Goal: Task Accomplishment & Management: Use online tool/utility

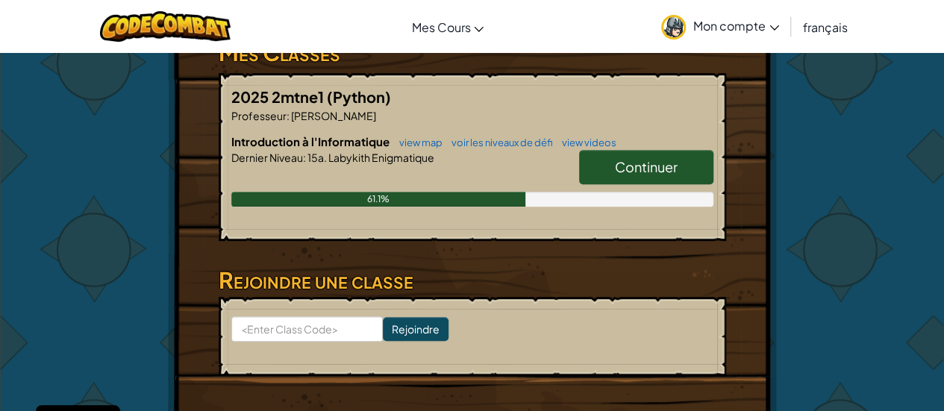
scroll to position [263, 0]
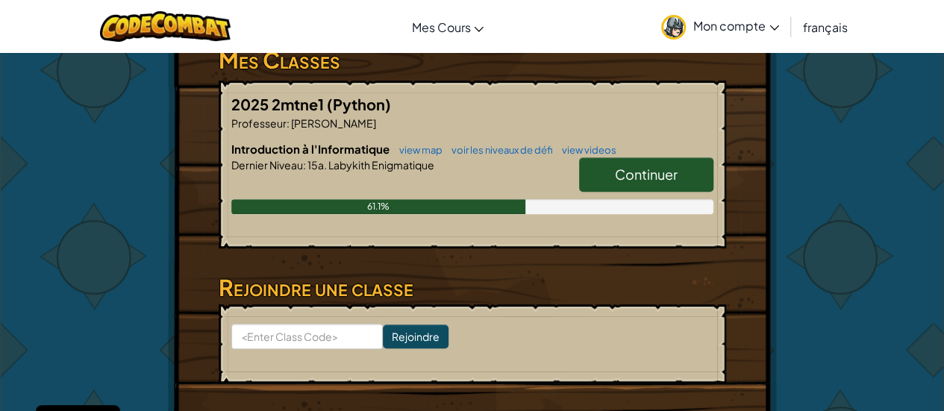
click at [604, 175] on link "Continuer" at bounding box center [646, 175] width 134 height 34
select select "fr"
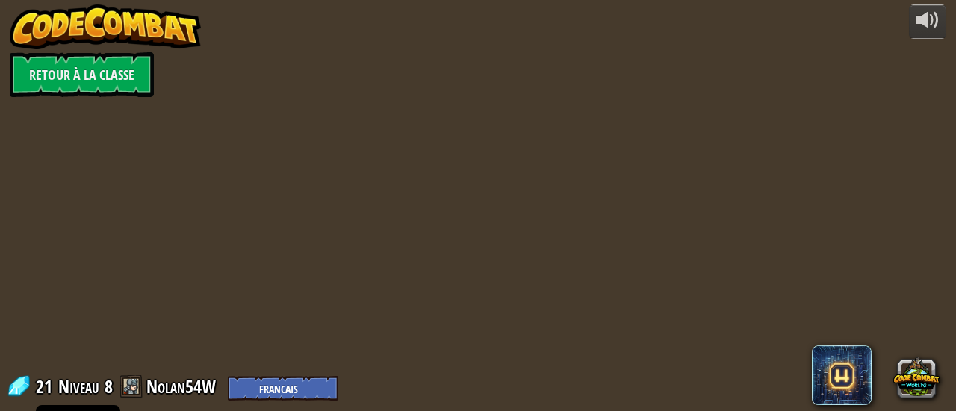
select select "fr"
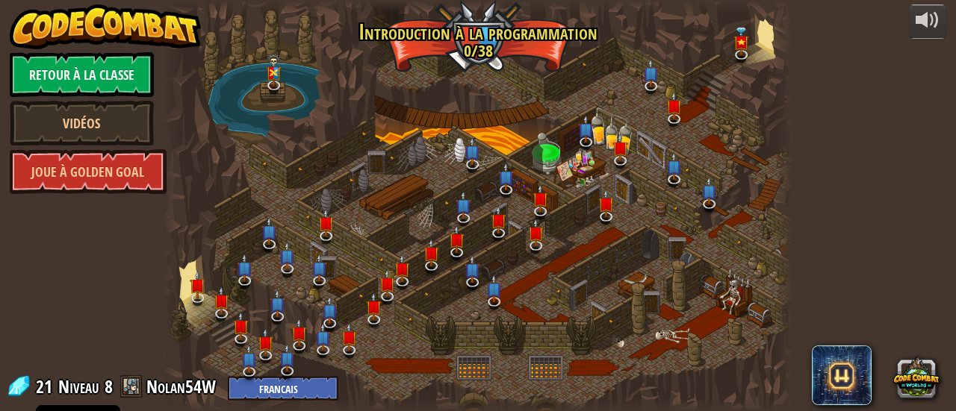
select select "fr"
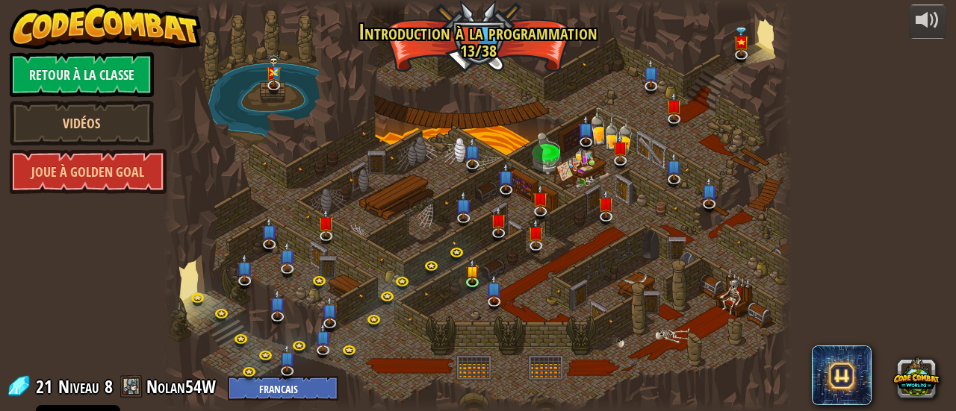
select select "fr"
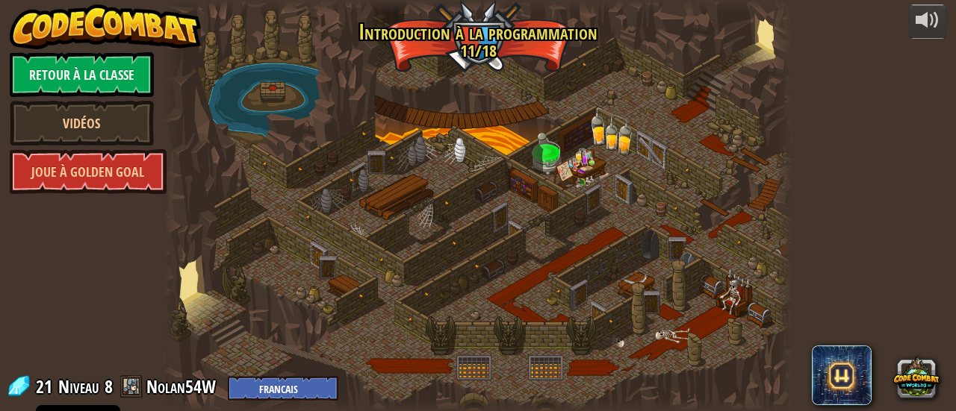
select select "fr"
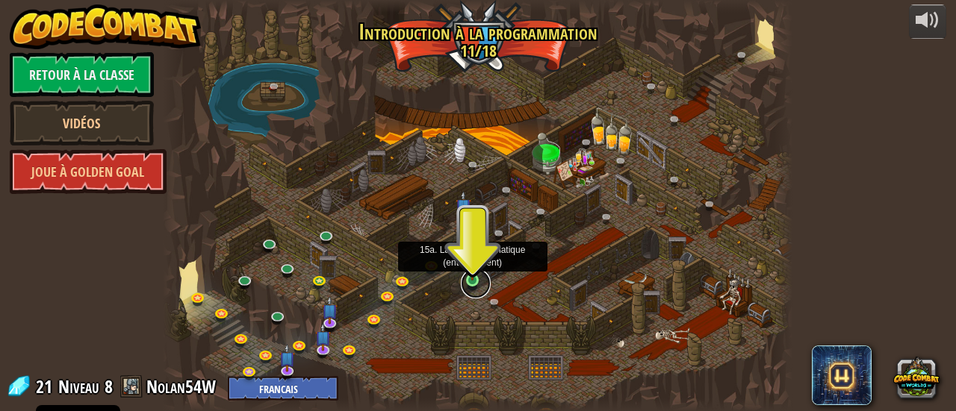
click at [470, 281] on link at bounding box center [476, 284] width 30 height 30
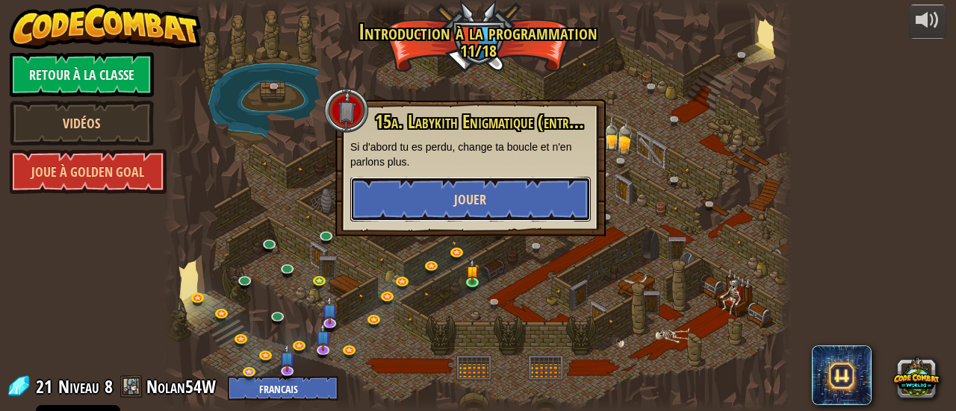
click at [497, 198] on button "Jouer" at bounding box center [470, 199] width 240 height 45
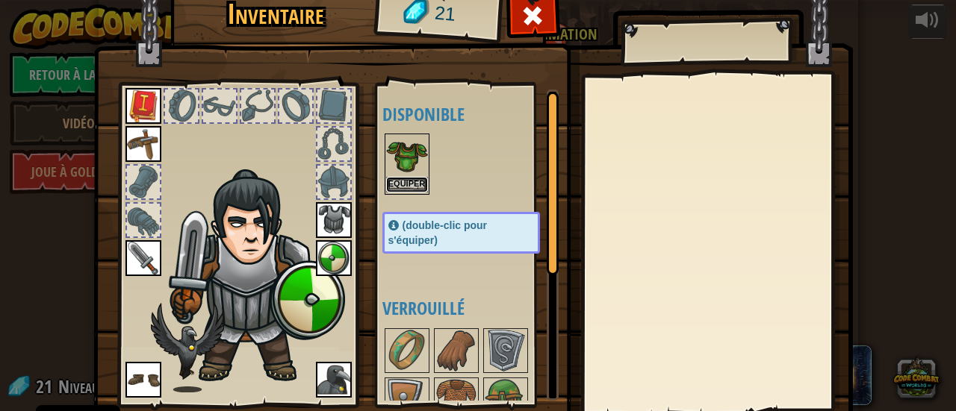
click at [403, 178] on button "Equiper" at bounding box center [407, 185] width 42 height 16
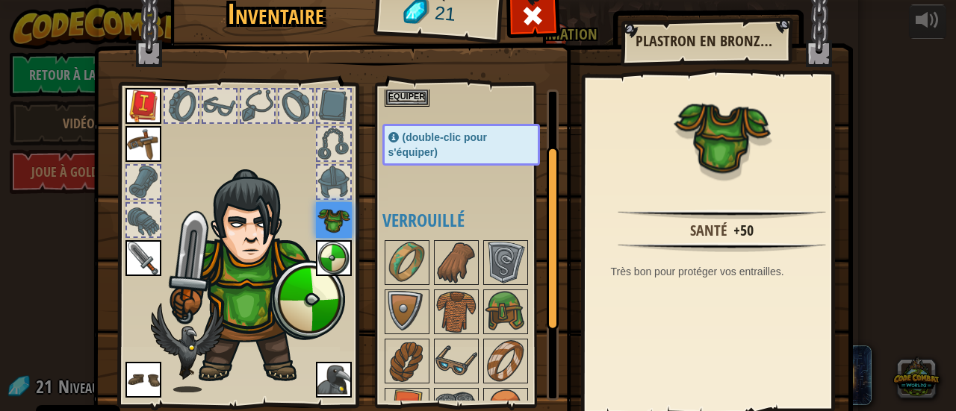
drag, startPoint x: 550, startPoint y: 247, endPoint x: 544, endPoint y: 302, distance: 55.6
click at [547, 302] on div at bounding box center [553, 239] width 12 height 184
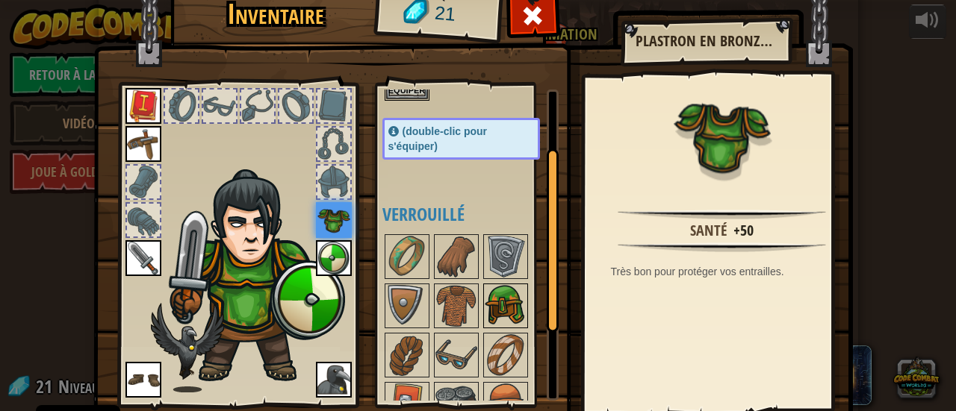
click at [503, 296] on img at bounding box center [506, 306] width 42 height 42
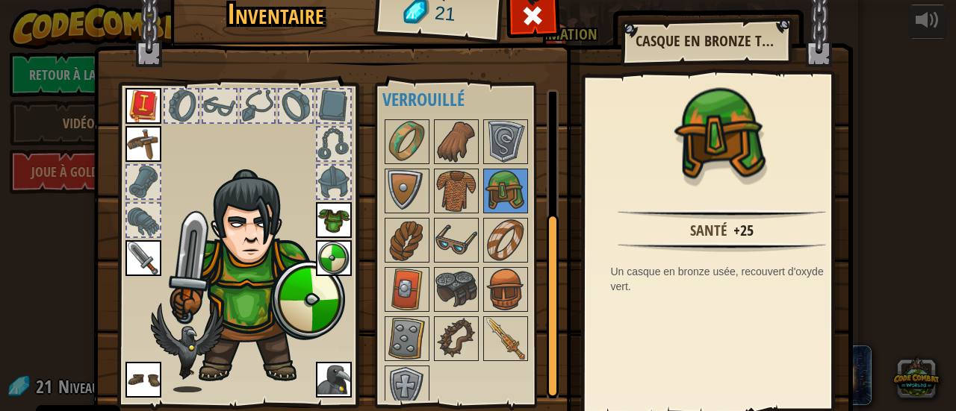
scroll to position [217, 0]
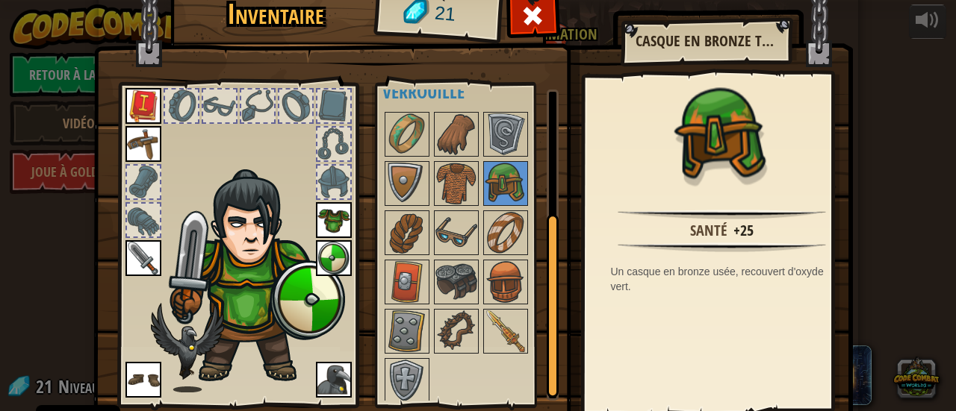
drag, startPoint x: 545, startPoint y: 268, endPoint x: 538, endPoint y: 341, distance: 73.5
click at [538, 341] on div "Disponible Equiper Equiper Equiper Equiper Equiper Equiper Equiper Equiper (dou…" at bounding box center [470, 245] width 176 height 311
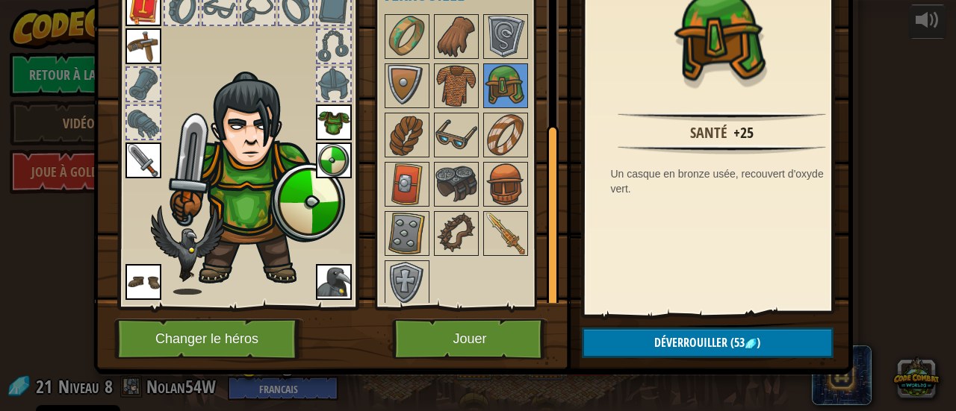
scroll to position [103, 0]
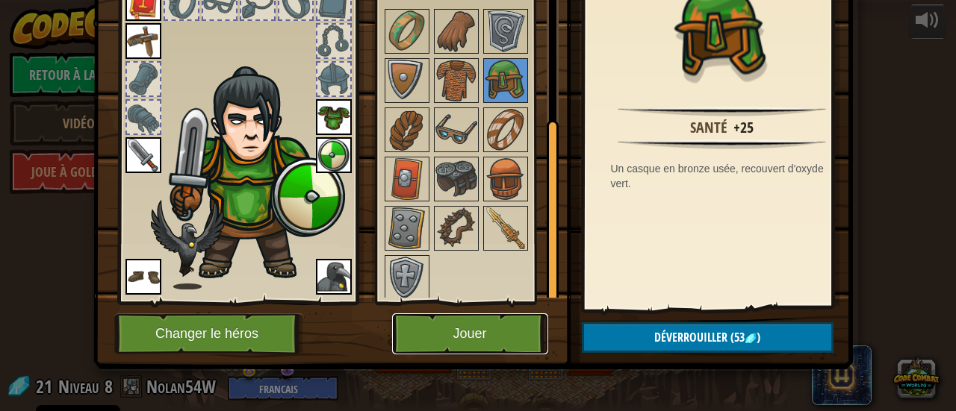
click at [455, 346] on button "Jouer" at bounding box center [470, 334] width 156 height 41
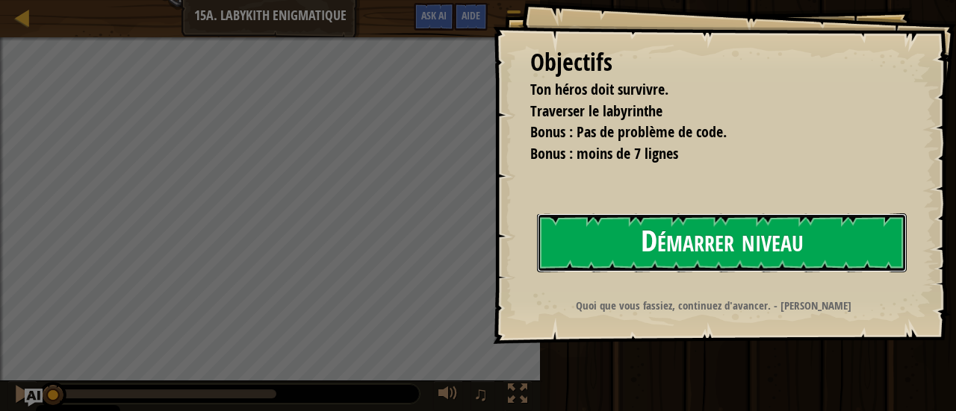
click at [658, 234] on button "Démarrer niveau" at bounding box center [722, 243] width 370 height 59
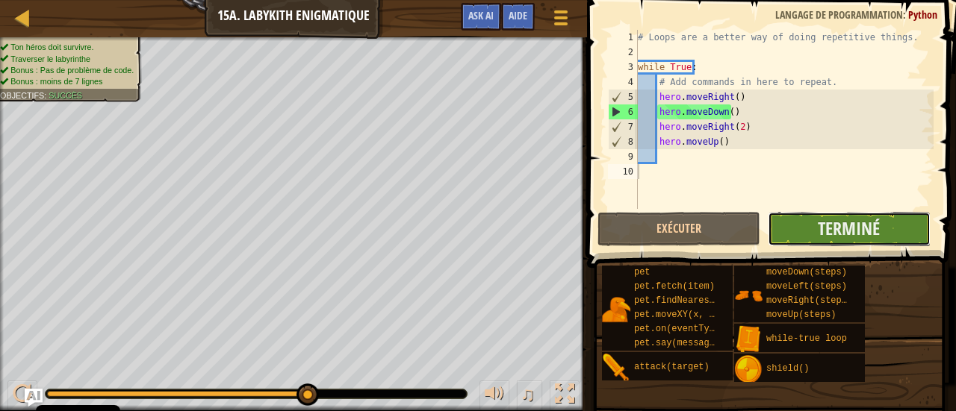
click at [803, 231] on button "Terminé" at bounding box center [849, 229] width 163 height 34
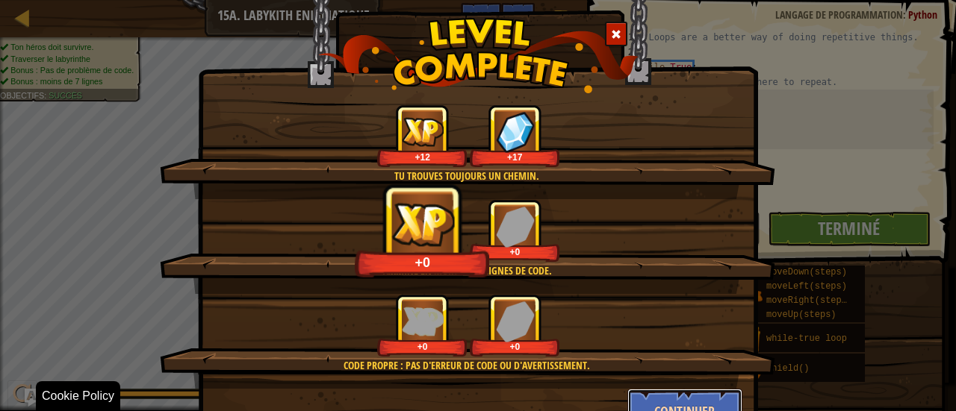
click at [691, 397] on button "Continuer" at bounding box center [685, 411] width 116 height 45
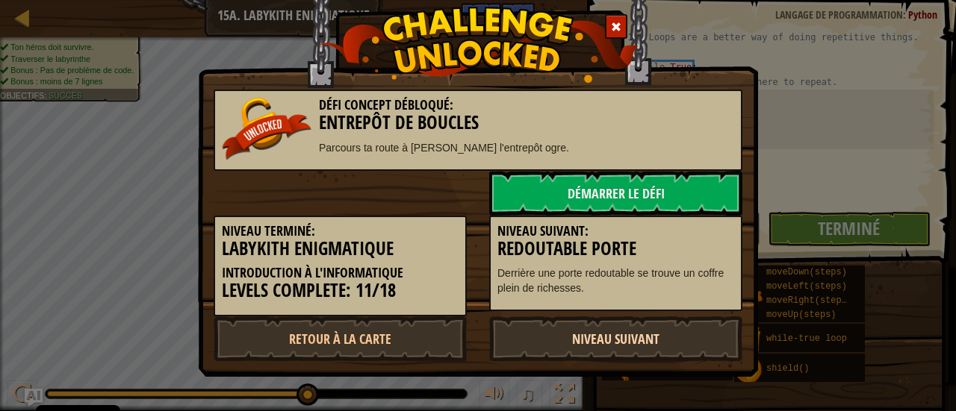
click at [612, 335] on link "Niveau Suivant" at bounding box center [615, 339] width 253 height 45
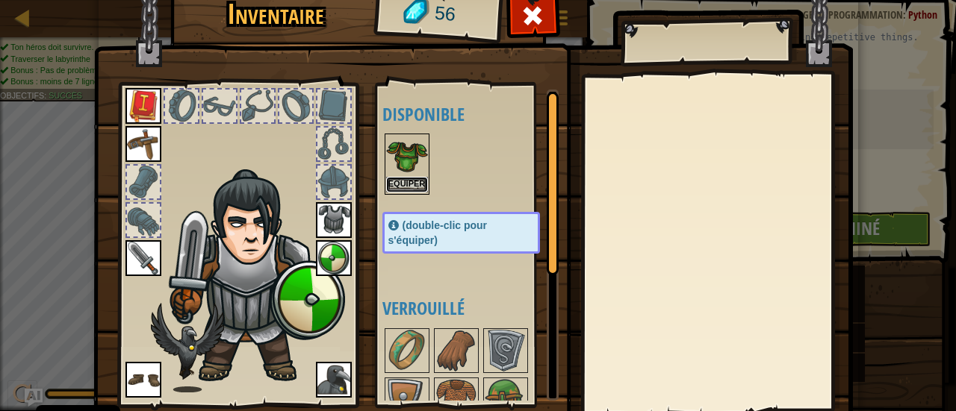
click at [394, 180] on button "Equiper" at bounding box center [407, 185] width 42 height 16
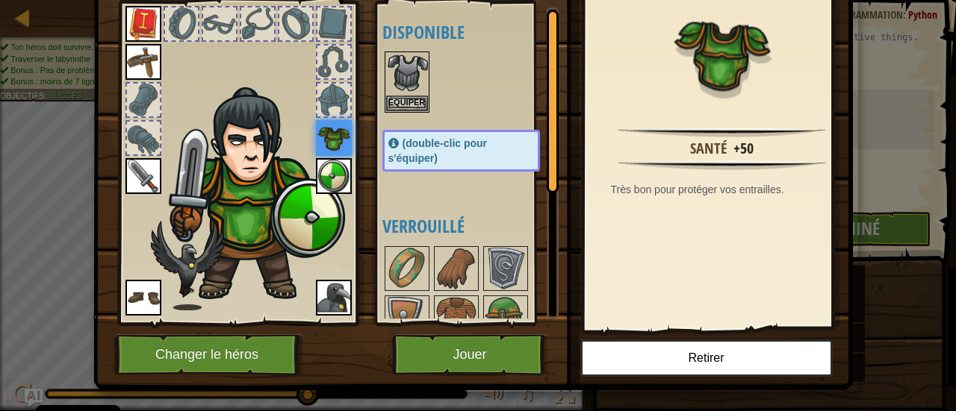
scroll to position [87, 0]
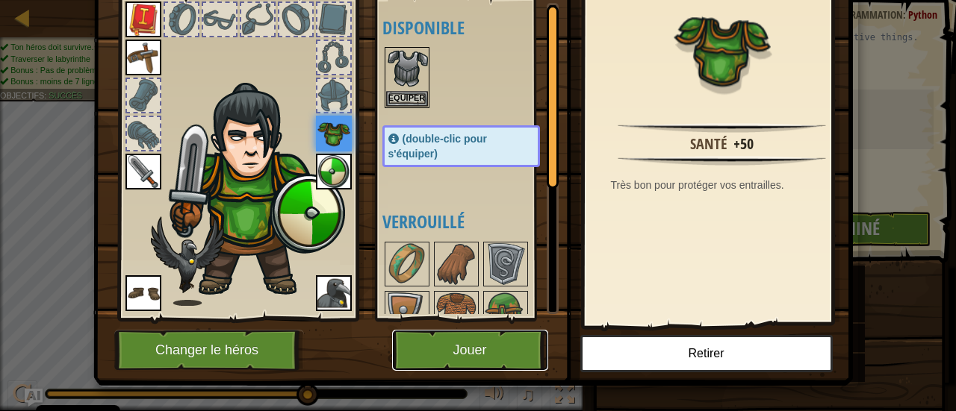
click at [512, 356] on button "Jouer" at bounding box center [470, 350] width 156 height 41
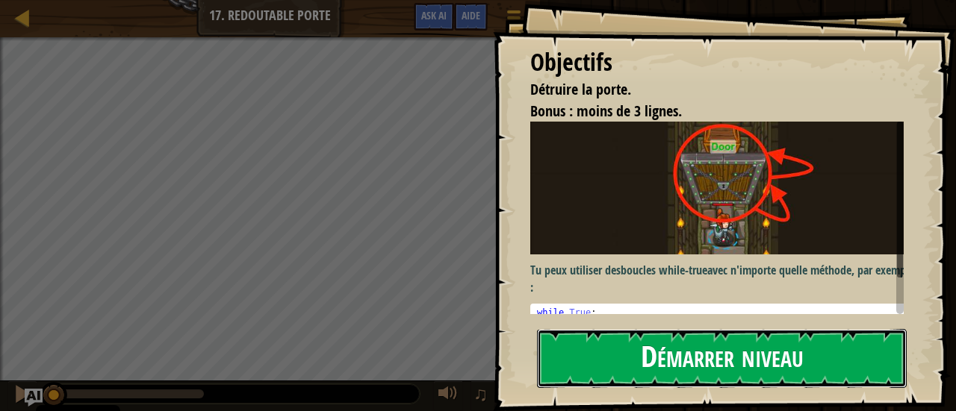
click at [662, 356] on button "Démarrer niveau" at bounding box center [722, 358] width 370 height 59
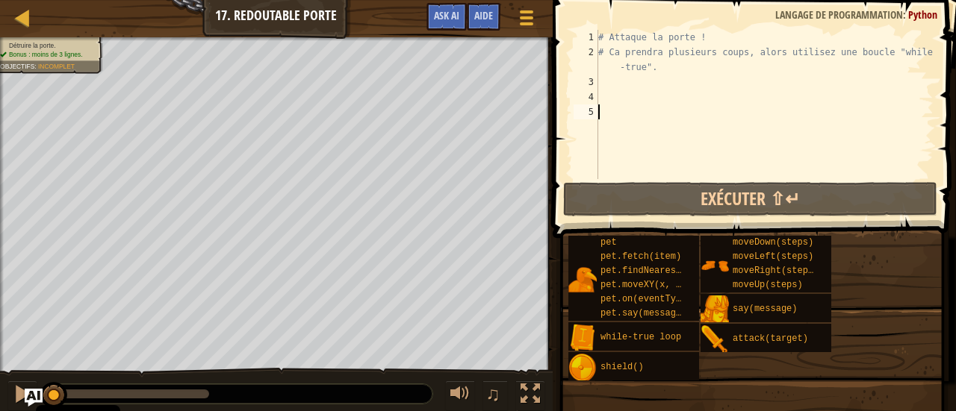
click at [669, 88] on div "# Attaque la porte ! # Ca prendra plusieurs coups, alors utilisez une boucle "w…" at bounding box center [764, 119] width 338 height 179
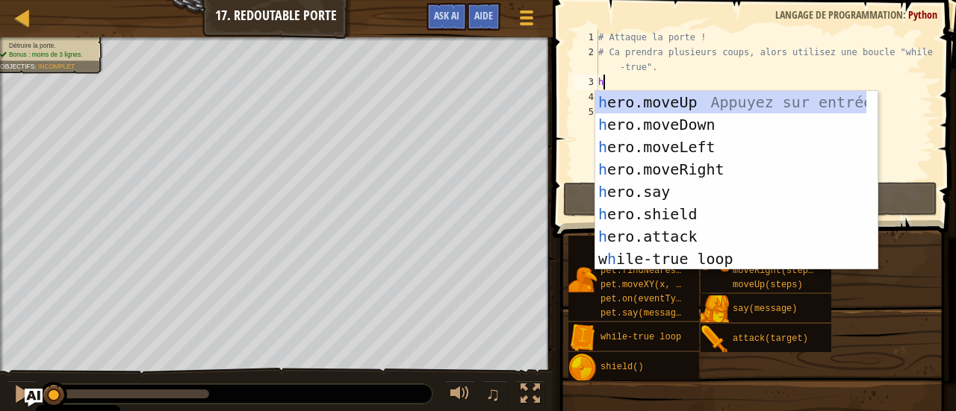
scroll to position [7, 0]
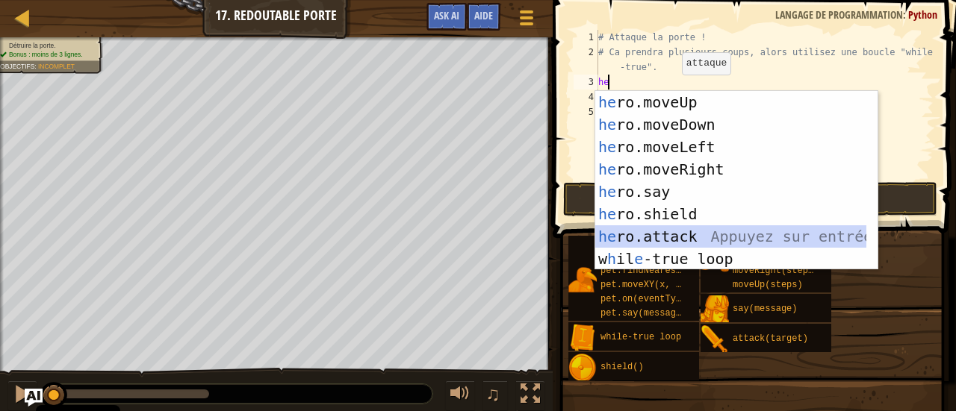
click at [697, 232] on div "he ro.moveUp Appuyez sur entrée he ro.moveDown Appuyez sur entrée he ro.moveLef…" at bounding box center [731, 203] width 272 height 224
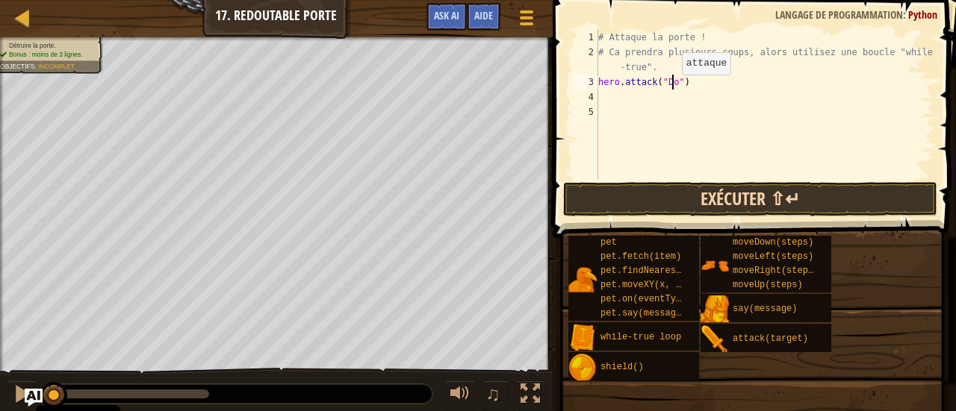
scroll to position [7, 6]
type textarea "hero.attack("Door")"
click at [659, 105] on div "# Attaque la porte ! # Ca prendra plusieurs coups, alors utilisez une boucle "w…" at bounding box center [764, 119] width 338 height 179
click at [633, 96] on div "# Attaque la porte ! # Ca prendra plusieurs coups, alors utilisez une boucle "w…" at bounding box center [764, 119] width 338 height 179
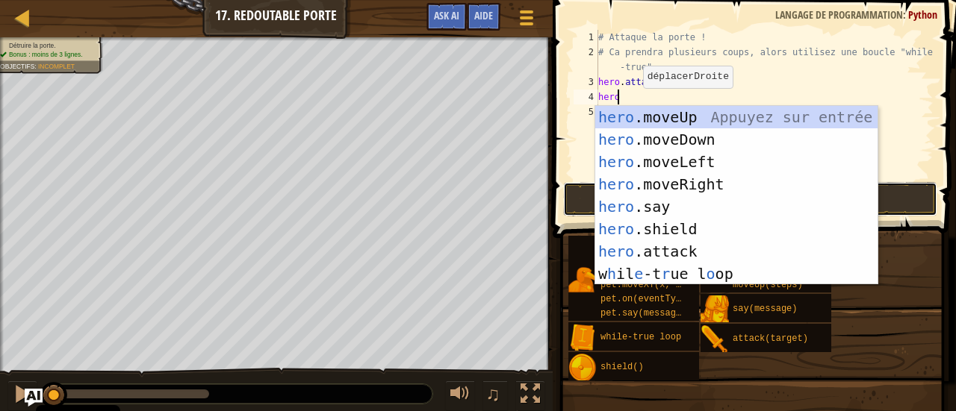
click at [891, 194] on button "Exécuter ⇧↵" at bounding box center [750, 199] width 374 height 34
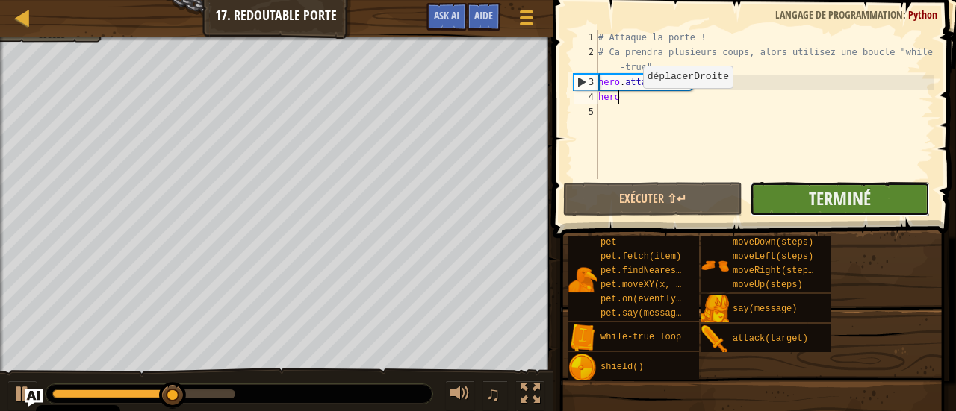
click at [751, 204] on button "Terminé" at bounding box center [839, 199] width 179 height 34
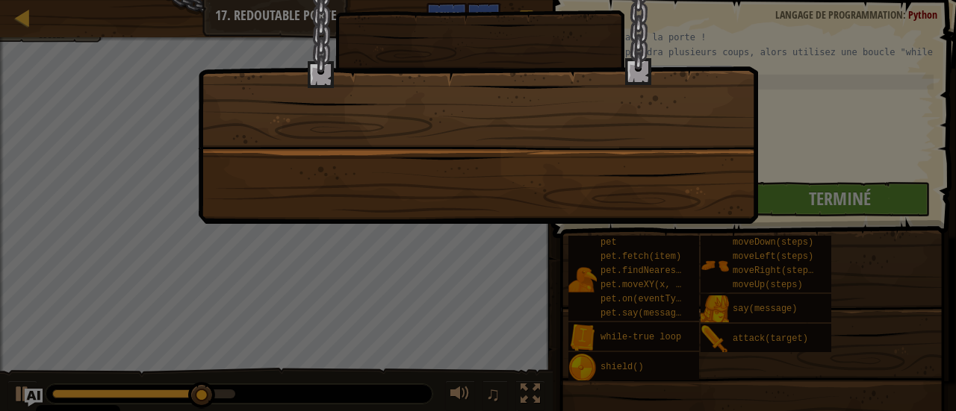
click at [708, 201] on div at bounding box center [478, 93] width 560 height 261
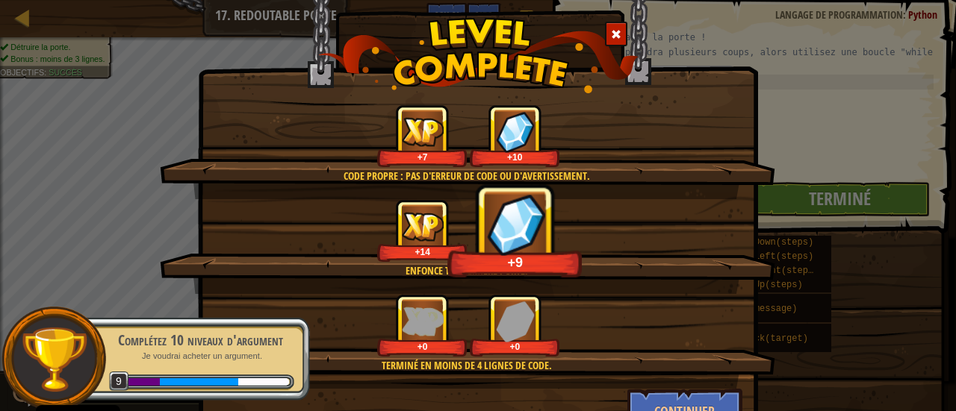
click at [611, 31] on span at bounding box center [616, 34] width 10 height 10
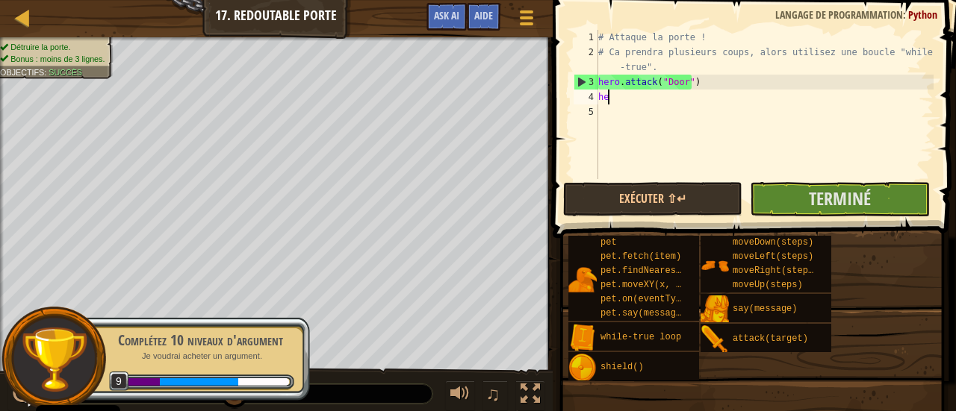
type textarea "h"
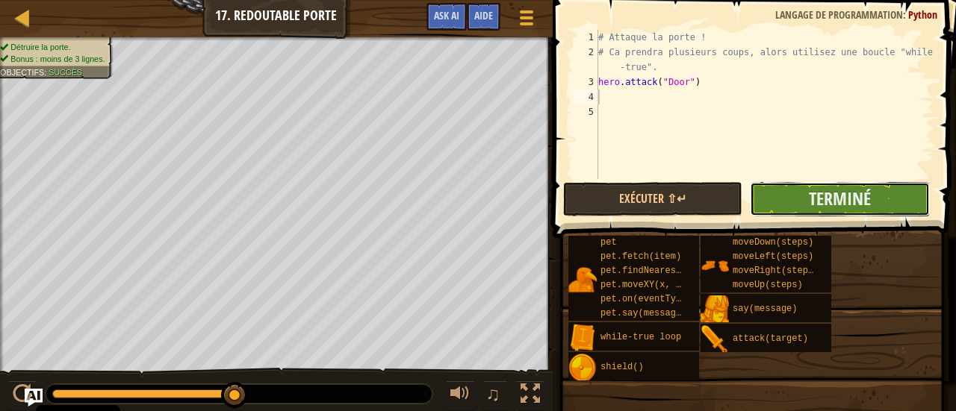
click at [794, 192] on button "Terminé" at bounding box center [839, 199] width 179 height 34
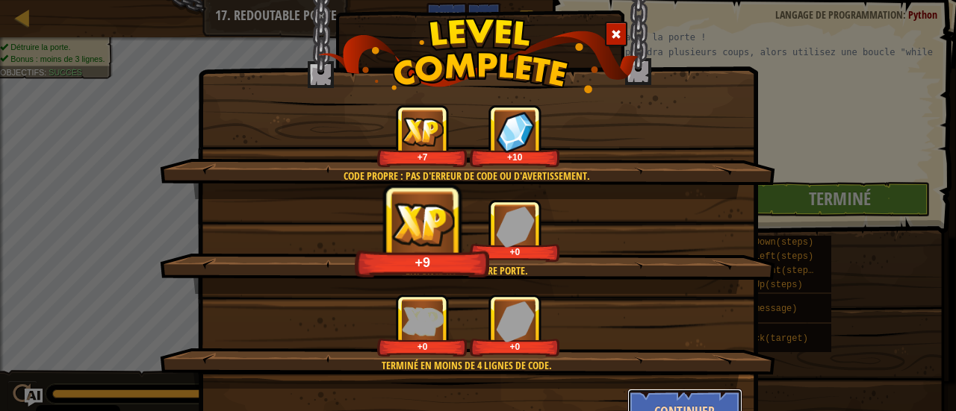
click at [682, 396] on button "Continuer" at bounding box center [685, 411] width 116 height 45
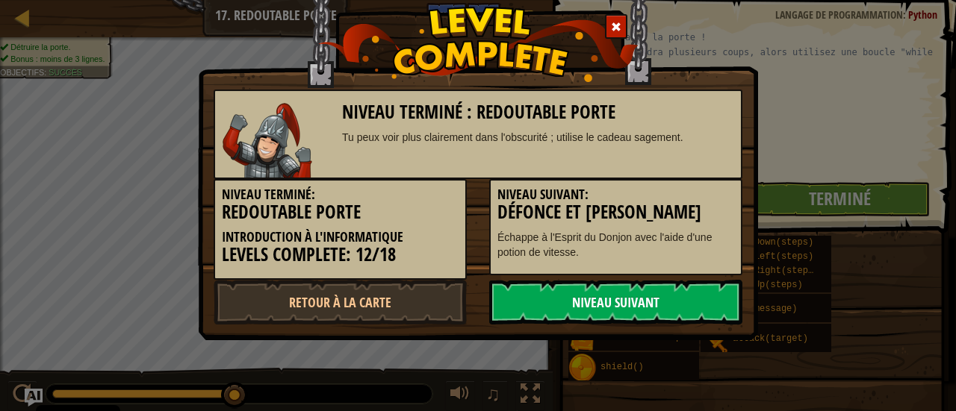
click at [638, 305] on link "Niveau Suivant" at bounding box center [615, 302] width 253 height 45
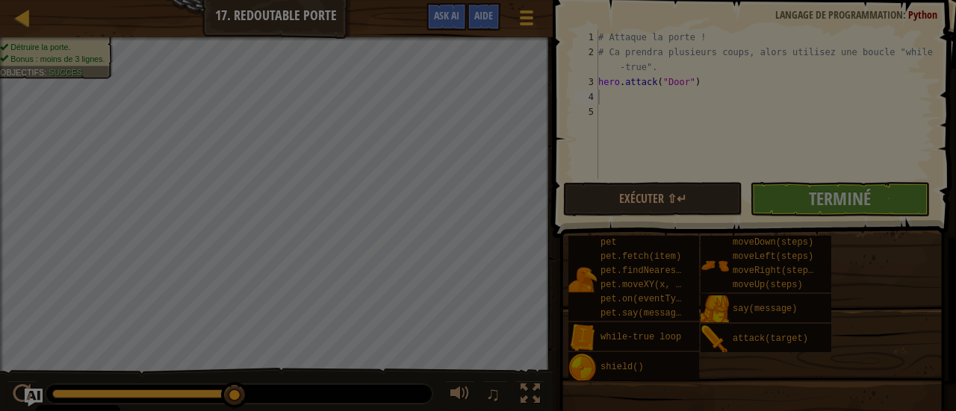
click at [610, 306] on div at bounding box center [478, 205] width 956 height 411
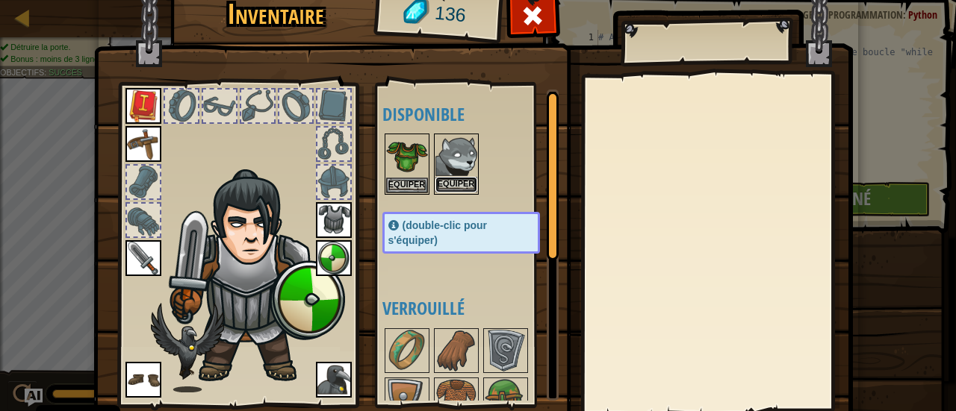
click at [452, 178] on button "Equiper" at bounding box center [456, 185] width 42 height 16
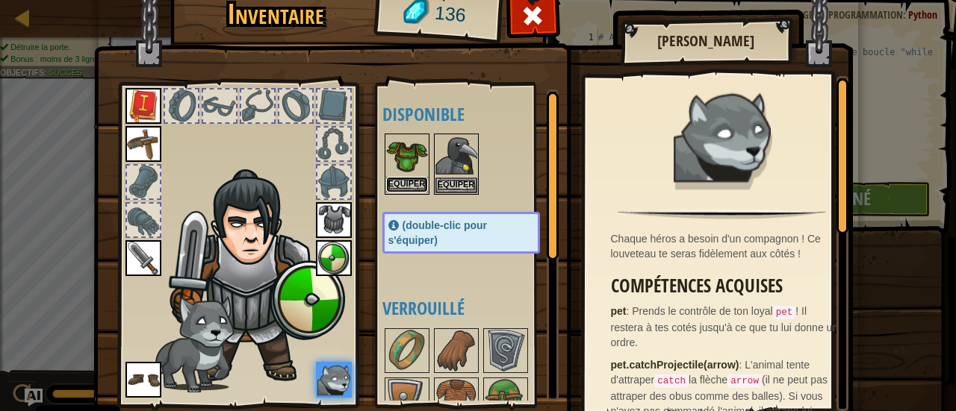
click at [398, 181] on button "Equiper" at bounding box center [407, 185] width 42 height 16
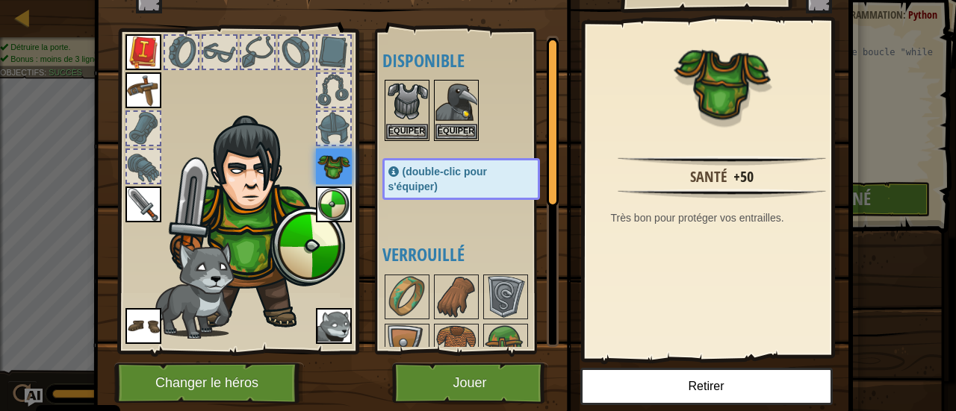
scroll to position [43, 0]
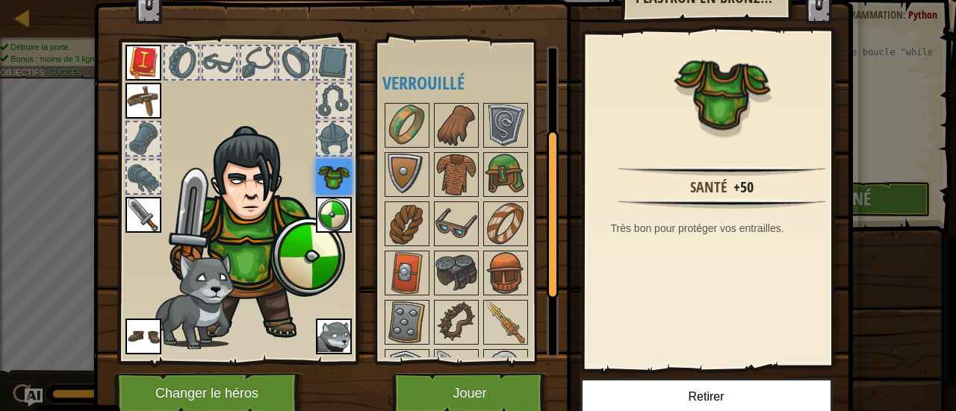
drag, startPoint x: 544, startPoint y: 131, endPoint x: 535, endPoint y: 231, distance: 100.4
click at [535, 231] on div "Disponible Equiper Equiper Equiper Equiper Equiper Equiper Equiper Equiper Equi…" at bounding box center [470, 201] width 176 height 311
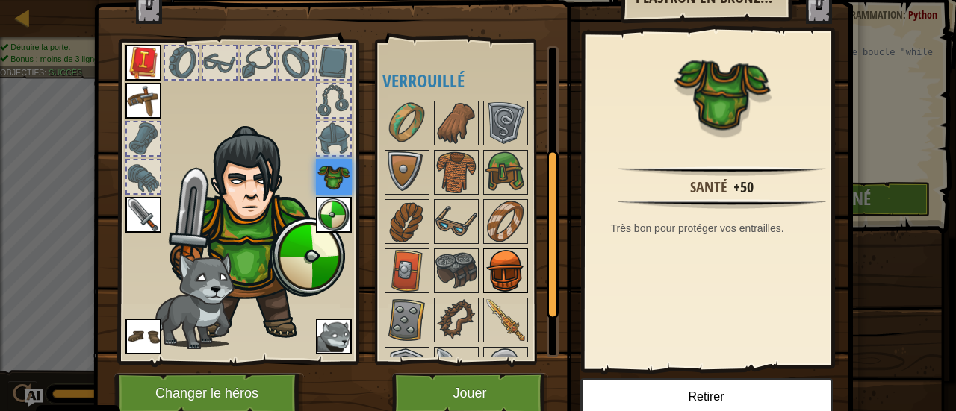
click at [485, 268] on img at bounding box center [506, 271] width 42 height 42
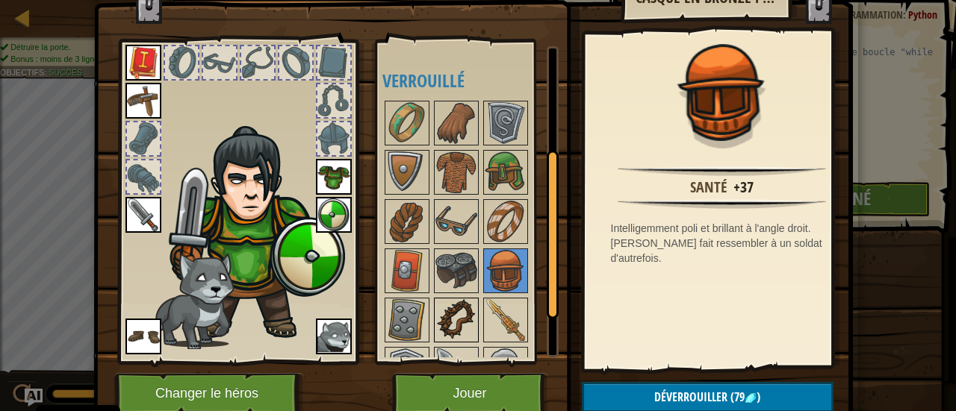
click at [448, 310] on img at bounding box center [456, 320] width 42 height 42
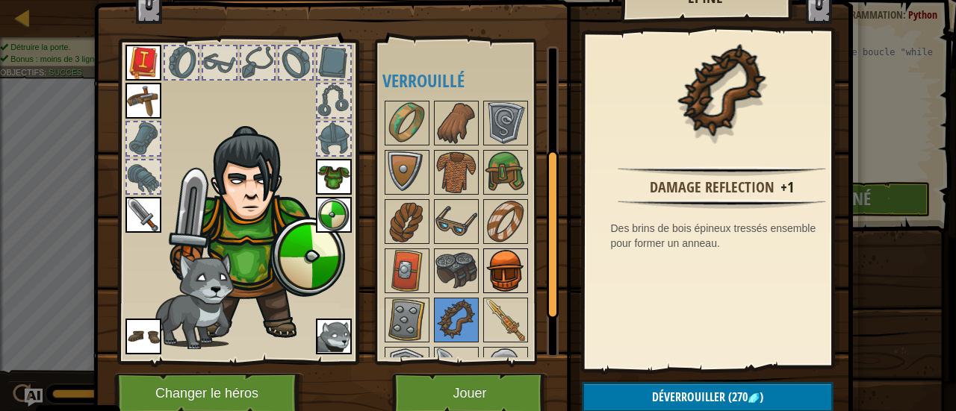
click at [494, 258] on img at bounding box center [506, 271] width 42 height 42
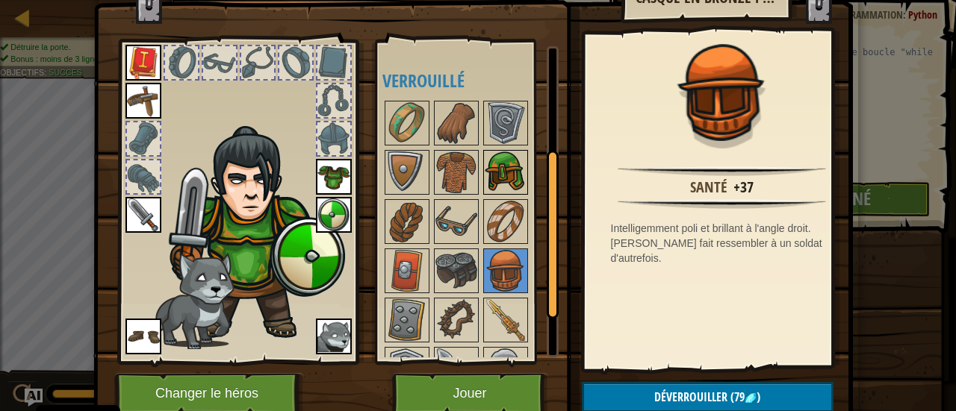
click at [508, 174] on img at bounding box center [506, 173] width 42 height 42
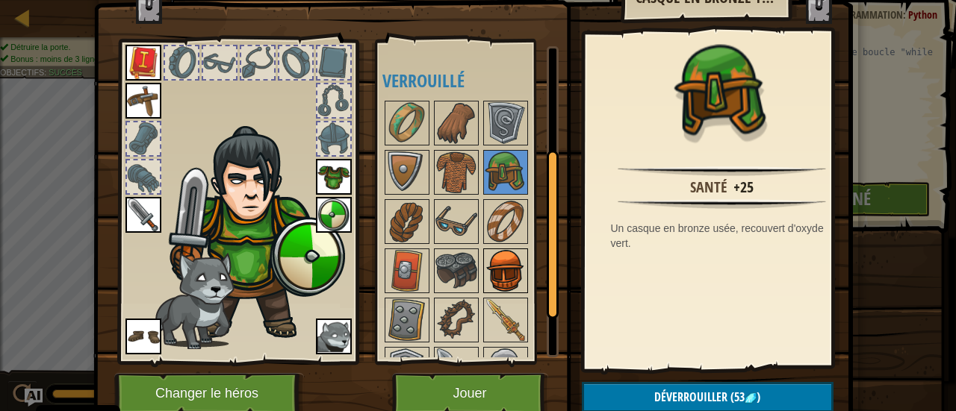
click at [496, 275] on img at bounding box center [506, 271] width 42 height 42
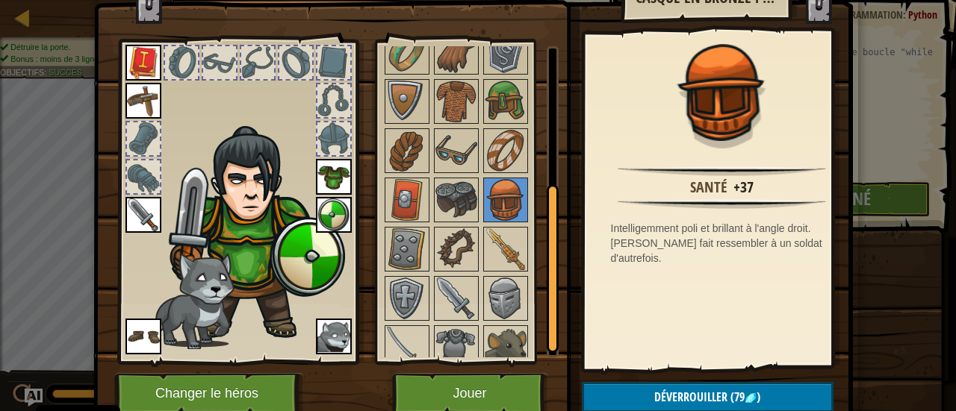
scroll to position [265, 0]
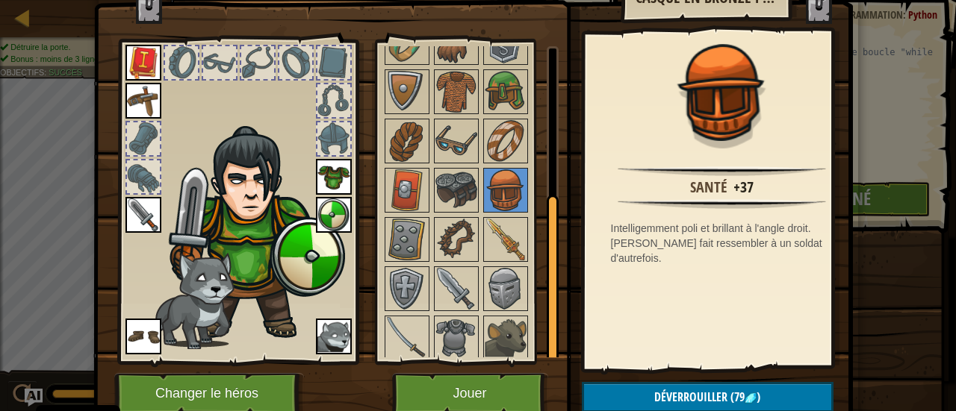
drag, startPoint x: 550, startPoint y: 244, endPoint x: 552, endPoint y: 317, distance: 73.2
click at [552, 317] on div at bounding box center [553, 279] width 12 height 169
click at [491, 283] on img at bounding box center [506, 289] width 42 height 42
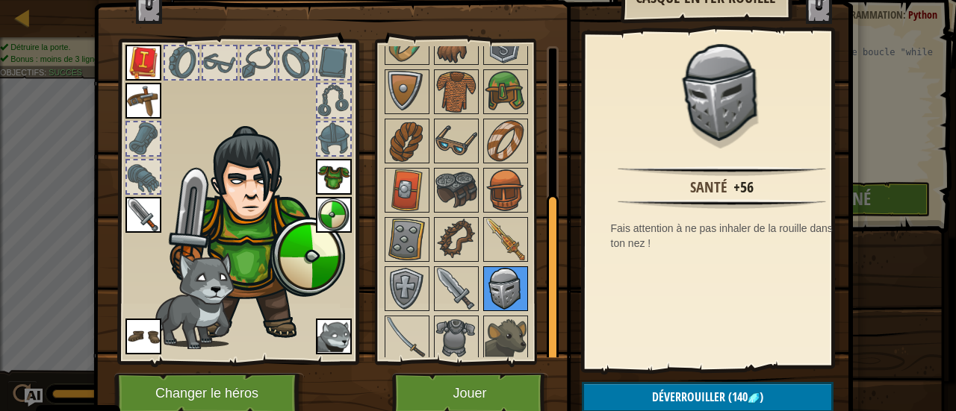
click at [497, 281] on img at bounding box center [506, 289] width 42 height 42
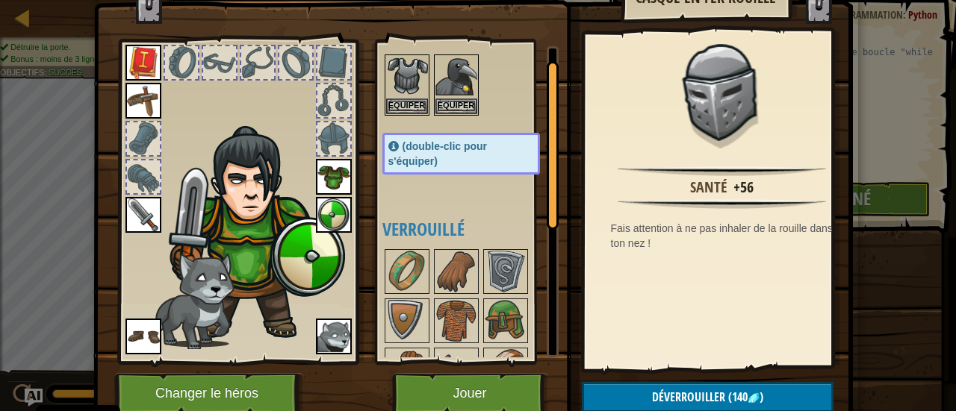
drag, startPoint x: 543, startPoint y: 276, endPoint x: 547, endPoint y: 176, distance: 99.4
click at [547, 176] on div at bounding box center [553, 145] width 12 height 169
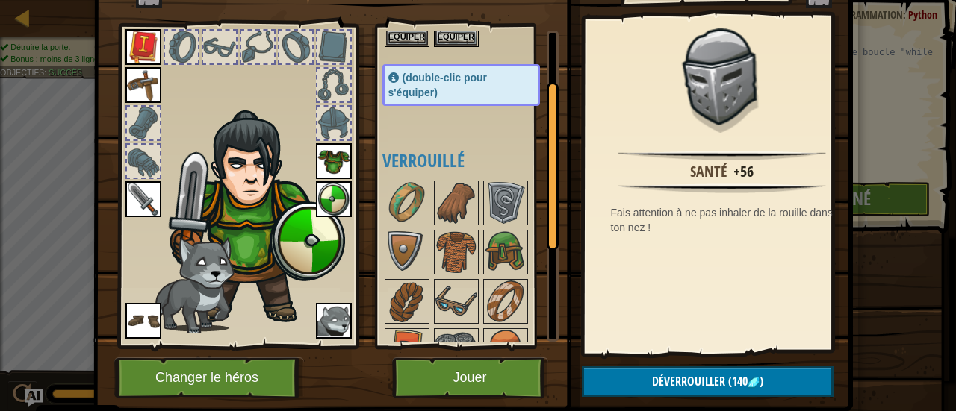
scroll to position [74, 0]
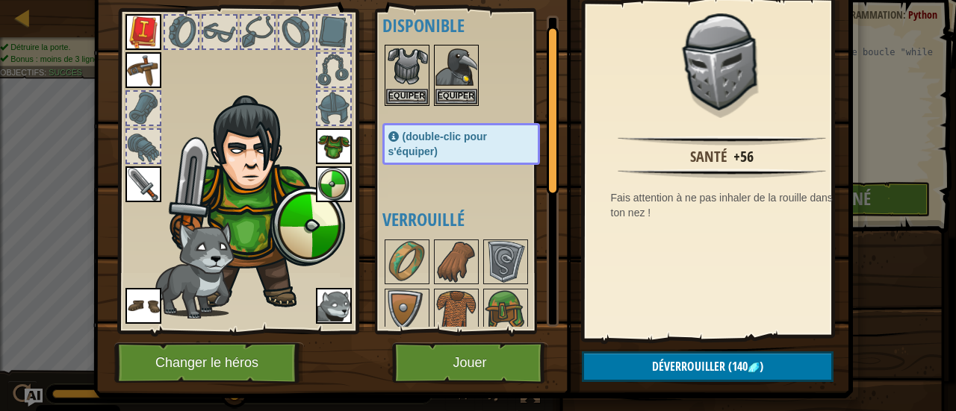
drag, startPoint x: 544, startPoint y: 175, endPoint x: 566, endPoint y: 132, distance: 48.8
click at [566, 132] on div "Inventaire 136 Disponible Equiper Equiper Equiper Equiper Equiper Equiper Equip…" at bounding box center [478, 153] width 759 height 493
click at [392, 99] on button "Equiper" at bounding box center [407, 97] width 42 height 16
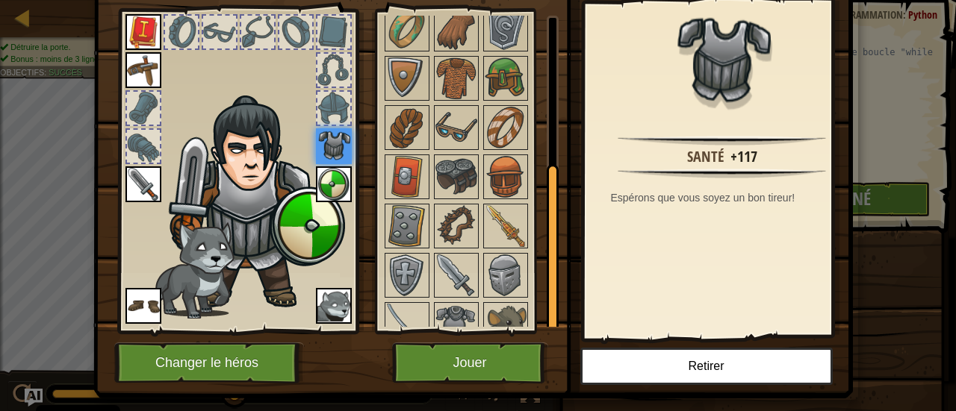
scroll to position [265, 0]
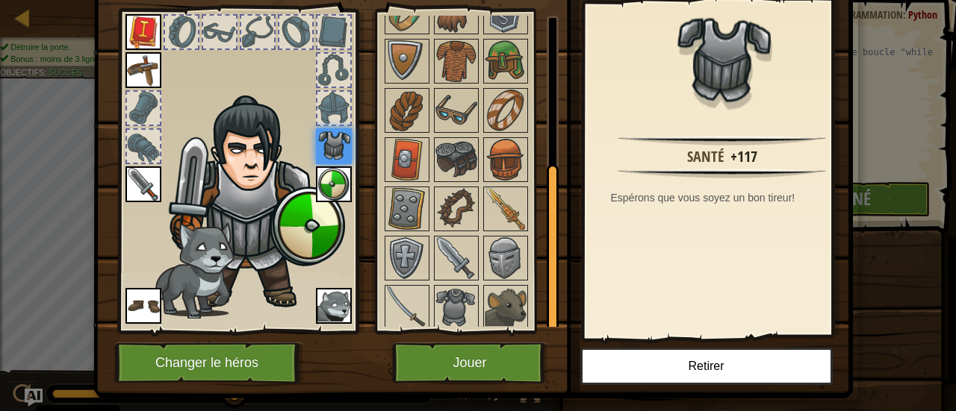
drag, startPoint x: 548, startPoint y: 128, endPoint x: 514, endPoint y: 328, distance: 203.0
click at [514, 328] on div "Disponible Equiper Equiper Equiper Equiper Equiper Equiper Equiper Equiper Equi…" at bounding box center [467, 171] width 183 height 325
click at [499, 367] on button "Jouer" at bounding box center [470, 363] width 156 height 41
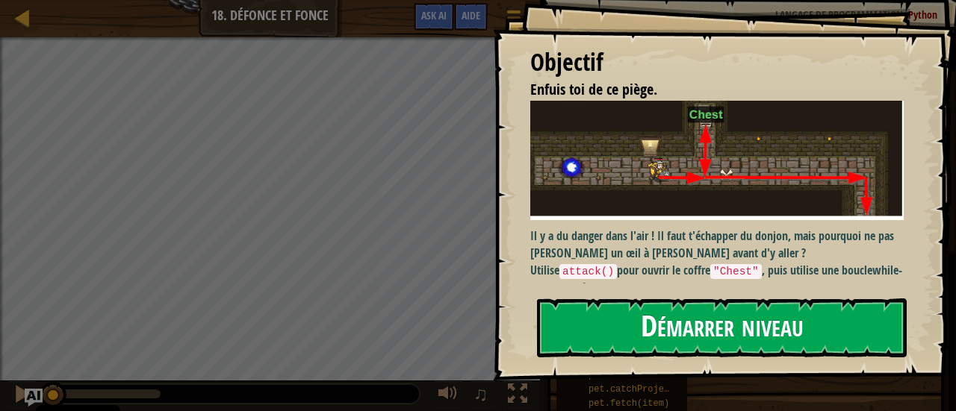
click at [650, 299] on button "Démarrer niveau" at bounding box center [722, 328] width 370 height 59
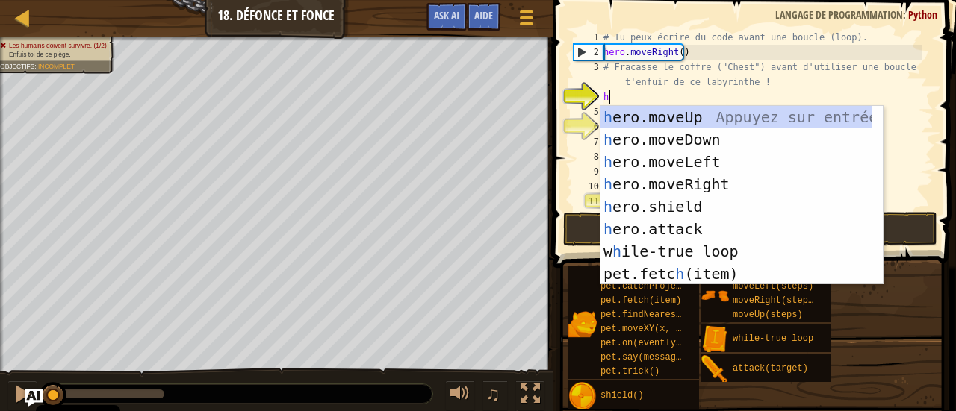
scroll to position [7, 0]
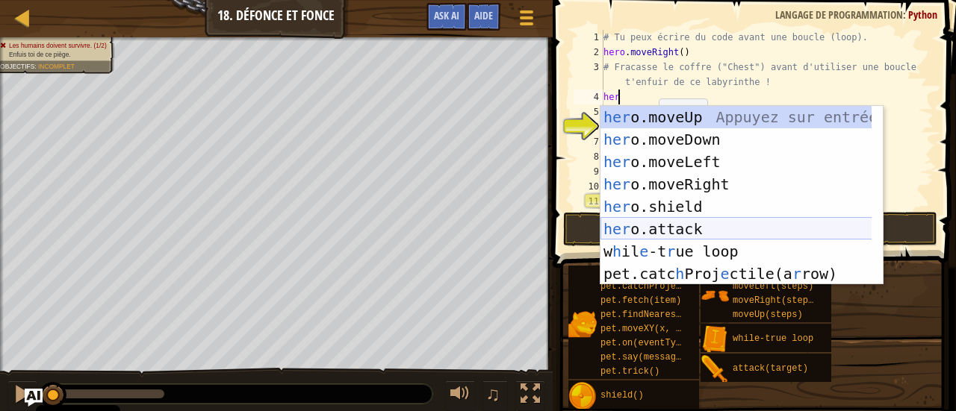
click at [691, 226] on div "her o.moveUp Appuyez sur entrée her o.moveDown Appuyez sur entrée her o.moveLef…" at bounding box center [736, 218] width 272 height 224
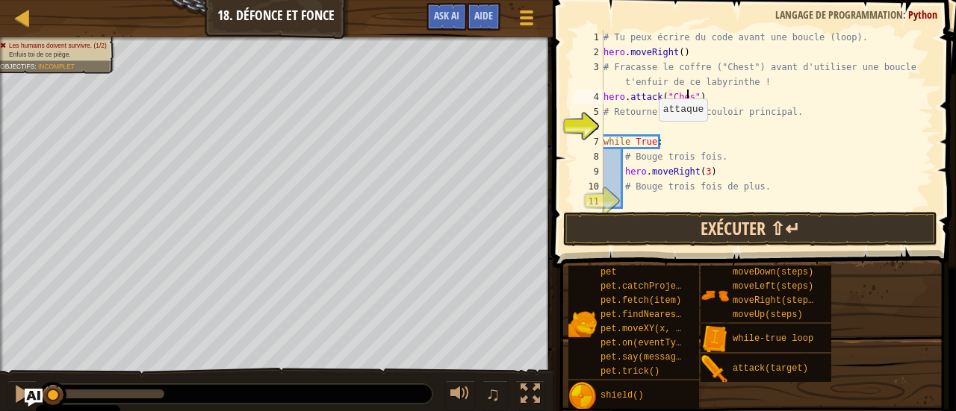
scroll to position [7, 7]
type textarea "hero.attack("Chest")"
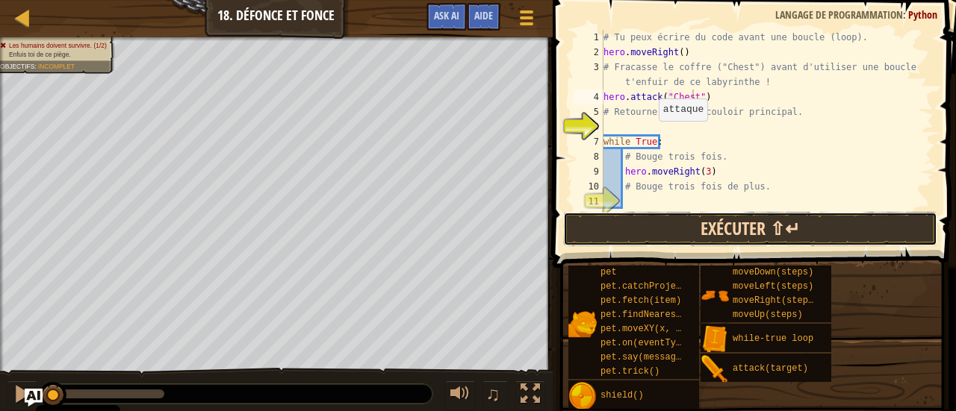
click at [818, 232] on button "Exécuter ⇧↵" at bounding box center [750, 229] width 374 height 34
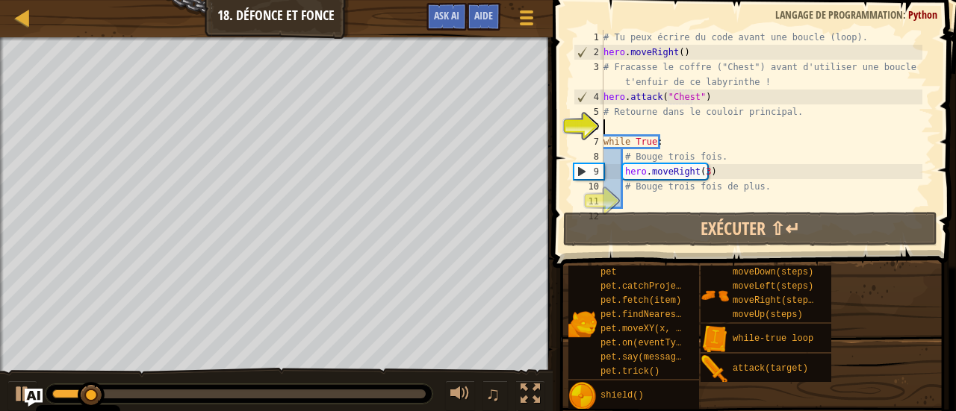
click at [677, 125] on div "# Tu peux écrire du code avant une boucle (loop). hero . moveRight ( ) # Fracas…" at bounding box center [761, 134] width 322 height 209
type textarea "he"
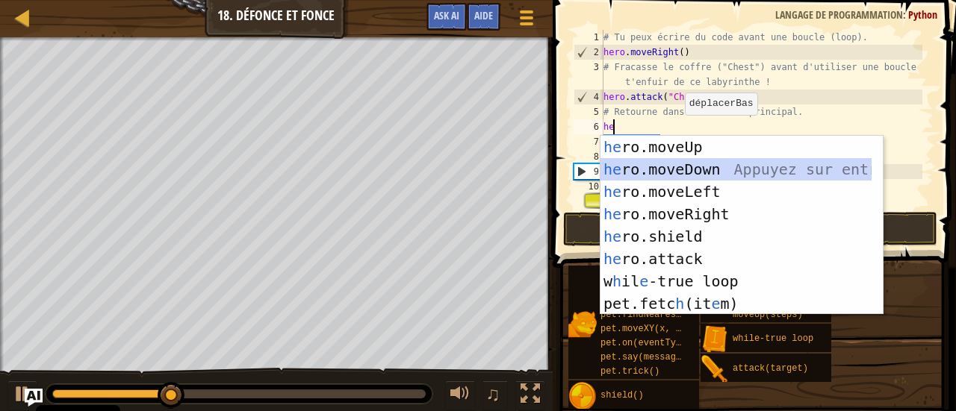
click at [688, 164] on div "he ro.moveUp Appuyez sur entrée he ro.moveDown Appuyez sur entrée he ro.moveLef…" at bounding box center [736, 248] width 272 height 224
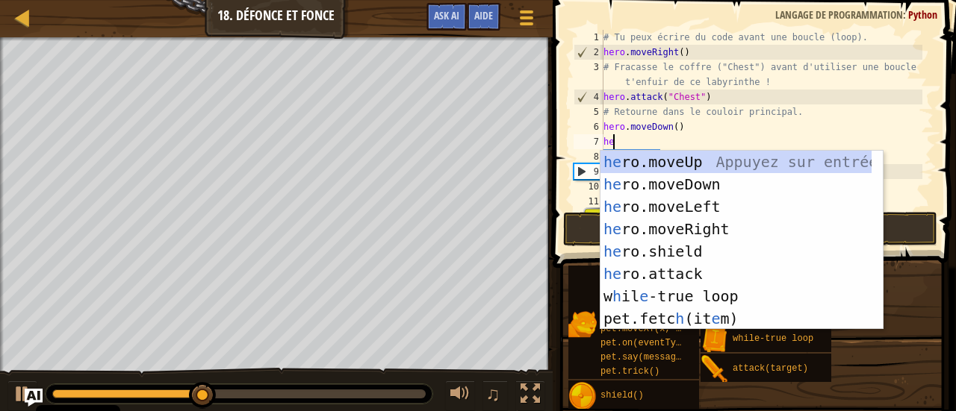
type textarea "hero"
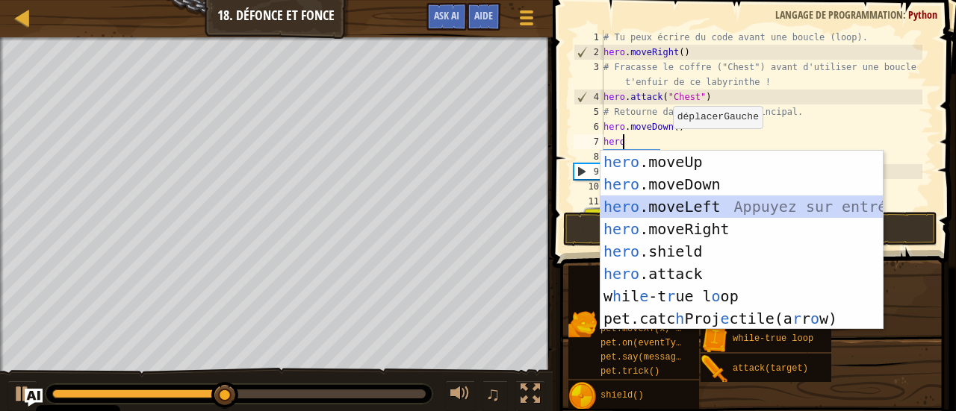
click at [685, 213] on div "hero .moveUp Appuyez sur entrée hero .moveDown Appuyez sur entrée hero .moveLef…" at bounding box center [741, 263] width 283 height 224
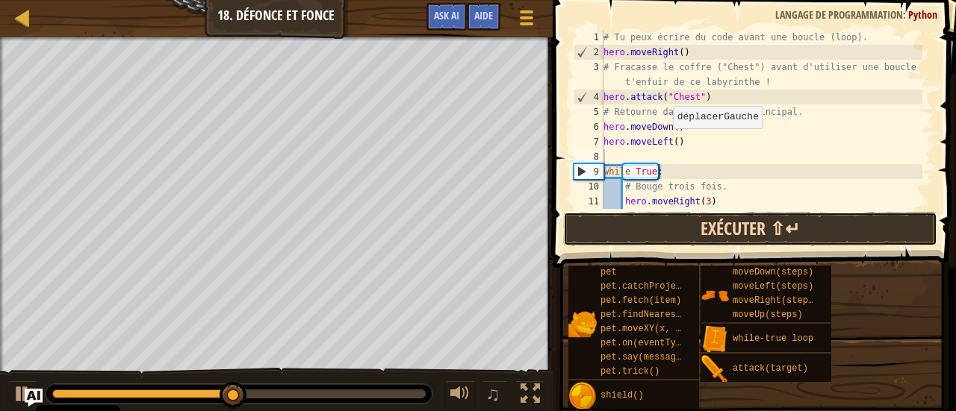
click at [714, 223] on button "Exécuter ⇧↵" at bounding box center [750, 229] width 374 height 34
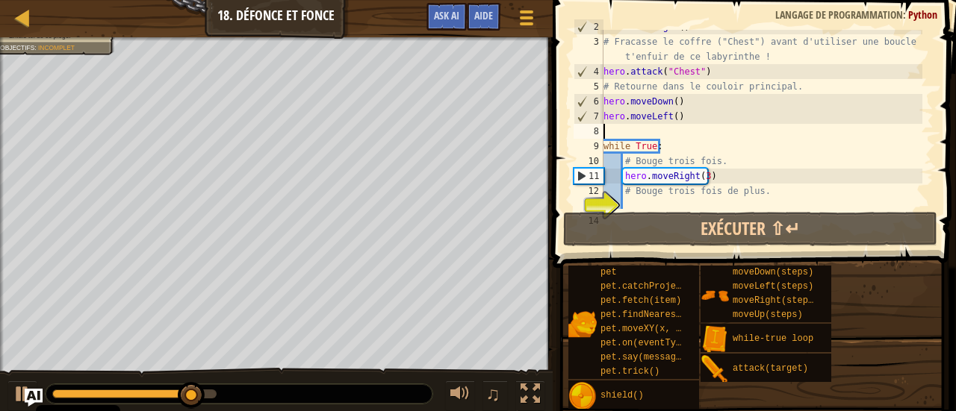
scroll to position [31, 0]
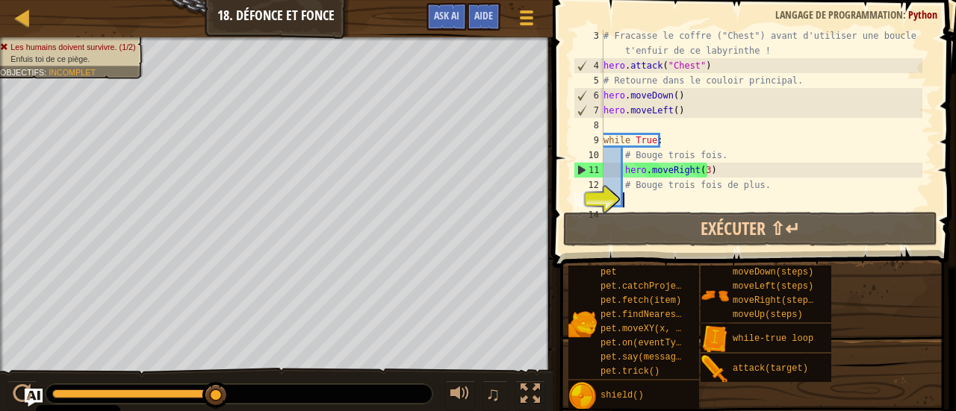
click at [656, 198] on div "# Fracasse le coffre ("Chest") avant d'utiliser une boucle pour t'enfuir de ce …" at bounding box center [761, 140] width 322 height 224
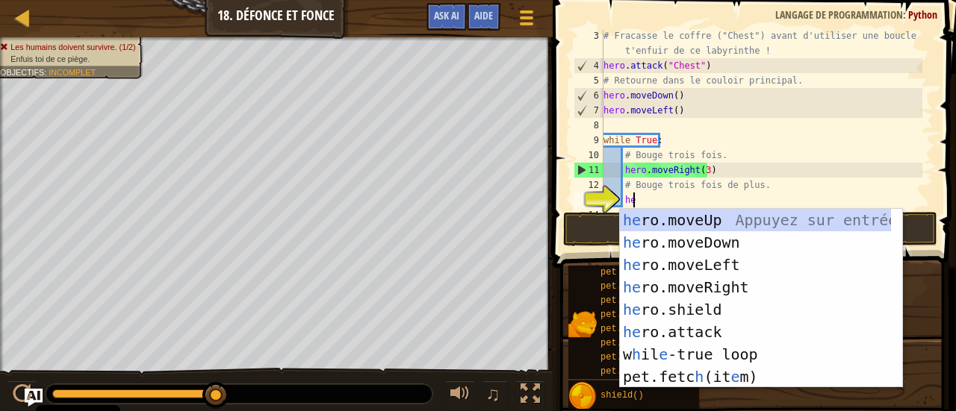
type textarea "hero"
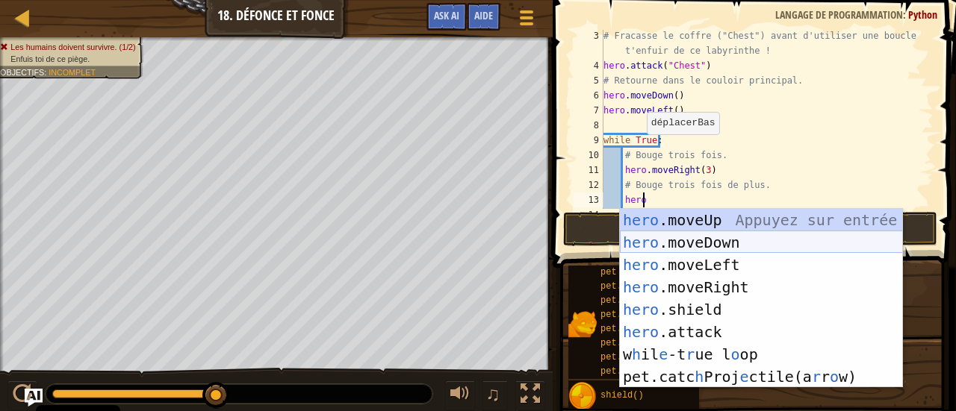
click at [699, 241] on div "hero .moveUp Appuyez sur entrée hero .moveDown Appuyez sur entrée hero .moveLef…" at bounding box center [761, 321] width 283 height 224
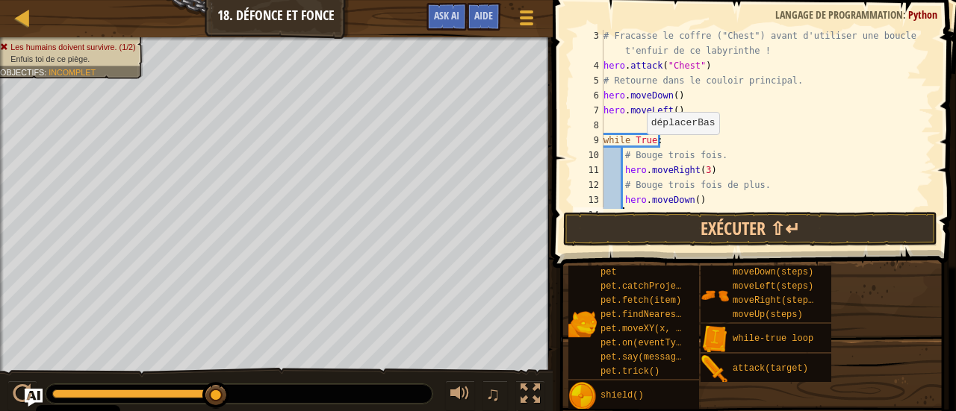
scroll to position [7, 1]
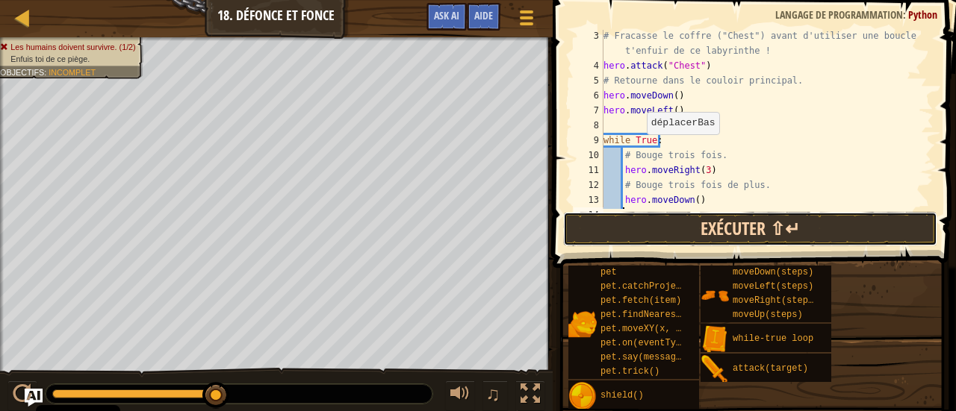
click at [772, 235] on button "Exécuter ⇧↵" at bounding box center [750, 229] width 374 height 34
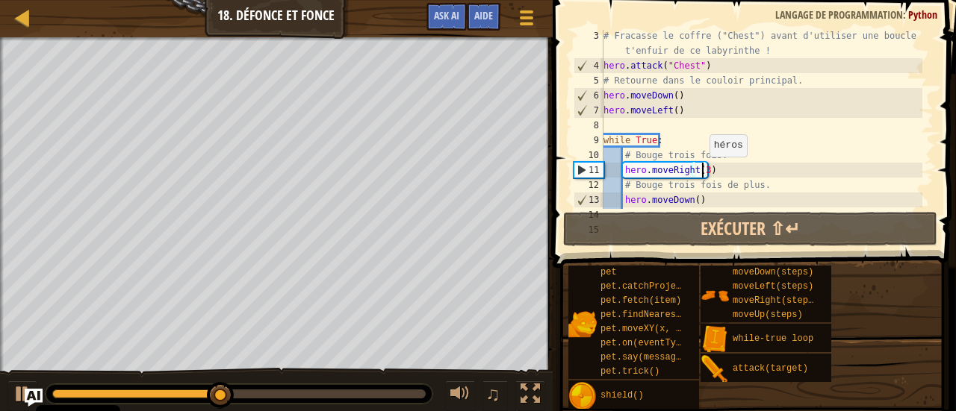
click at [701, 169] on div "# Fracasse le coffre ("Chest") avant d'utiliser une boucle pour t'enfuir de ce …" at bounding box center [761, 140] width 322 height 224
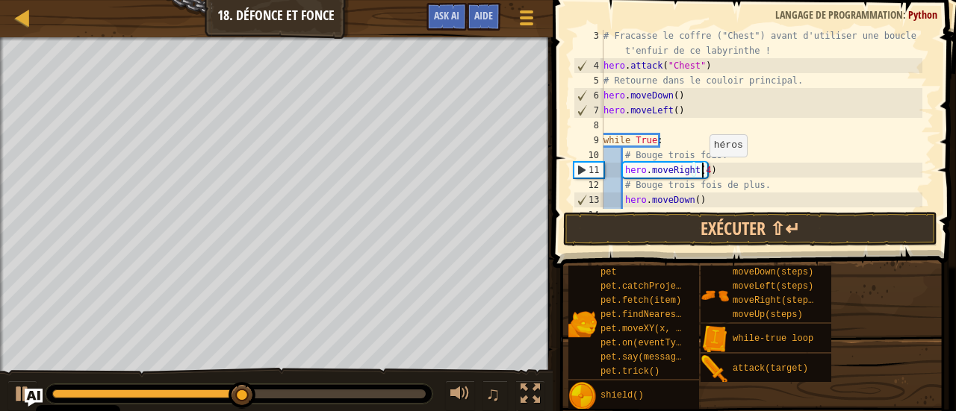
scroll to position [7, 7]
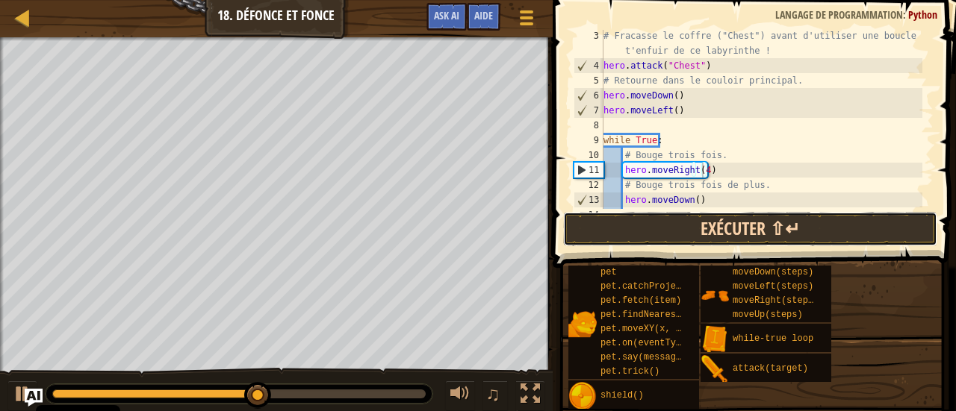
click at [738, 229] on button "Exécuter ⇧↵" at bounding box center [750, 229] width 374 height 34
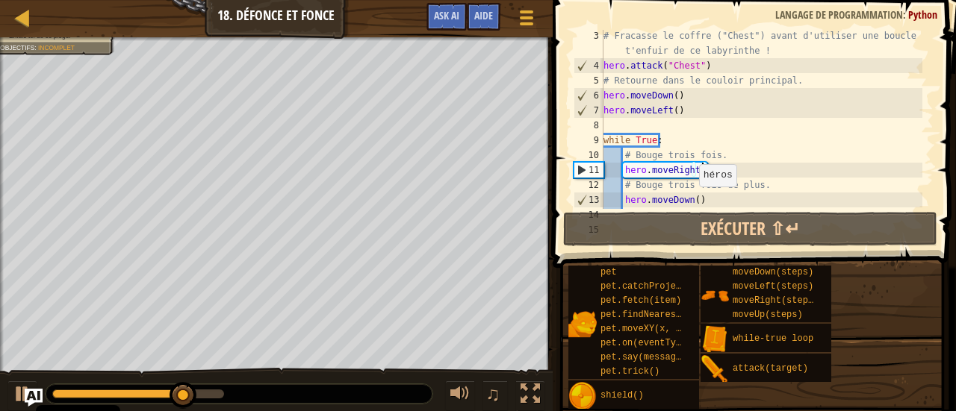
click at [691, 200] on div "# Fracasse le coffre ("Chest") avant d'utiliser une boucle pour t'enfuir de ce …" at bounding box center [761, 140] width 322 height 224
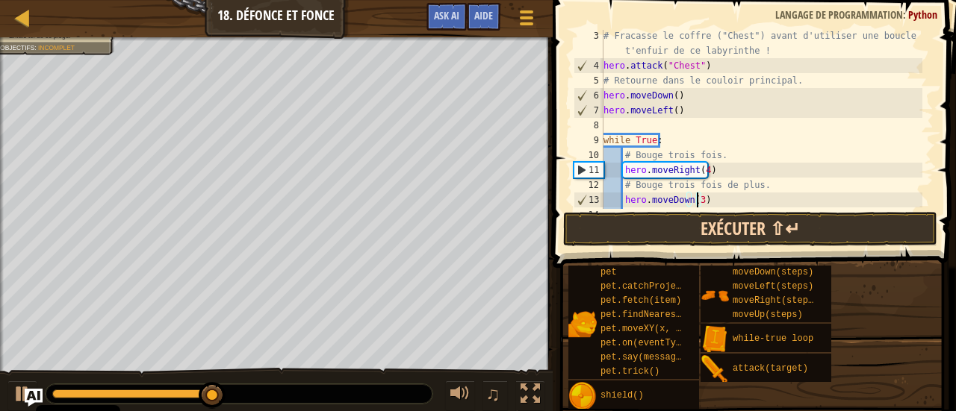
type textarea "hero.moveDown(3)"
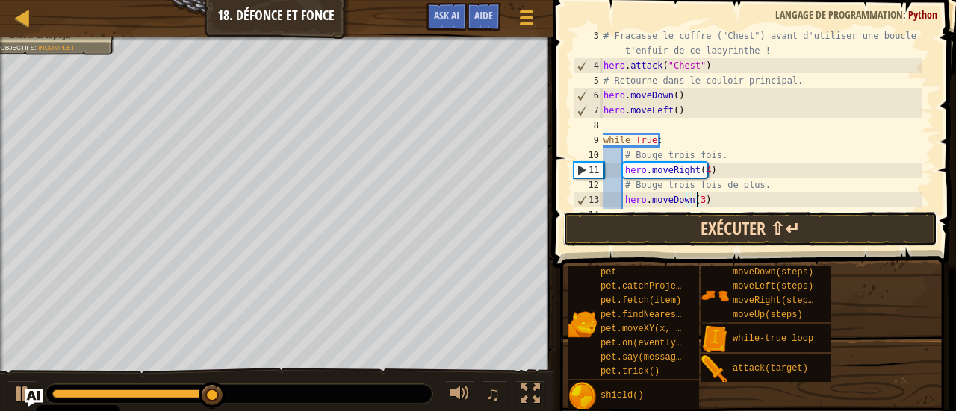
click at [824, 231] on button "Exécuter ⇧↵" at bounding box center [750, 229] width 374 height 34
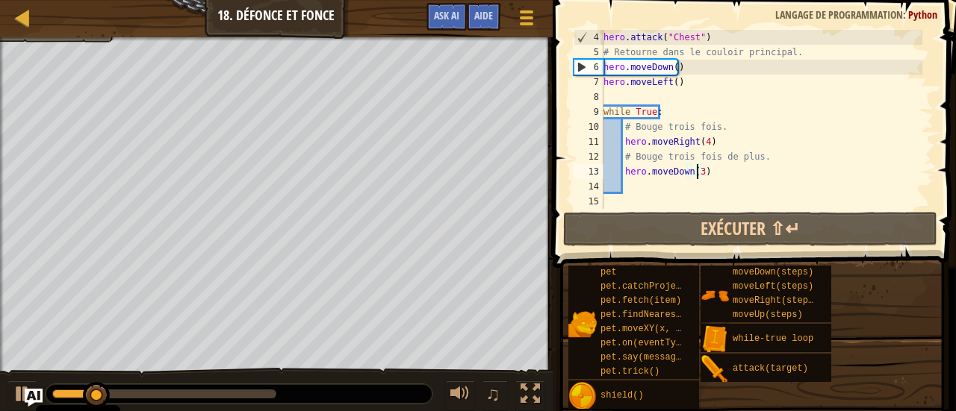
scroll to position [60, 0]
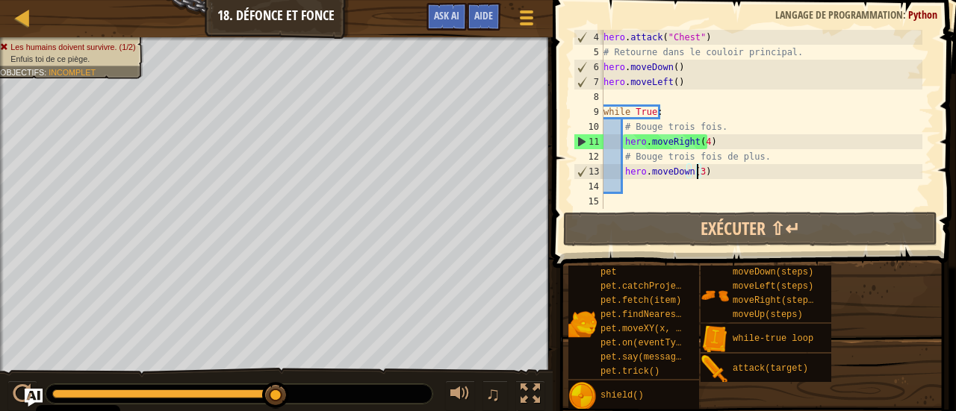
click at [721, 190] on div "hero . attack ( "Chest" ) # Retourne dans le couloir principal. hero . moveDown…" at bounding box center [761, 134] width 322 height 209
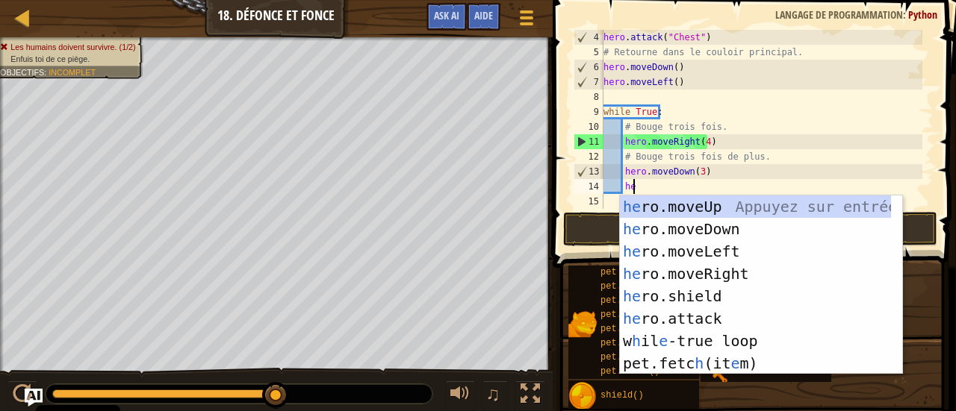
scroll to position [7, 2]
type textarea "hero"
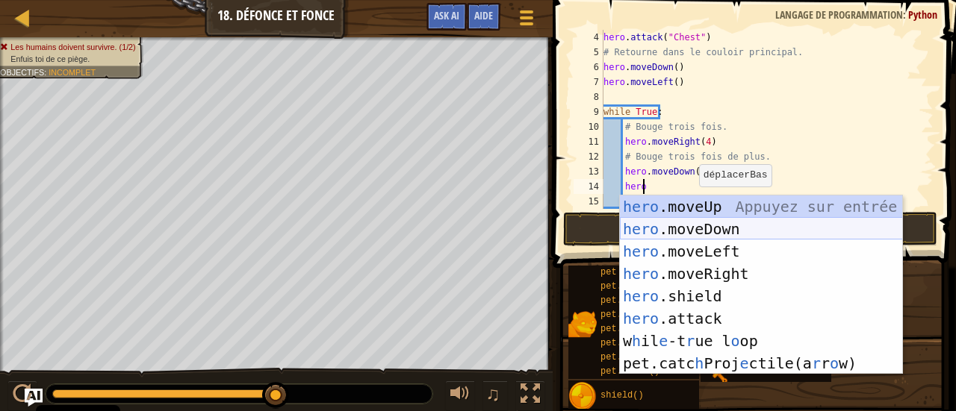
click at [744, 224] on div "hero .moveUp Appuyez sur entrée hero .moveDown Appuyez sur entrée hero .moveLef…" at bounding box center [761, 308] width 283 height 224
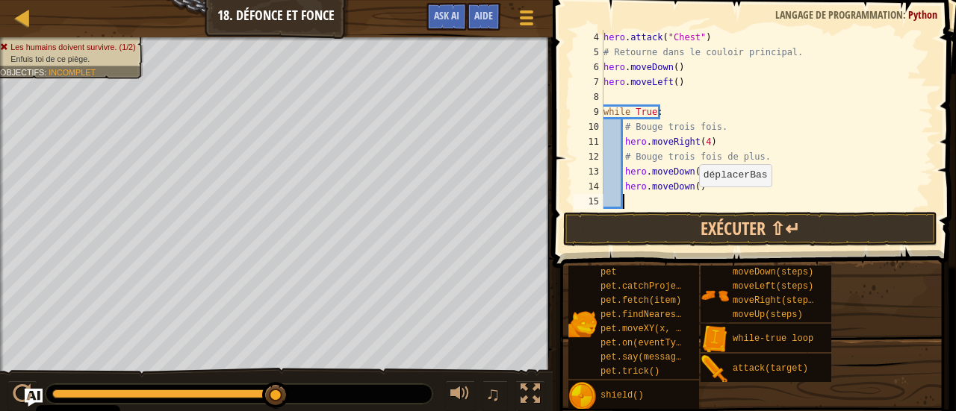
scroll to position [7, 1]
click at [693, 190] on div "hero . attack ( "Chest" ) # Retourne dans le couloir principal. hero . moveDown…" at bounding box center [761, 134] width 322 height 209
click at [694, 171] on div "hero . attack ( "Chest" ) # Retourne dans le couloir principal. hero . moveDown…" at bounding box center [761, 134] width 322 height 209
click at [696, 184] on div "hero . attack ( "Chest" ) # Retourne dans le couloir principal. hero . moveDown…" at bounding box center [761, 134] width 322 height 209
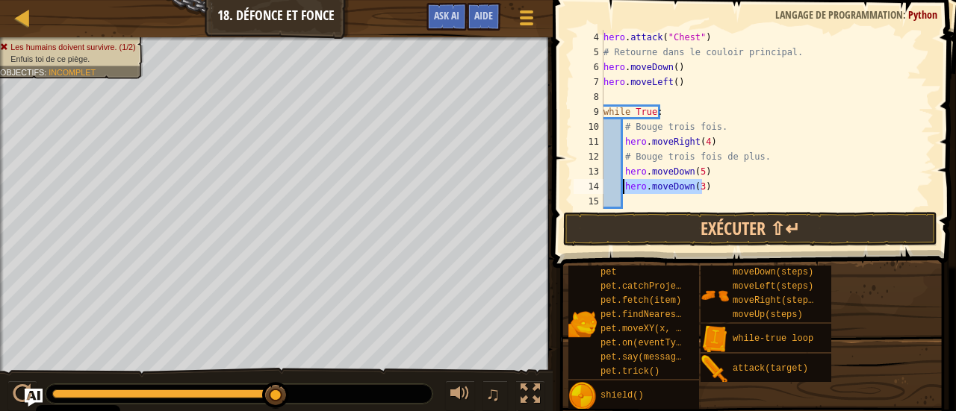
drag, startPoint x: 712, startPoint y: 190, endPoint x: 626, endPoint y: 191, distance: 85.9
click at [626, 191] on div "hero . attack ( "Chest" ) # Retourne dans le couloir principal. hero . moveDown…" at bounding box center [761, 134] width 322 height 209
type textarea "h"
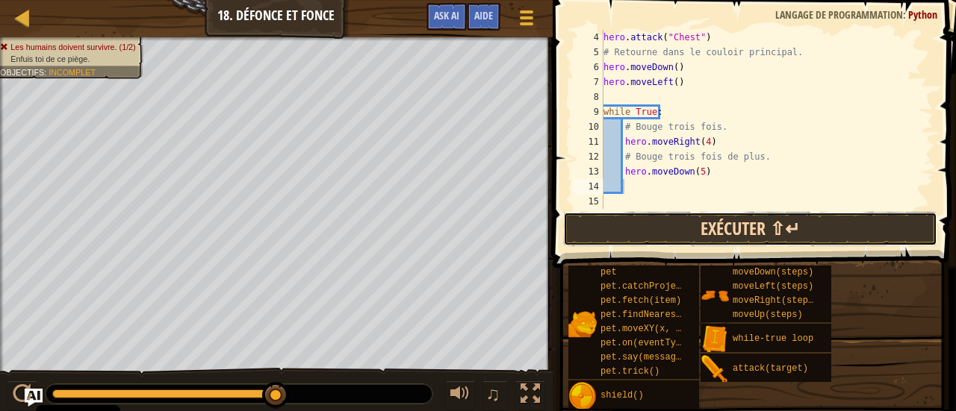
click at [670, 216] on button "Exécuter ⇧↵" at bounding box center [750, 229] width 374 height 34
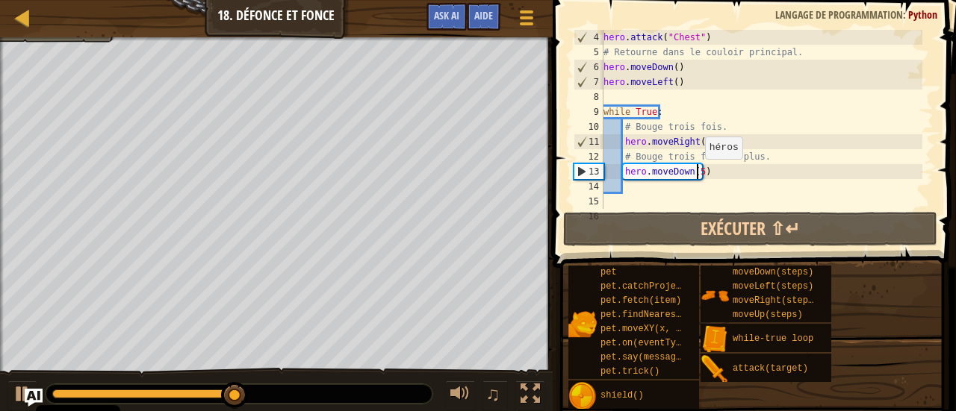
click at [697, 174] on div "hero . attack ( "Chest" ) # Retourne dans le couloir principal. hero . moveDown…" at bounding box center [761, 134] width 322 height 209
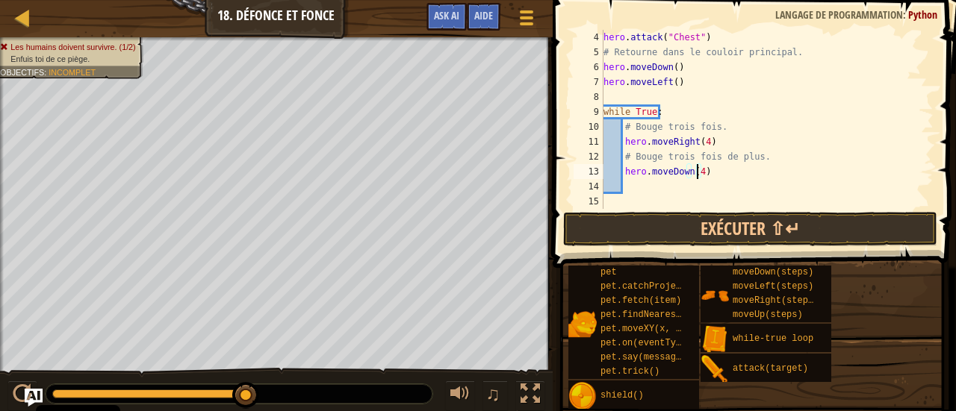
scroll to position [7, 7]
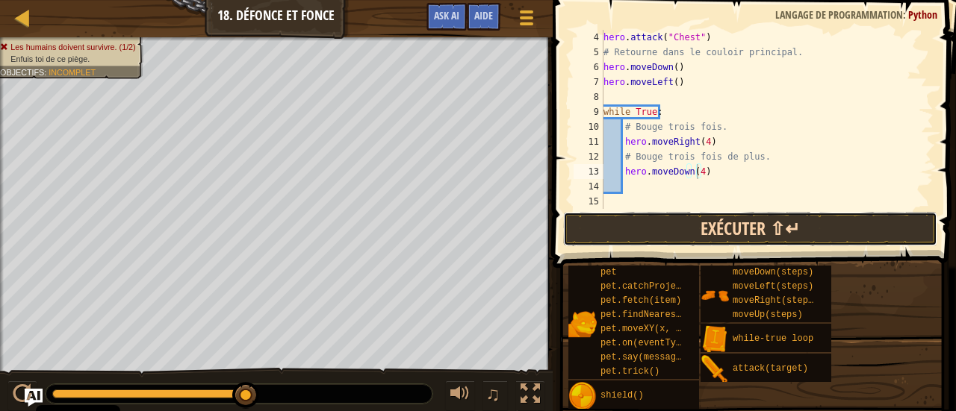
click at [744, 220] on button "Exécuter ⇧↵" at bounding box center [750, 229] width 374 height 34
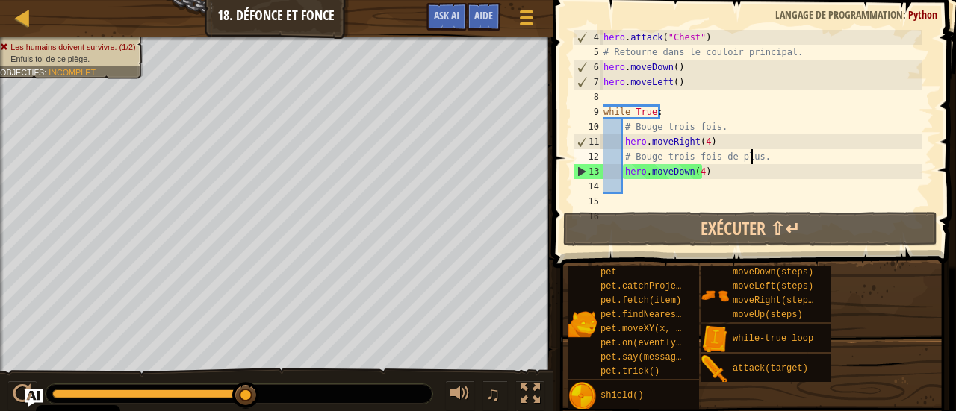
click at [755, 164] on div "hero . attack ( "Chest" ) # Retourne dans le couloir principal. hero . moveDown…" at bounding box center [761, 134] width 322 height 209
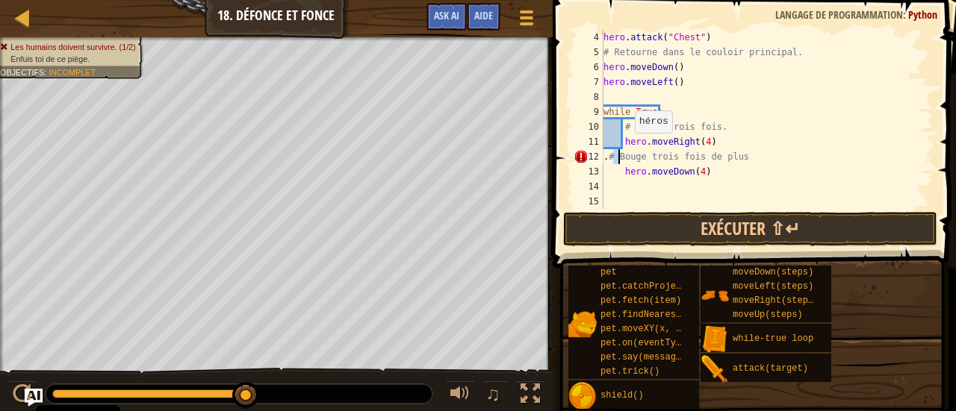
type textarea "# Bouge trois fois de plus"
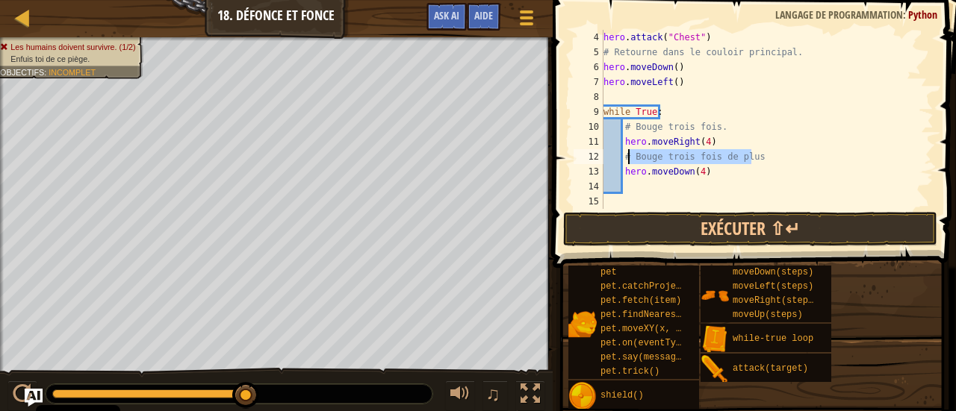
drag, startPoint x: 768, startPoint y: 161, endPoint x: 623, endPoint y: 155, distance: 145.0
click at [623, 155] on div "hero . attack ( "Chest" ) # Retourne dans le couloir principal. hero . moveDown…" at bounding box center [761, 134] width 322 height 209
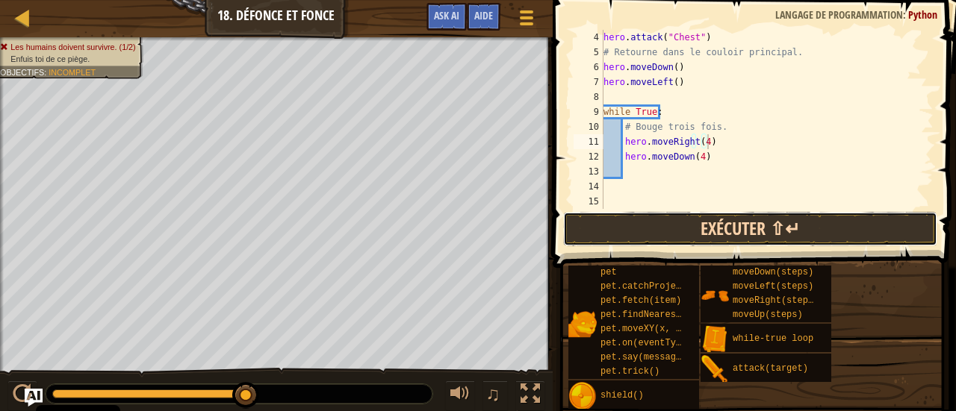
click at [639, 222] on button "Exécuter ⇧↵" at bounding box center [750, 229] width 374 height 34
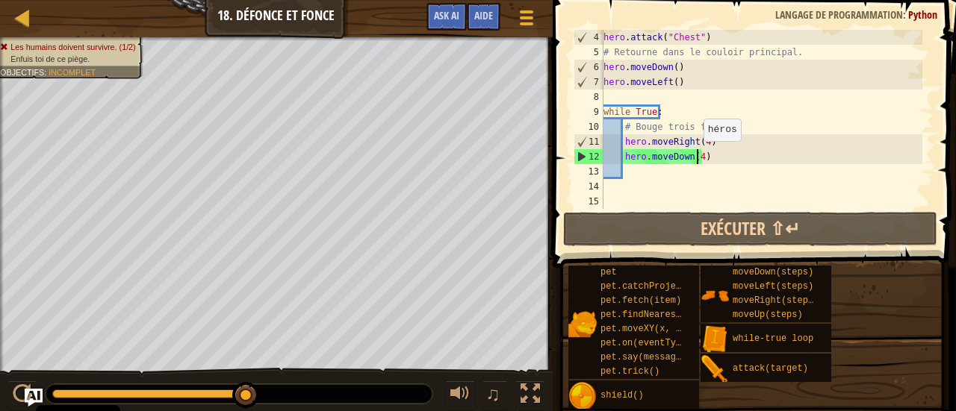
click at [695, 156] on div "hero . attack ( "Chest" ) # Retourne dans le couloir principal. hero . moveDown…" at bounding box center [761, 134] width 322 height 209
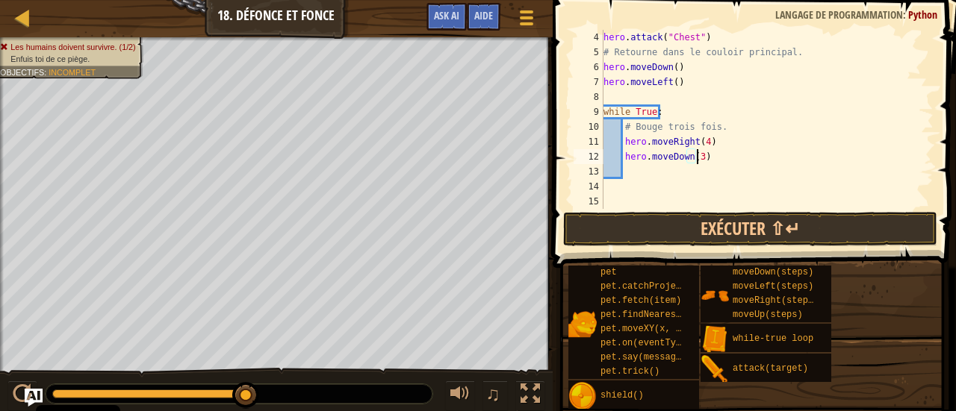
scroll to position [7, 7]
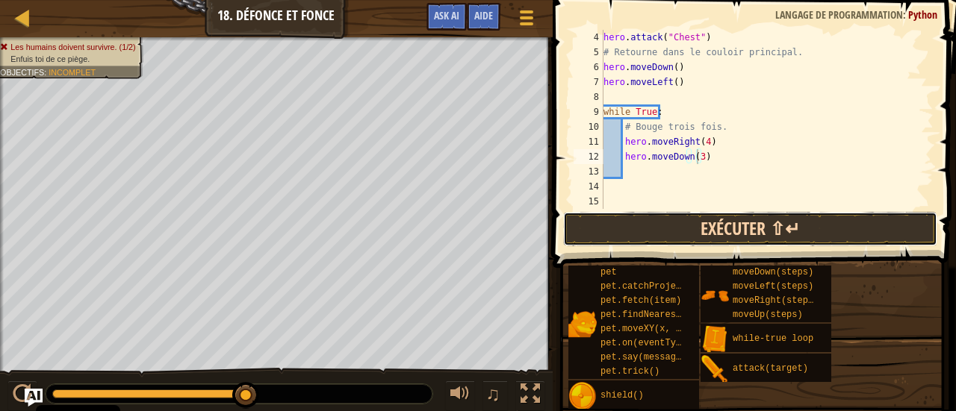
click at [745, 231] on button "Exécuter ⇧↵" at bounding box center [750, 229] width 374 height 34
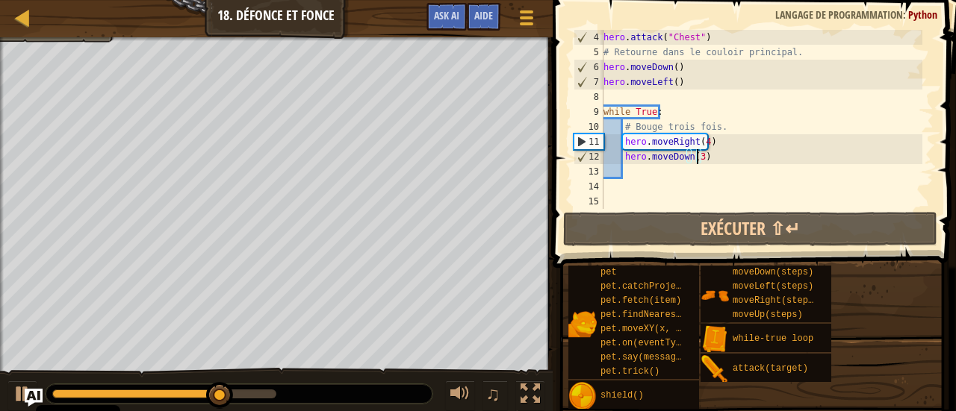
click at [691, 86] on div "hero . attack ( "Chest" ) # Retourne dans le couloir principal. hero . moveDown…" at bounding box center [761, 134] width 322 height 209
type textarea "hero.moveLeft()"
drag, startPoint x: 688, startPoint y: 86, endPoint x: 605, endPoint y: 83, distance: 82.9
click at [605, 83] on div "hero . attack ( "Chest" ) # Retourne dans le couloir principal. hero . moveDown…" at bounding box center [761, 134] width 322 height 209
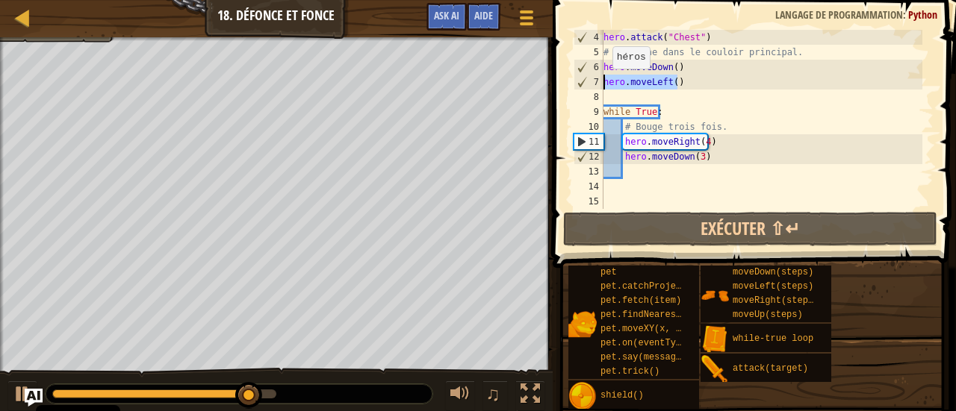
scroll to position [7, 0]
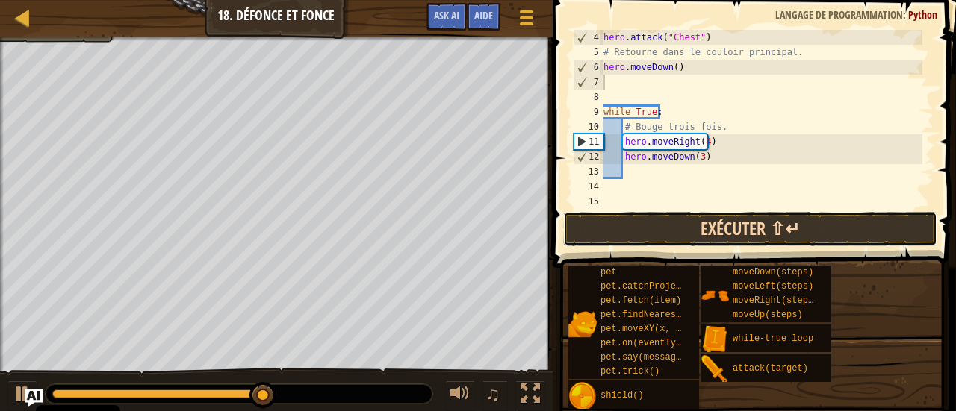
click at [767, 225] on button "Exécuter ⇧↵" at bounding box center [750, 229] width 374 height 34
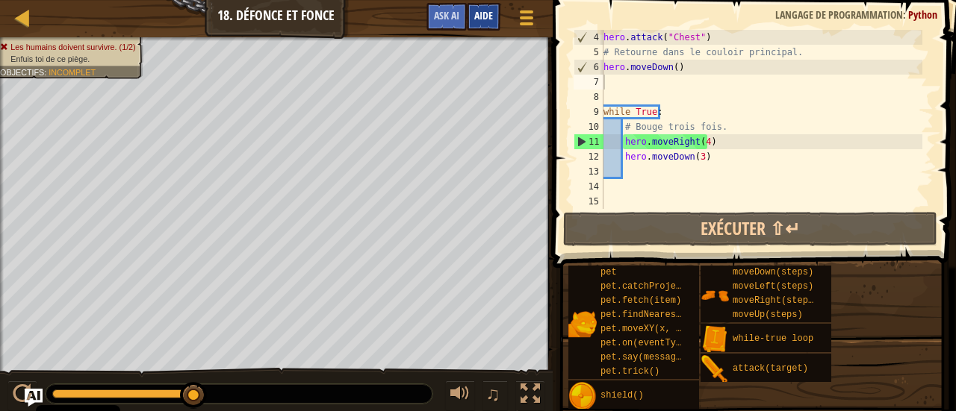
click at [485, 21] on span "Aide" at bounding box center [483, 15] width 19 height 14
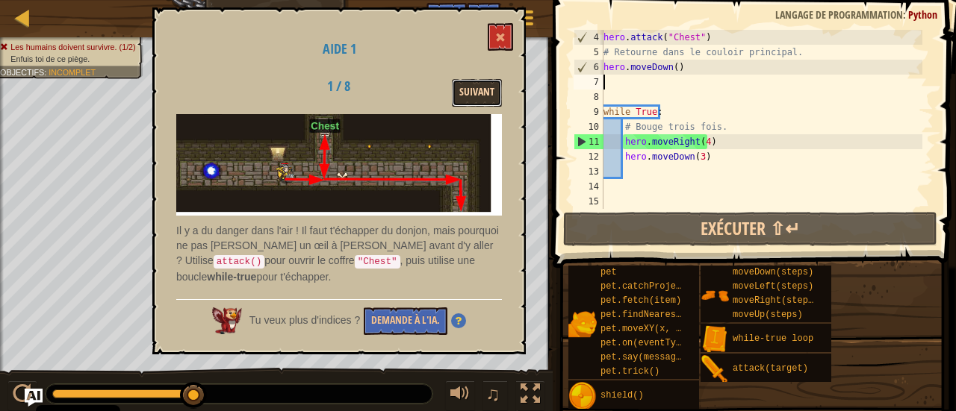
click at [479, 96] on button "Suivant" at bounding box center [477, 93] width 50 height 28
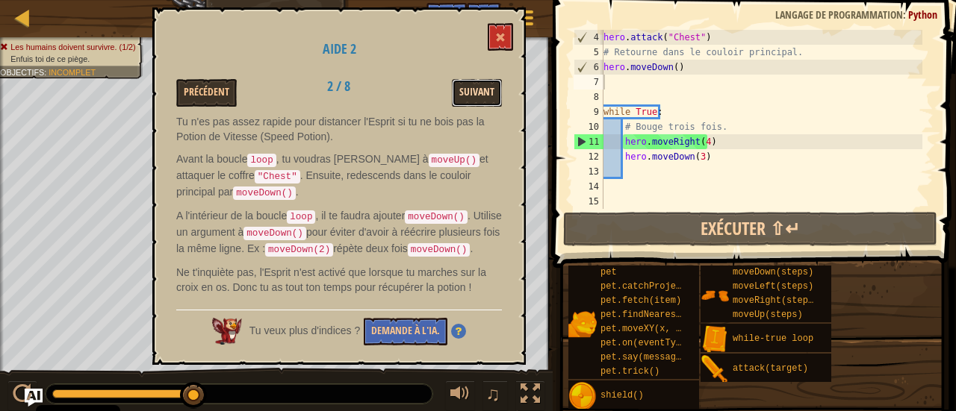
click at [484, 99] on button "Suivant" at bounding box center [477, 93] width 50 height 28
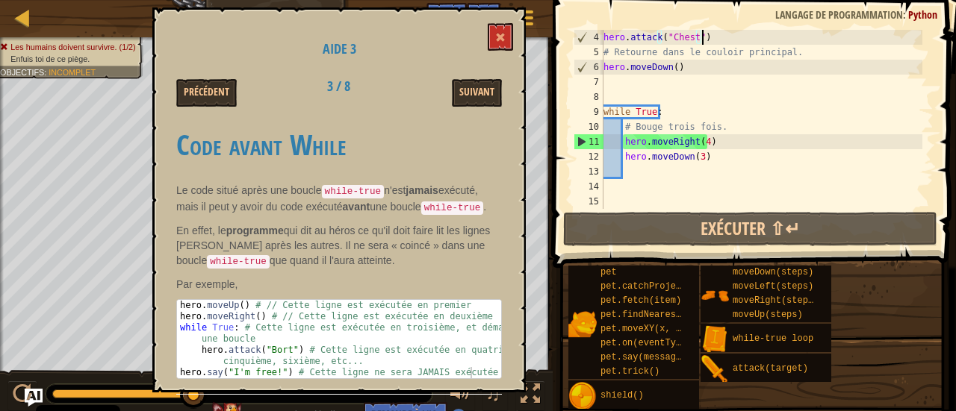
click at [706, 38] on div "hero . attack ( "Chest" ) # Retourne dans le couloir principal. hero . moveDown…" at bounding box center [761, 134] width 322 height 209
drag, startPoint x: 700, startPoint y: 71, endPoint x: 601, endPoint y: 63, distance: 98.8
click at [601, 63] on div "hero.attack("Chest") 4 5 6 7 8 9 10 11 12 13 14 15 hero . attack ( "Chest" ) # …" at bounding box center [751, 119] width 363 height 179
type textarea "hero.moveDown()"
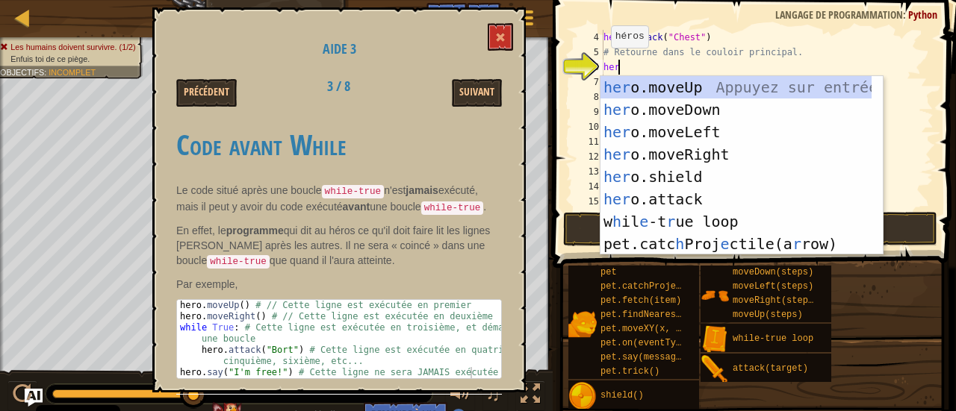
type textarea "hero"
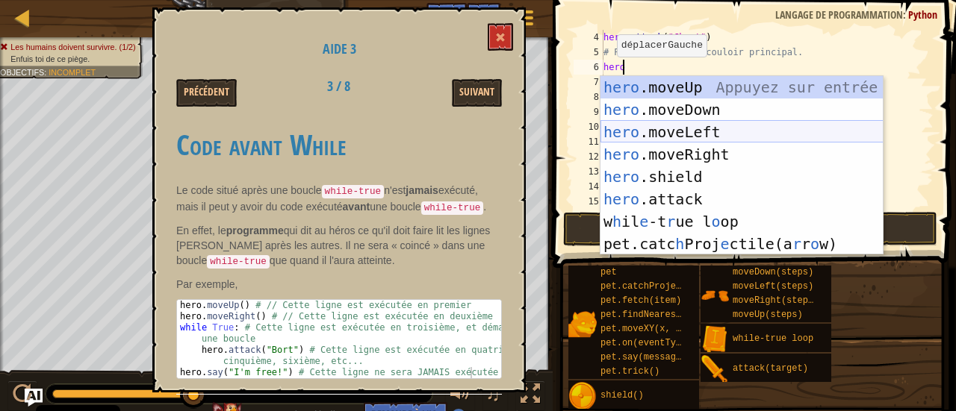
click at [698, 131] on div "hero .moveUp Appuyez sur entrée hero .moveDown Appuyez sur entrée hero .moveLef…" at bounding box center [741, 188] width 283 height 224
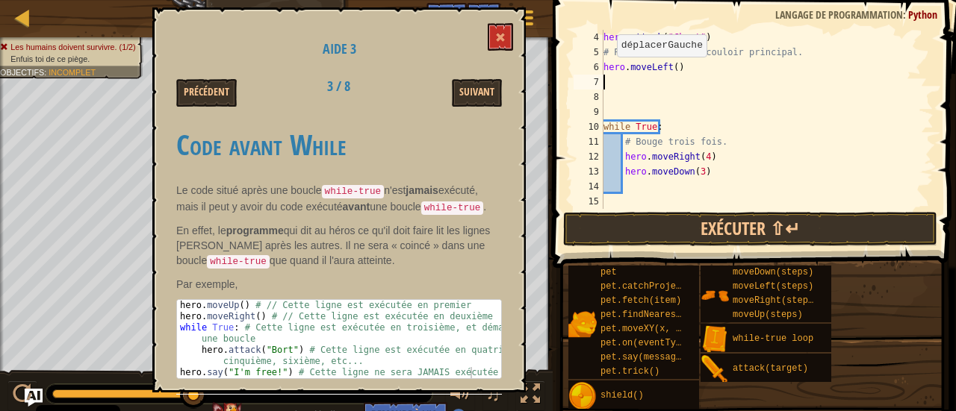
scroll to position [7, 0]
drag, startPoint x: 699, startPoint y: 70, endPoint x: 605, endPoint y: 69, distance: 94.1
click at [605, 69] on div "hero . attack ( "Chest" ) # Retourne dans le couloir principal. hero . moveLeft…" at bounding box center [761, 134] width 322 height 209
type textarea "hero.moveLeft()"
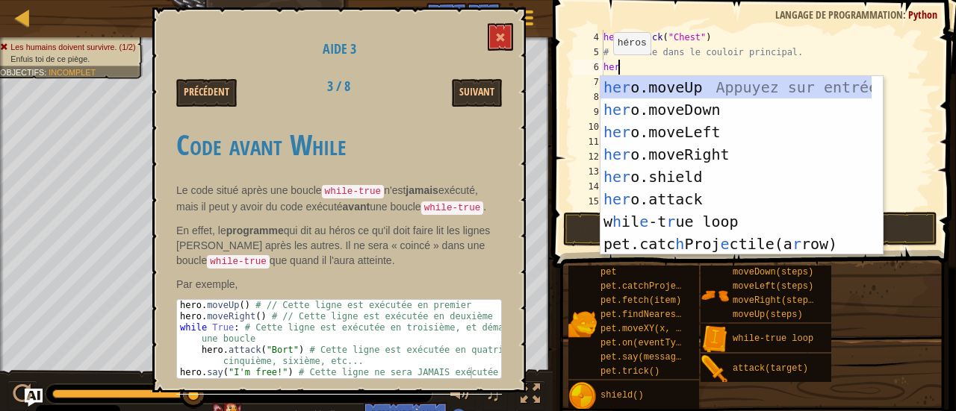
type textarea "hero"
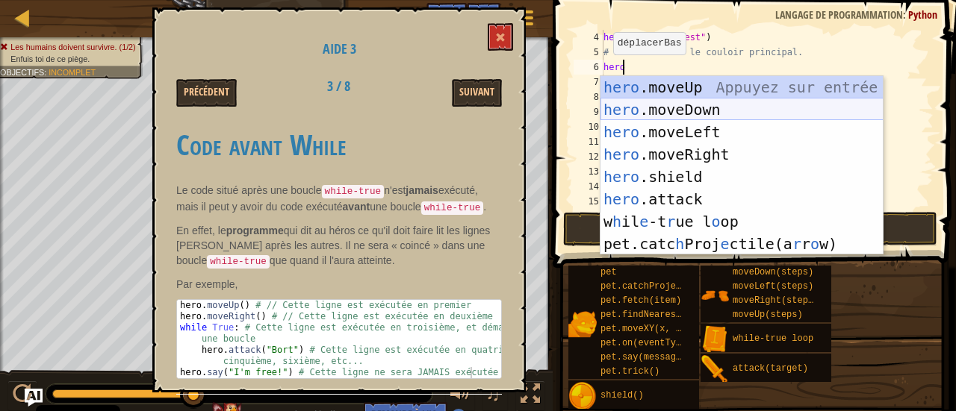
click at [642, 102] on div "hero .moveUp Appuyez sur entrée hero .moveDown Appuyez sur entrée hero .moveLef…" at bounding box center [741, 188] width 283 height 224
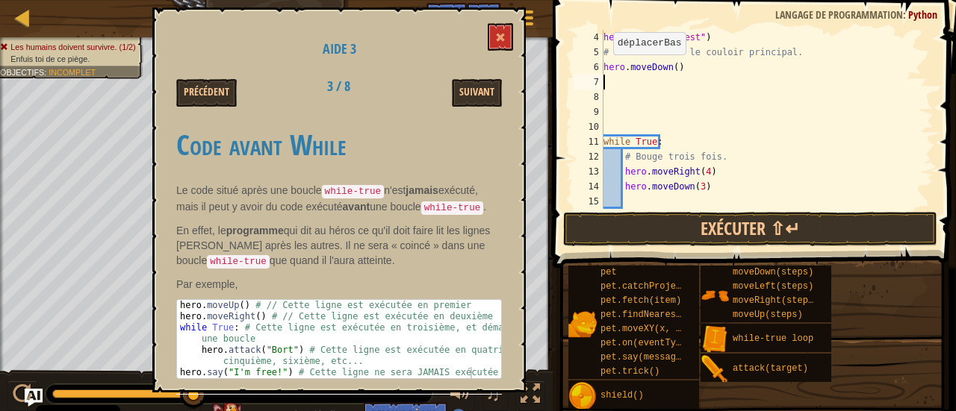
scroll to position [7, 0]
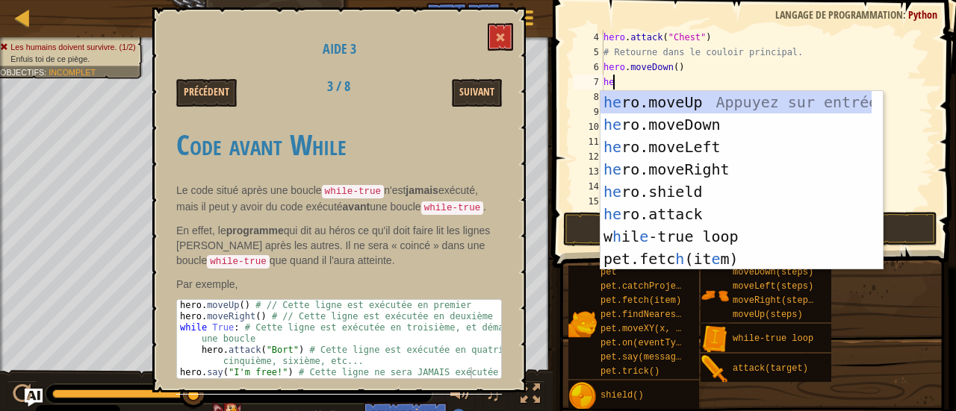
type textarea "hero"
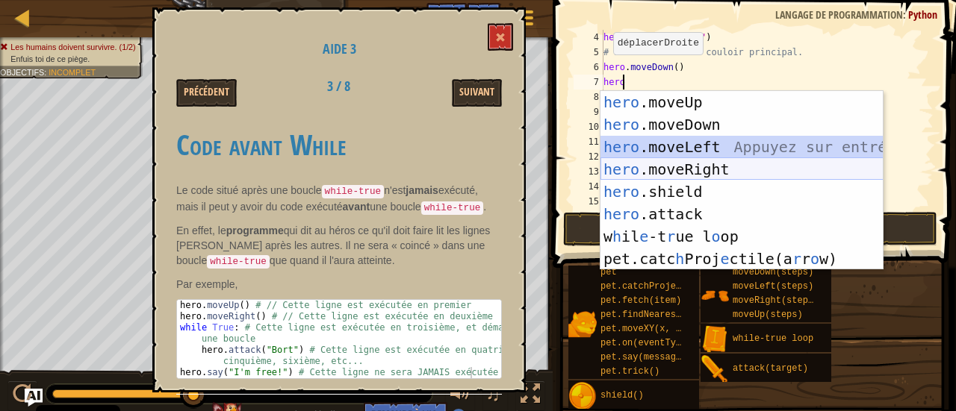
click at [721, 161] on div "hero .moveUp Appuyez sur entrée hero .moveDown Appuyez sur entrée hero .moveLef…" at bounding box center [741, 203] width 283 height 224
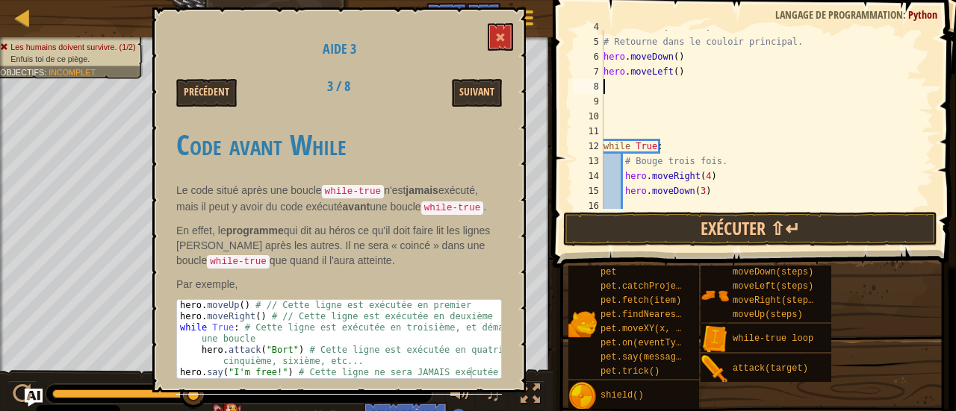
scroll to position [71, 0]
click at [18, 10] on div at bounding box center [22, 17] width 19 height 19
select select "fr"
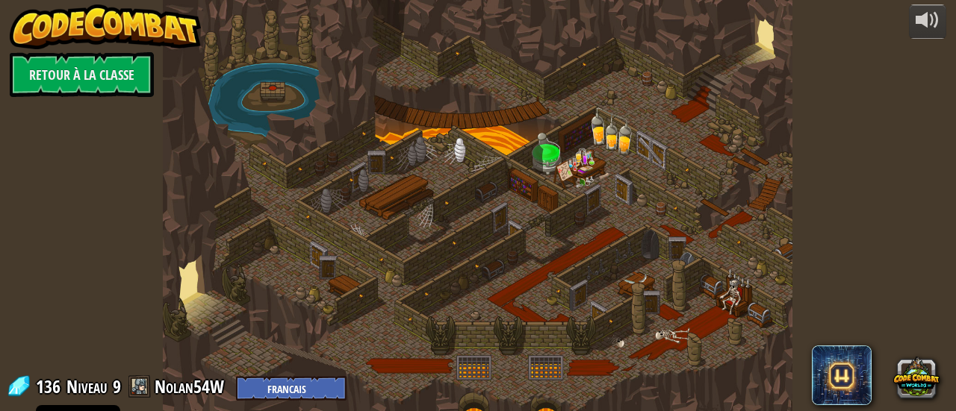
select select "fr"
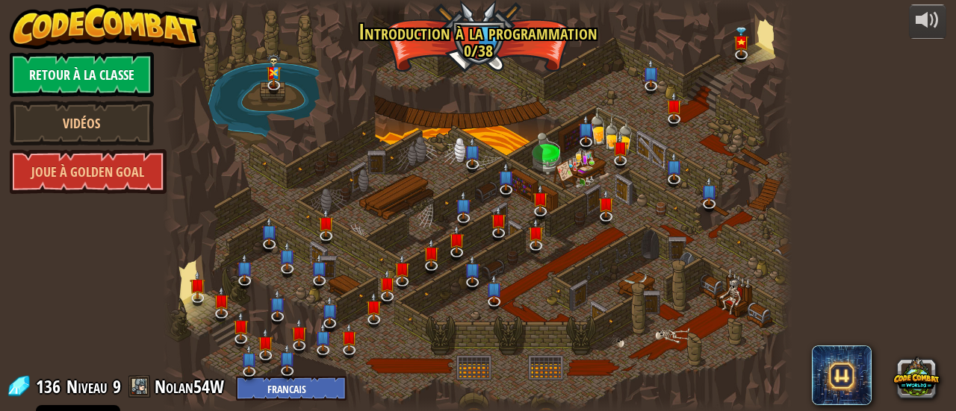
select select "fr"
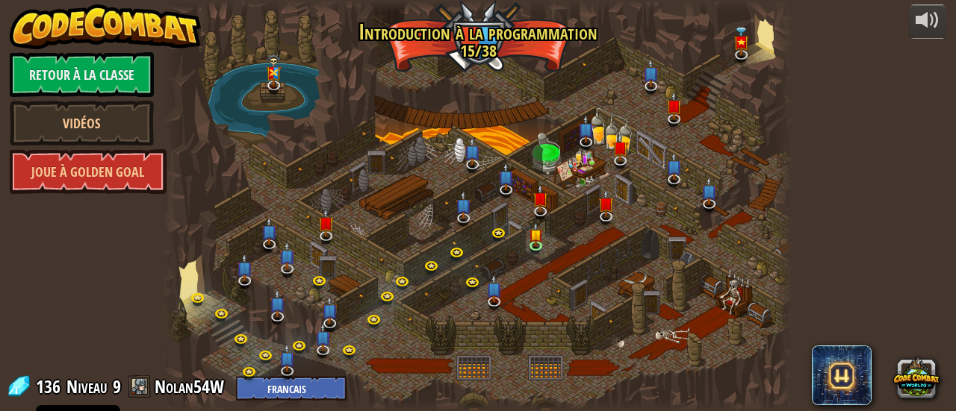
select select "fr"
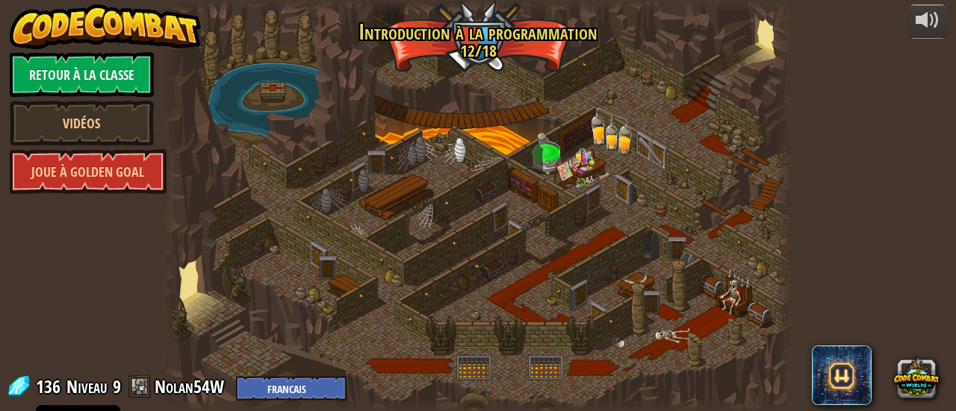
select select "fr"
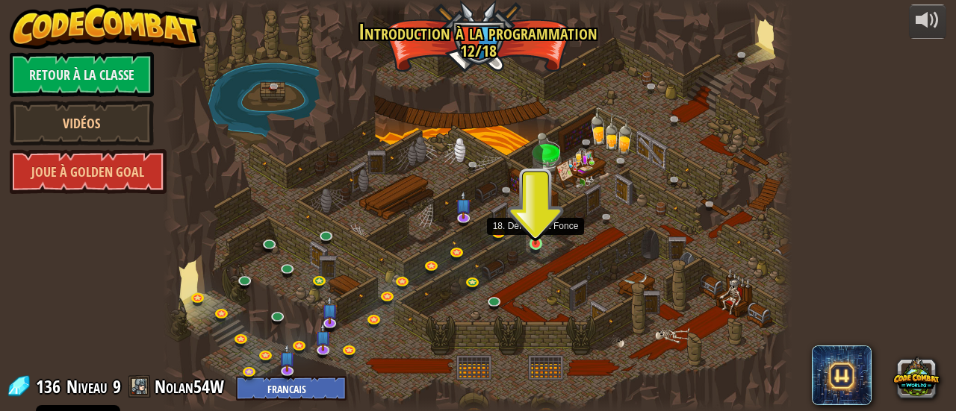
click at [538, 242] on img at bounding box center [535, 228] width 13 height 31
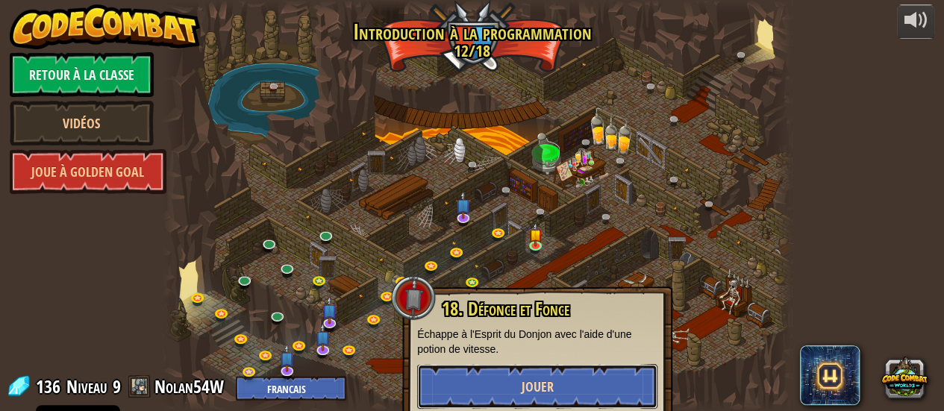
click at [587, 379] on button "Jouer" at bounding box center [537, 386] width 240 height 45
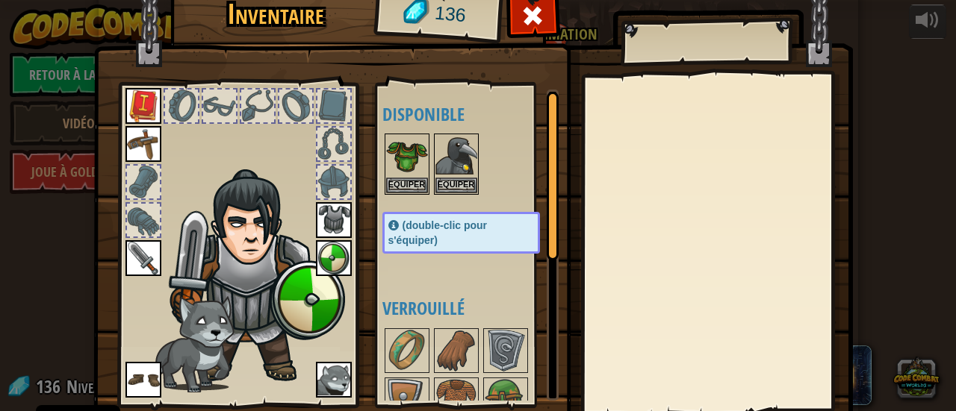
scroll to position [103, 0]
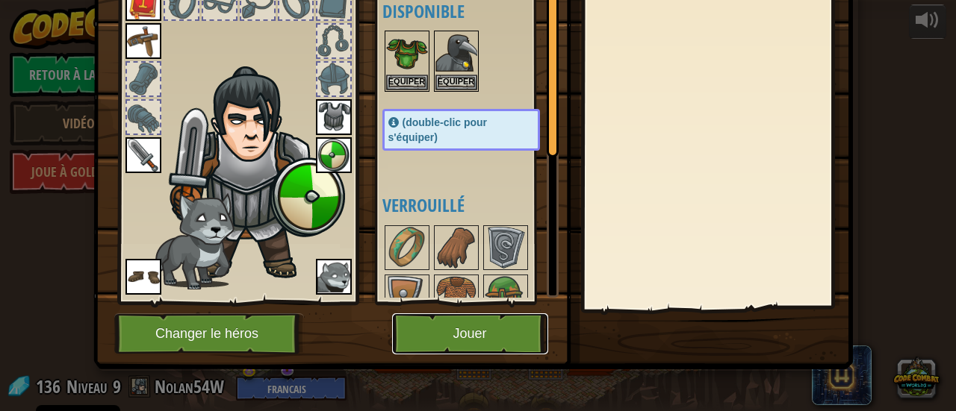
click at [511, 337] on button "Jouer" at bounding box center [470, 334] width 156 height 41
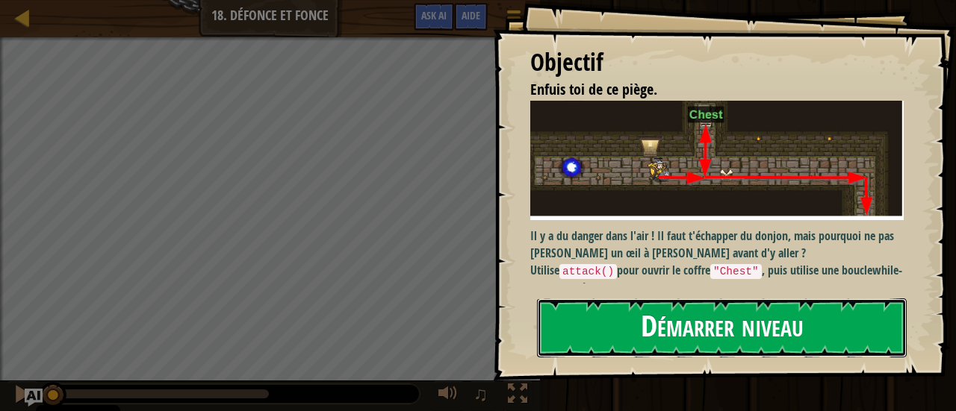
click at [610, 299] on button "Démarrer niveau" at bounding box center [722, 328] width 370 height 59
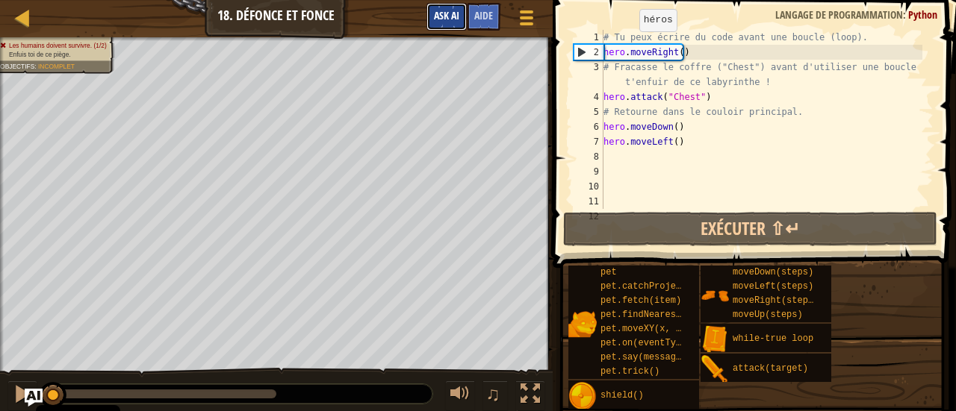
click at [456, 11] on span "Ask AI" at bounding box center [446, 15] width 25 height 14
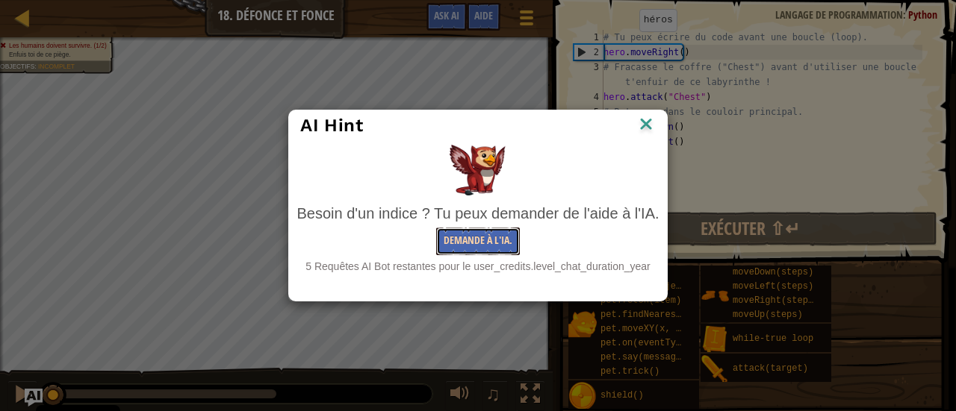
click at [473, 245] on button "Demande à l'IA." at bounding box center [478, 242] width 84 height 28
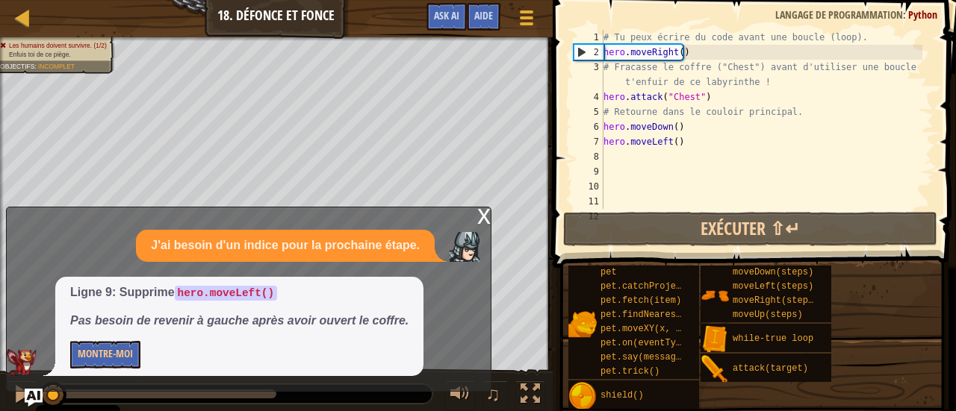
click at [682, 141] on div "# Tu peux écrire du code avant une boucle (loop). hero . moveRight ( ) # Fracas…" at bounding box center [761, 134] width 322 height 209
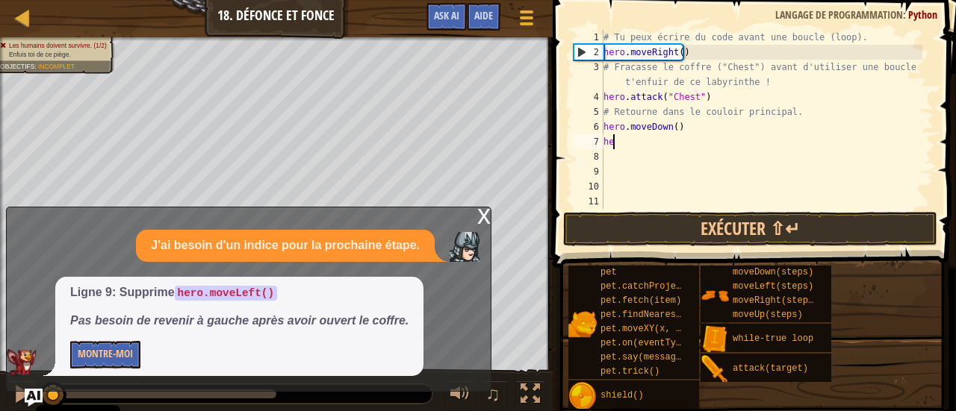
type textarea "h"
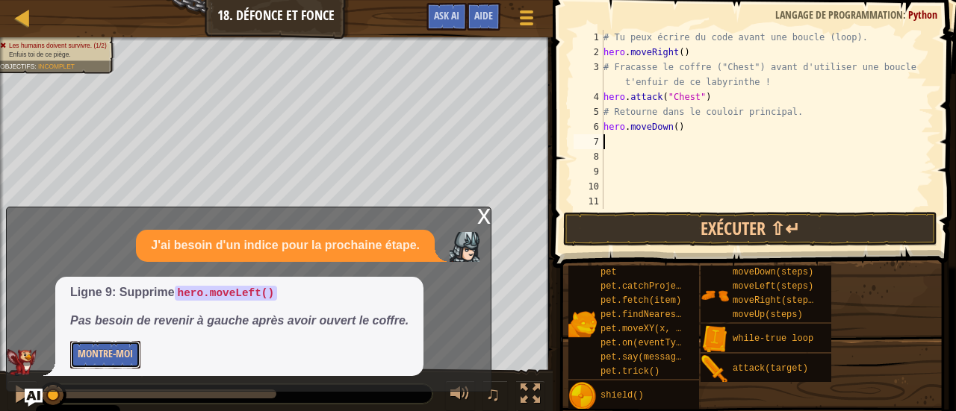
click at [122, 349] on button "Montre-moi" at bounding box center [105, 355] width 70 height 28
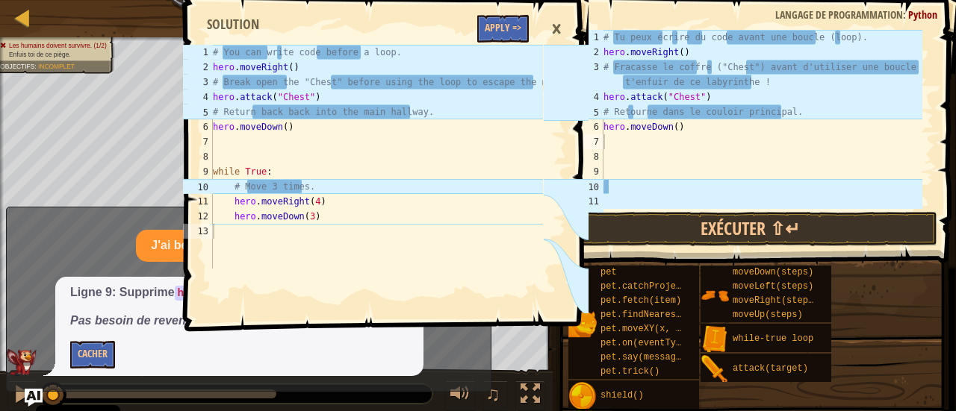
click at [560, 29] on div "×" at bounding box center [556, 29] width 25 height 34
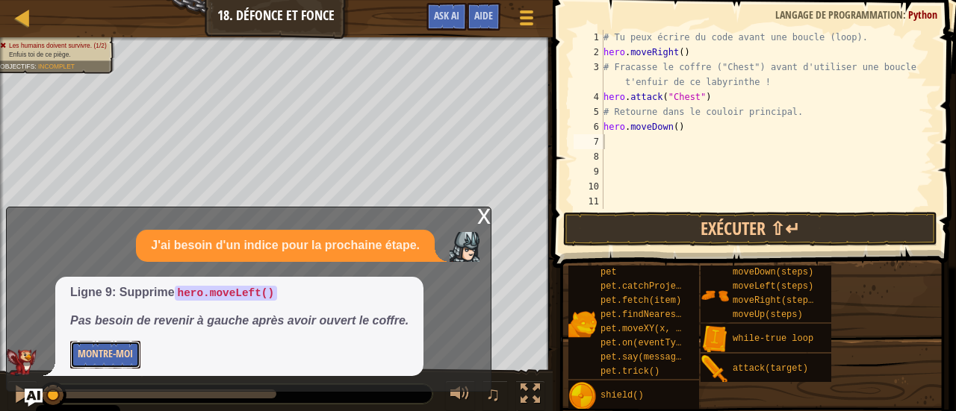
click at [116, 362] on button "Montre-moi" at bounding box center [105, 355] width 70 height 28
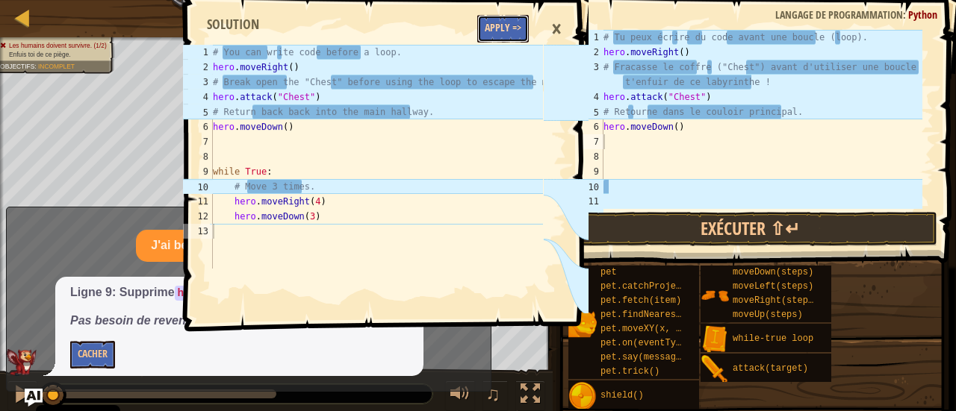
click at [517, 23] on button "Apply =>" at bounding box center [503, 29] width 52 height 28
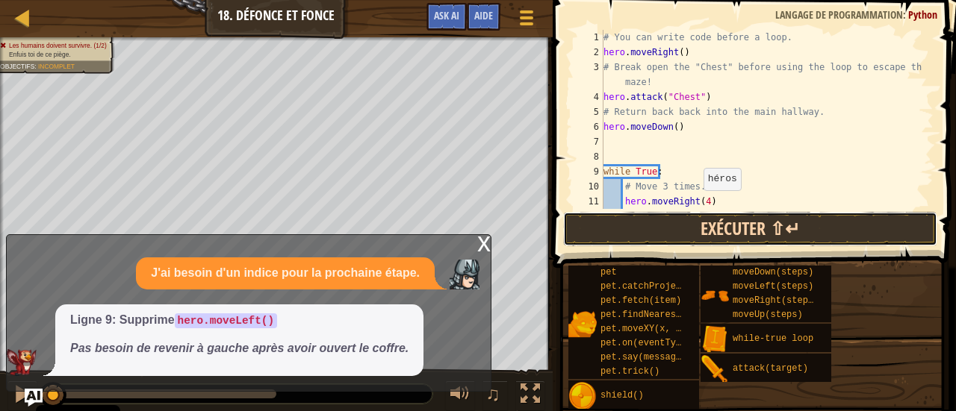
click at [745, 226] on button "Exécuter ⇧↵" at bounding box center [750, 229] width 374 height 34
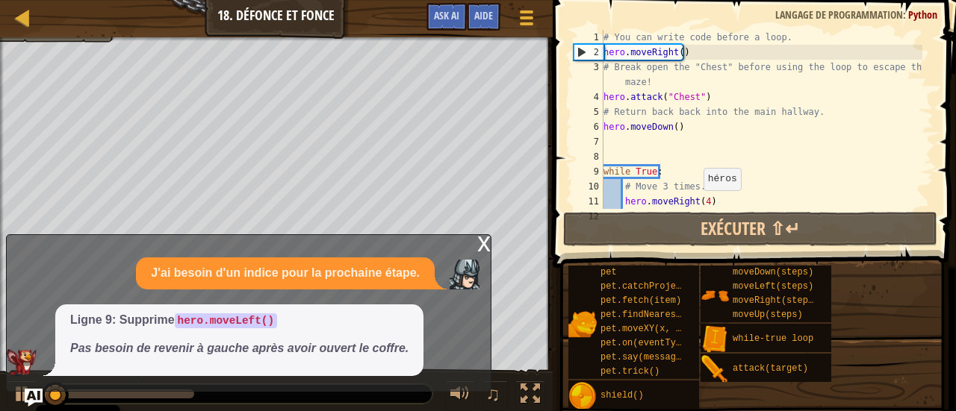
click at [482, 243] on div "x" at bounding box center [483, 242] width 13 height 15
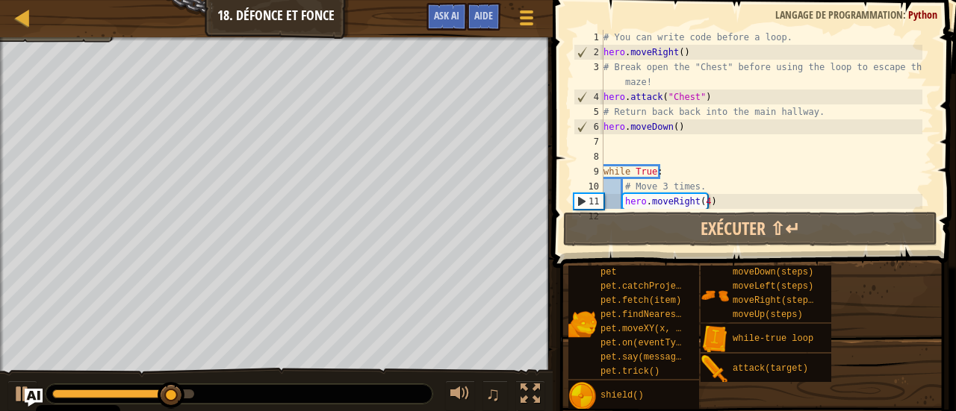
scroll to position [30, 0]
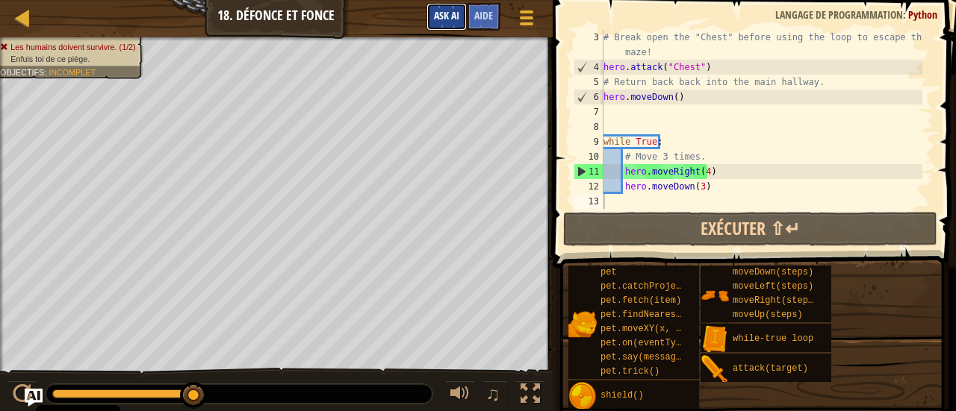
click at [452, 18] on span "Ask AI" at bounding box center [446, 15] width 25 height 14
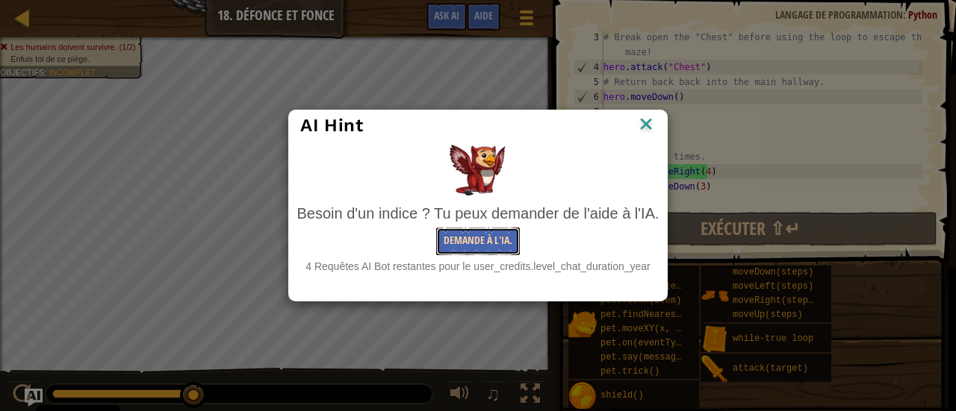
click at [472, 237] on button "Demande à l'IA." at bounding box center [478, 242] width 84 height 28
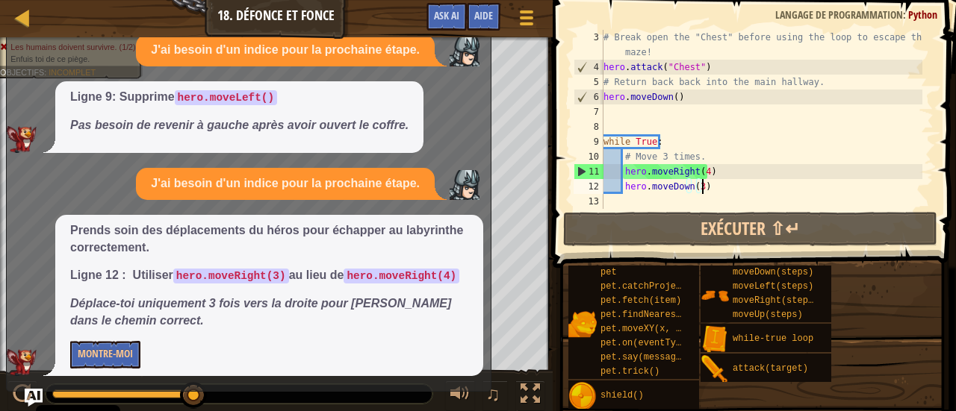
click at [703, 190] on div "# Break open the "Chest" before using the loop to escape the maze! hero . attac…" at bounding box center [761, 142] width 322 height 224
click at [703, 172] on div "# Break open the "Chest" before using the loop to escape the maze! hero . attac…" at bounding box center [761, 142] width 322 height 224
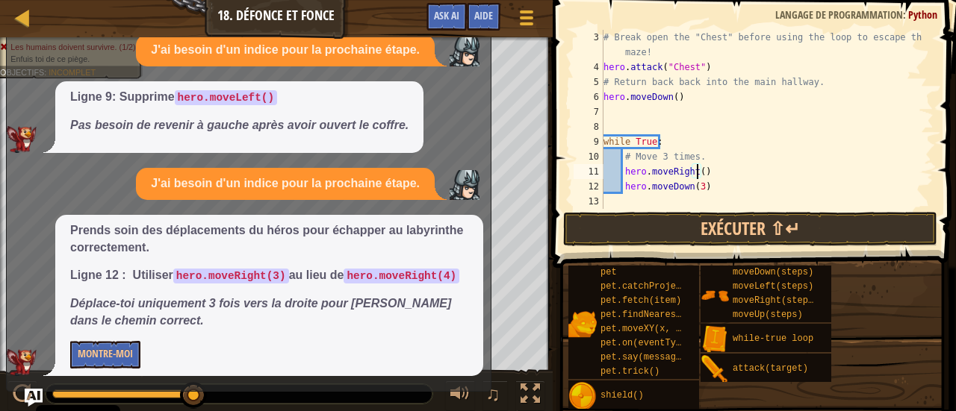
scroll to position [7, 7]
type textarea "hero.moveRight(3)"
click at [108, 363] on button "Montre-moi" at bounding box center [105, 355] width 70 height 28
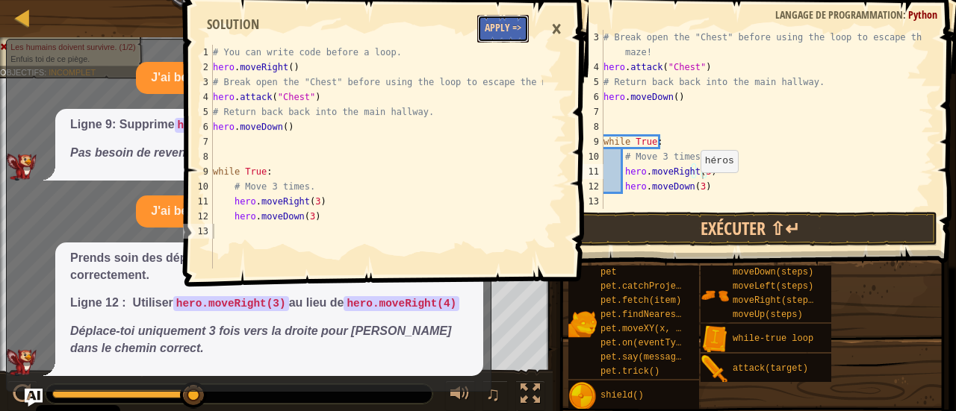
click at [494, 38] on button "Apply =>" at bounding box center [503, 29] width 52 height 28
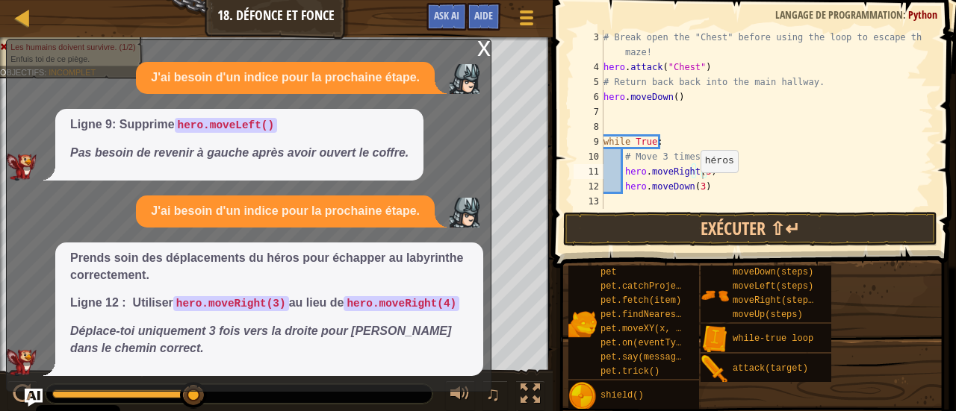
click at [482, 43] on div "x" at bounding box center [483, 47] width 13 height 15
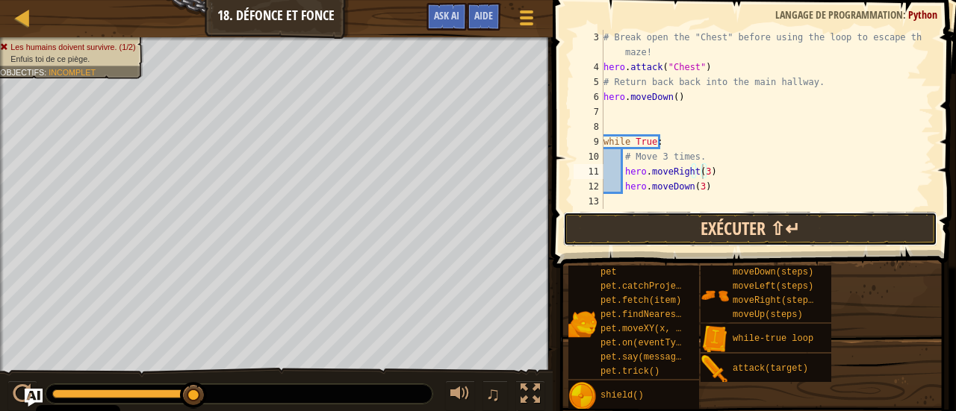
click at [699, 222] on button "Exécuter ⇧↵" at bounding box center [750, 229] width 374 height 34
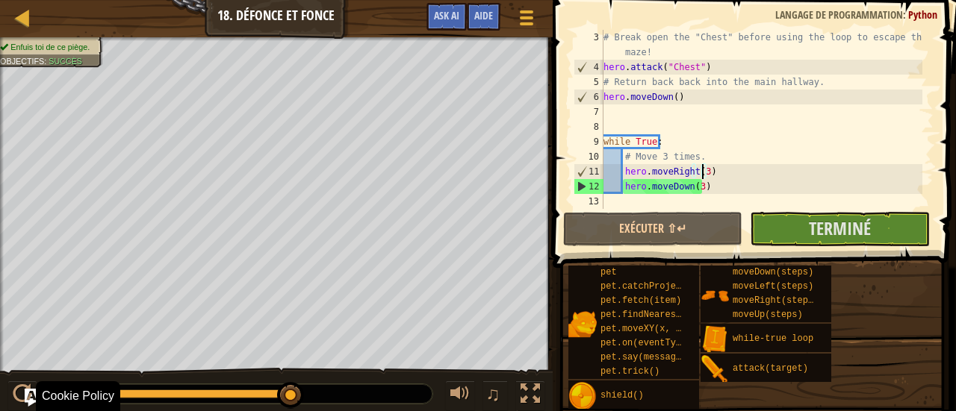
click at [696, 0] on html "Cookie Policy CodeCombat utilise quelques cookies essentiels et non essentiels.…" at bounding box center [478, 0] width 956 height 0
click at [524, 385] on div "Enfuis toi de ce piège. Objectifs : Succès ♫ Hattori 125 x: 158 y: 6 x: 158 y: …" at bounding box center [478, 225] width 956 height 376
click at [523, 391] on div at bounding box center [529, 394] width 19 height 19
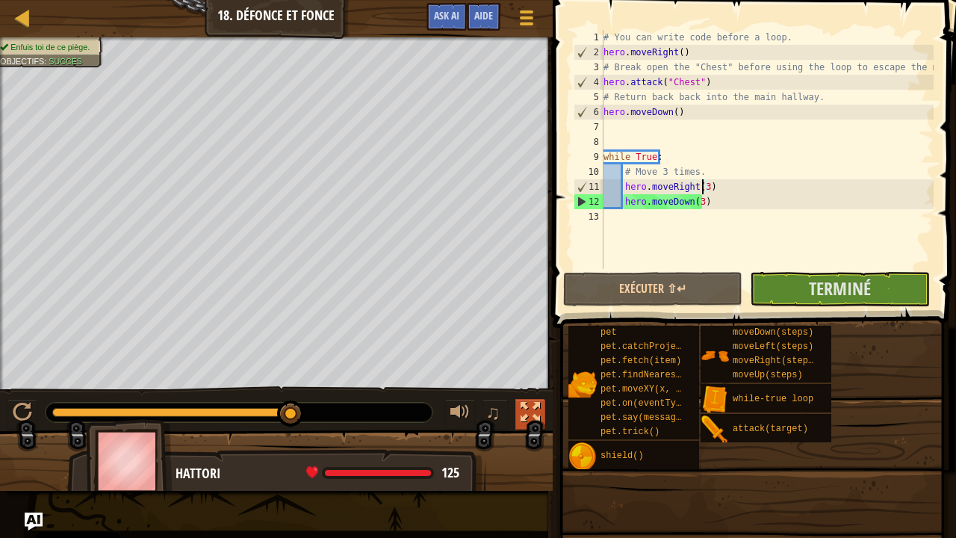
click at [532, 408] on div at bounding box center [529, 411] width 19 height 19
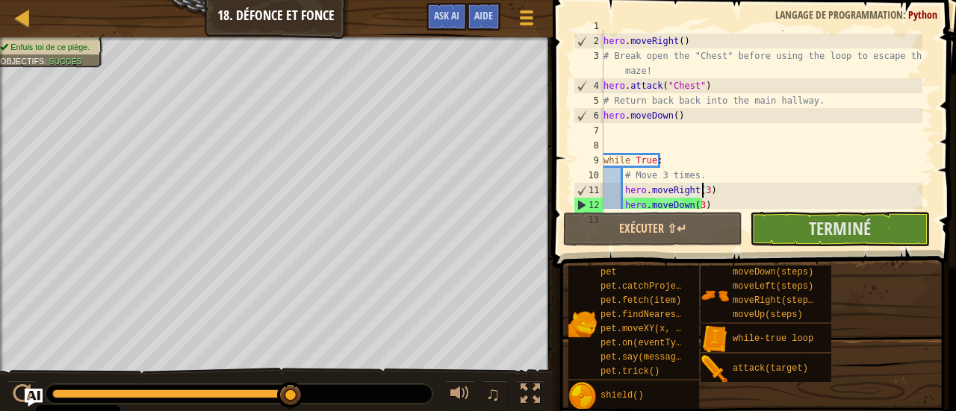
scroll to position [10, 0]
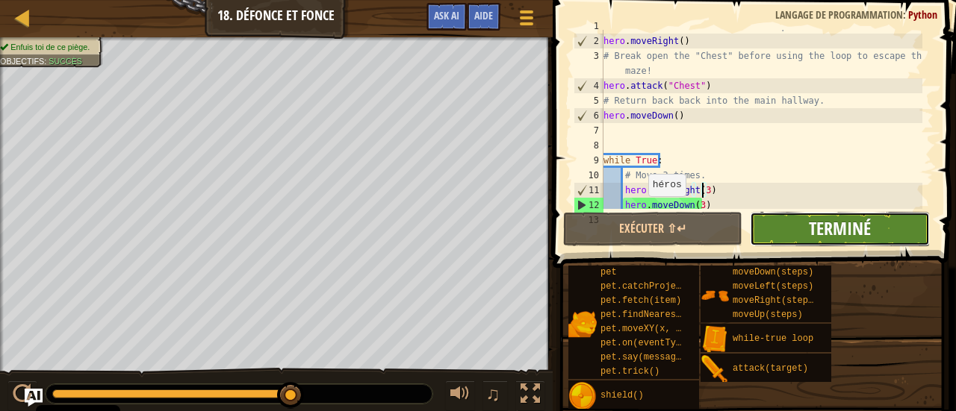
click at [826, 225] on span "Terminé" at bounding box center [840, 229] width 62 height 24
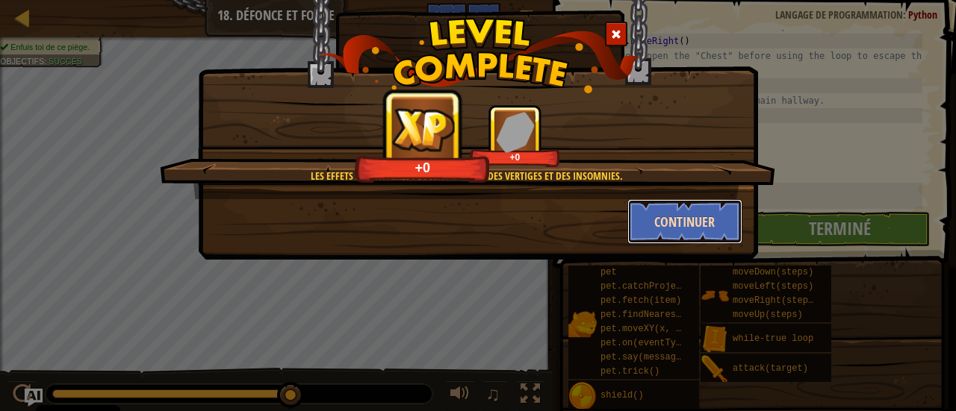
click at [684, 212] on button "Continuer" at bounding box center [685, 221] width 116 height 45
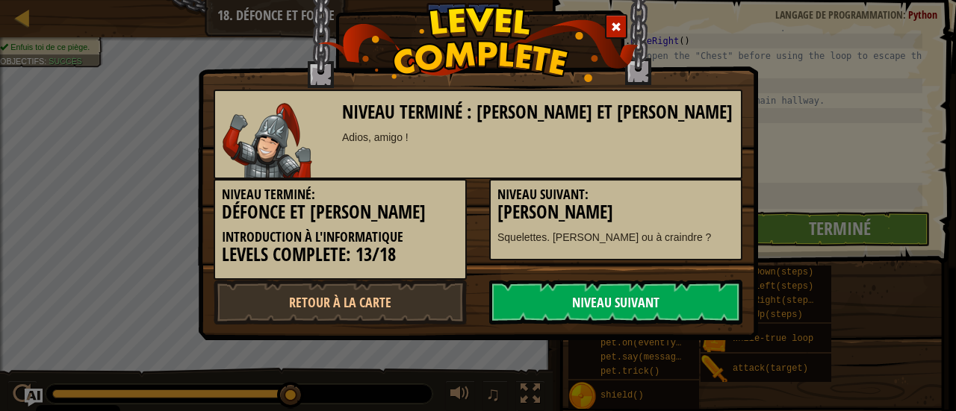
click at [638, 296] on link "Niveau Suivant" at bounding box center [615, 302] width 253 height 45
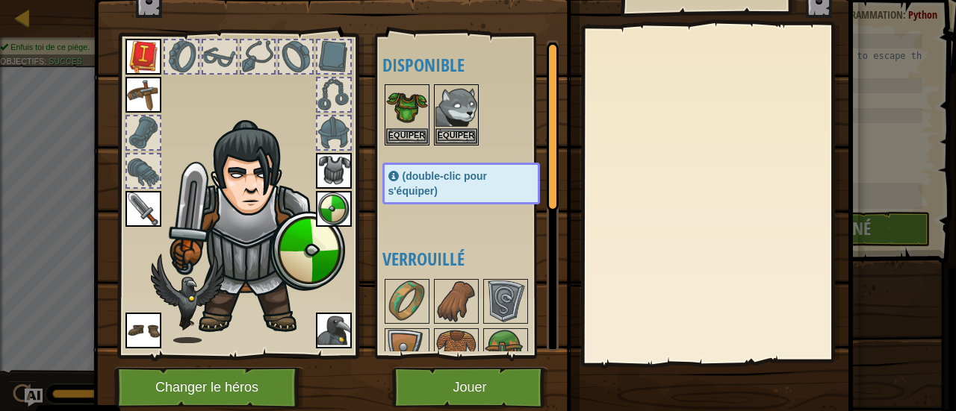
scroll to position [63, 0]
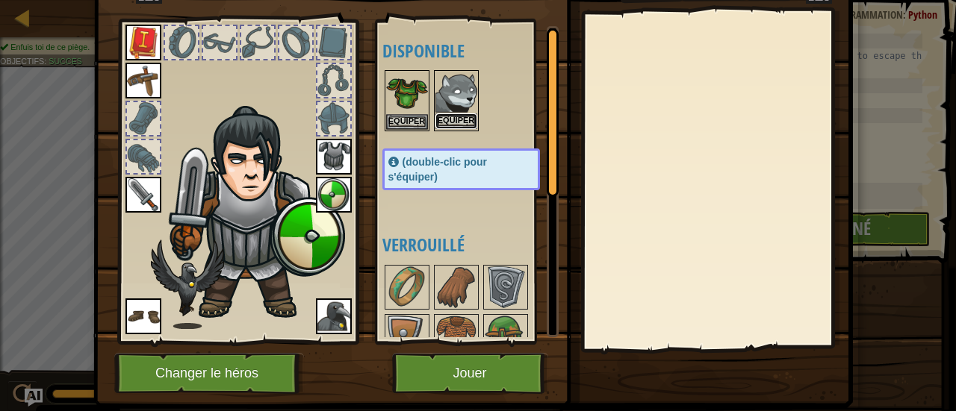
click at [460, 119] on button "Equiper" at bounding box center [456, 121] width 42 height 16
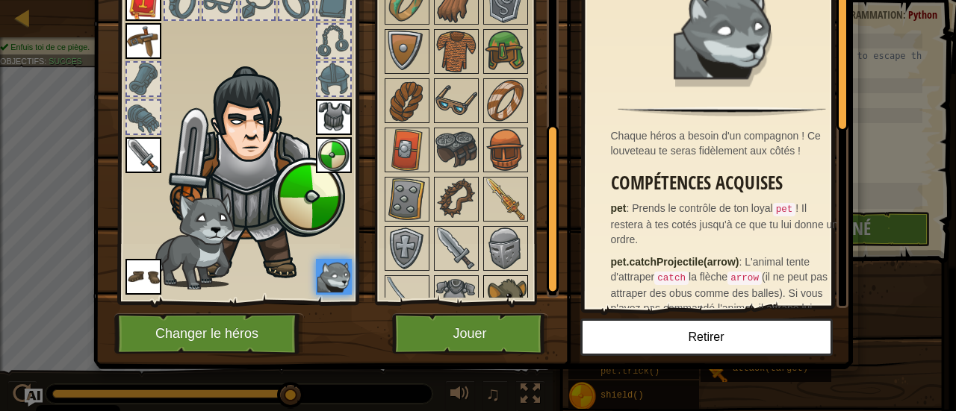
scroll to position [265, 0]
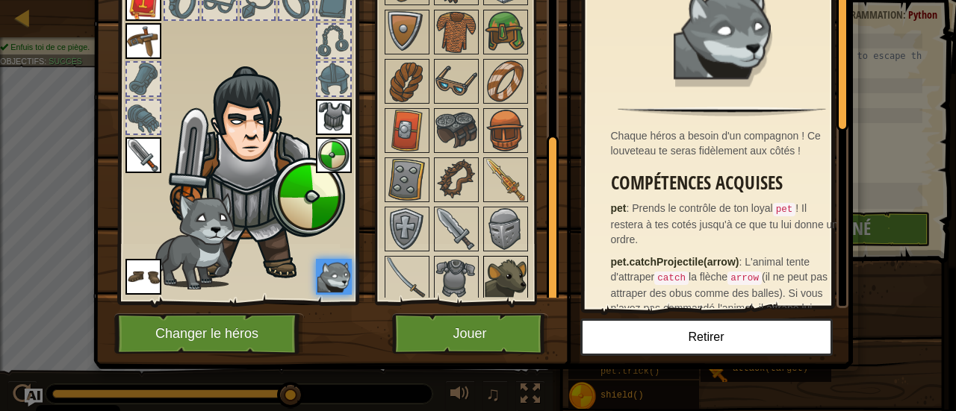
drag, startPoint x: 548, startPoint y: 113, endPoint x: 520, endPoint y: 259, distance: 148.9
click at [520, 259] on div "Disponible Equiper Equiper Equiper Equiper Equiper Equiper Equiper Equiper Equi…" at bounding box center [470, 142] width 176 height 311
click at [455, 231] on img at bounding box center [456, 229] width 42 height 42
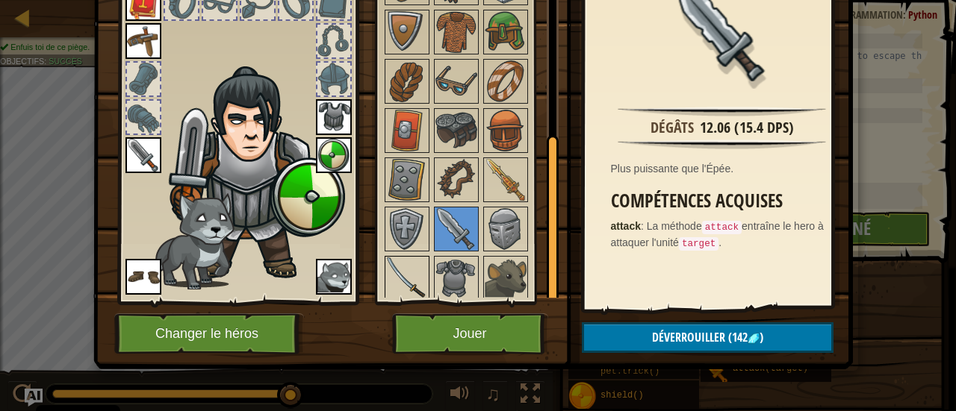
click at [403, 264] on img at bounding box center [407, 279] width 42 height 42
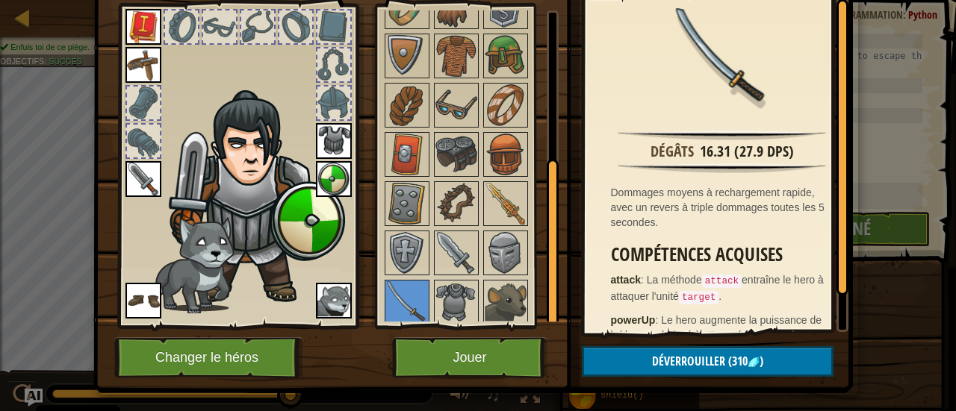
scroll to position [77, 0]
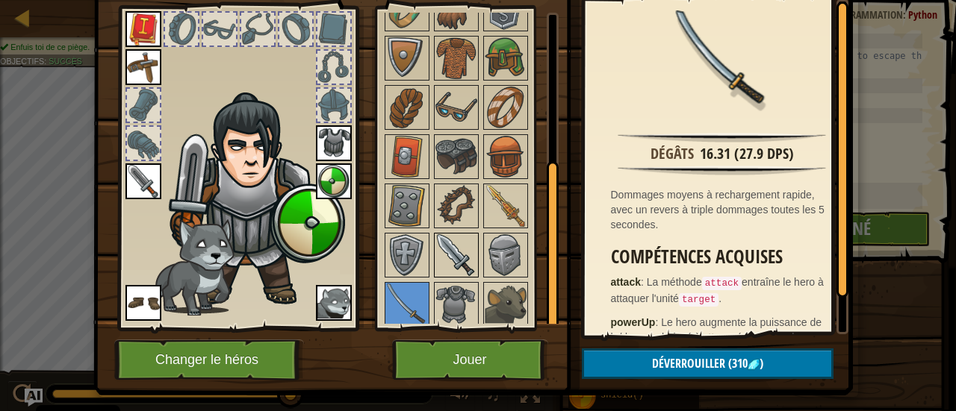
click at [461, 265] on img at bounding box center [456, 255] width 42 height 42
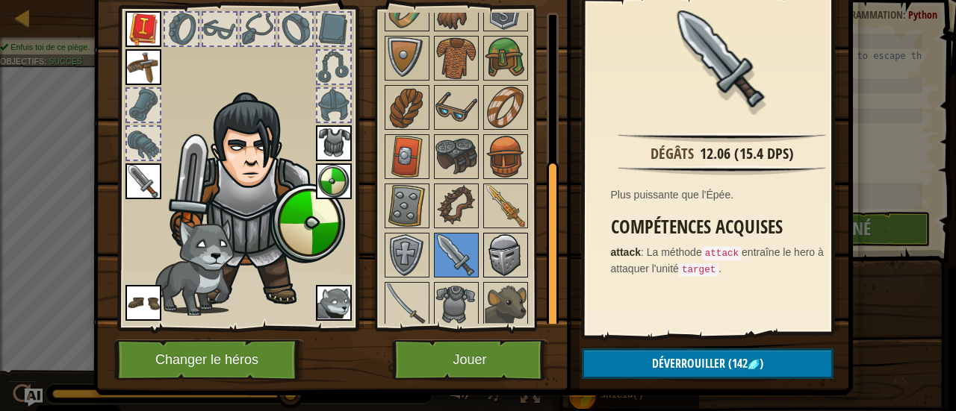
click at [483, 261] on div at bounding box center [505, 255] width 45 height 45
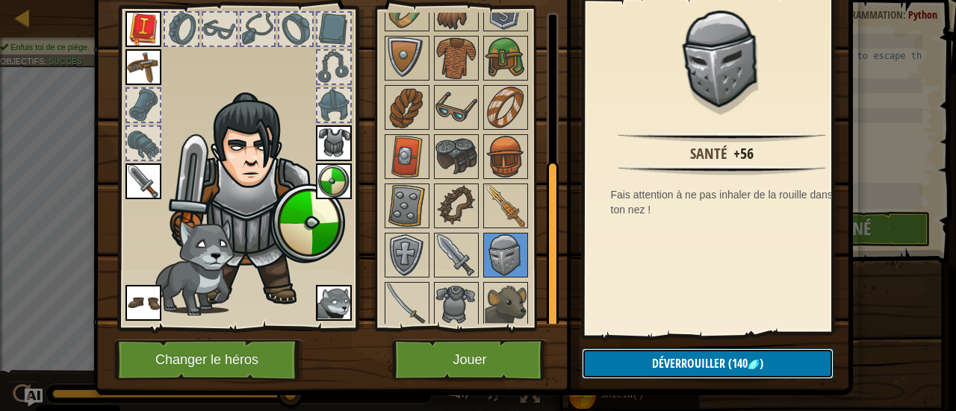
click at [726, 365] on span "(140" at bounding box center [736, 363] width 22 height 16
click at [726, 365] on button "Confirmer" at bounding box center [708, 364] width 252 height 31
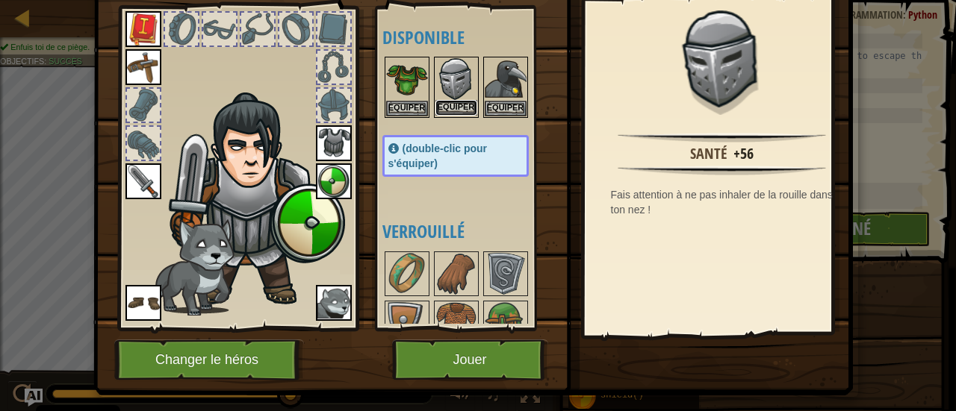
click at [443, 107] on button "Equiper" at bounding box center [456, 108] width 42 height 16
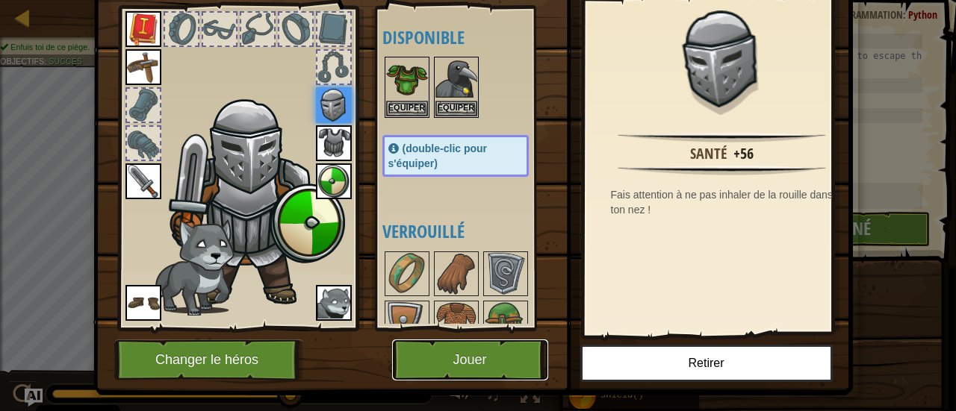
click at [497, 363] on button "Jouer" at bounding box center [470, 360] width 156 height 41
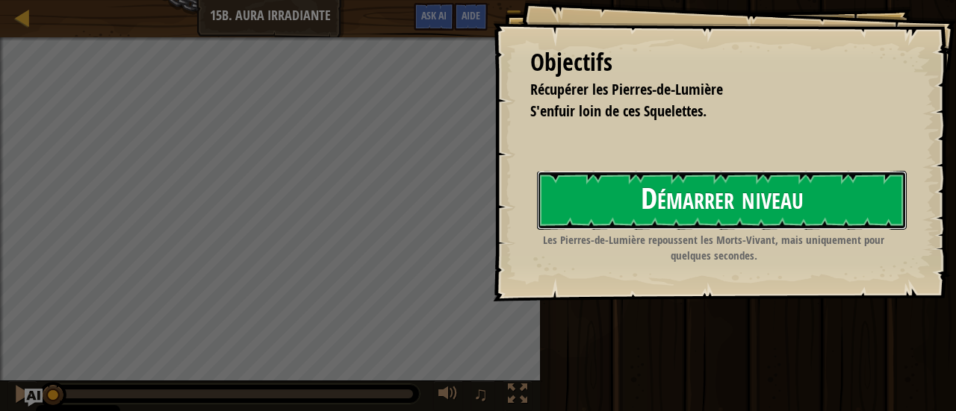
click at [708, 189] on button "Démarrer niveau" at bounding box center [722, 200] width 370 height 59
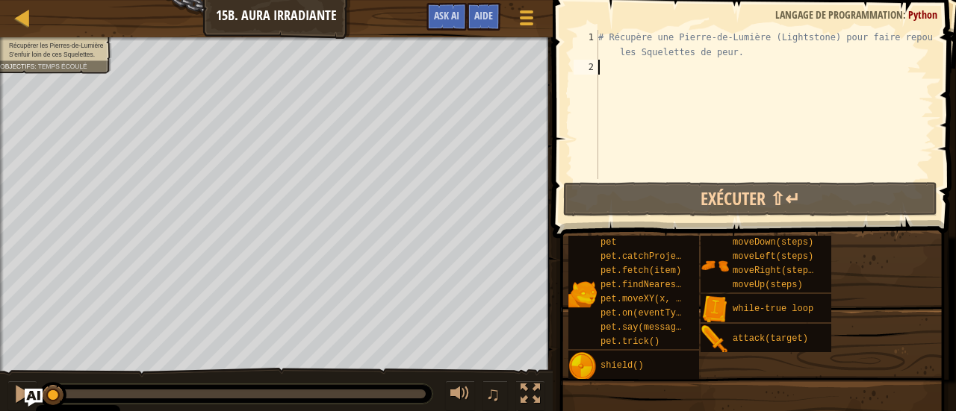
click at [630, 96] on div "# Récupère une Pierre-de-Lumière (Lightstone) pour faire repousser les Squelett…" at bounding box center [764, 127] width 338 height 194
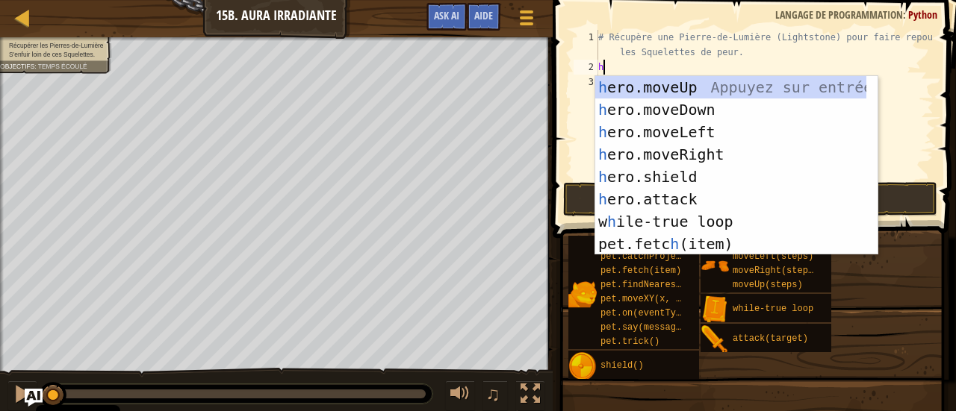
scroll to position [7, 0]
type textarea "he"
click at [681, 87] on div "he ro.moveUp Appuyez sur entrée he ro.moveDown Appuyez sur entrée he ro.moveLef…" at bounding box center [731, 188] width 272 height 224
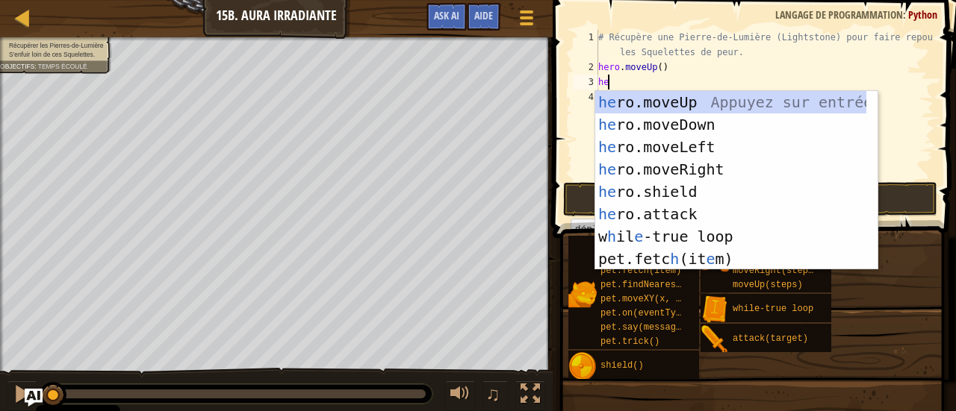
type textarea "hero"
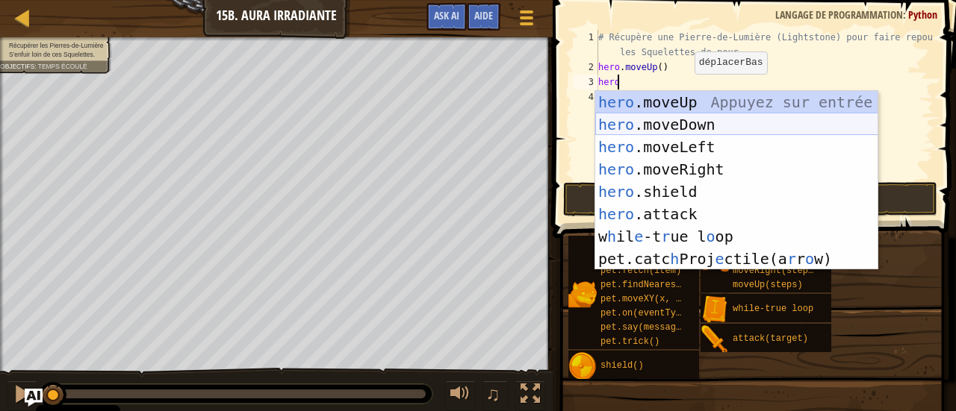
click at [683, 125] on div "hero .moveUp Appuyez sur entrée hero .moveDown Appuyez sur entrée hero .moveLef…" at bounding box center [736, 203] width 283 height 224
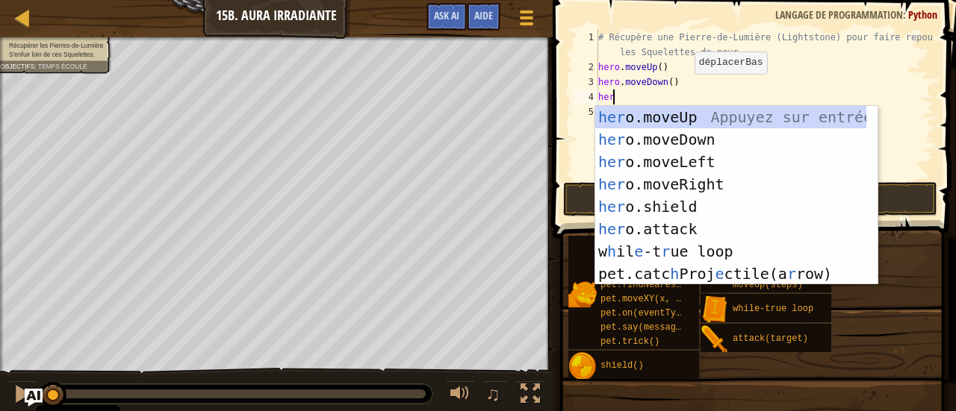
type textarea "hero"
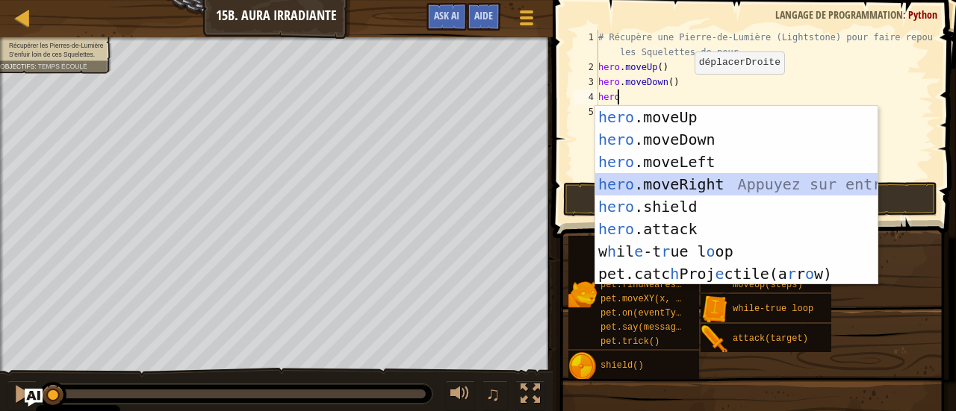
click at [694, 180] on div "hero .moveUp Appuyez sur entrée hero .moveDown Appuyez sur entrée hero .moveLef…" at bounding box center [736, 218] width 283 height 224
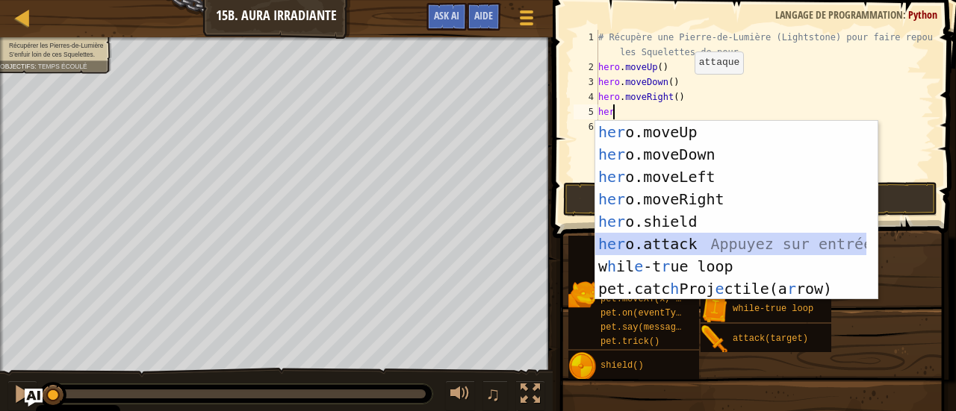
click at [731, 243] on div "her o.moveUp Appuyez sur entrée her o.moveDown Appuyez sur entrée her o.moveLef…" at bounding box center [731, 233] width 272 height 224
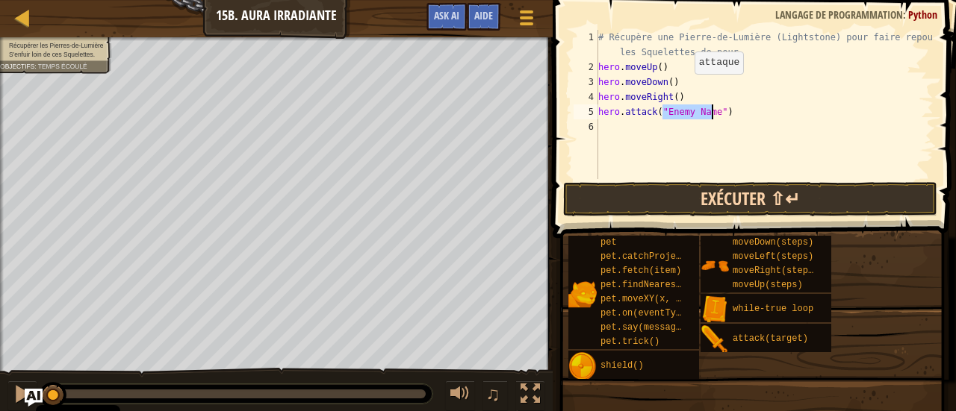
type textarea "hero.attack("")"
drag, startPoint x: 691, startPoint y: 117, endPoint x: 600, endPoint y: 115, distance: 90.4
click at [600, 115] on div "# Récupère une Pierre-de-Lumière (Lightstone) pour faire repousser les Squelett…" at bounding box center [764, 127] width 338 height 194
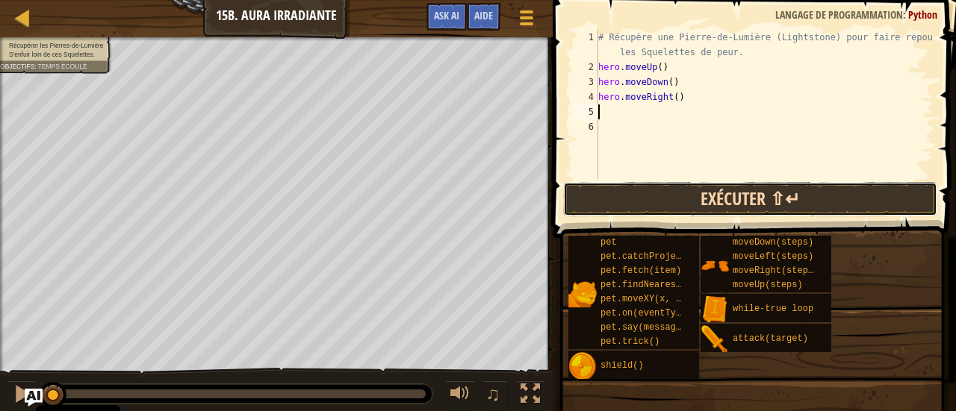
click at [697, 191] on button "Exécuter ⇧↵" at bounding box center [750, 199] width 374 height 34
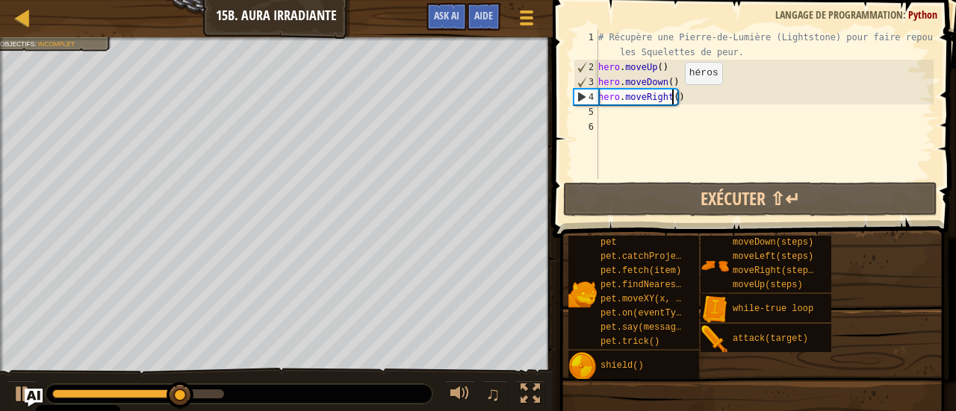
click at [672, 99] on div "# Récupère une Pierre-de-Lumière (Lightstone) pour faire repousser les Squelett…" at bounding box center [764, 127] width 338 height 194
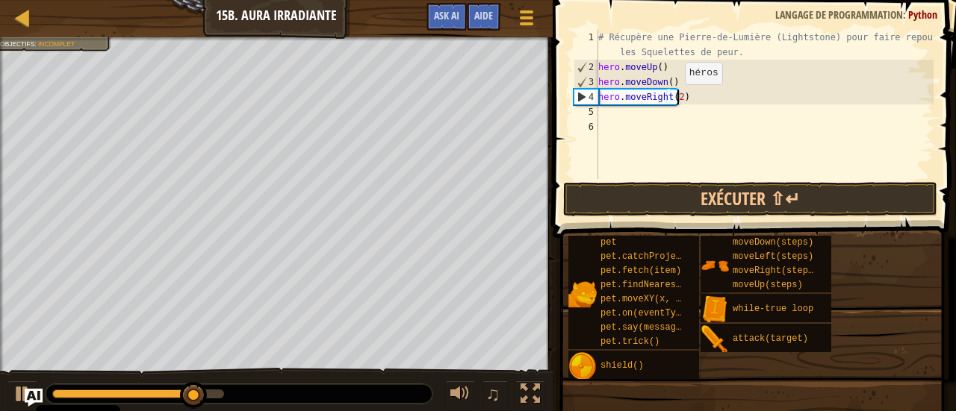
scroll to position [7, 6]
type textarea "hero.moveRight(2)"
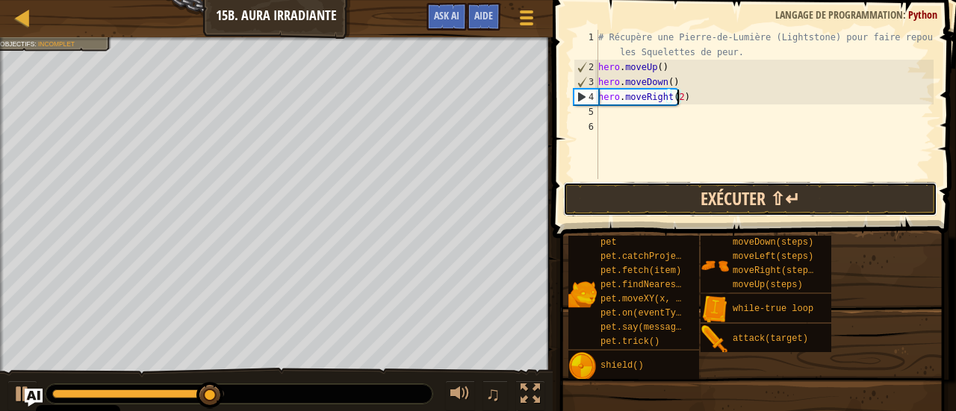
click at [703, 190] on button "Exécuter ⇧↵" at bounding box center [750, 199] width 374 height 34
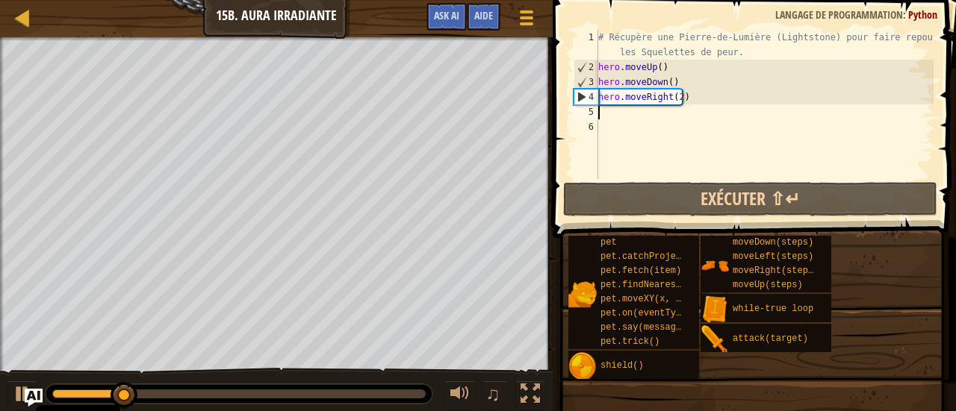
click at [633, 110] on div "# Récupère une Pierre-de-Lumière (Lightstone) pour faire repousser les Squelett…" at bounding box center [764, 127] width 338 height 194
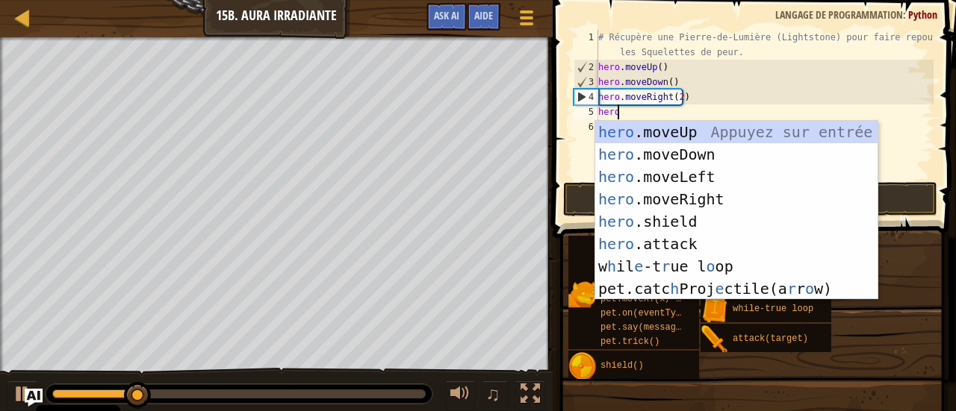
type textarea "hero"
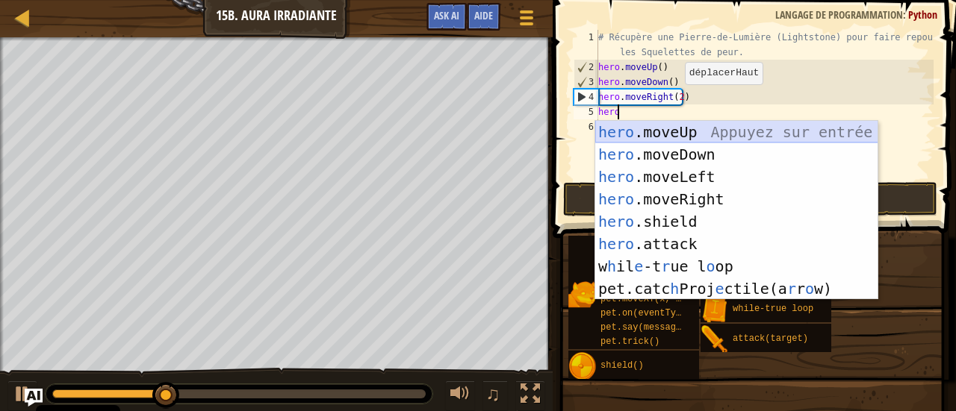
click at [717, 129] on div "hero .moveUp Appuyez sur entrée hero .moveDown Appuyez sur entrée hero .moveLef…" at bounding box center [736, 233] width 283 height 224
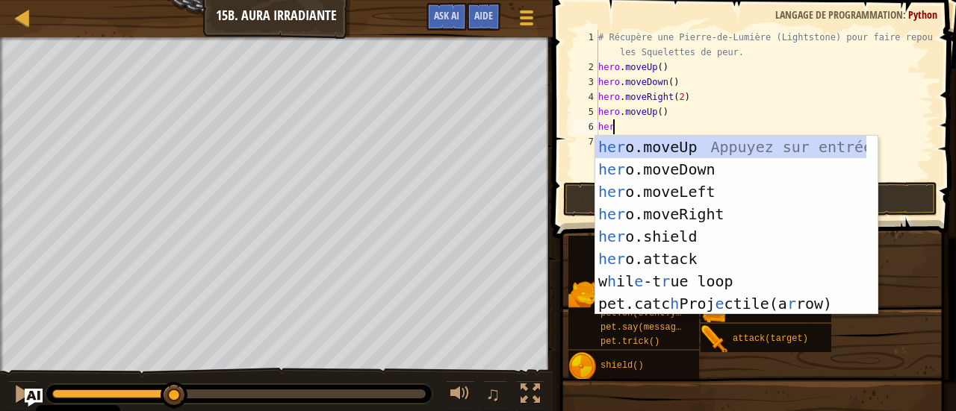
type textarea "hero"
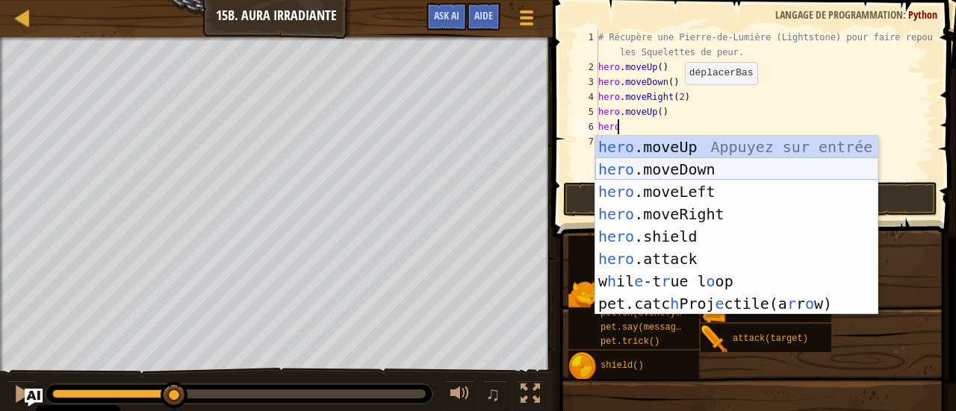
click at [714, 169] on div "hero .moveUp Appuyez sur entrée hero .moveDown Appuyez sur entrée hero .moveLef…" at bounding box center [736, 248] width 283 height 224
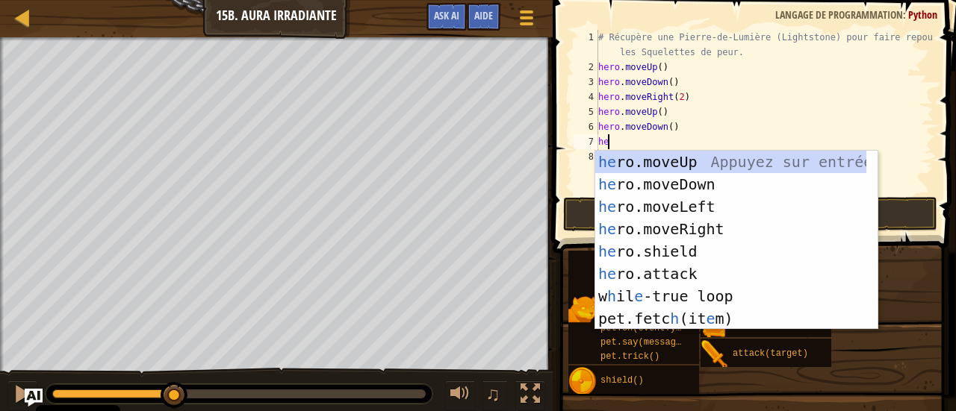
type textarea "hero"
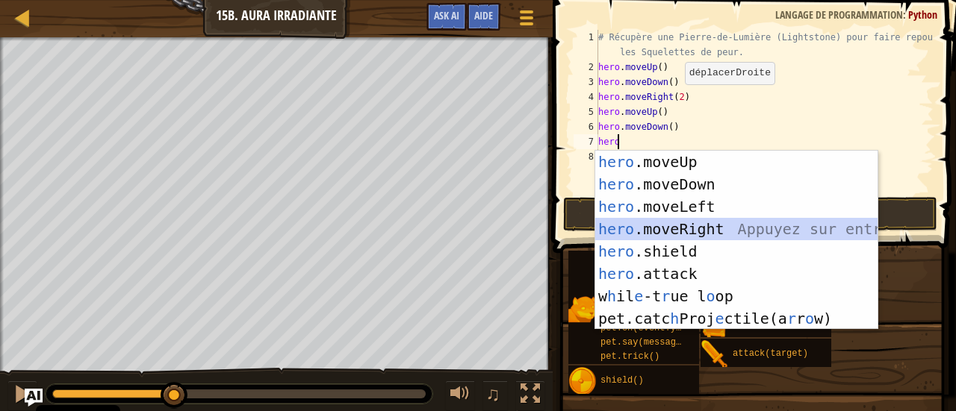
click at [706, 228] on div "hero .moveUp Appuyez sur entrée hero .moveDown Appuyez sur entrée hero .moveLef…" at bounding box center [736, 263] width 283 height 224
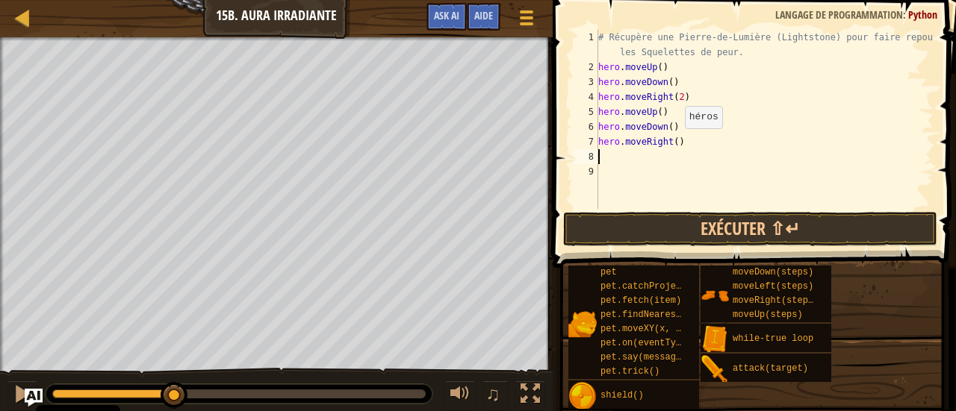
click at [671, 143] on div "# Récupère une Pierre-de-Lumière (Lightstone) pour faire repousser les Squelett…" at bounding box center [764, 142] width 338 height 224
type textarea "hero.moveRight(2)"
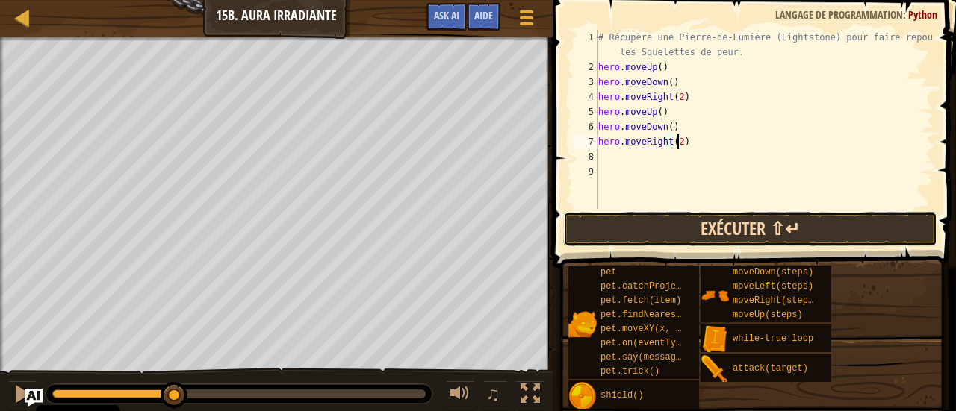
click at [712, 228] on button "Exécuter ⇧↵" at bounding box center [750, 229] width 374 height 34
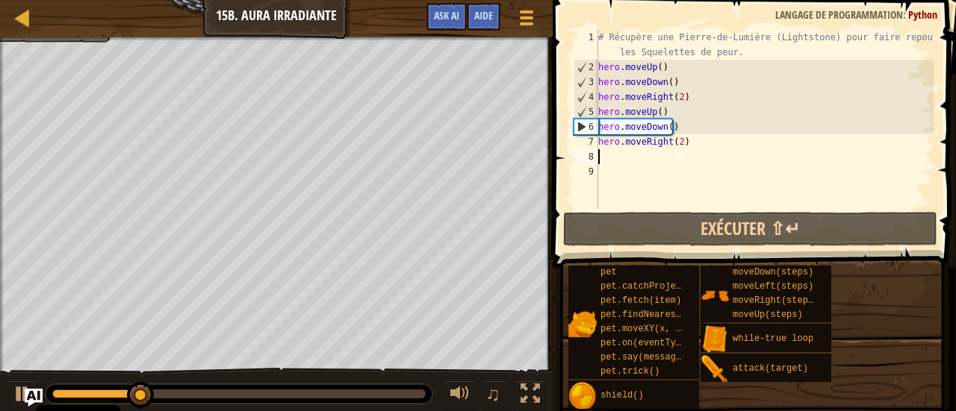
click at [668, 162] on div "# Récupère une Pierre-de-Lumière (Lightstone) pour faire repousser les Squelett…" at bounding box center [764, 142] width 338 height 224
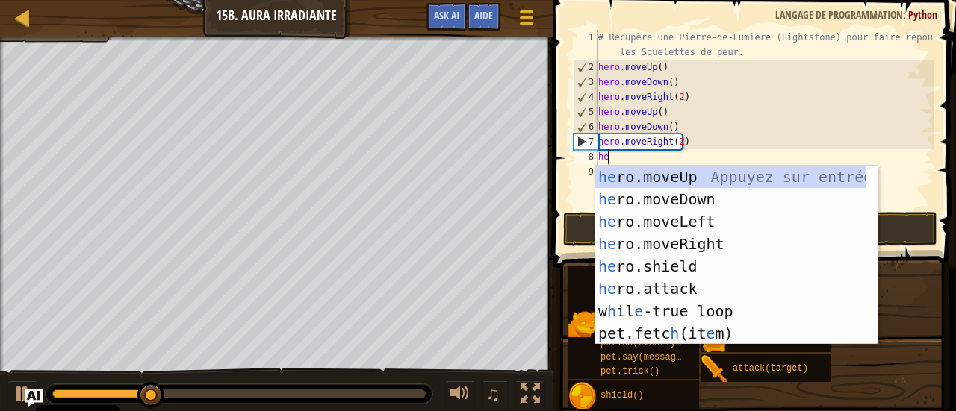
type textarea "hero"
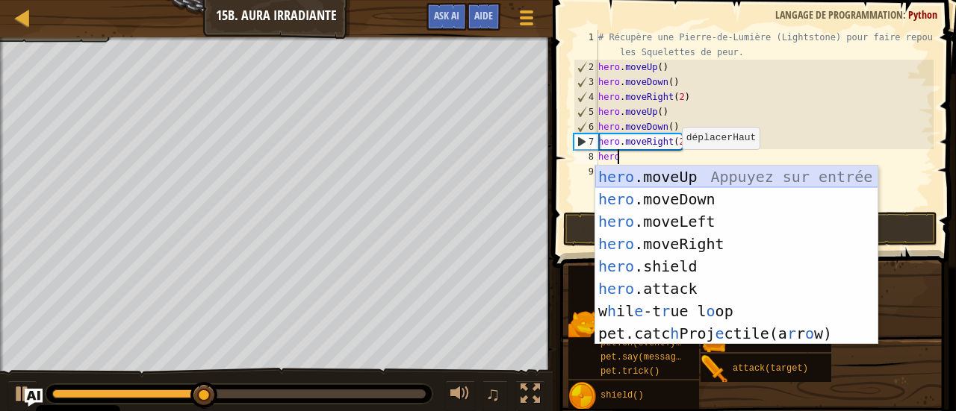
click at [719, 180] on div "hero .moveUp Appuyez sur entrée hero .moveDown Appuyez sur entrée hero .moveLef…" at bounding box center [736, 278] width 283 height 224
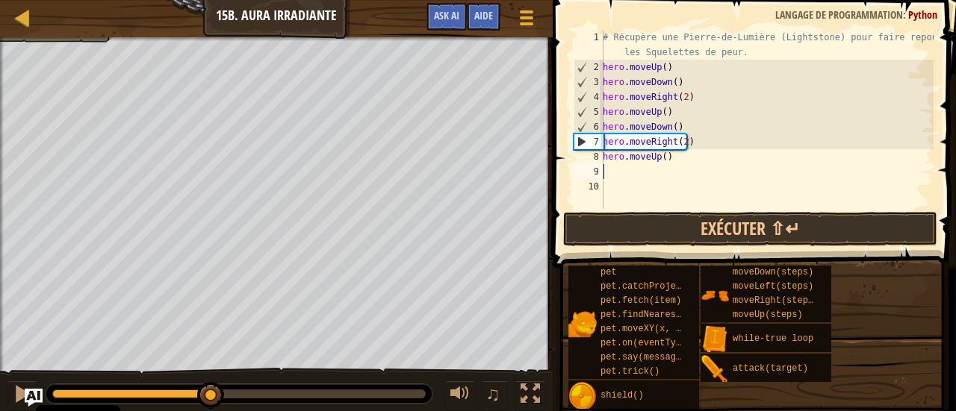
click at [688, 178] on div "# Récupère une Pierre-de-Lumière (Lightstone) pour faire repousser les Squelett…" at bounding box center [767, 142] width 334 height 224
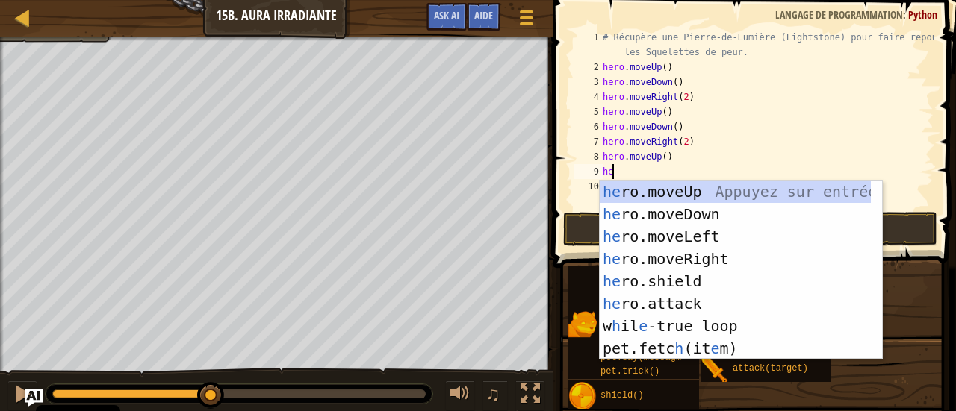
type textarea "her"
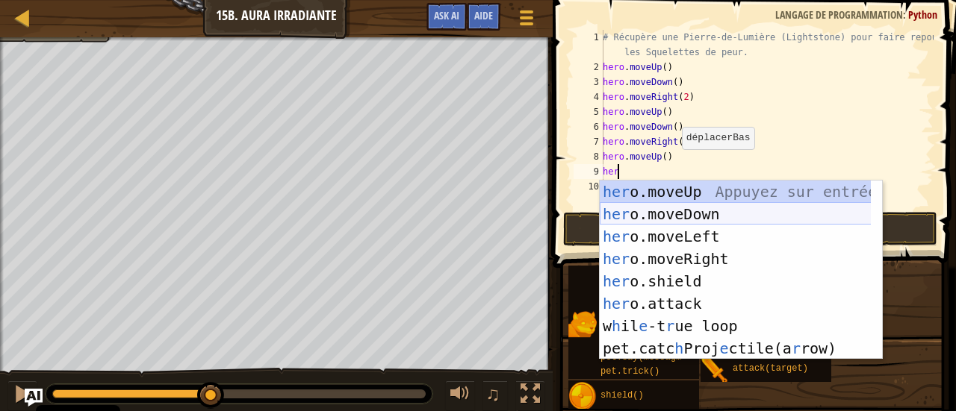
click at [694, 212] on div "her o.moveUp Appuyez sur entrée her o.moveDown Appuyez sur entrée her o.moveLef…" at bounding box center [736, 293] width 272 height 224
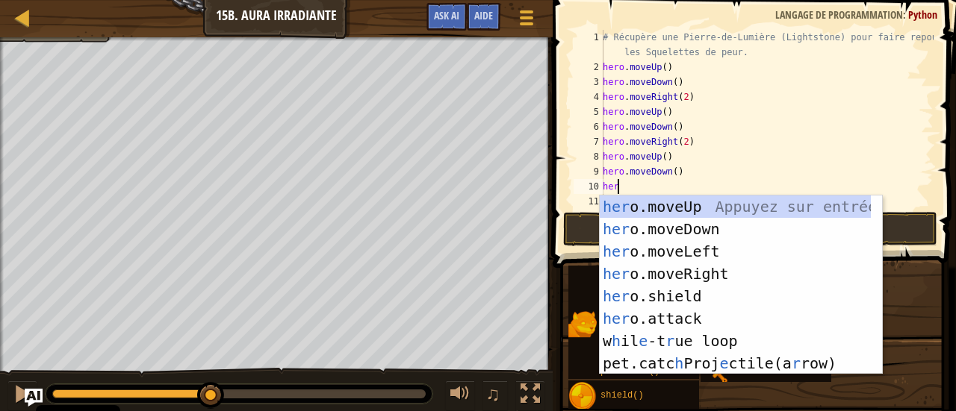
type textarea "hero"
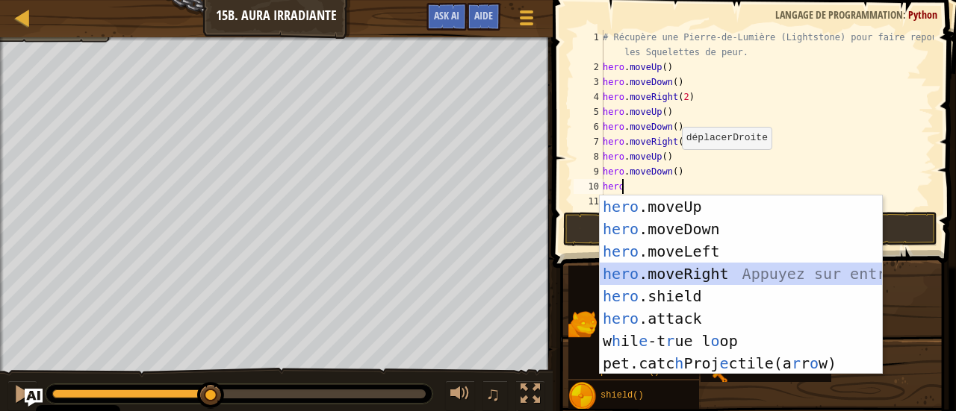
click at [708, 271] on div "hero .moveUp Appuyez sur entrée hero .moveDown Appuyez sur entrée hero .moveLef…" at bounding box center [741, 308] width 283 height 224
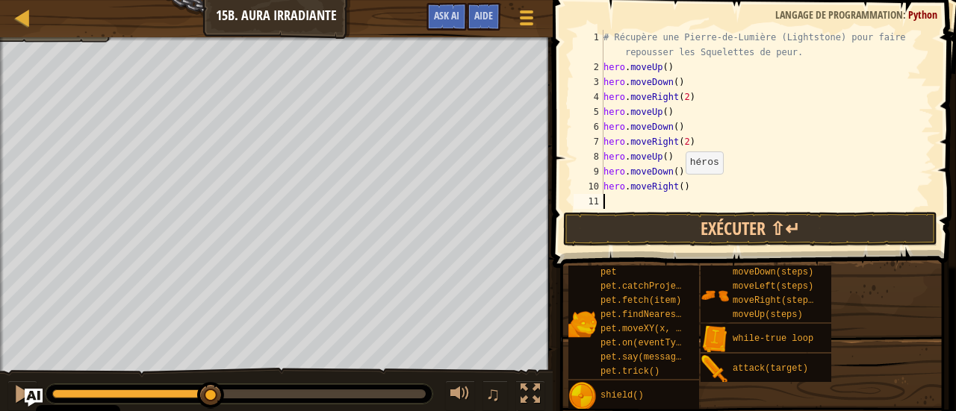
click at [677, 188] on div "# Récupère une Pierre-de-Lumière (Lightstone) pour faire repousser les Squelett…" at bounding box center [761, 142] width 322 height 224
type textarea "hero.moveRight(2)"
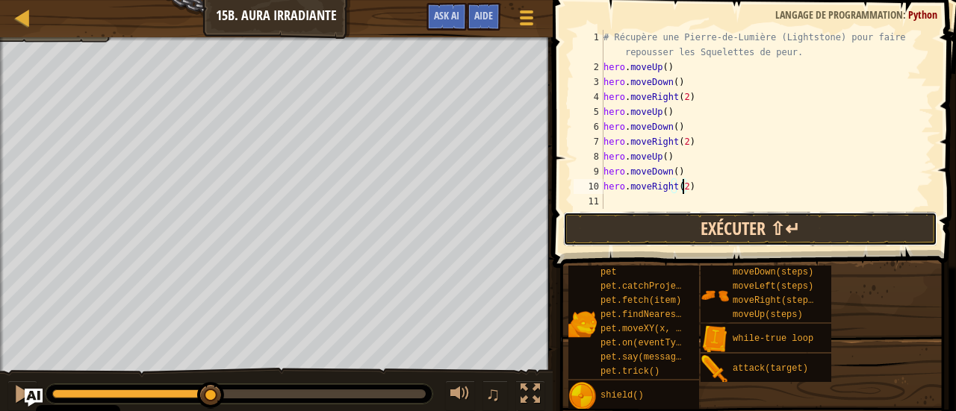
click at [682, 227] on button "Exécuter ⇧↵" at bounding box center [750, 229] width 374 height 34
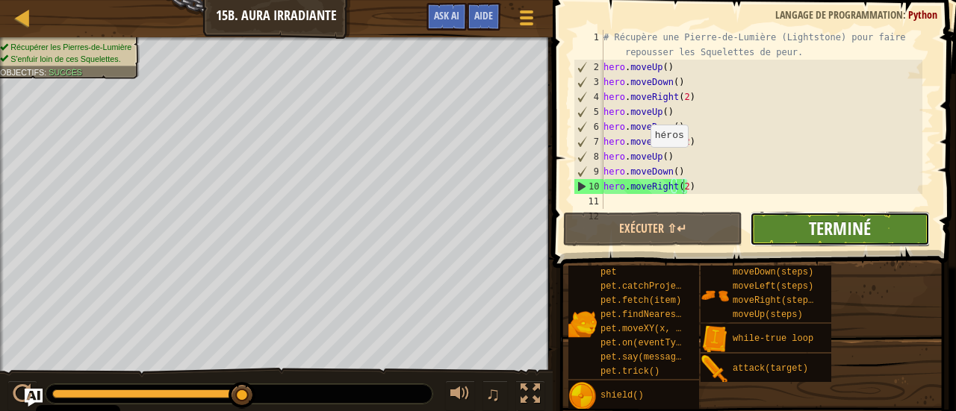
click at [847, 237] on span "Terminé" at bounding box center [840, 229] width 62 height 24
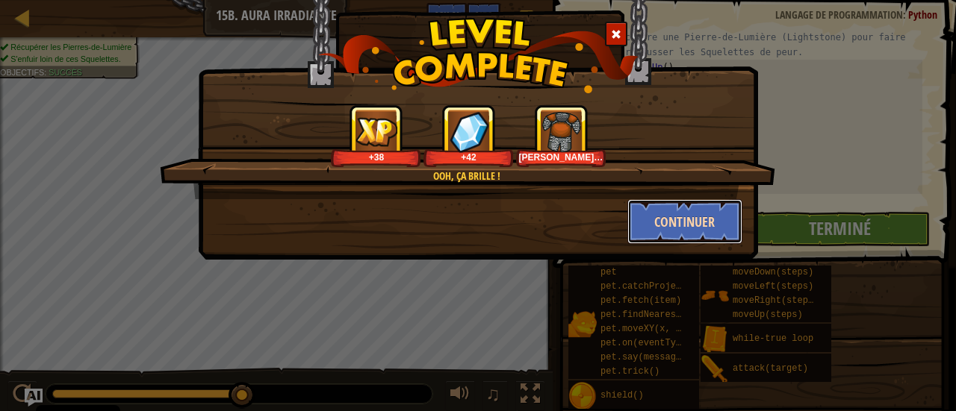
click at [669, 210] on button "Continuer" at bounding box center [685, 221] width 116 height 45
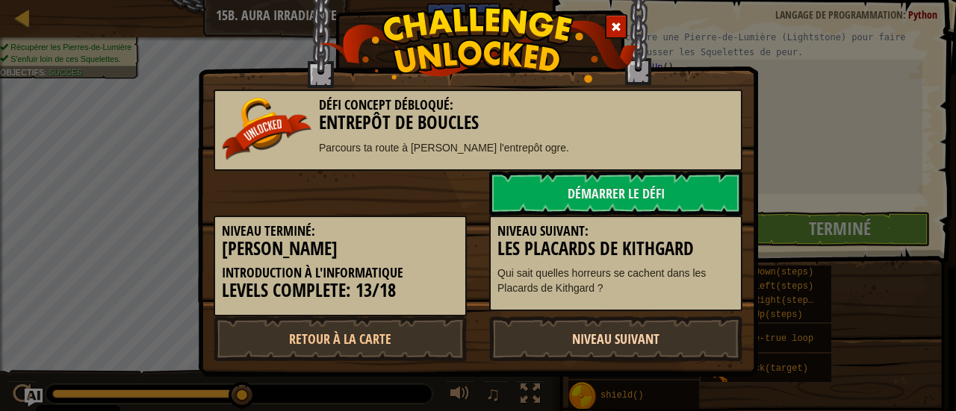
click at [632, 332] on link "Niveau Suivant" at bounding box center [615, 339] width 253 height 45
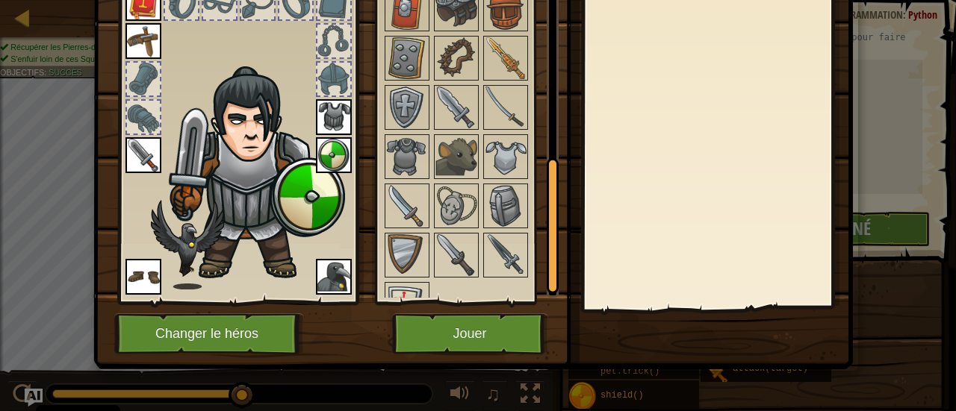
scroll to position [404, 0]
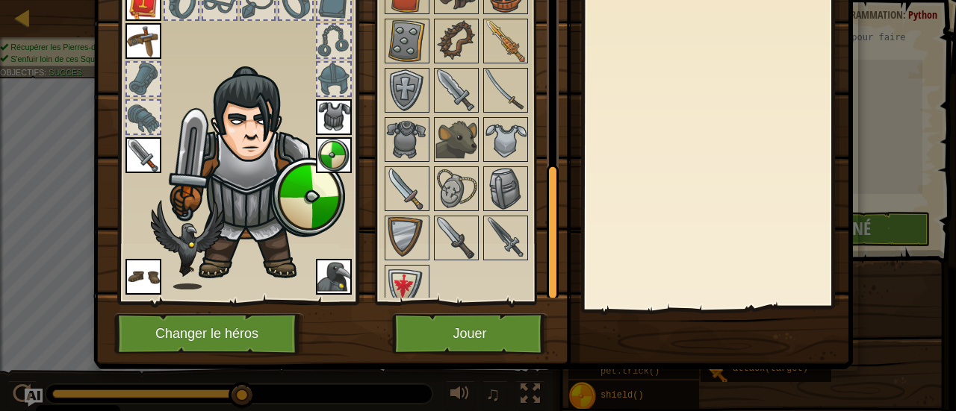
drag, startPoint x: 549, startPoint y: 89, endPoint x: 553, endPoint y: 263, distance: 174.0
click at [553, 263] on div "Inventaire 65 Disponible Equiper Equiper Equiper Equiper Equiper Equiper Equipe…" at bounding box center [478, 124] width 759 height 493
click at [390, 278] on img at bounding box center [407, 288] width 42 height 42
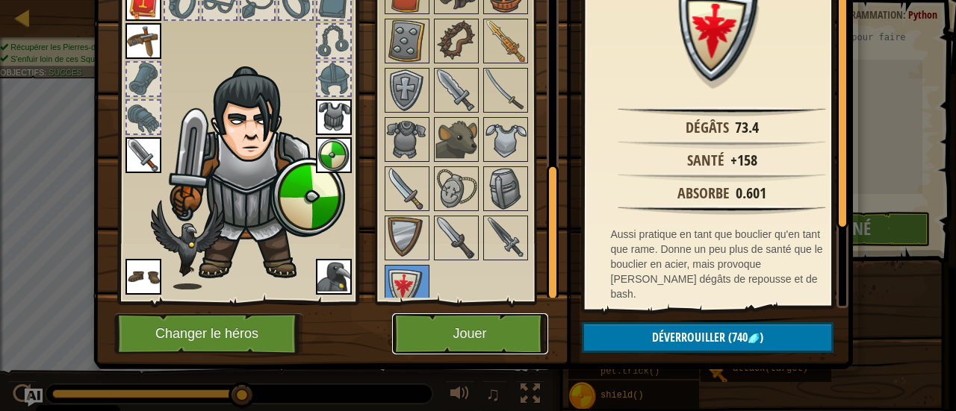
click at [494, 333] on button "Jouer" at bounding box center [470, 334] width 156 height 41
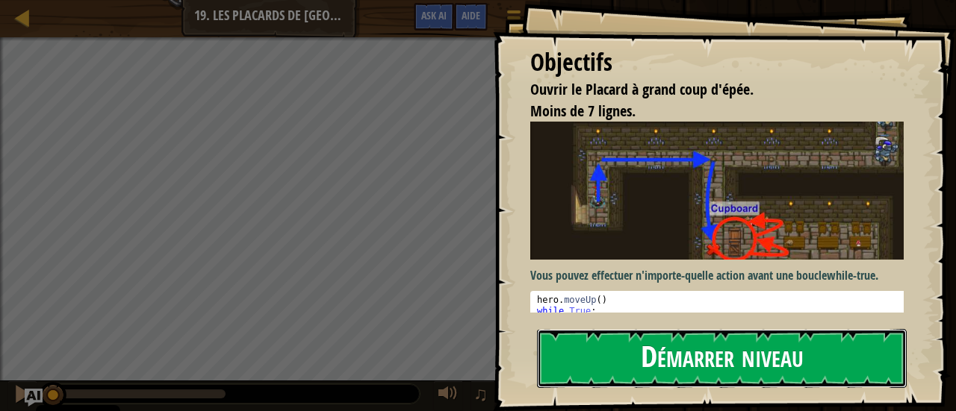
click at [611, 329] on button "Démarrer niveau" at bounding box center [722, 358] width 370 height 59
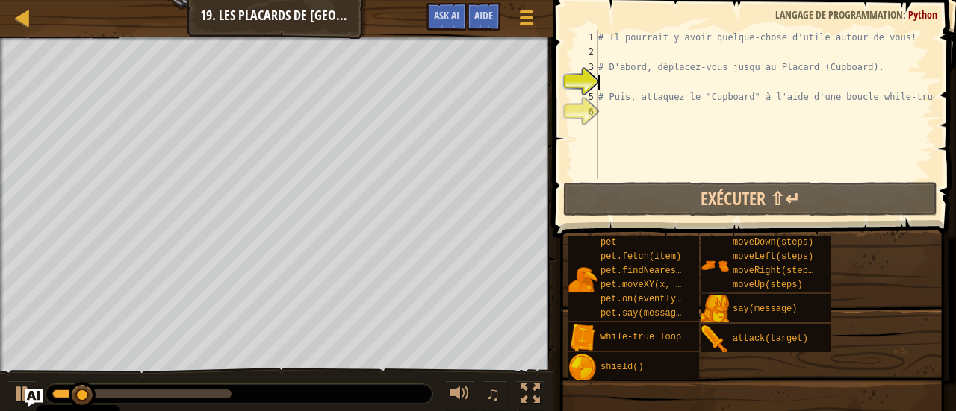
click at [626, 54] on div "# Il pourrait y avoir quelque-chose d'utile autour de vous! # D'abord, déplacez…" at bounding box center [764, 119] width 338 height 179
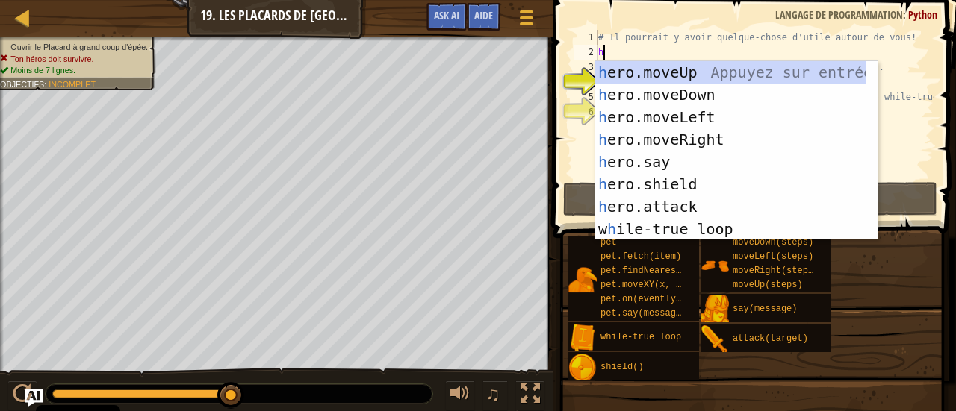
type textarea "h"
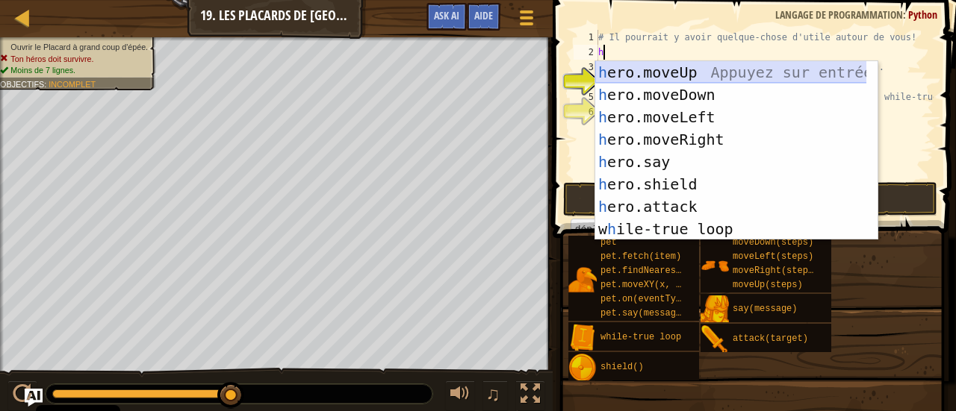
drag, startPoint x: 768, startPoint y: 72, endPoint x: 768, endPoint y: 82, distance: 9.7
click at [768, 82] on div "h ero.moveUp Appuyez sur entrée h ero.moveDown Appuyez sur entrée h ero.moveLef…" at bounding box center [731, 173] width 272 height 224
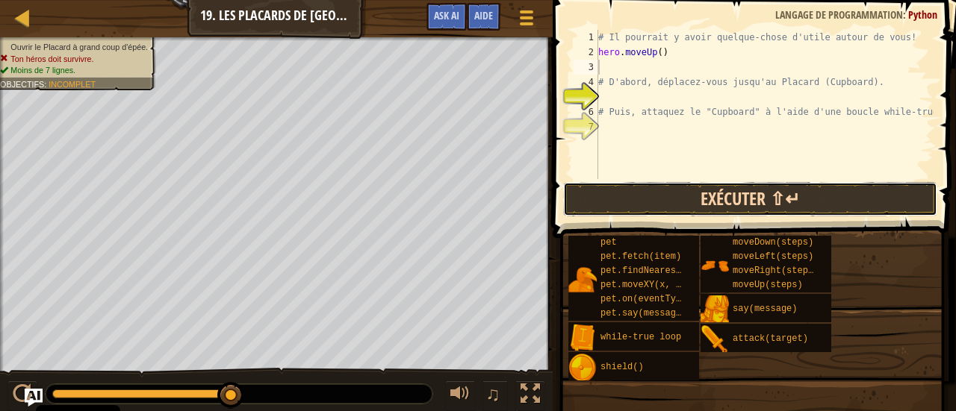
click at [724, 190] on button "Exécuter ⇧↵" at bounding box center [750, 199] width 374 height 34
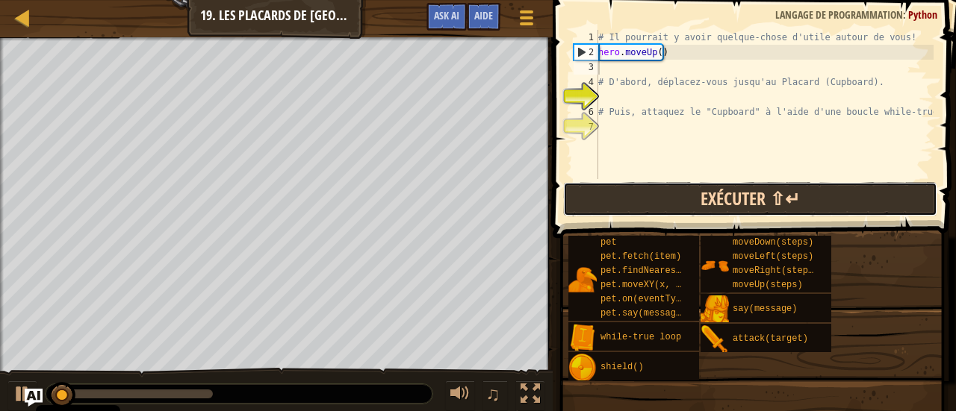
click at [726, 187] on button "Exécuter ⇧↵" at bounding box center [750, 199] width 374 height 34
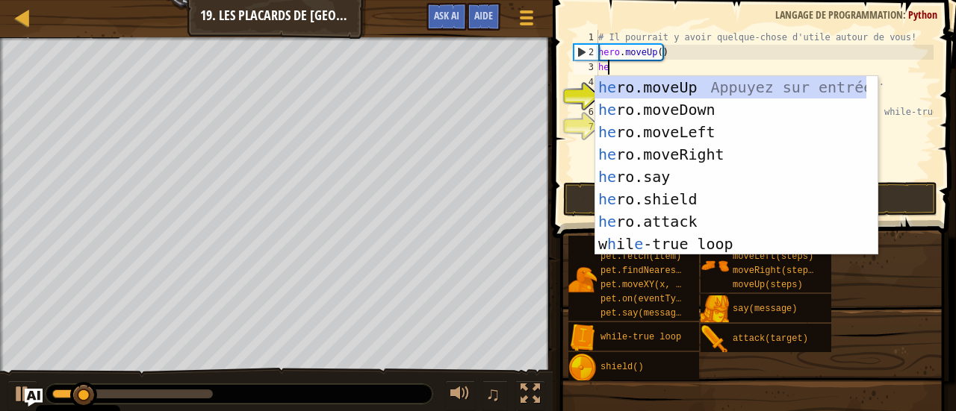
type textarea "her"
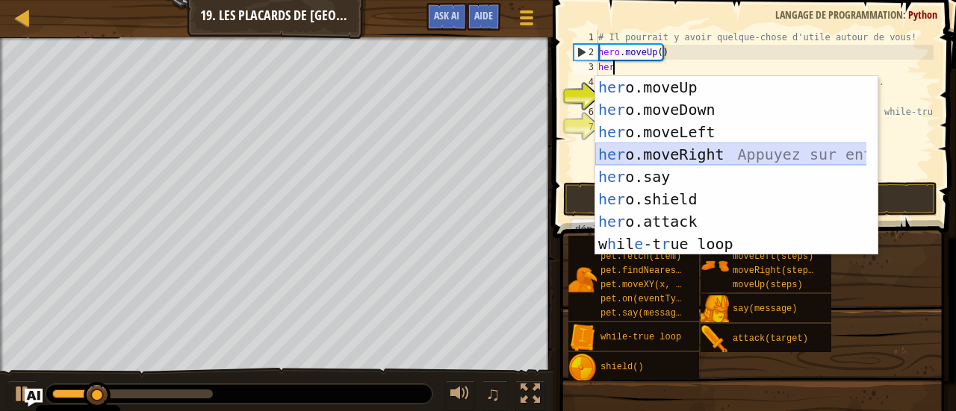
click at [688, 159] on div "her o.moveUp Appuyez sur entrée her o.moveDown Appuyez sur entrée her o.moveLef…" at bounding box center [731, 188] width 272 height 224
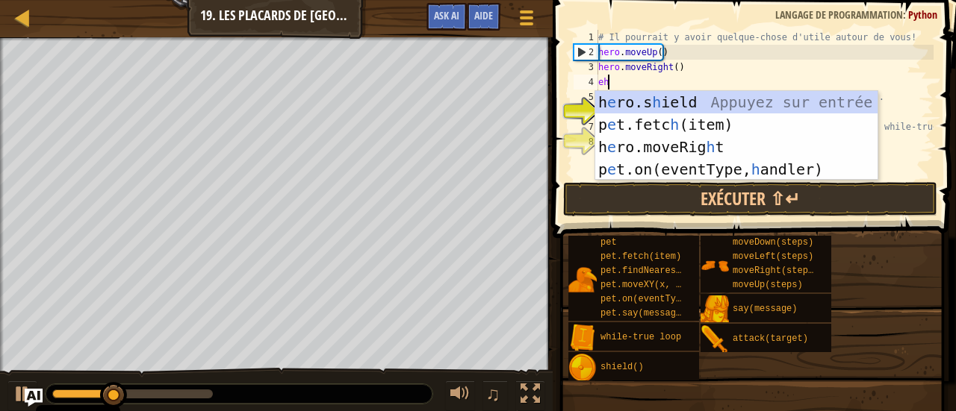
type textarea "e"
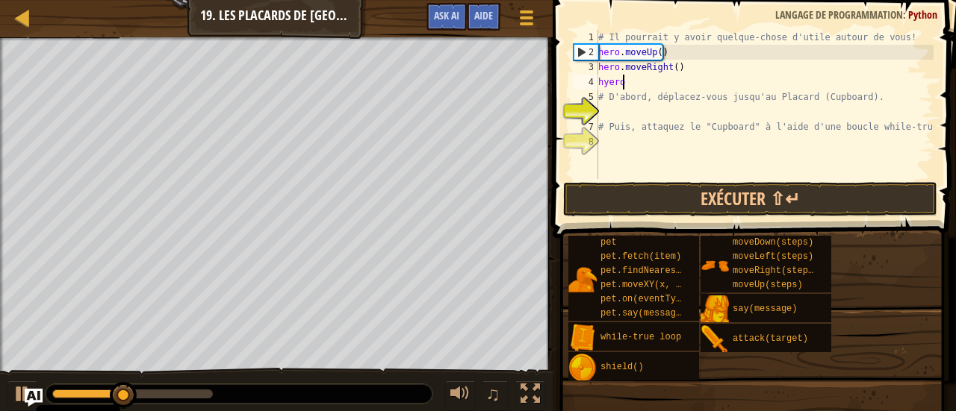
scroll to position [7, 1]
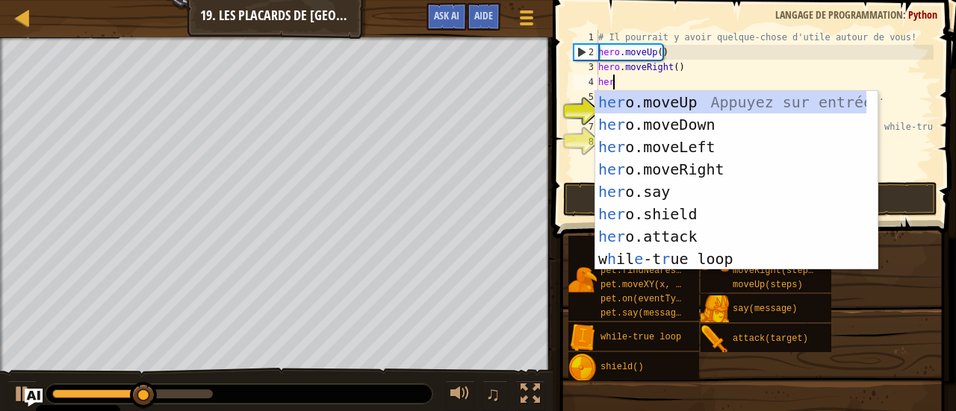
type textarea "hero"
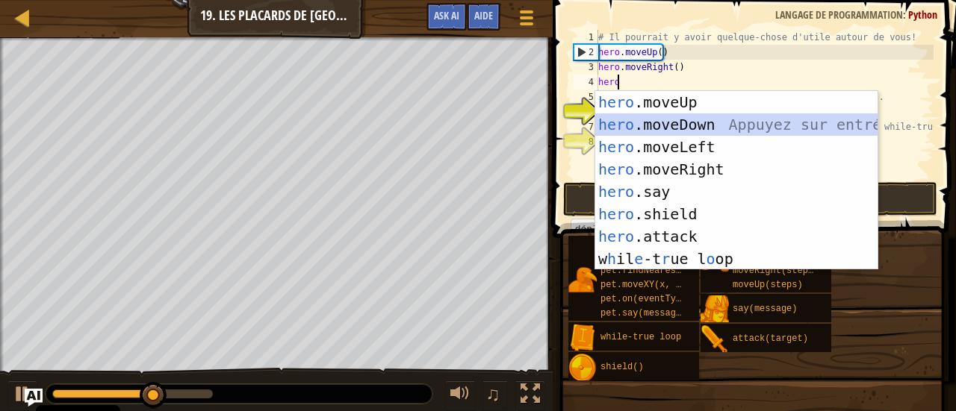
click at [689, 122] on div "hero .moveUp Appuyez sur entrée hero .moveDown Appuyez sur entrée hero .moveLef…" at bounding box center [736, 203] width 283 height 224
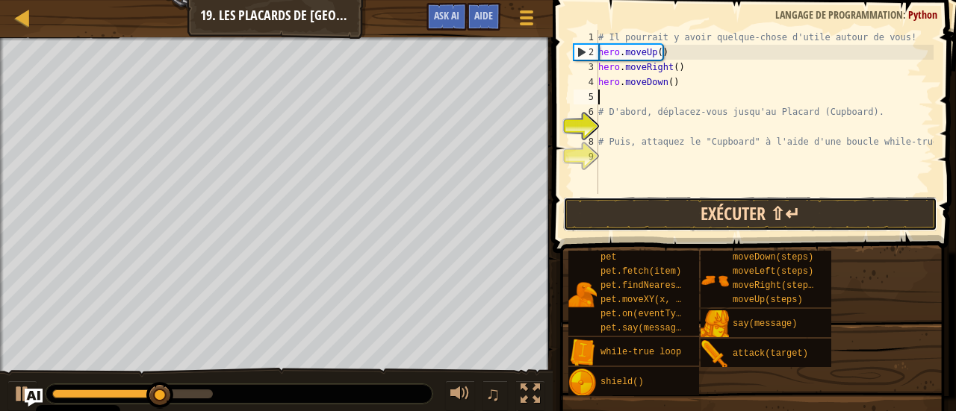
click at [691, 211] on button "Exécuter ⇧↵" at bounding box center [750, 214] width 374 height 34
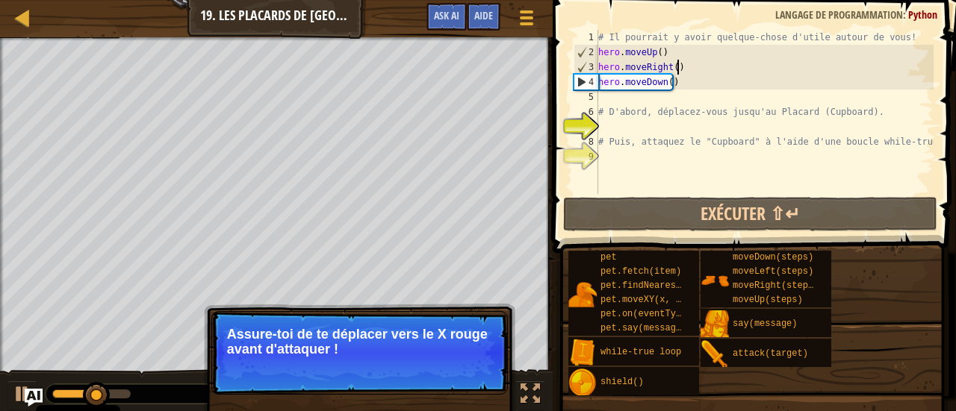
click at [674, 66] on div "# Il pourrait y avoir quelque-chose d'utile autour de vous! hero . moveUp ( ) h…" at bounding box center [764, 127] width 338 height 194
click at [670, 64] on div "# Il pourrait y avoir quelque-chose d'utile autour de vous! hero . moveUp ( ) h…" at bounding box center [764, 127] width 338 height 194
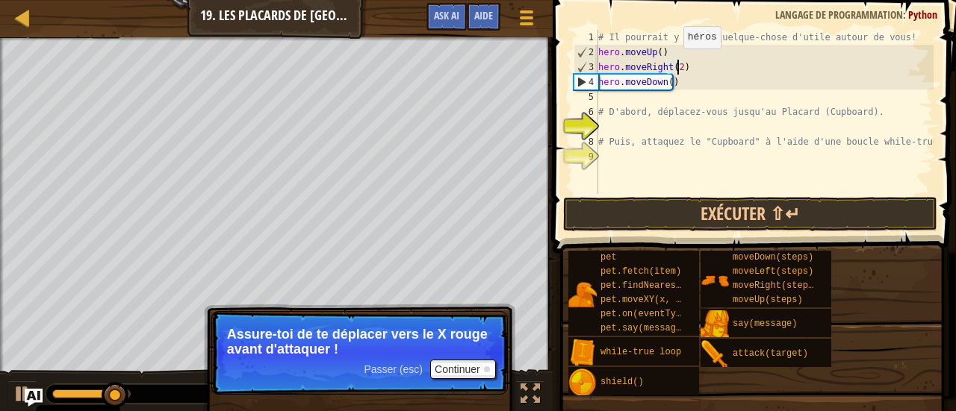
scroll to position [7, 6]
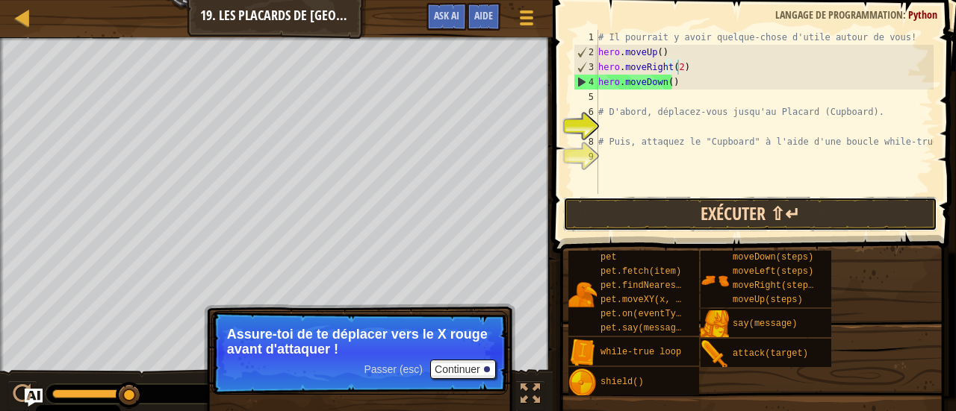
click at [709, 211] on button "Exécuter ⇧↵" at bounding box center [750, 214] width 374 height 34
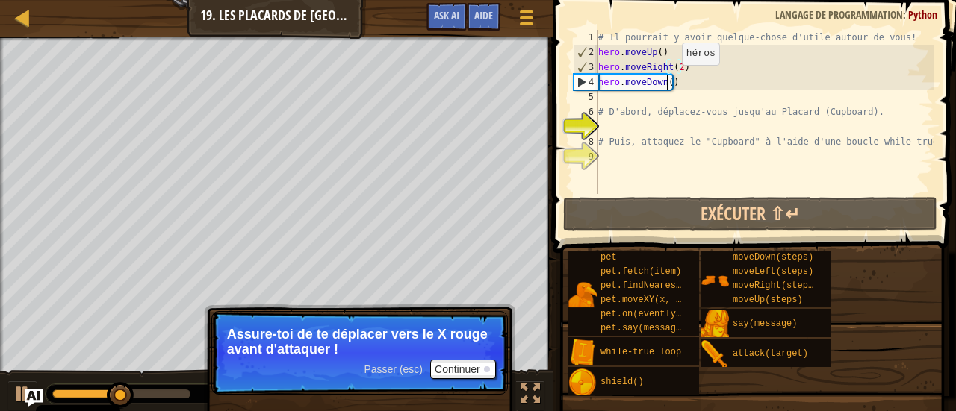
click at [668, 80] on div "# Il pourrait y avoir quelque-chose d'utile autour de vous! hero . moveUp ( ) h…" at bounding box center [764, 127] width 338 height 194
type textarea "hero.moveDown(2)"
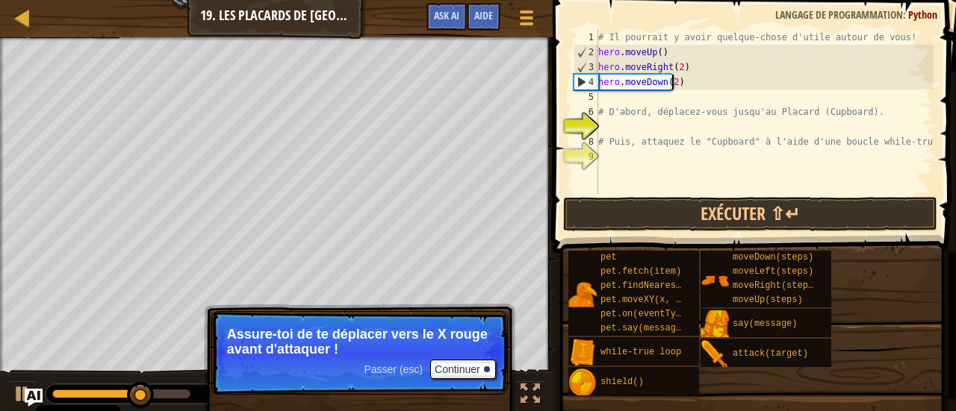
scroll to position [7, 0]
type textarea "hero.moveDown(2)"
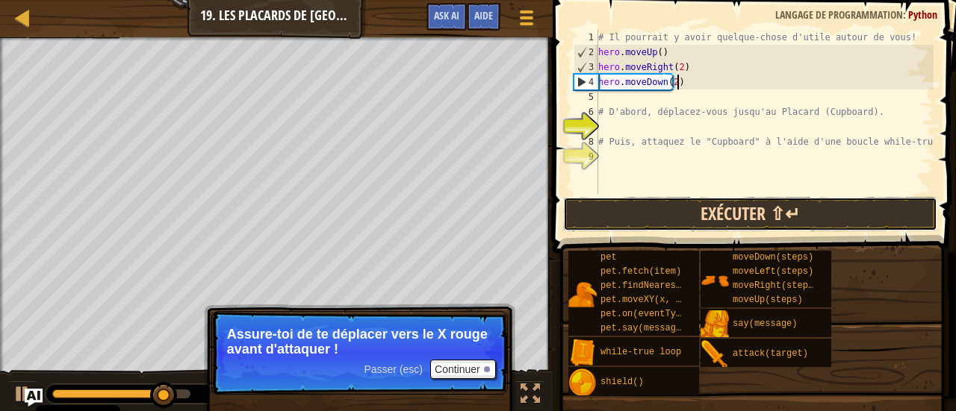
click at [754, 211] on button "Exécuter ⇧↵" at bounding box center [750, 214] width 374 height 34
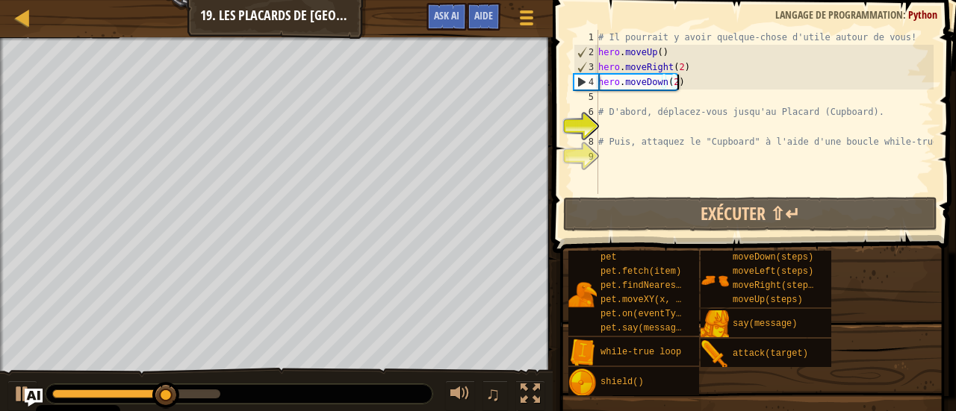
click at [659, 93] on div "# Il pourrait y avoir quelque-chose d'utile autour de vous! hero . moveUp ( ) h…" at bounding box center [764, 127] width 338 height 194
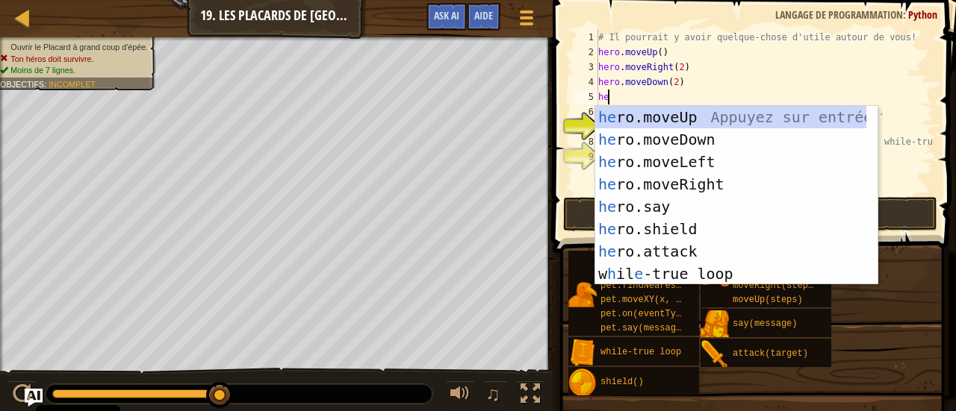
type textarea "h"
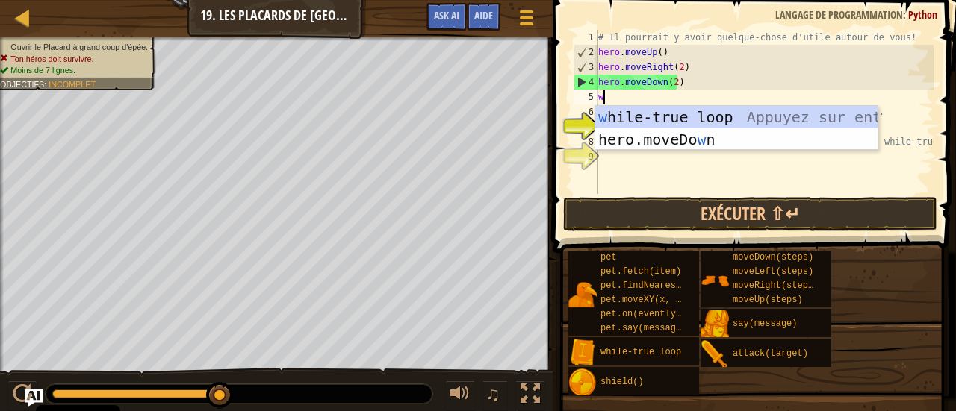
type textarea "wh"
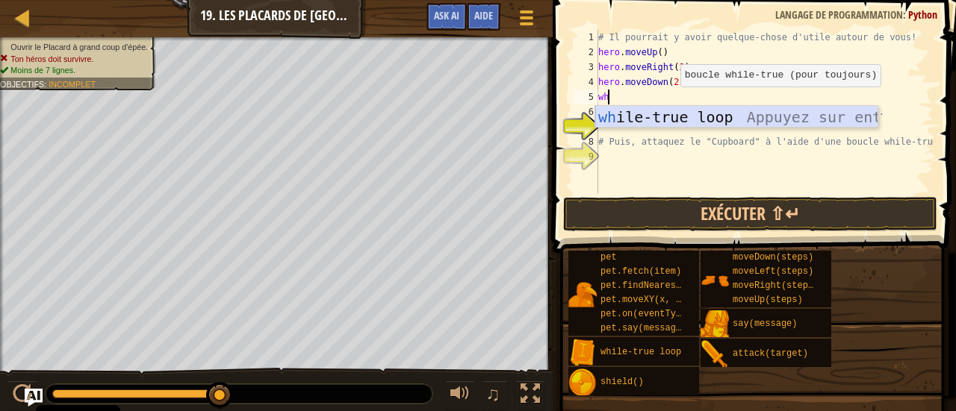
click at [685, 119] on div "wh ile-true loop Appuyez sur entrée" at bounding box center [736, 139] width 283 height 67
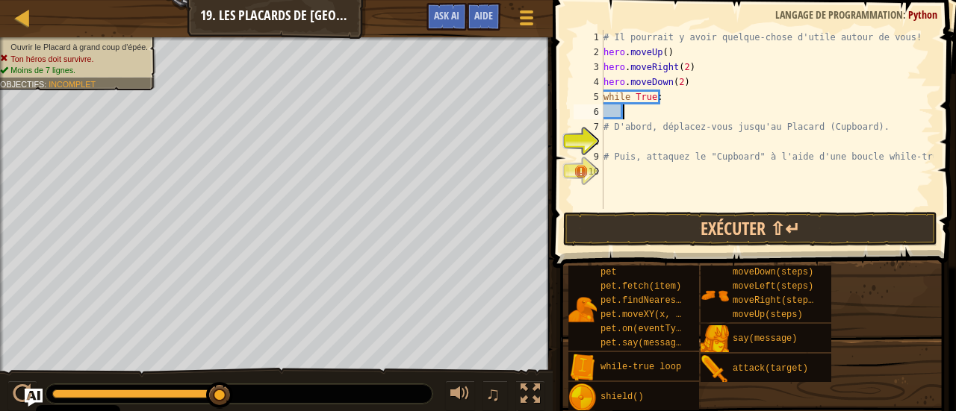
scroll to position [7, 1]
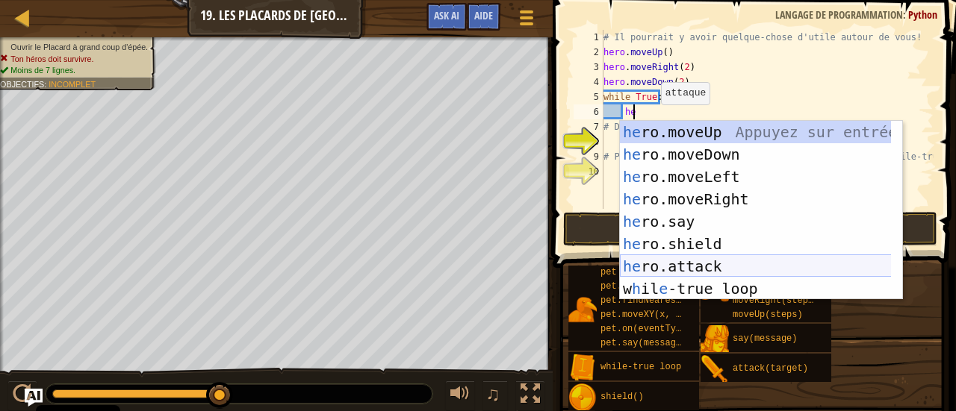
click at [719, 262] on div "he ro.moveUp Appuyez sur entrée he ro.moveDown Appuyez sur entrée he ro.moveLef…" at bounding box center [756, 233] width 272 height 224
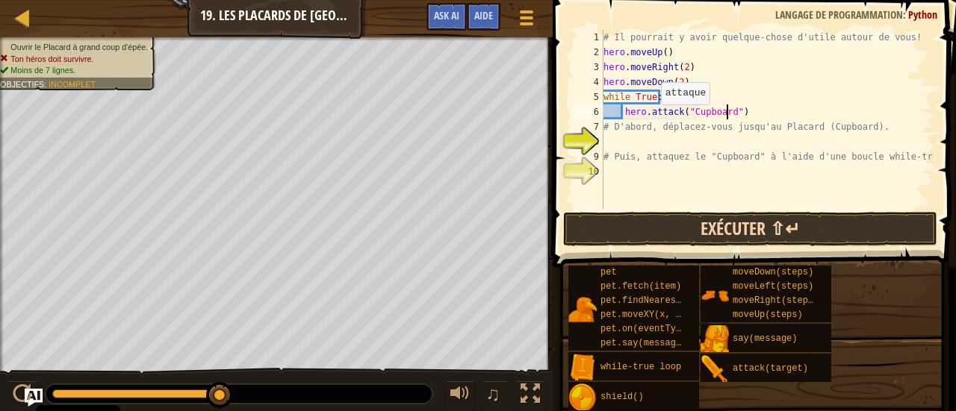
scroll to position [7, 10]
type textarea "hero.attack("Cupboard")"
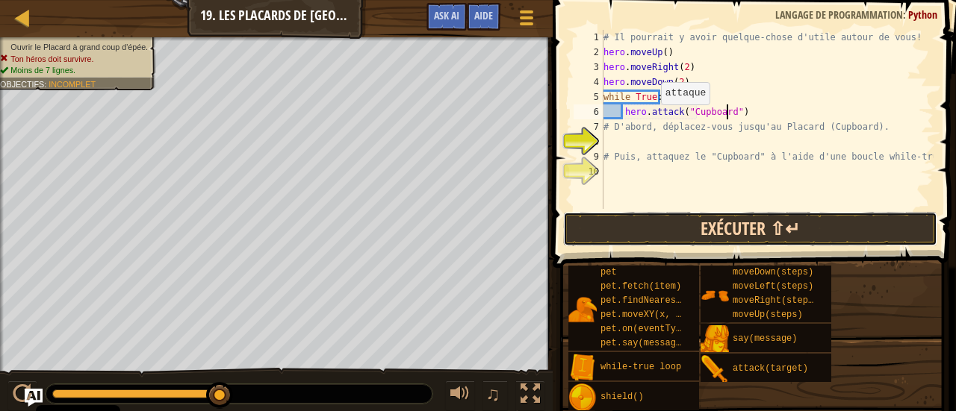
click at [864, 232] on button "Exécuter ⇧↵" at bounding box center [750, 229] width 374 height 34
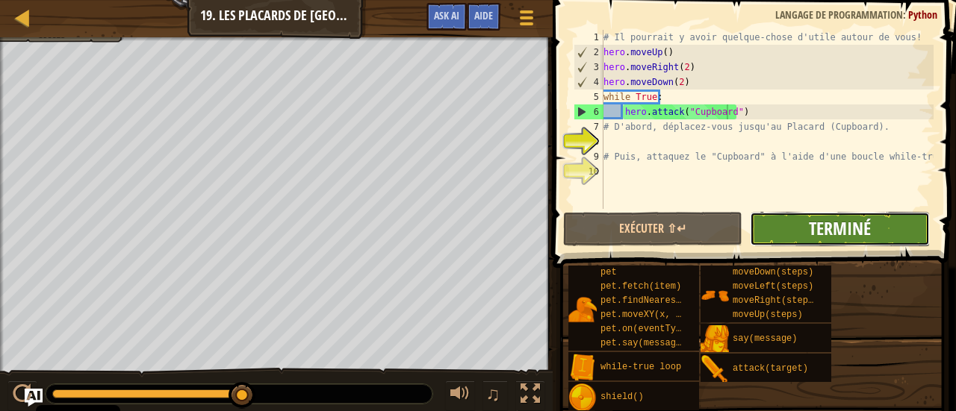
click at [860, 238] on span "Terminé" at bounding box center [840, 229] width 62 height 24
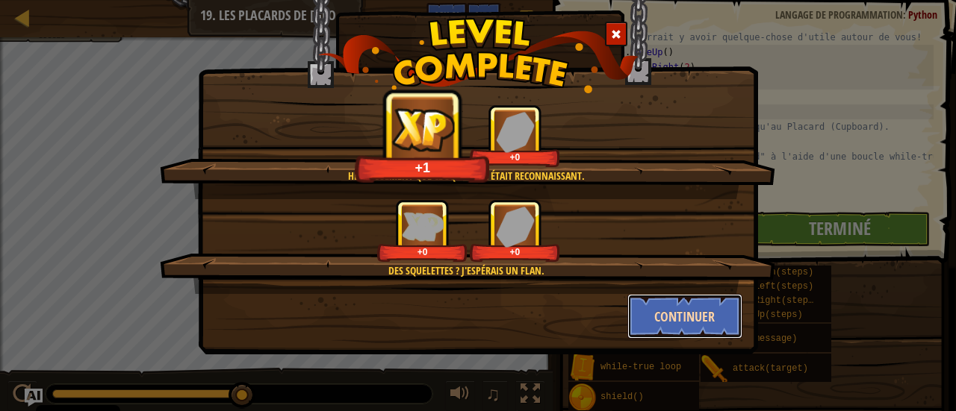
click at [676, 310] on button "Continuer" at bounding box center [685, 316] width 116 height 45
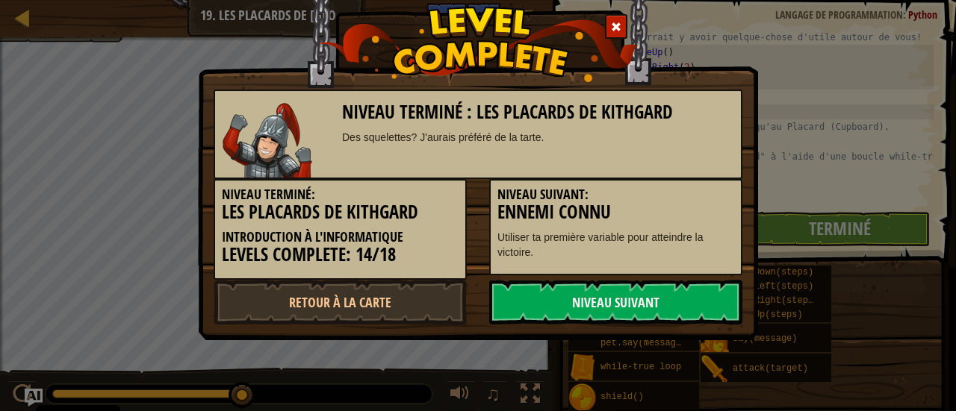
click at [676, 310] on link "Niveau Suivant" at bounding box center [615, 302] width 253 height 45
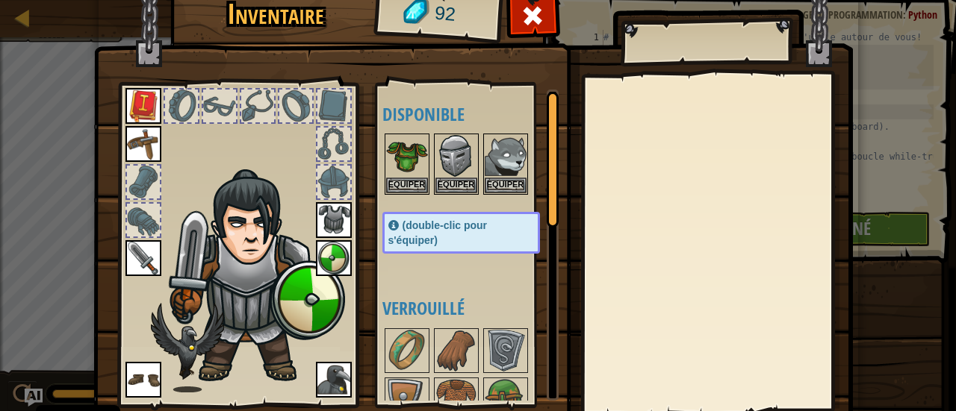
scroll to position [103, 0]
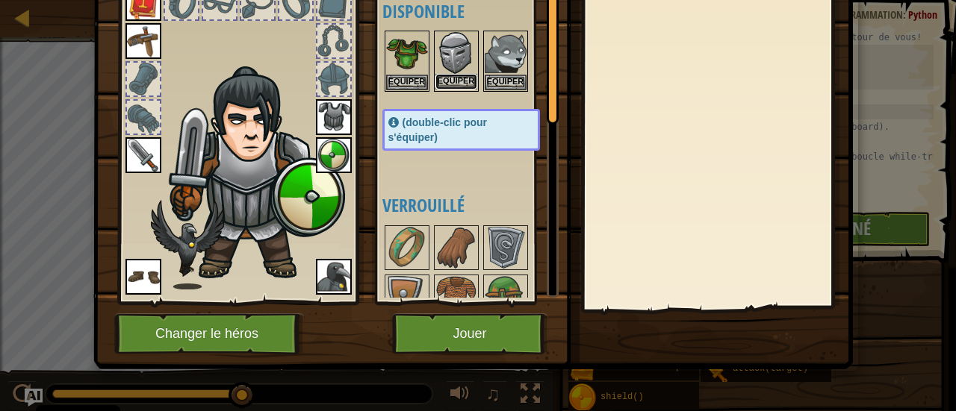
click at [448, 84] on button "Equiper" at bounding box center [456, 82] width 42 height 16
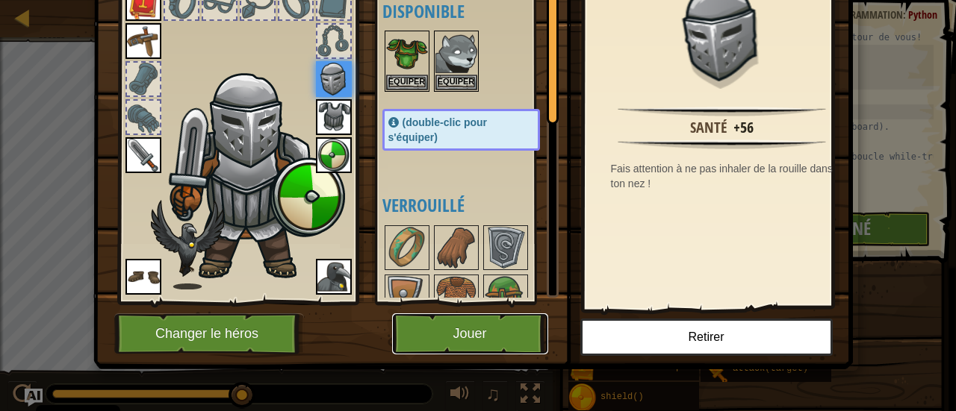
click at [466, 337] on button "Jouer" at bounding box center [470, 334] width 156 height 41
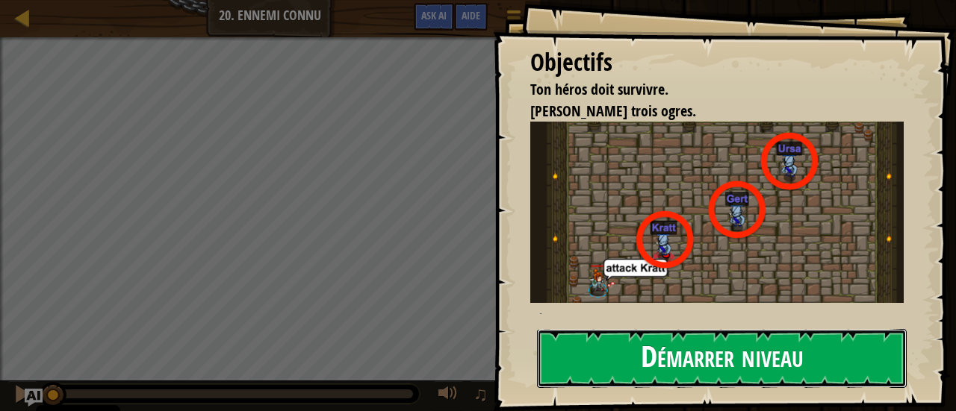
click at [638, 329] on button "Démarrer niveau" at bounding box center [722, 358] width 370 height 59
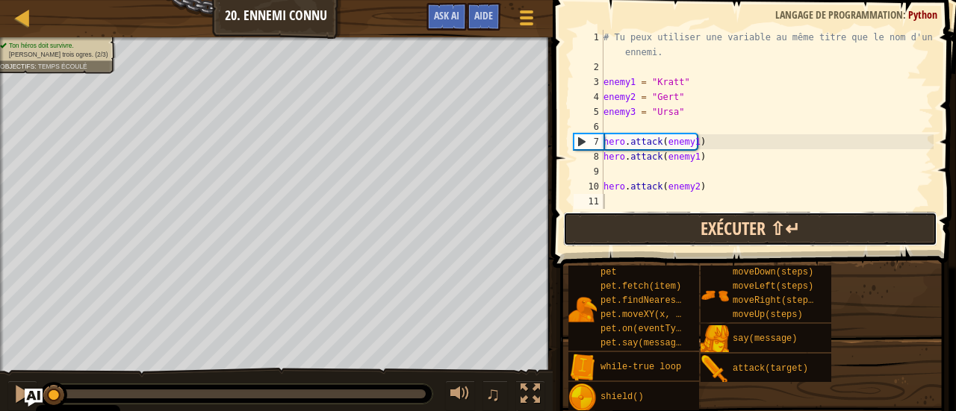
click at [726, 239] on button "Exécuter ⇧↵" at bounding box center [750, 229] width 374 height 34
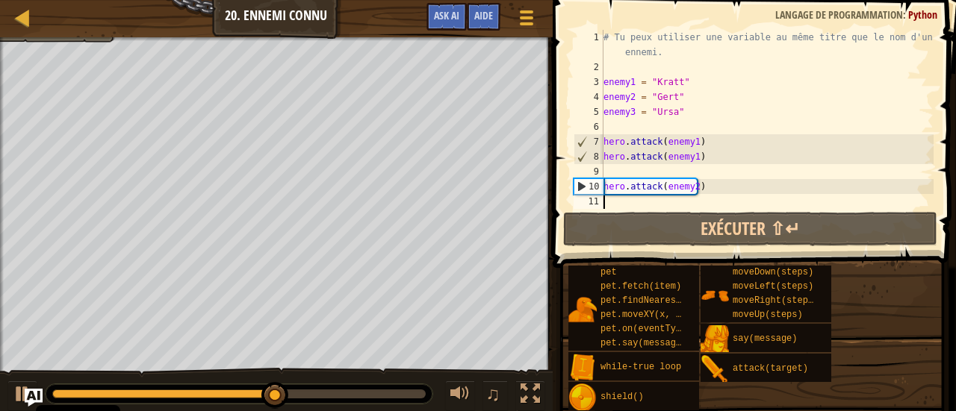
click at [692, 190] on div "# Tu peux utiliser une variable au même titre que le nom d'un ennemi. enemy1 = …" at bounding box center [766, 142] width 333 height 224
type textarea "hero.attack(enemy2)"
click at [675, 202] on div "# Tu peux utiliser une variable au même titre que le nom d'un ennemi. enemy1 = …" at bounding box center [766, 142] width 333 height 224
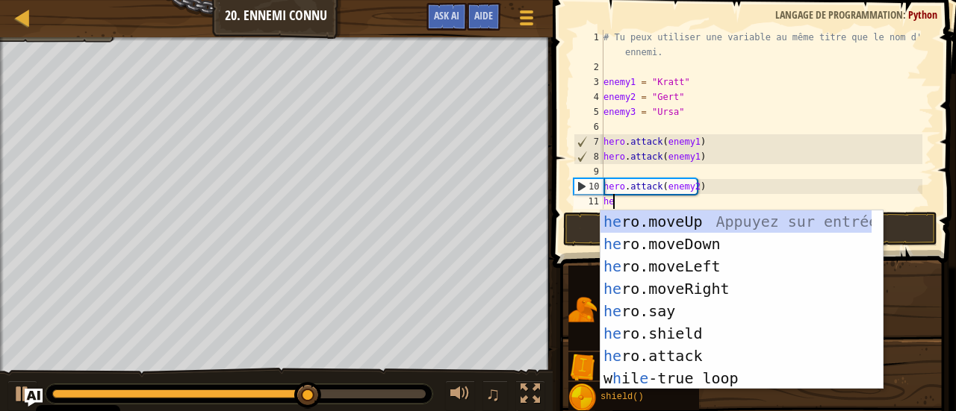
scroll to position [7, 1]
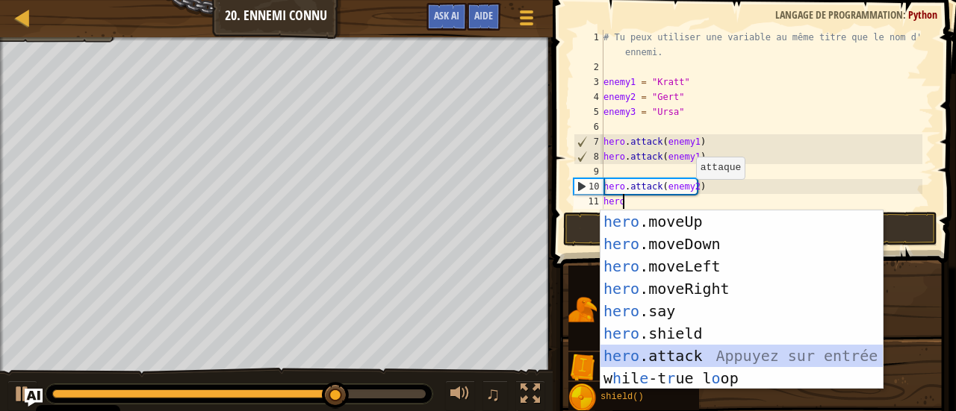
click at [702, 356] on div "hero .moveUp Appuyez sur entrée hero .moveDown Appuyez sur entrée hero .moveLef…" at bounding box center [741, 323] width 283 height 224
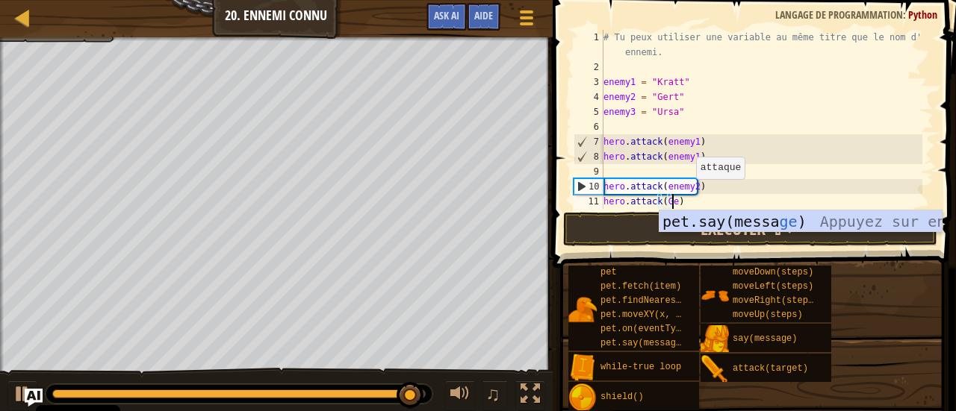
scroll to position [7, 6]
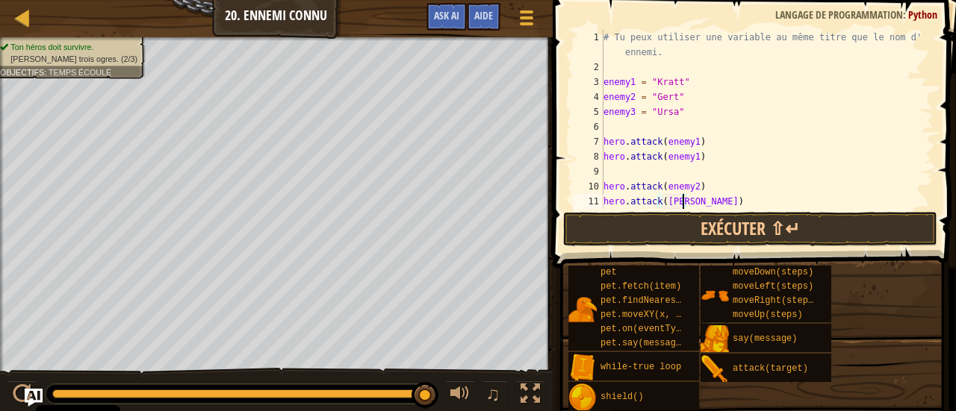
click at [692, 184] on div "# Tu peux utiliser une variable au même titre que le nom d'un ennemi. enemy1 = …" at bounding box center [761, 142] width 322 height 224
click at [933, 132] on span at bounding box center [755, 113] width 415 height 312
click at [690, 140] on div "# Tu peux utiliser une variable au même titre que le nom d'un ennemi. enemy1 = …" at bounding box center [761, 142] width 322 height 224
click at [691, 161] on div "# Tu peux utiliser une variable au même titre que le nom d'un ennemi. enemy1 = …" at bounding box center [761, 142] width 322 height 224
type textarea "hero.attack([GEOGRAPHIC_DATA])"
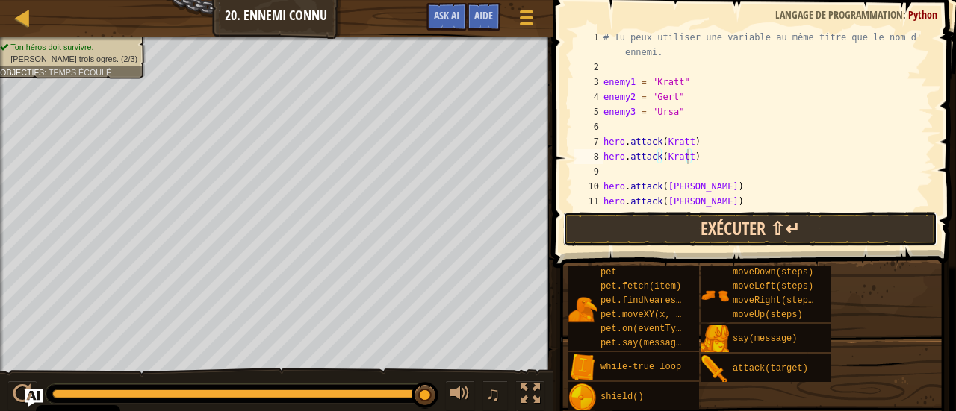
click at [799, 217] on button "Exécuter ⇧↵" at bounding box center [750, 229] width 374 height 34
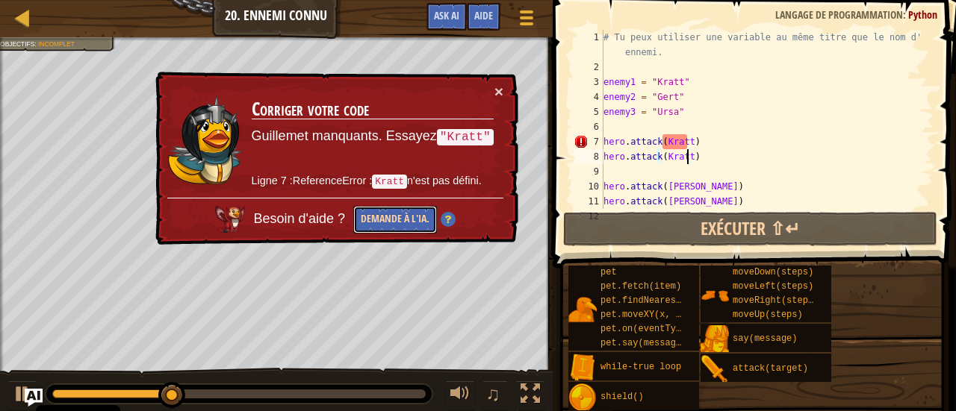
click at [409, 211] on button "Demande à l'IA." at bounding box center [395, 220] width 84 height 28
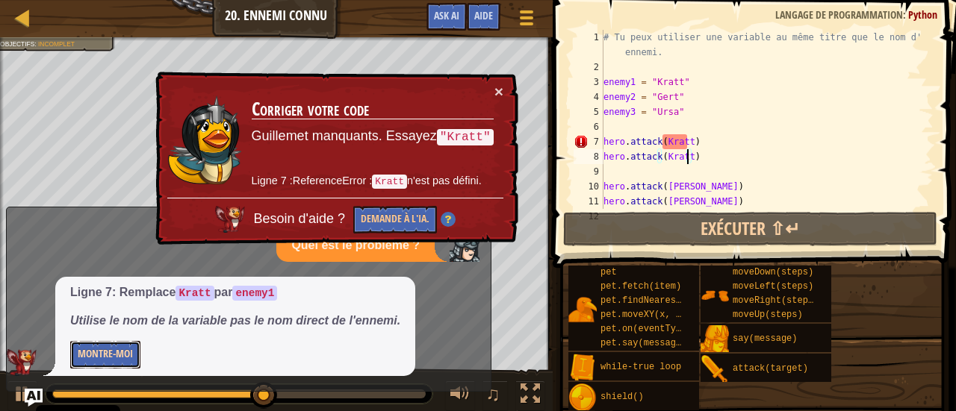
click at [115, 353] on button "Montre-moi" at bounding box center [105, 355] width 70 height 28
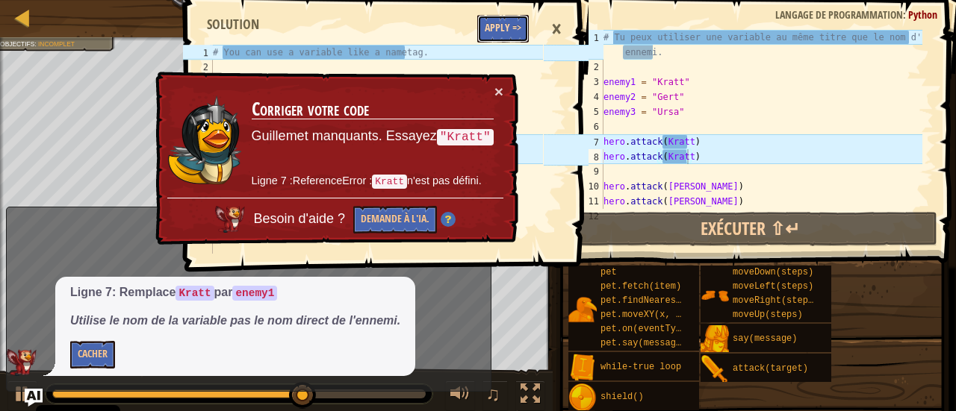
click at [502, 34] on button "Apply =>" at bounding box center [503, 29] width 52 height 28
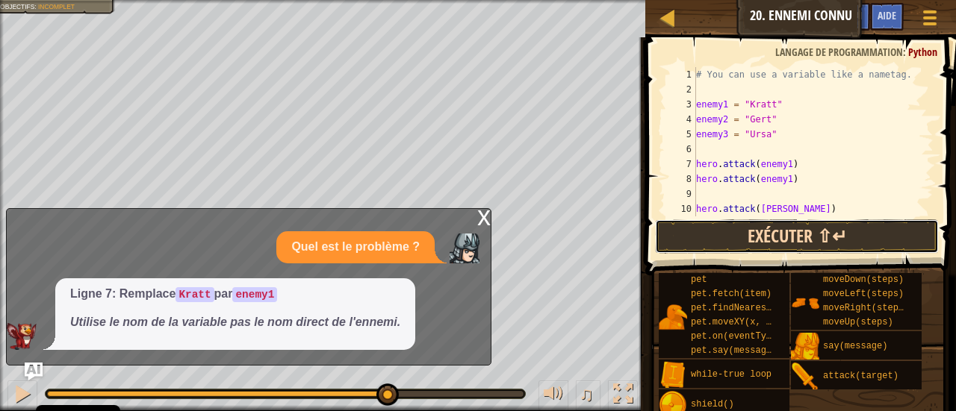
click at [782, 227] on button "Exécuter ⇧↵" at bounding box center [797, 237] width 284 height 34
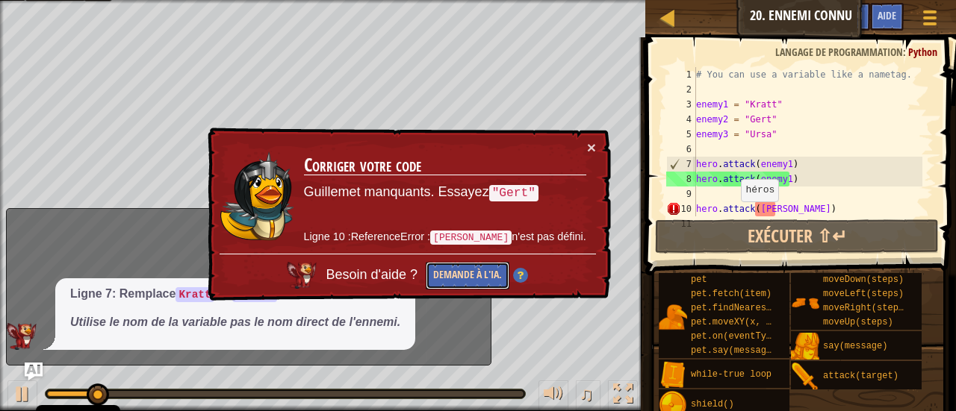
click at [502, 273] on button "Demande à l'IA." at bounding box center [468, 276] width 84 height 28
click at [487, 276] on button "Demande à l'IA." at bounding box center [468, 276] width 84 height 28
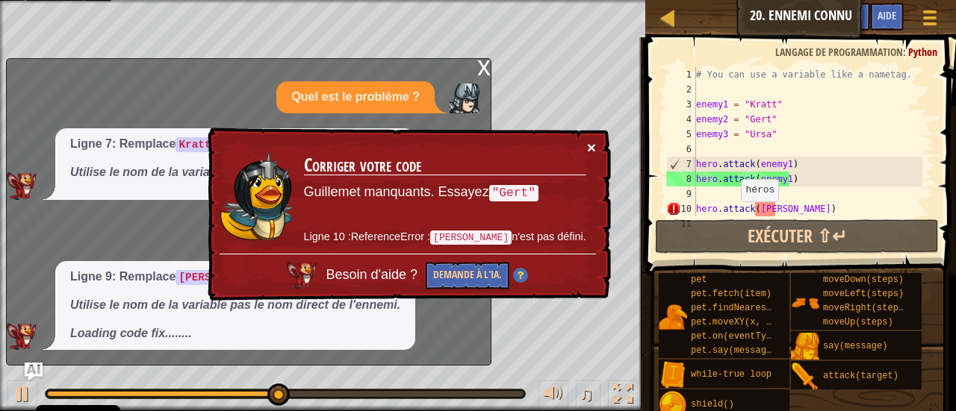
click at [594, 143] on button "×" at bounding box center [591, 148] width 9 height 16
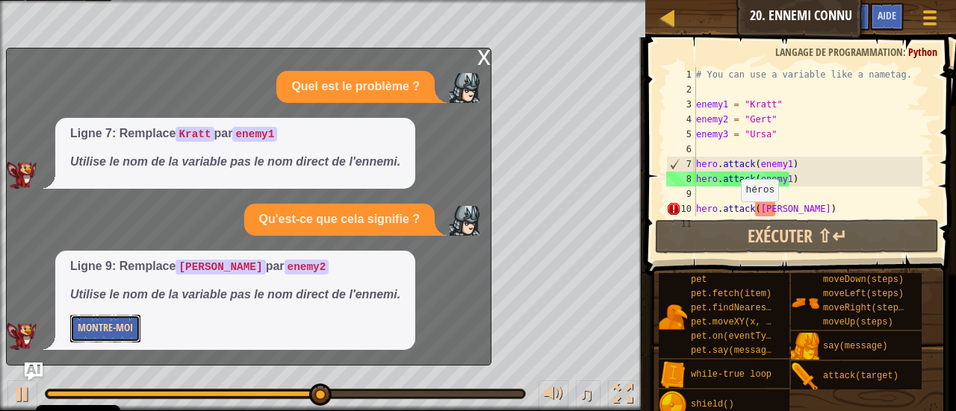
click at [93, 331] on button "Montre-moi" at bounding box center [105, 329] width 70 height 28
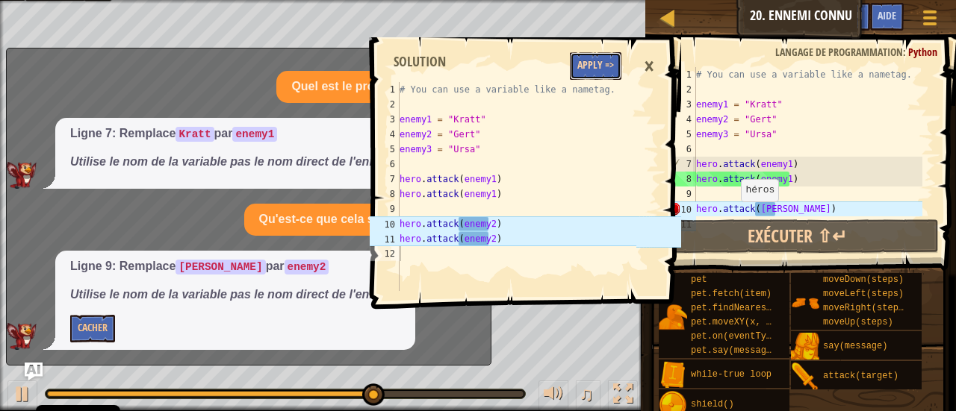
click at [599, 72] on button "Apply =>" at bounding box center [596, 66] width 52 height 28
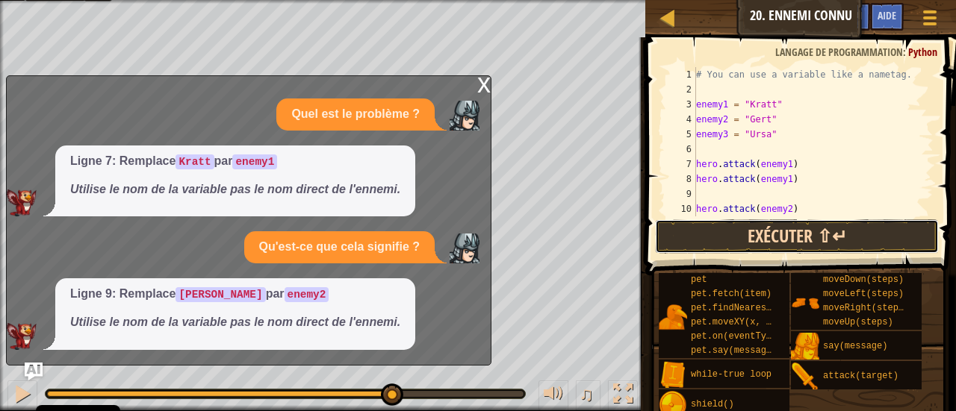
click at [817, 243] on button "Exécuter ⇧↵" at bounding box center [797, 237] width 284 height 34
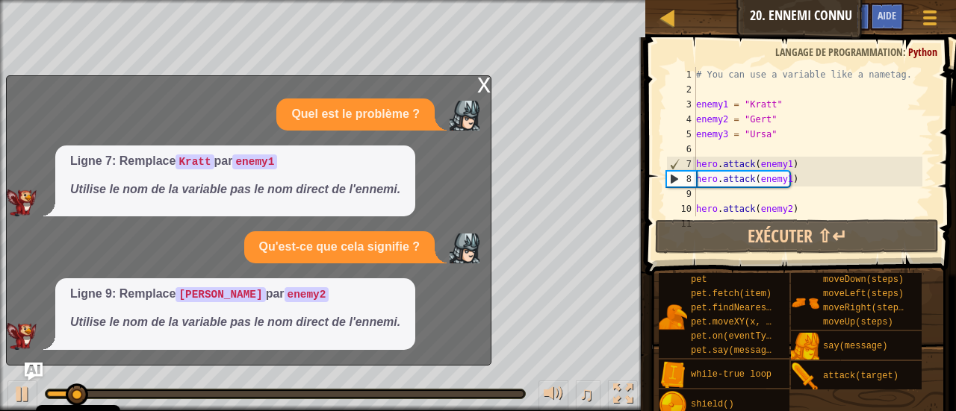
click at [476, 84] on div "x Quel est le problème ? Ligne 7: Remplace [PERSON_NAME] par enemy1 Utilise le …" at bounding box center [248, 220] width 485 height 290
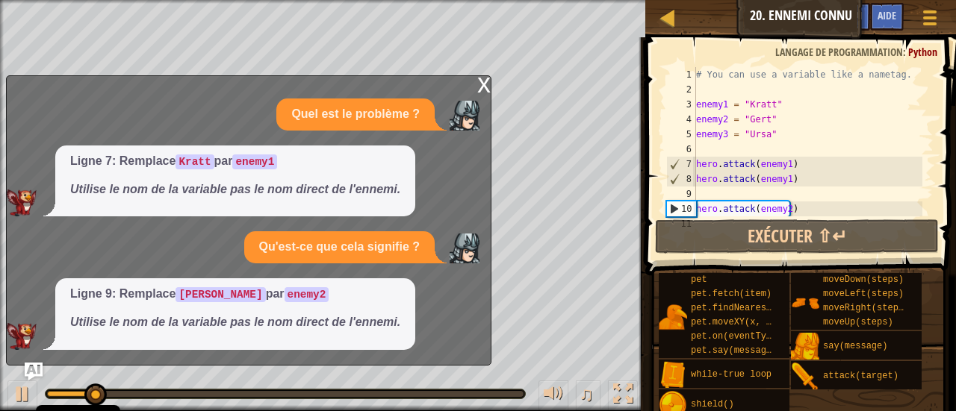
click at [487, 84] on div "x" at bounding box center [483, 83] width 13 height 15
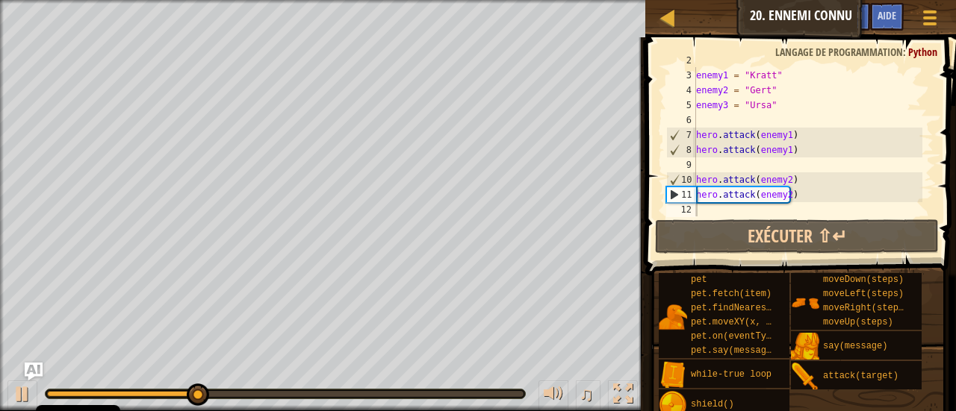
scroll to position [30, 0]
click at [876, 205] on div "enemy1 = "[PERSON_NAME]" enemy2 = "[PERSON_NAME]" enemy3 = "Ursa" hero . attack…" at bounding box center [807, 156] width 229 height 179
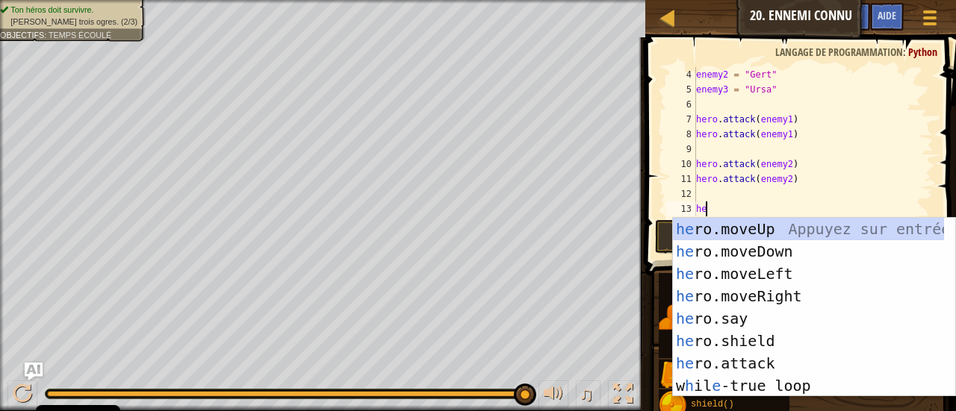
scroll to position [7, 1]
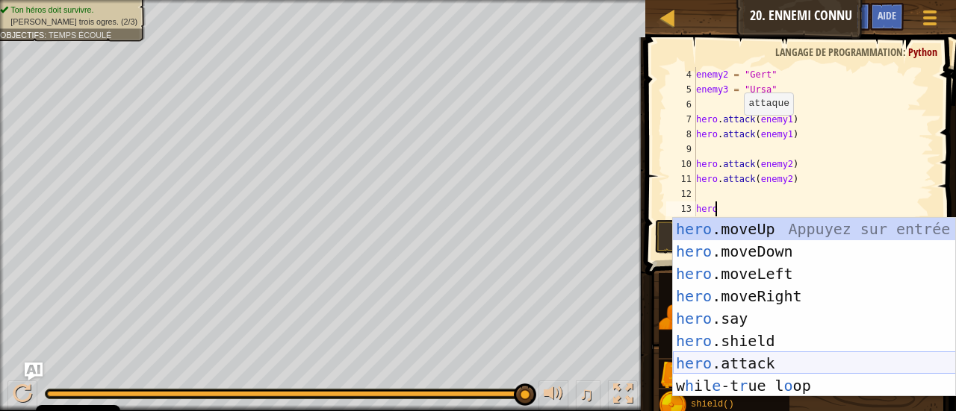
click at [755, 359] on div "hero .moveUp Appuyez sur entrée hero .moveDown Appuyez sur entrée hero .moveLef…" at bounding box center [814, 330] width 283 height 224
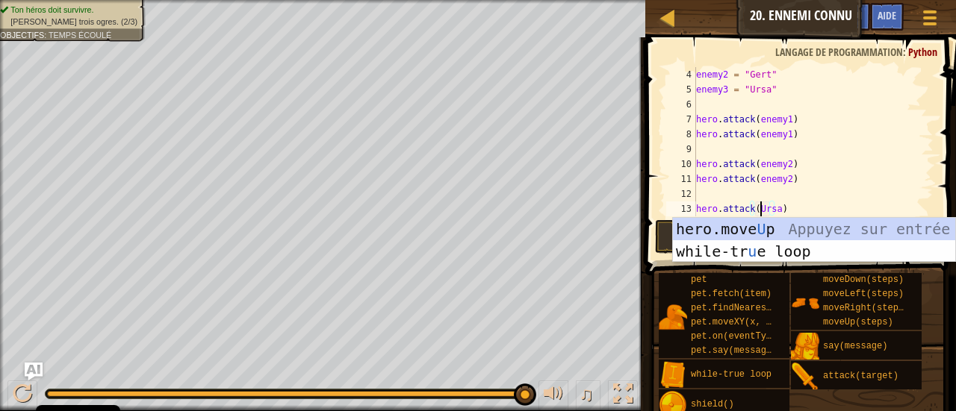
scroll to position [7, 5]
click at [798, 213] on div "enemy2 = "[PERSON_NAME]" enemy3 = "Ursa" hero . attack ( enemy1 ) hero . attack…" at bounding box center [807, 156] width 229 height 179
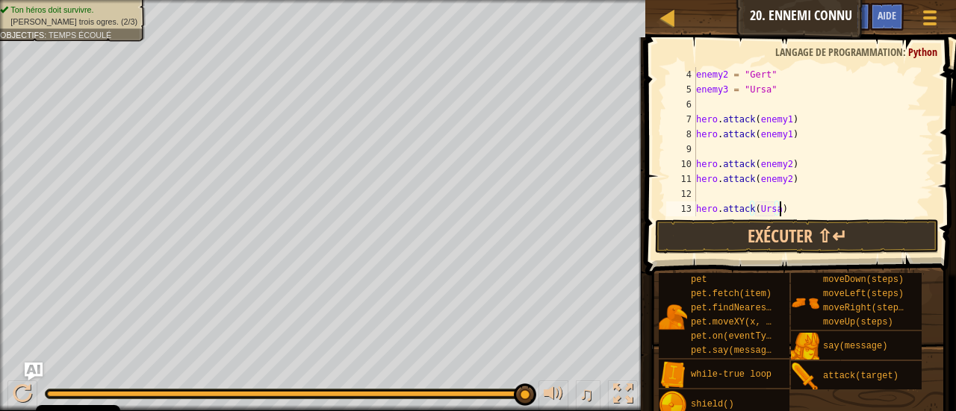
type textarea "hero.attack(Ursa)"
click at [777, 255] on span at bounding box center [802, 135] width 323 height 282
click at [798, 236] on button "Exécuter ⇧↵" at bounding box center [797, 237] width 284 height 34
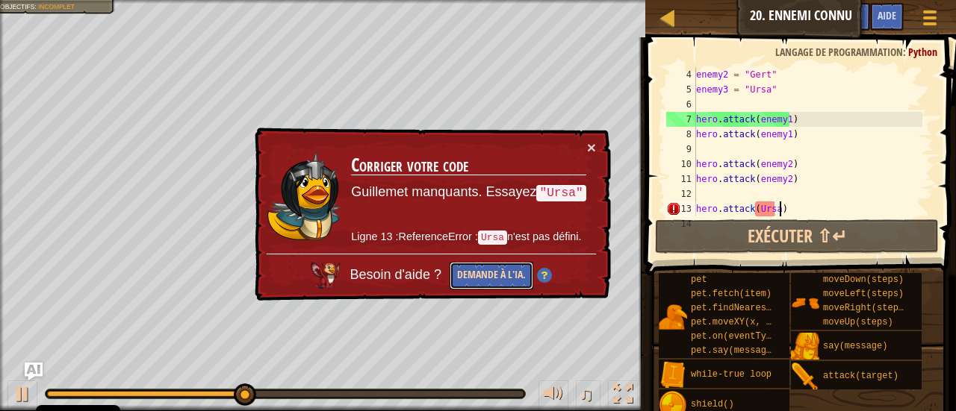
click at [491, 277] on button "Demande à l'IA." at bounding box center [491, 276] width 84 height 28
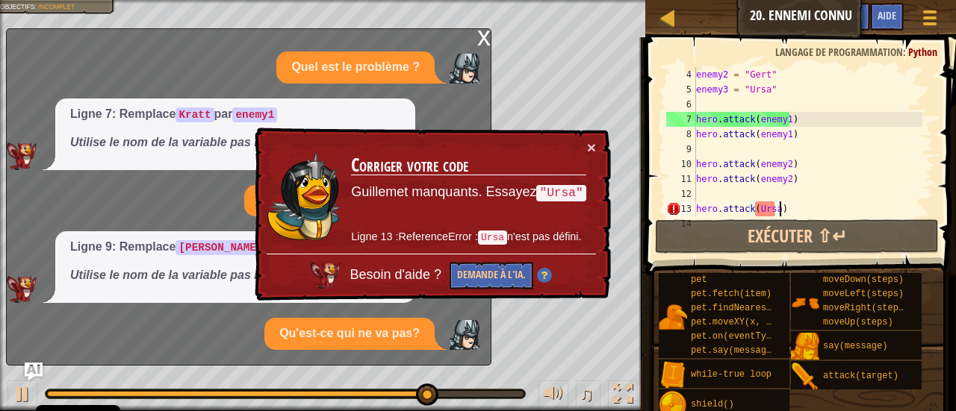
scroll to position [19, 0]
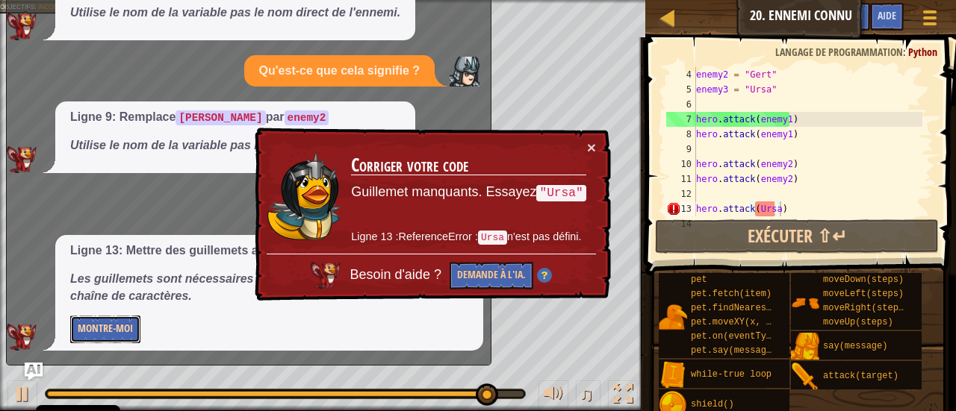
click at [99, 329] on button "Montre-moi" at bounding box center [105, 330] width 70 height 28
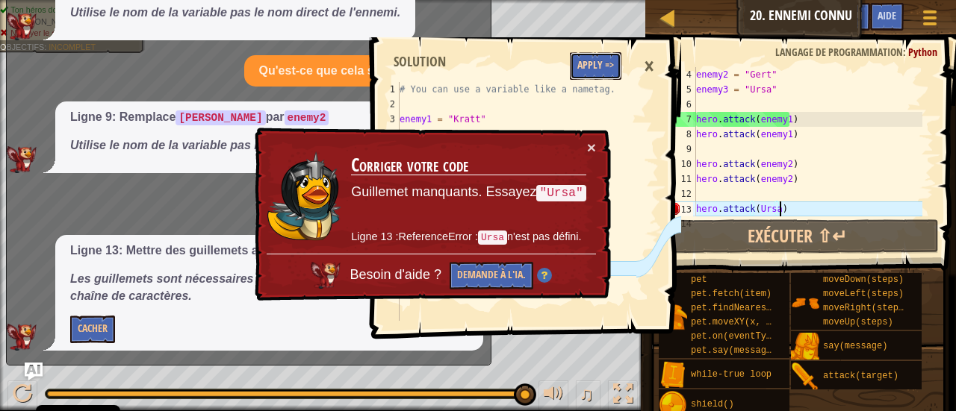
click at [605, 52] on button "Apply =>" at bounding box center [596, 66] width 52 height 28
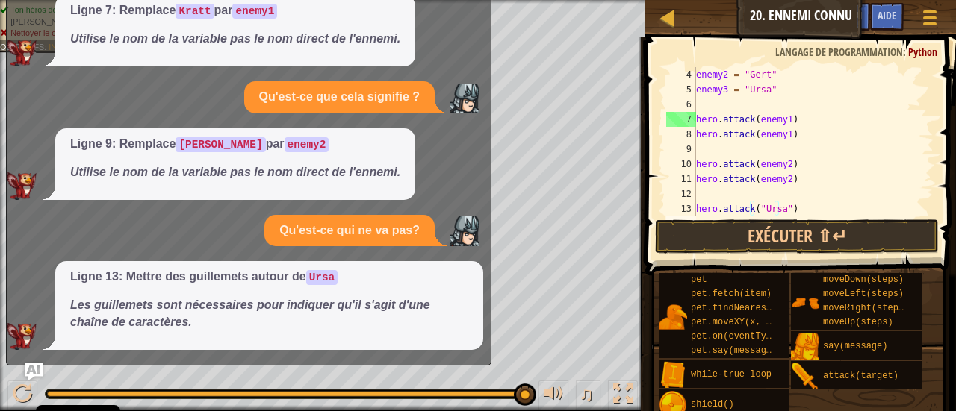
scroll to position [7, 0]
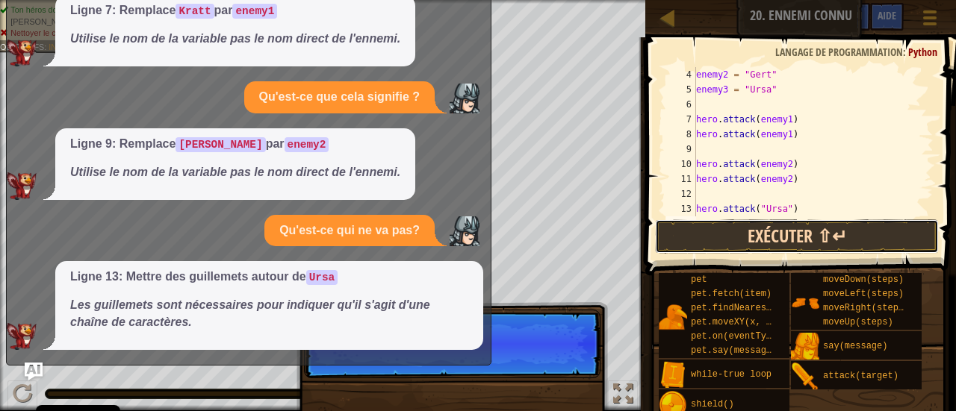
click at [845, 237] on button "Exécuter ⇧↵" at bounding box center [797, 237] width 284 height 34
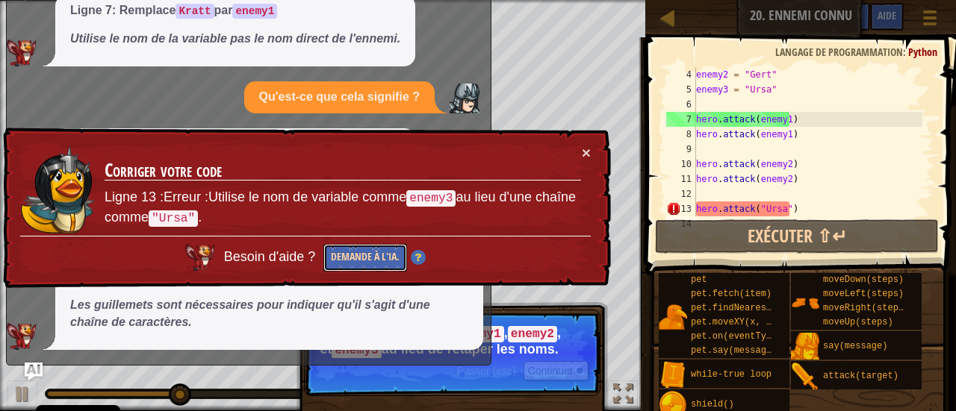
click at [355, 254] on button "Demande à l'IA." at bounding box center [365, 258] width 84 height 28
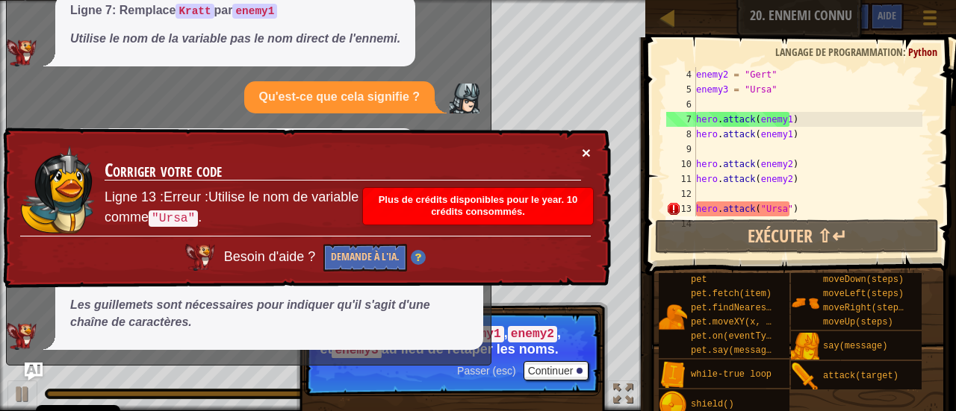
click at [585, 155] on button "×" at bounding box center [586, 153] width 9 height 16
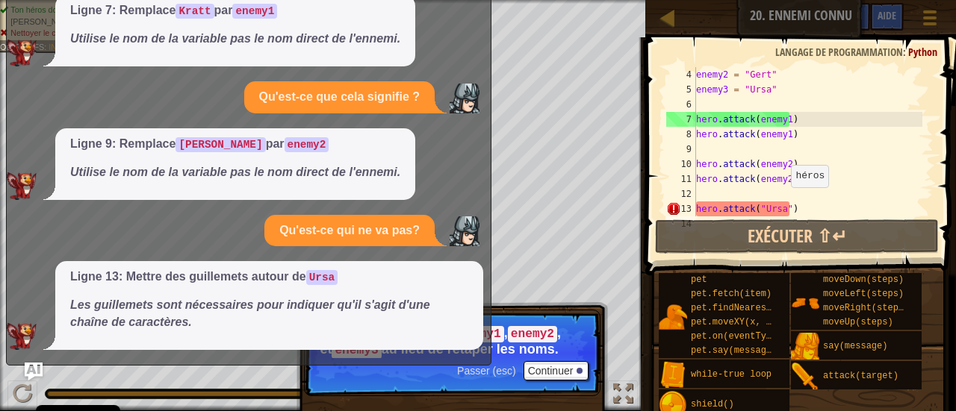
click at [783, 202] on div "enemy2 = "[PERSON_NAME]" enemy3 = "Ursa" hero . attack ( enemy1 ) hero . attack…" at bounding box center [807, 156] width 229 height 179
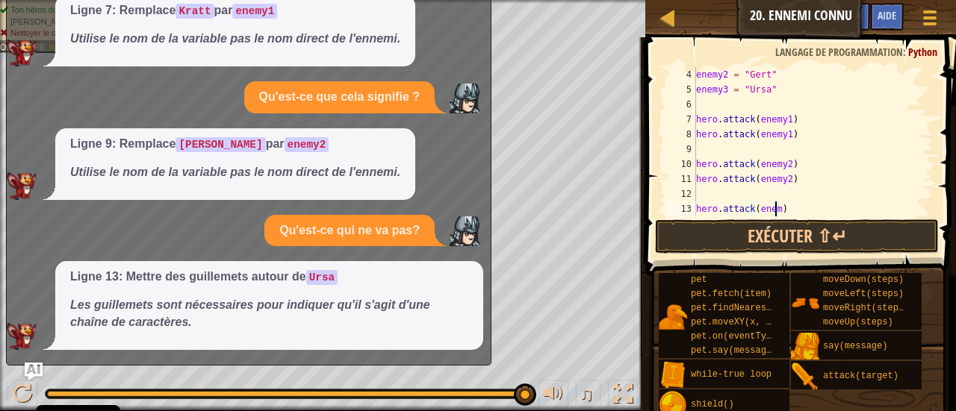
scroll to position [7, 6]
type textarea "hero.attack(enemy3)"
click at [793, 209] on div "enemy2 = "[PERSON_NAME]" enemy3 = "Ursa" hero . attack ( enemy1 ) hero . attack…" at bounding box center [807, 156] width 229 height 179
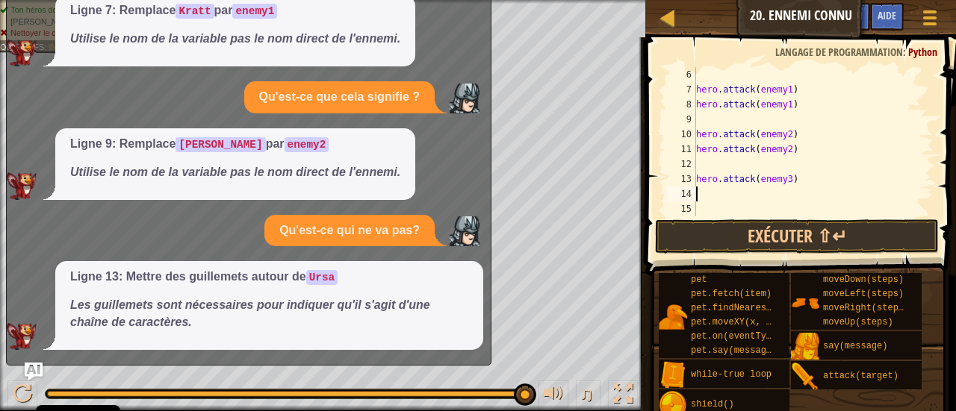
scroll to position [75, 0]
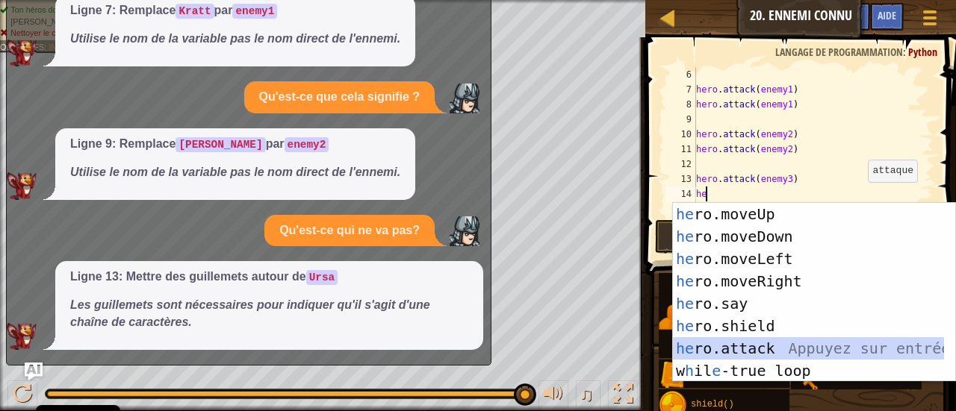
click at [756, 355] on div "he ro.moveUp Appuyez sur entrée he ro.moveDown Appuyez sur entrée he ro.moveLef…" at bounding box center [809, 315] width 272 height 224
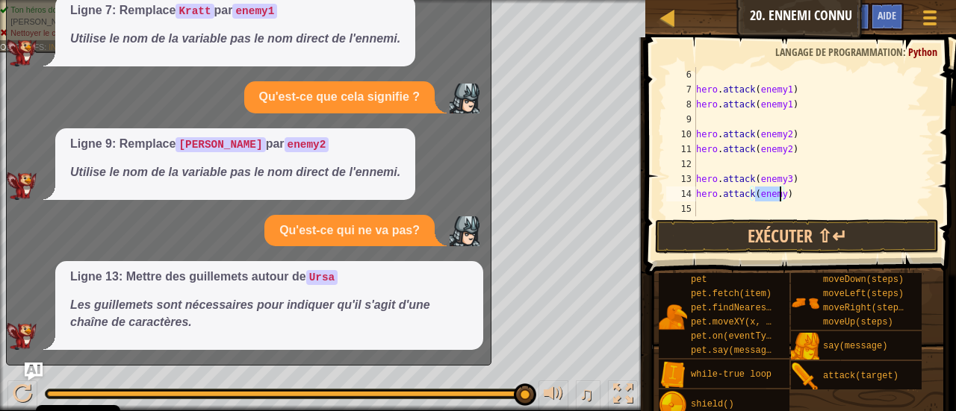
click at [779, 199] on div "hero . attack ( enemy1 ) hero . attack ( enemy1 ) hero . attack ( enemy2 ) hero…" at bounding box center [807, 141] width 229 height 149
type textarea "hero.attack(enemy3)"
click at [802, 235] on button "Exécuter ⇧↵" at bounding box center [797, 237] width 284 height 34
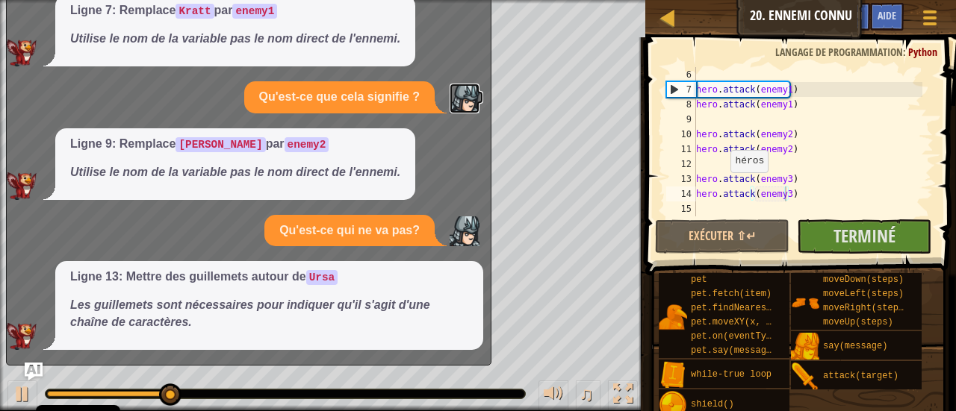
drag, startPoint x: 450, startPoint y: 83, endPoint x: 448, endPoint y: 165, distance: 82.2
click at [448, 165] on div "Quel est le problème ? Ligne 7: Remplace [PERSON_NAME] par enemy1 Utilise le no…" at bounding box center [245, 149] width 476 height 402
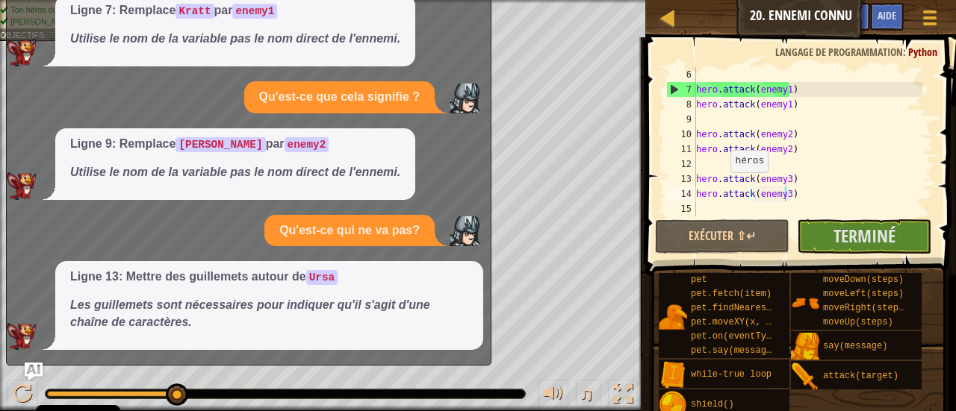
drag, startPoint x: 448, startPoint y: 165, endPoint x: 446, endPoint y: 89, distance: 76.2
click at [446, 89] on div "Quel est le problème ? Ligne 7: Remplace [PERSON_NAME] par enemy1 Utilise le no…" at bounding box center [245, 149] width 476 height 402
drag, startPoint x: 446, startPoint y: 89, endPoint x: 441, endPoint y: 59, distance: 30.5
click at [441, 59] on div "Ligne 7: Remplace [PERSON_NAME] par enemy1 Utilise le nom de la variable pas le…" at bounding box center [245, 31] width 476 height 72
drag, startPoint x: 441, startPoint y: 59, endPoint x: 455, endPoint y: 37, distance: 26.9
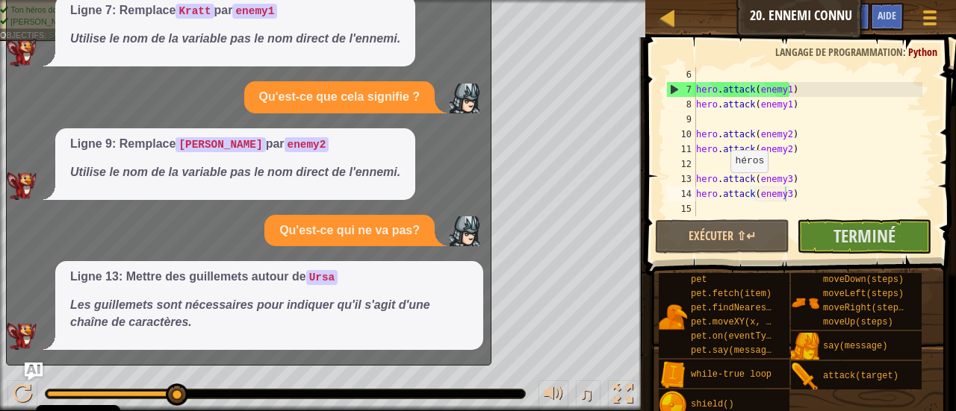
click at [464, 0] on html "Cookie Policy CodeCombat utilise quelques cookies essentiels et non essentiels.…" at bounding box center [478, 0] width 956 height 0
drag, startPoint x: 452, startPoint y: 41, endPoint x: 475, endPoint y: 72, distance: 38.5
click at [475, 72] on div "Quel est le problème ? Ligne 7: Remplace [PERSON_NAME] par enemy1 Utilise le no…" at bounding box center [245, 149] width 476 height 402
drag, startPoint x: 474, startPoint y: 72, endPoint x: 474, endPoint y: 81, distance: 9.0
click at [474, 81] on div "Quel est le problème ? Ligne 7: Remplace [PERSON_NAME] par enemy1 Utilise le no…" at bounding box center [245, 149] width 476 height 402
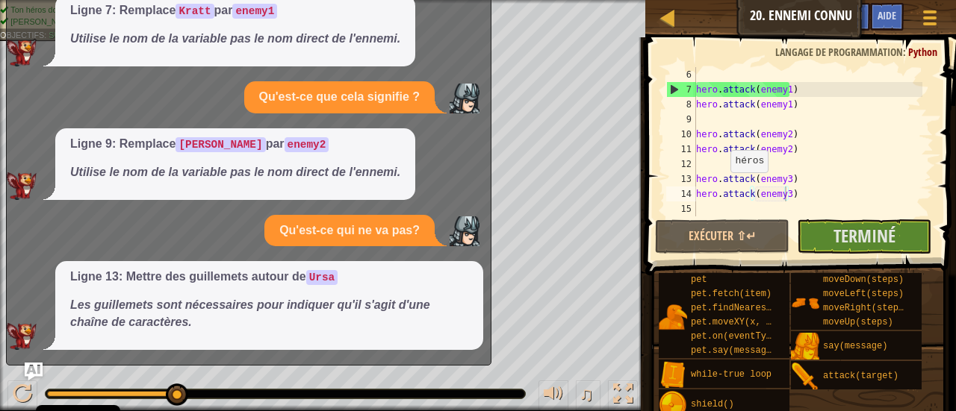
click at [449, 56] on div "Ligne 7: Remplace [PERSON_NAME] par enemy1 Utilise le nom de la variable pas le…" at bounding box center [245, 31] width 476 height 72
drag, startPoint x: 449, startPoint y: 56, endPoint x: 449, endPoint y: 7, distance: 49.3
click at [449, 7] on div "Ligne 7: Remplace [PERSON_NAME] par enemy1 Utilise le nom de la variable pas le…" at bounding box center [245, 31] width 476 height 72
drag, startPoint x: 439, startPoint y: 37, endPoint x: 445, endPoint y: 26, distance: 12.0
click at [445, 26] on div "Ligne 7: Remplace [PERSON_NAME] par enemy1 Utilise le nom de la variable pas le…" at bounding box center [245, 31] width 476 height 72
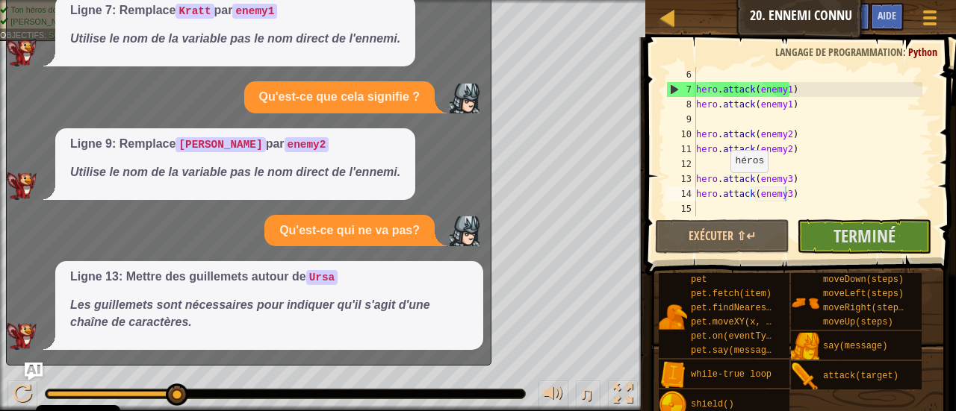
drag, startPoint x: 445, startPoint y: 26, endPoint x: 403, endPoint y: 95, distance: 80.4
click at [403, 95] on div "Quel est le problème ? Ligne 7: Remplace [PERSON_NAME] par enemy1 Utilise le no…" at bounding box center [245, 149] width 476 height 402
drag, startPoint x: 403, startPoint y: 95, endPoint x: 401, endPoint y: 71, distance: 24.0
click at [401, 71] on div "Quel est le problème ? Ligne 7: Remplace [PERSON_NAME] par enemy1 Utilise le no…" at bounding box center [245, 149] width 476 height 402
drag, startPoint x: 953, startPoint y: 104, endPoint x: 850, endPoint y: 122, distance: 104.6
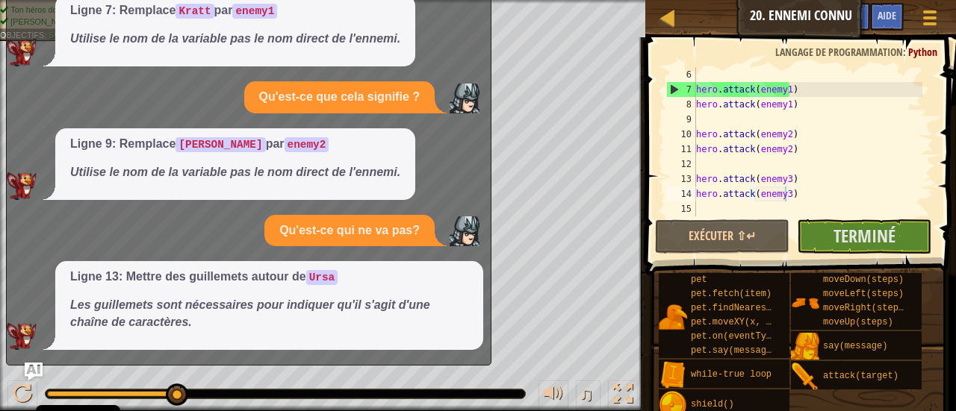
click at [850, 122] on div "hero.attack(enemy3) 6 7 8 9 10 11 12 13 14 15 hero . attack ( enemy1 ) hero . a…" at bounding box center [798, 186] width 315 height 282
drag, startPoint x: 364, startPoint y: 45, endPoint x: 348, endPoint y: 208, distance: 164.3
click at [348, 208] on div "Quel est le problème ? Ligne 7: Remplace [PERSON_NAME] par enemy1 Utilise le no…" at bounding box center [245, 149] width 476 height 402
click at [427, 158] on div "Ligne 9: Remplace [PERSON_NAME] par enemy2 Utilise le nom de la variable pas le…" at bounding box center [245, 164] width 476 height 72
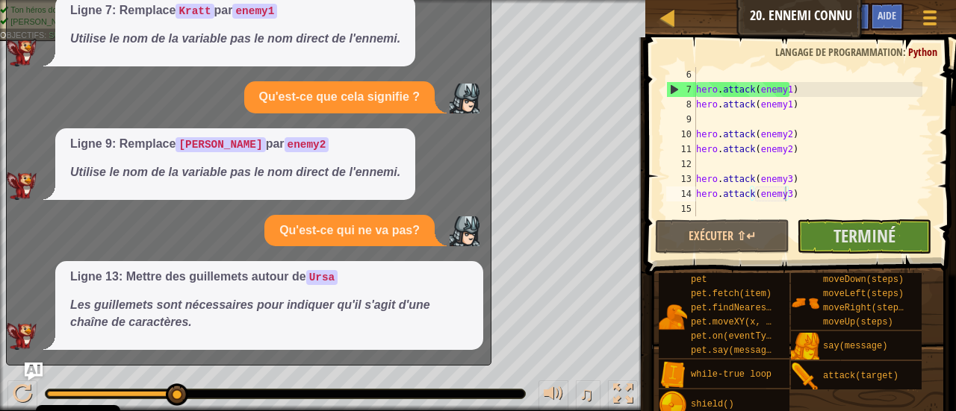
click at [413, 190] on div "Ligne 9: Remplace [PERSON_NAME] par enemy2 Utilise le nom de la variable pas le…" at bounding box center [235, 164] width 360 height 72
click at [364, 226] on p "Qu'est-ce qui ne va pas?" at bounding box center [349, 230] width 140 height 17
click at [632, 393] on div at bounding box center [622, 394] width 19 height 19
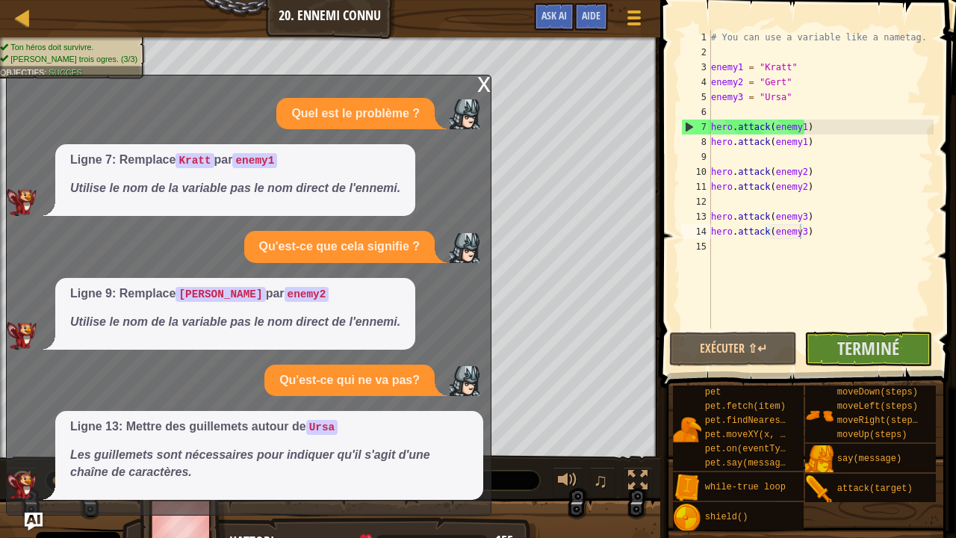
click at [483, 84] on div "x" at bounding box center [483, 82] width 13 height 15
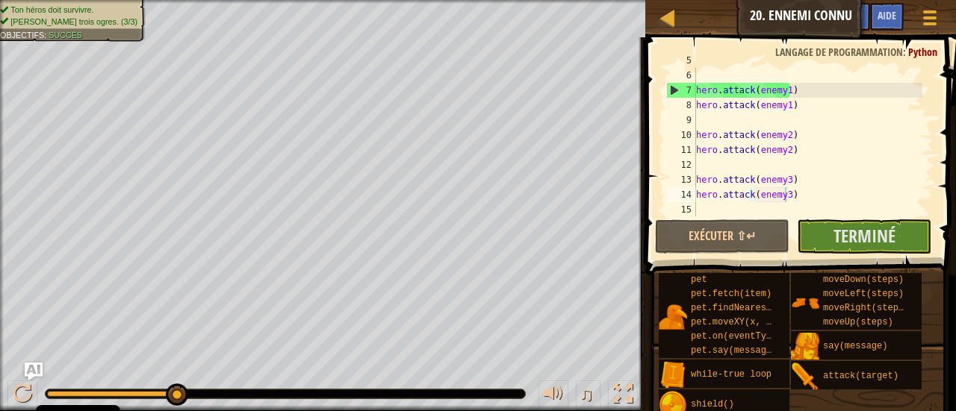
scroll to position [75, 0]
click at [865, 237] on span "Terminé" at bounding box center [864, 236] width 62 height 24
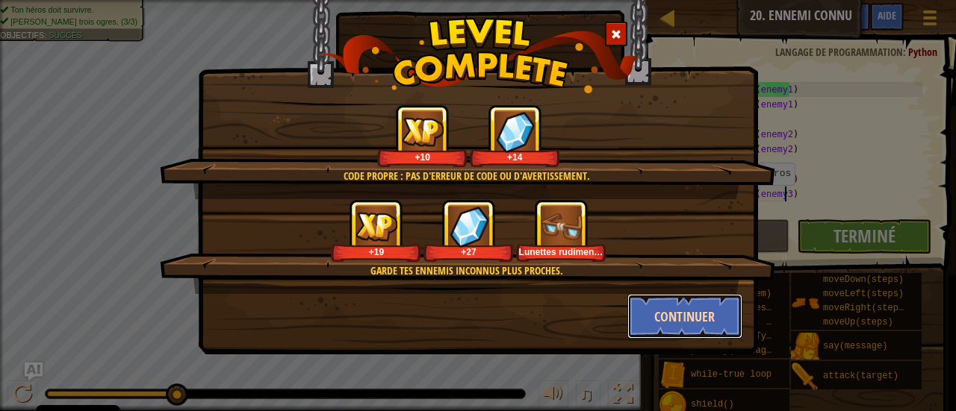
click at [688, 310] on button "Continuer" at bounding box center [685, 316] width 116 height 45
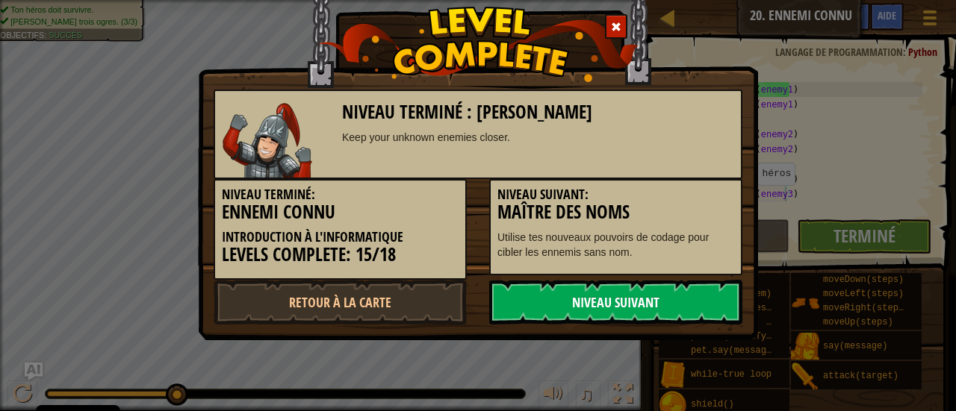
click at [644, 296] on link "Niveau Suivant" at bounding box center [615, 302] width 253 height 45
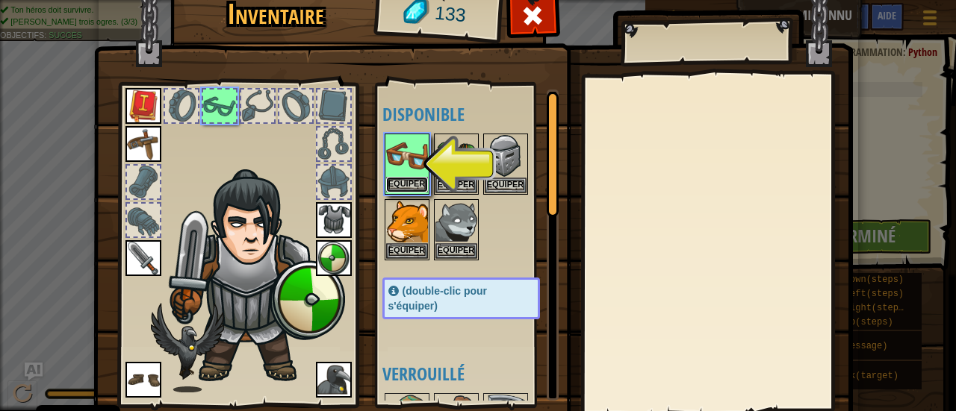
click at [409, 180] on button "Equiper" at bounding box center [407, 185] width 42 height 16
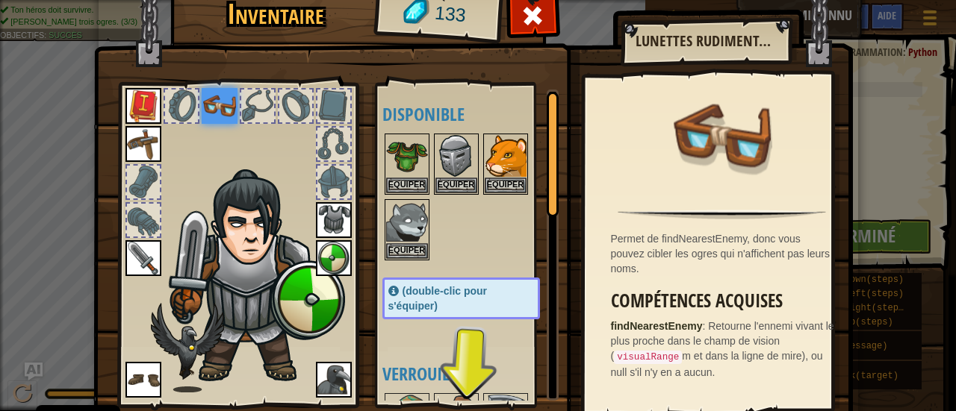
scroll to position [103, 0]
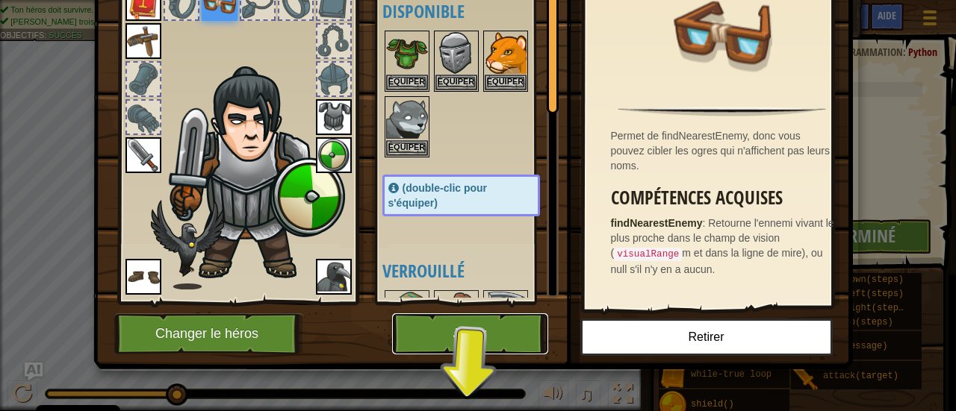
click at [482, 327] on button "Jouer" at bounding box center [470, 334] width 156 height 41
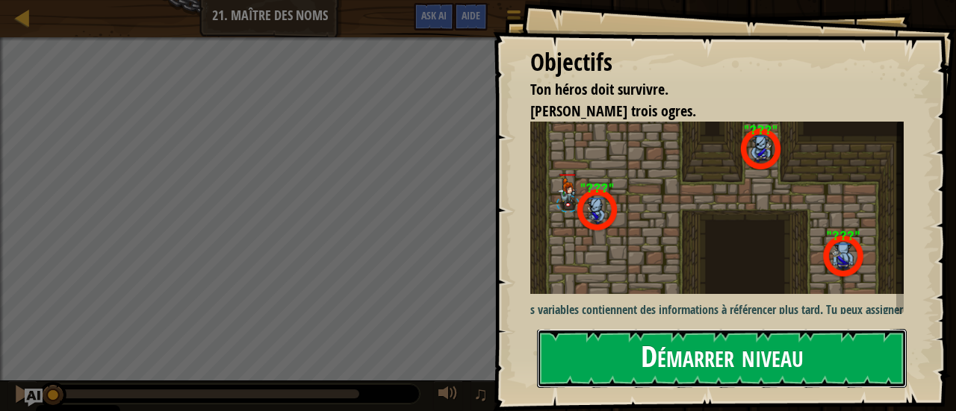
click at [591, 329] on button "Démarrer niveau" at bounding box center [722, 358] width 370 height 59
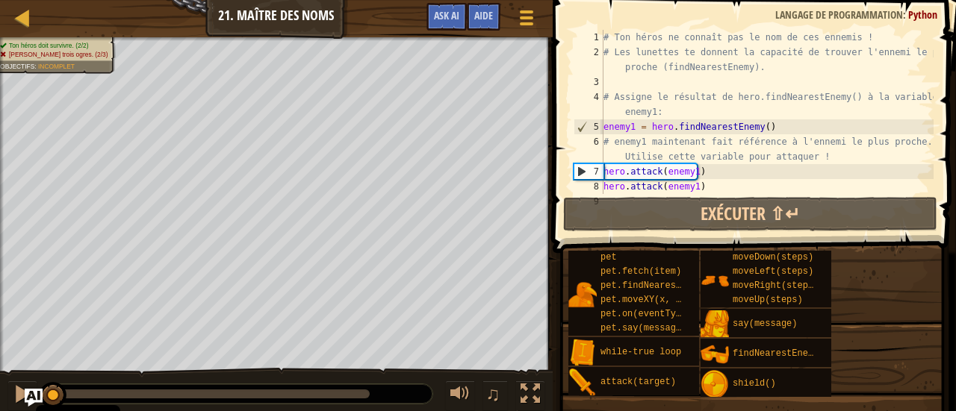
scroll to position [209, 0]
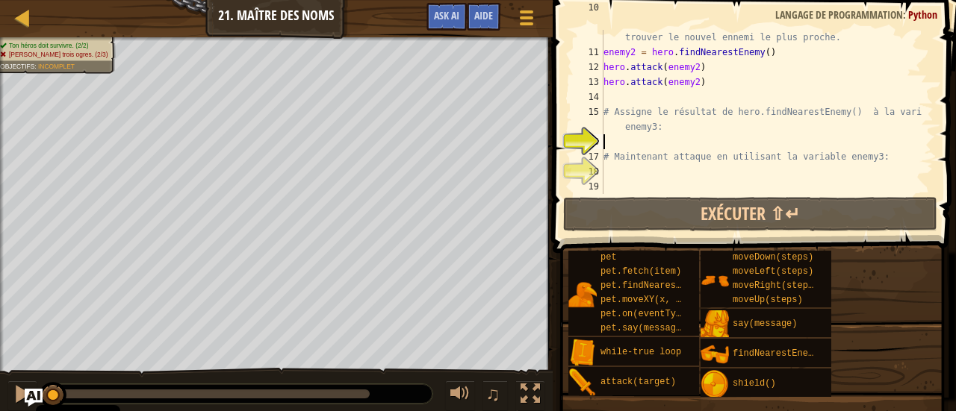
click at [696, 144] on div "# Maintenant que l'ennemi est [PERSON_NAME], appelle hero .findNearestEnemy() d…" at bounding box center [761, 112] width 322 height 224
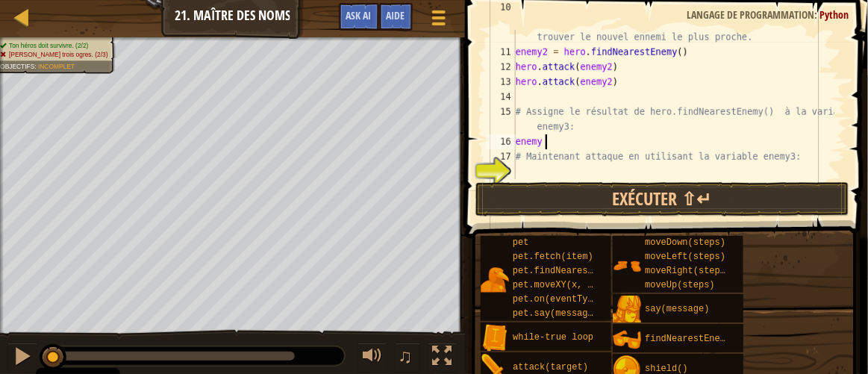
scroll to position [7, 2]
type textarea "enemy = he"
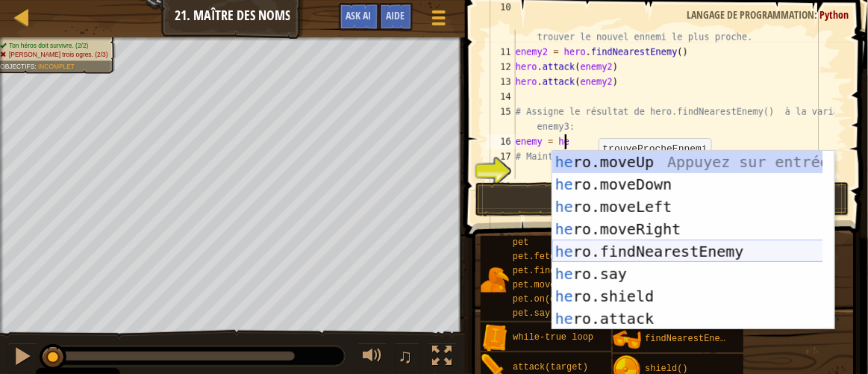
click at [652, 251] on div "he ro.moveUp Appuyez sur entrée he ro.moveDown Appuyez sur entrée he ro.moveLef…" at bounding box center [689, 263] width 272 height 224
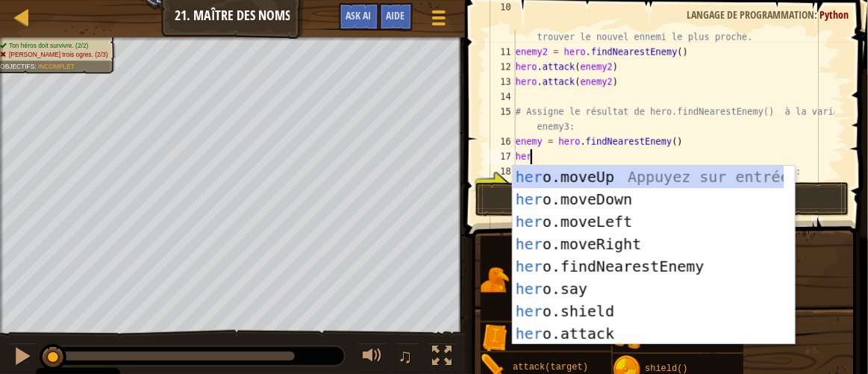
scroll to position [7, 1]
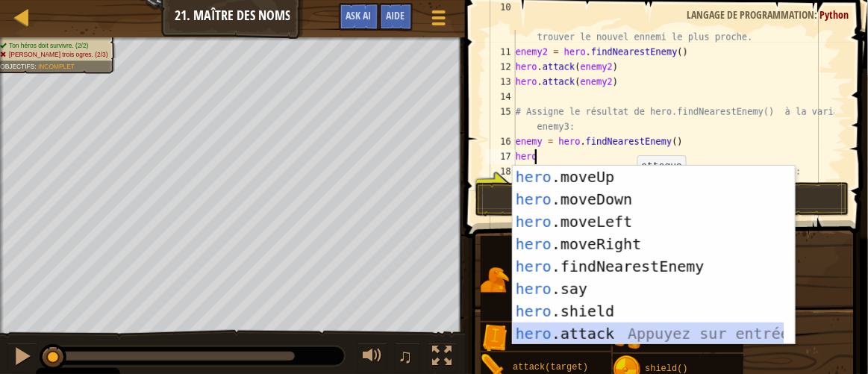
click at [589, 337] on div "hero .moveUp Appuyez sur entrée hero .moveDown Appuyez sur entrée hero .moveLef…" at bounding box center [649, 278] width 272 height 224
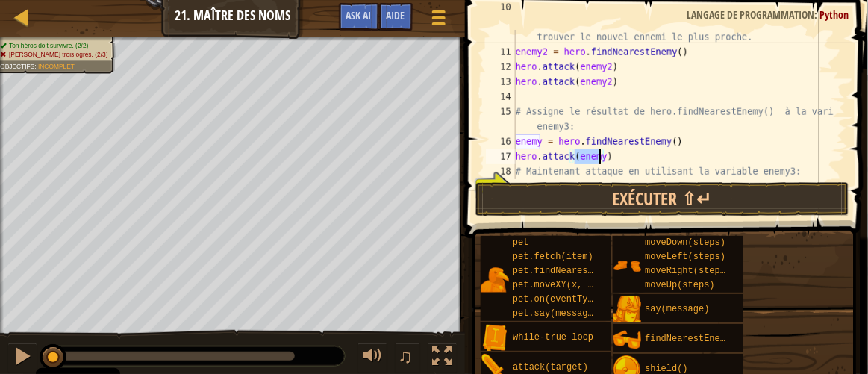
click at [600, 155] on div "# Maintenant que l'ennemi est [PERSON_NAME], appelle hero .findNearestEnemy() d…" at bounding box center [674, 104] width 322 height 149
type textarea "hero.attack(enemy3)"
click at [609, 155] on div "# Maintenant que l'ennemi est [PERSON_NAME], appelle hero .findNearestEnemy() d…" at bounding box center [674, 104] width 322 height 209
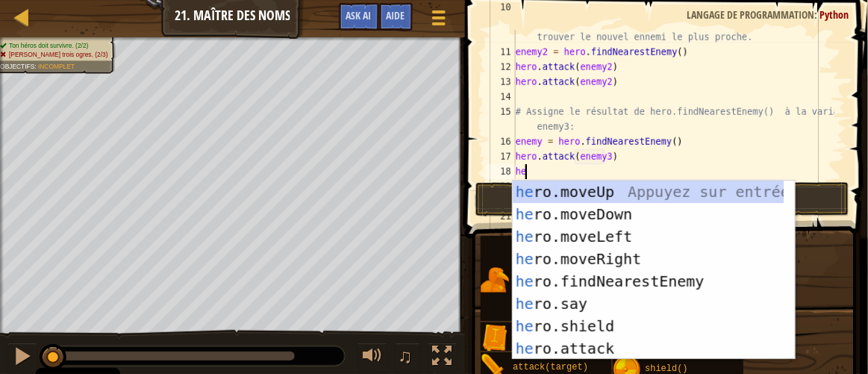
scroll to position [7, 1]
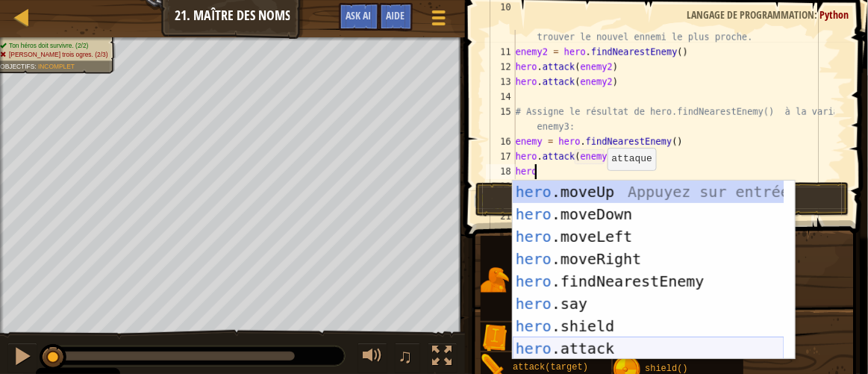
click at [591, 346] on div "hero .moveUp Appuyez sur entrée hero .moveDown Appuyez sur entrée hero .moveLef…" at bounding box center [649, 293] width 272 height 224
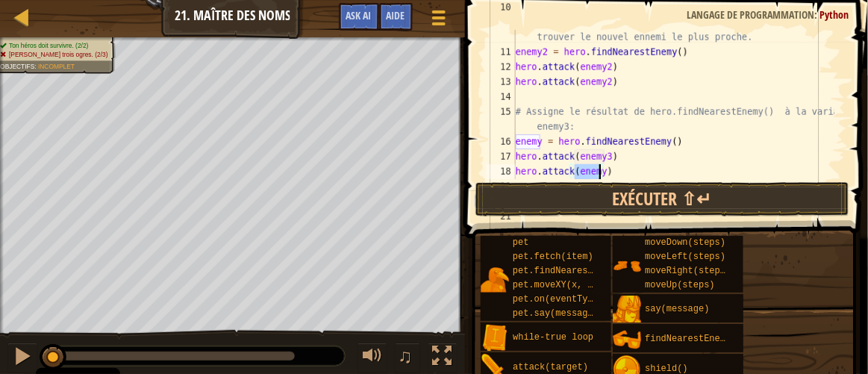
click at [600, 168] on div "# Maintenant que l'ennemi est [PERSON_NAME], appelle hero .findNearestEnemy() d…" at bounding box center [674, 104] width 322 height 149
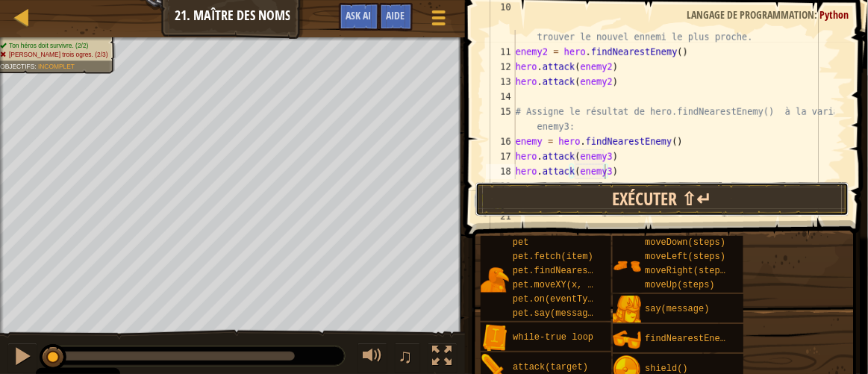
click at [630, 187] on button "Exécuter ⇧↵" at bounding box center [663, 199] width 374 height 34
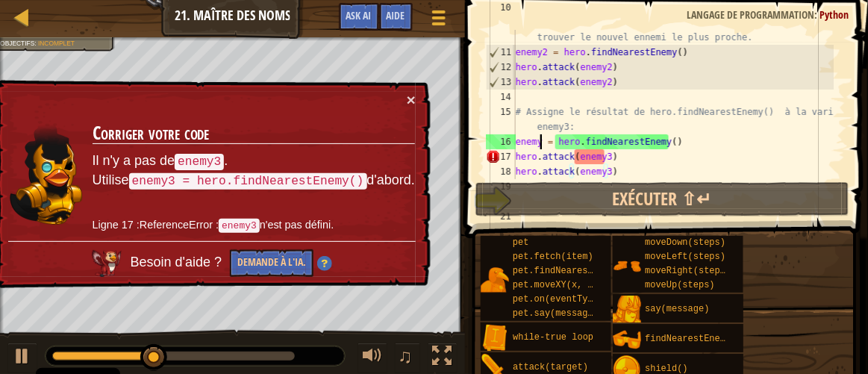
click at [542, 143] on div "# Maintenant que l'ennemi est [PERSON_NAME], appelle hero .findNearestEnemy() d…" at bounding box center [674, 104] width 322 height 209
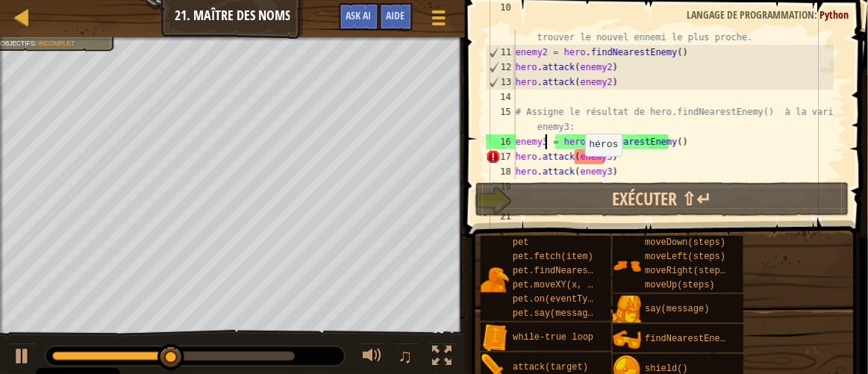
scroll to position [7, 2]
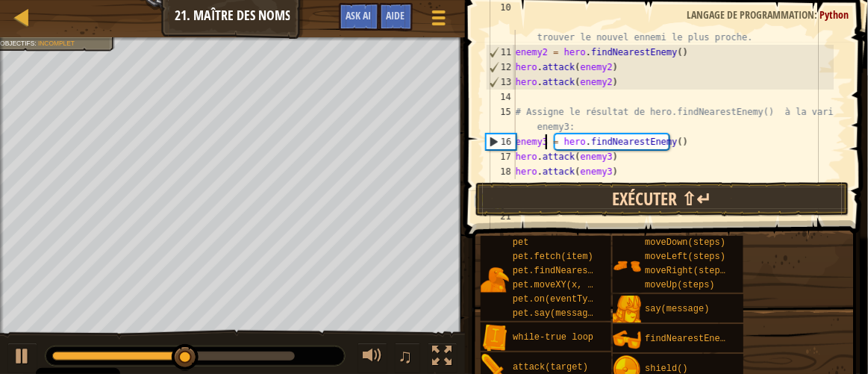
type textarea "enemy3 = hero.findNearestEnemy()"
click at [621, 195] on button "Exécuter ⇧↵" at bounding box center [663, 199] width 374 height 34
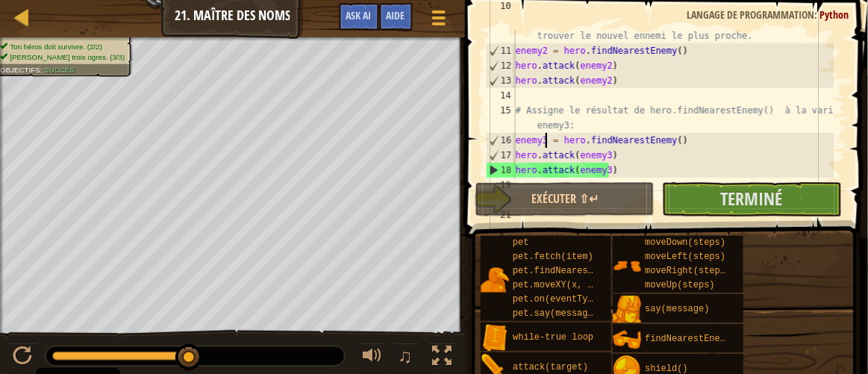
scroll to position [210, 0]
click at [743, 195] on span "Terminé" at bounding box center [752, 199] width 62 height 24
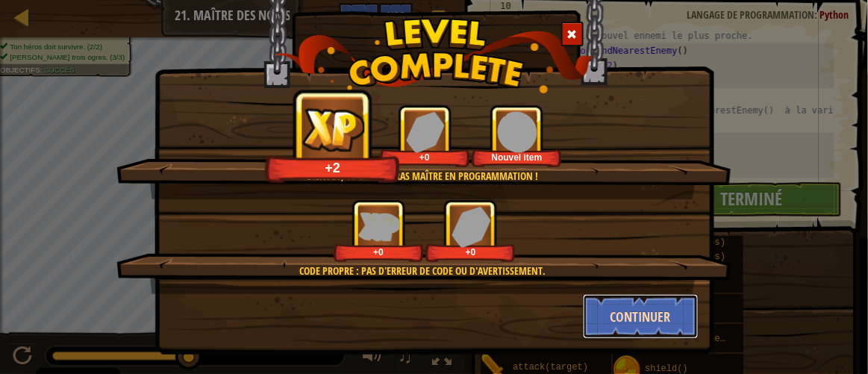
click at [641, 326] on button "Continuer" at bounding box center [641, 316] width 116 height 45
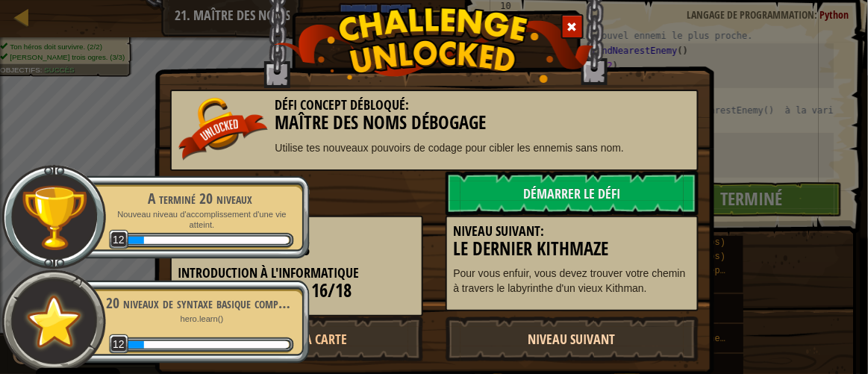
click at [560, 333] on link "Niveau Suivant" at bounding box center [572, 339] width 253 height 45
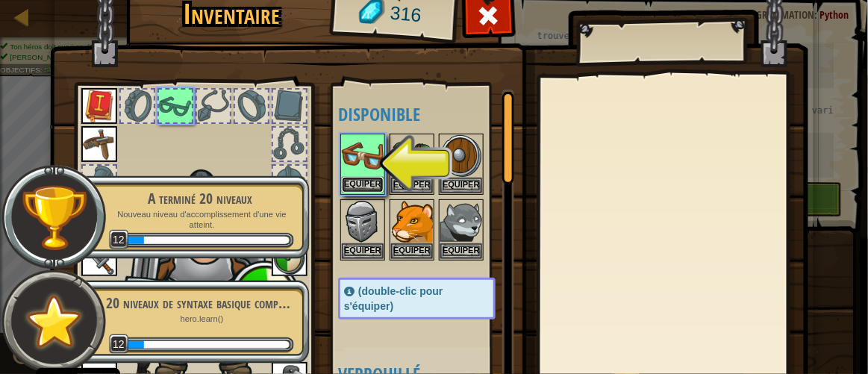
click at [367, 189] on button "Equiper" at bounding box center [363, 185] width 42 height 16
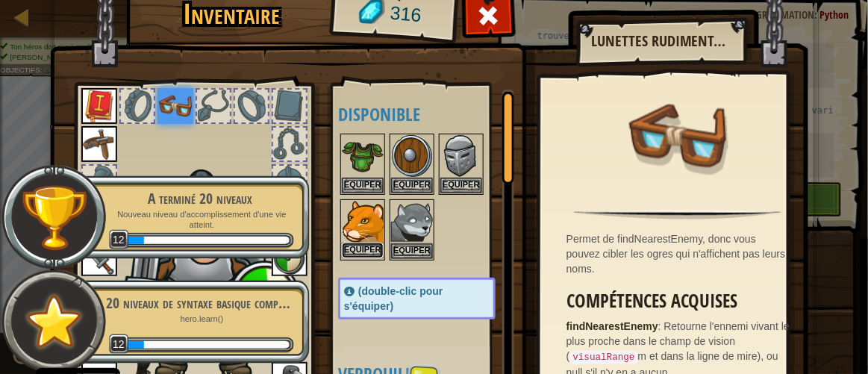
click at [361, 246] on button "Equiper" at bounding box center [363, 251] width 42 height 16
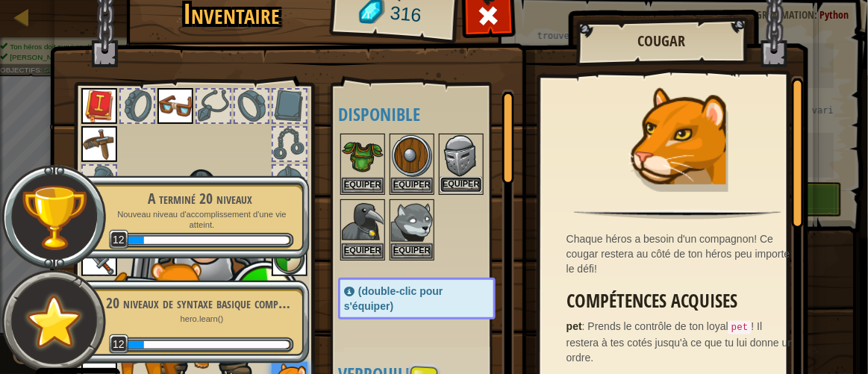
click at [462, 181] on button "Equiper" at bounding box center [462, 185] width 42 height 16
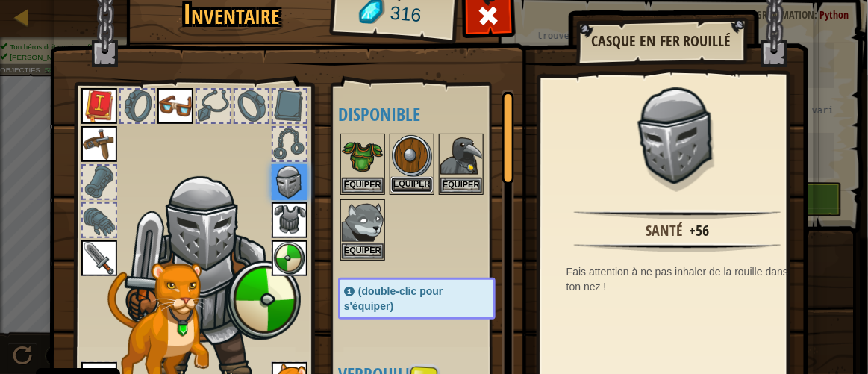
click at [415, 184] on button "Equiper" at bounding box center [412, 185] width 42 height 16
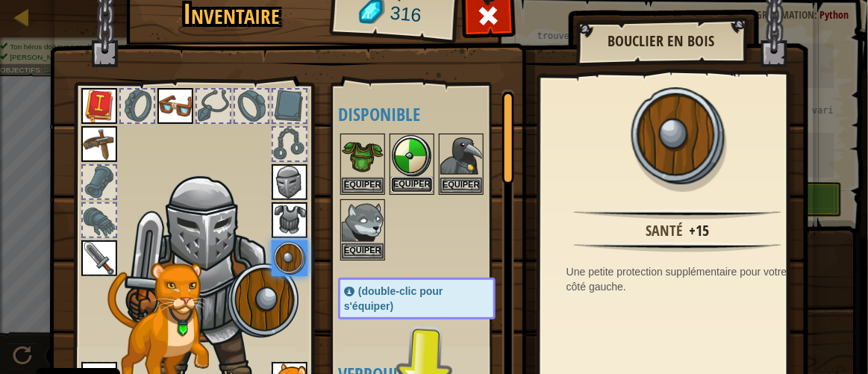
click at [415, 184] on button "Equiper" at bounding box center [412, 185] width 42 height 16
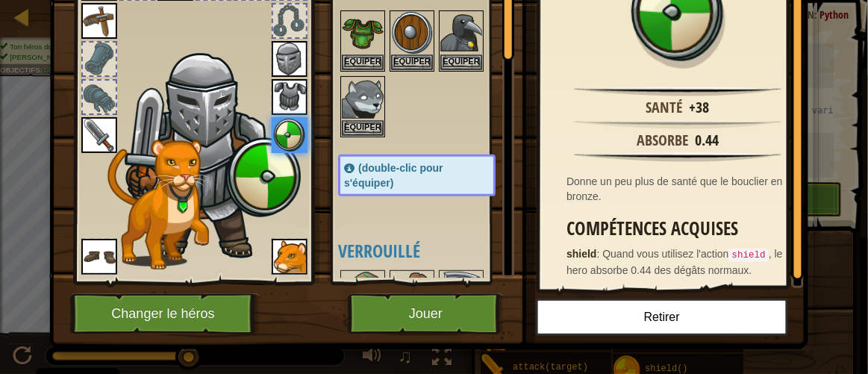
scroll to position [125, 0]
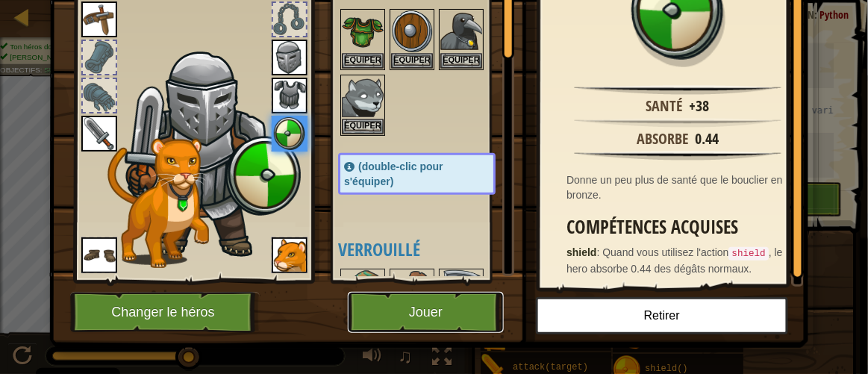
click at [434, 305] on button "Jouer" at bounding box center [426, 312] width 156 height 41
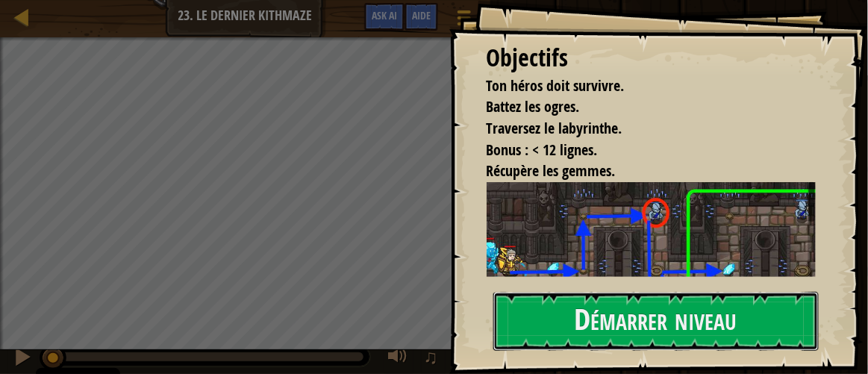
click at [611, 317] on button "Démarrer niveau" at bounding box center [657, 321] width 326 height 59
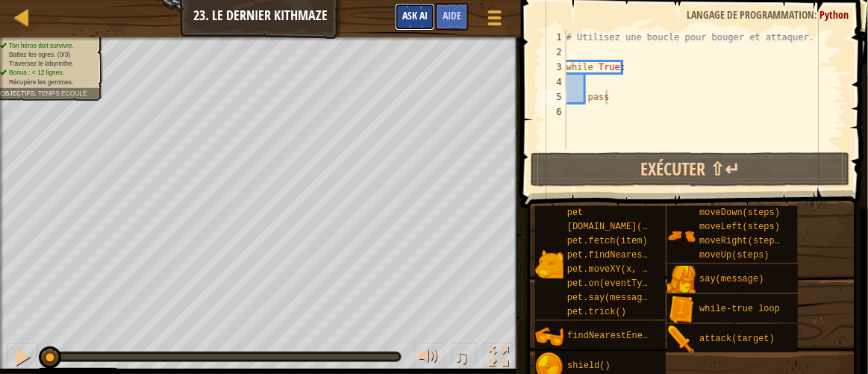
click at [421, 13] on span "Ask AI" at bounding box center [414, 15] width 25 height 14
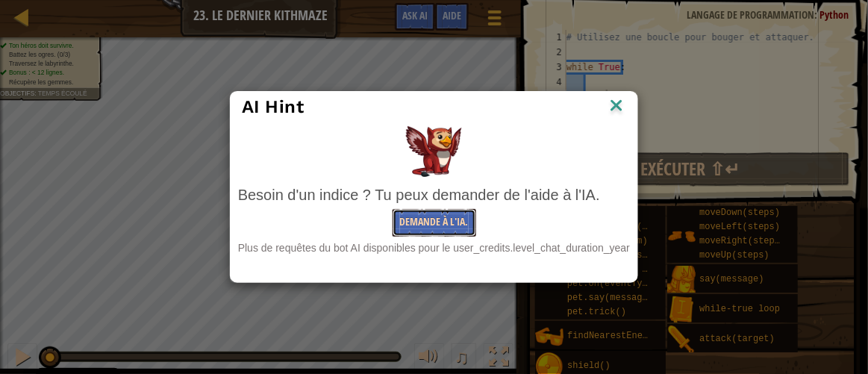
click at [423, 221] on button "Demande à l'IA." at bounding box center [435, 223] width 84 height 28
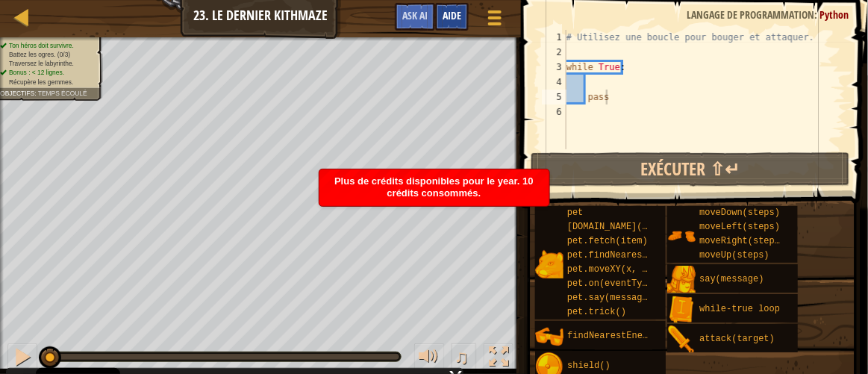
click at [452, 15] on span "Aide" at bounding box center [452, 15] width 19 height 14
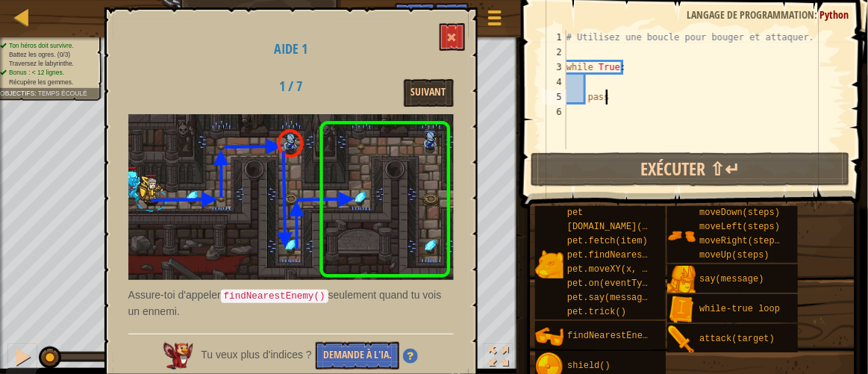
click at [602, 82] on div "# Utilisez une boucle pour bouger et attaquer. while True : pass" at bounding box center [705, 104] width 282 height 149
type textarea "f"
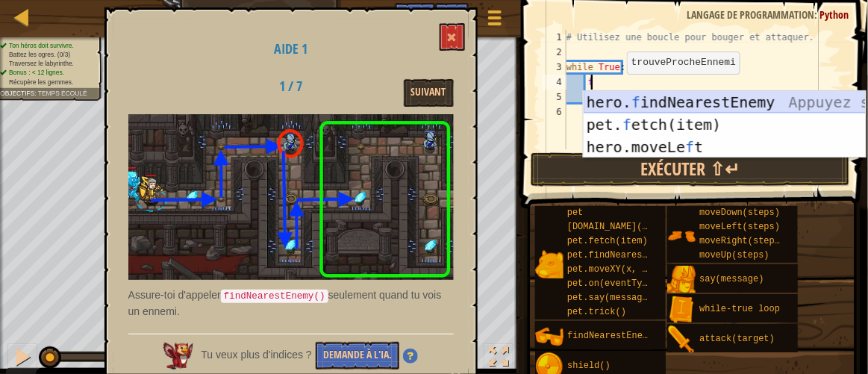
click at [649, 97] on div "hero. f indNearestEnemy Appuyez sur entrée pet. f etch(item) Appuyez sur entrée…" at bounding box center [725, 147] width 283 height 112
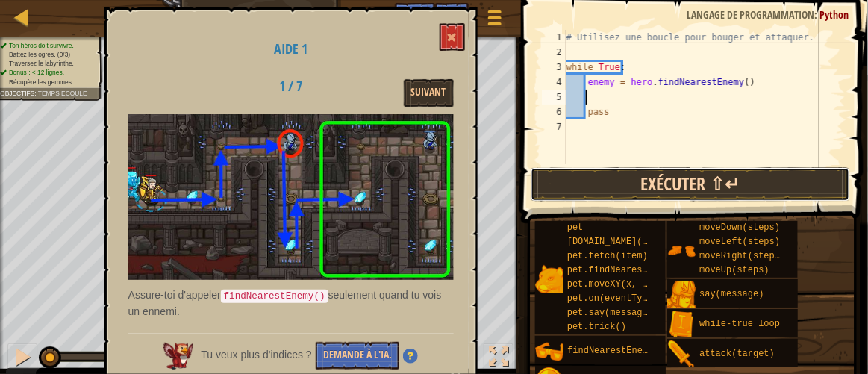
click at [646, 182] on button "Exécuter ⇧↵" at bounding box center [691, 184] width 320 height 34
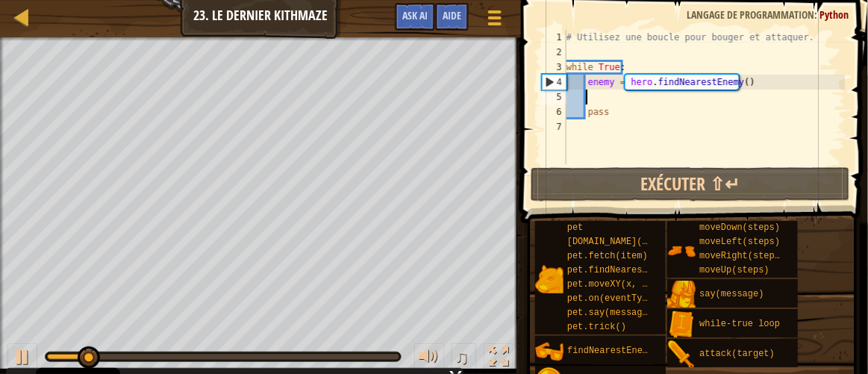
click at [746, 84] on div "# Utilisez une boucle pour bouger et attaquer. while True : enemy = hero . find…" at bounding box center [705, 112] width 282 height 164
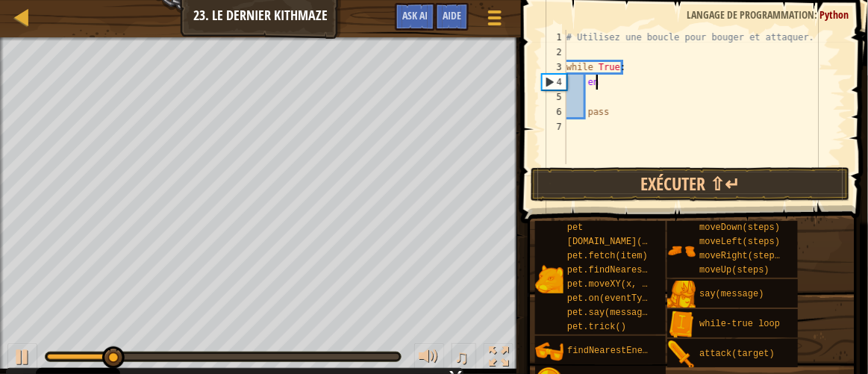
type textarea "e"
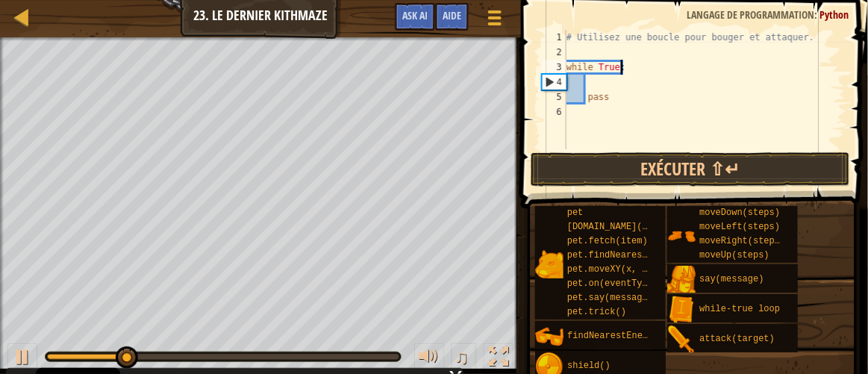
type textarea "while True"
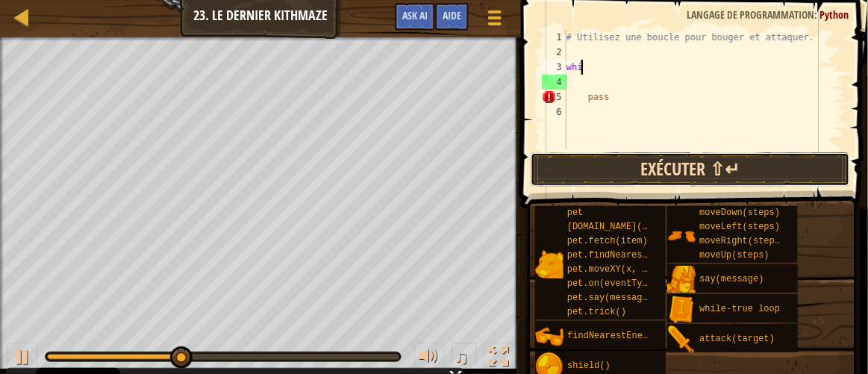
click at [683, 169] on button "Exécuter ⇧↵" at bounding box center [691, 169] width 320 height 34
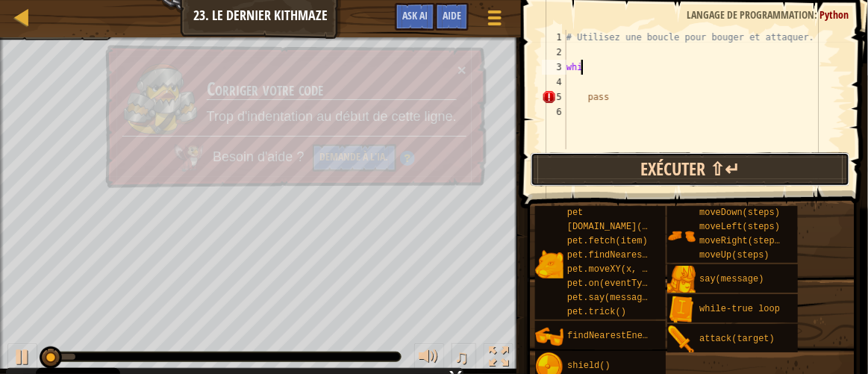
click at [683, 166] on button "Exécuter ⇧↵" at bounding box center [691, 169] width 320 height 34
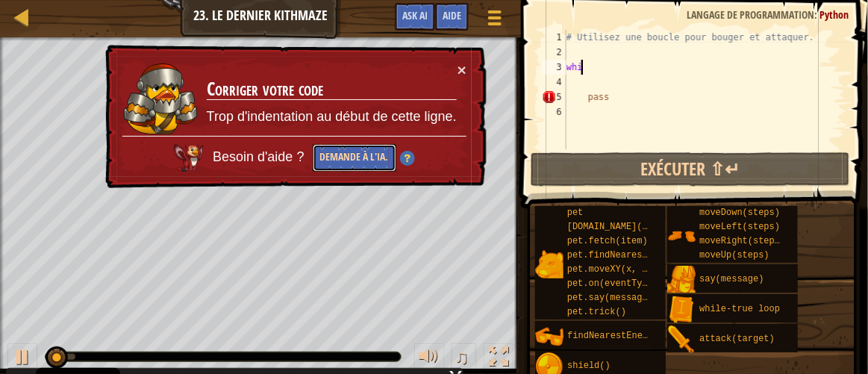
click at [365, 152] on button "Demande à l'IA." at bounding box center [354, 158] width 84 height 28
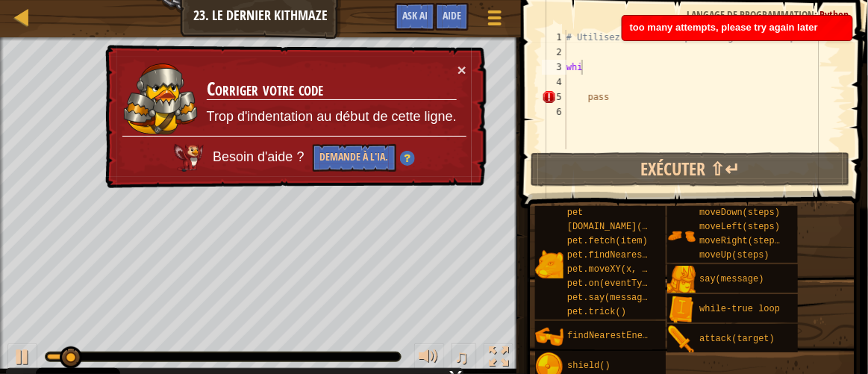
click at [405, 158] on img at bounding box center [406, 159] width 15 height 15
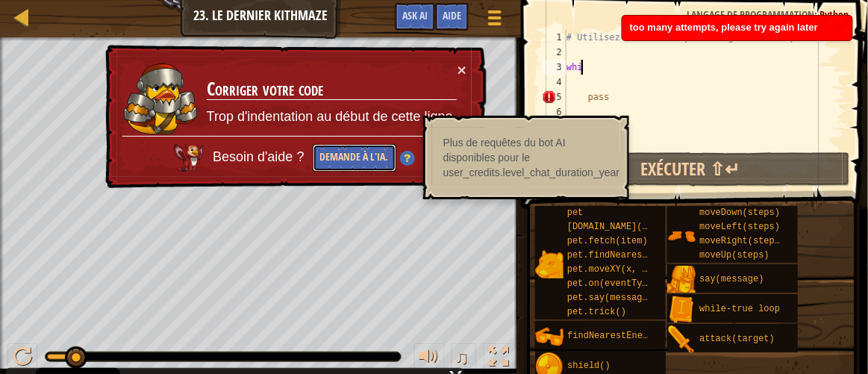
click at [351, 154] on button "Demande à l'IA." at bounding box center [354, 158] width 84 height 28
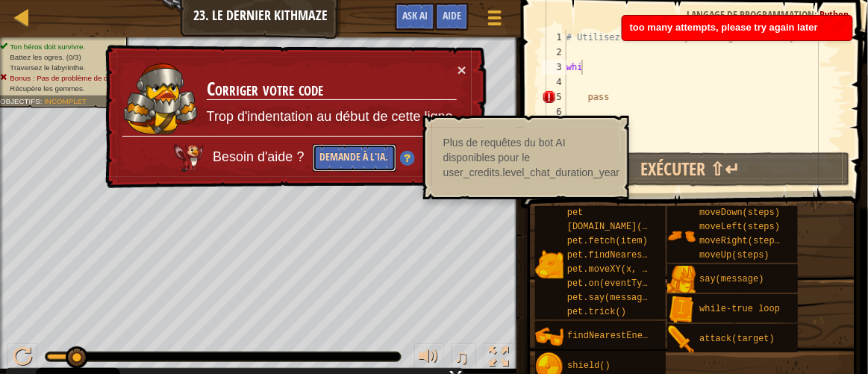
click at [353, 153] on button "Demande à l'IA." at bounding box center [354, 158] width 84 height 28
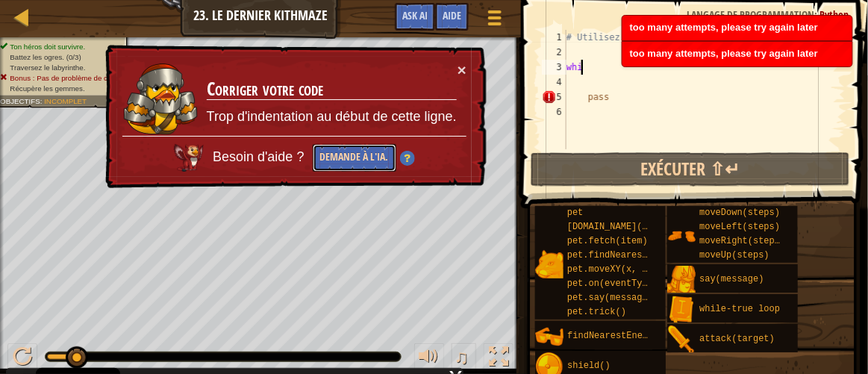
click at [373, 169] on button "Demande à l'IA." at bounding box center [355, 157] width 84 height 29
click at [373, 169] on button "Demande à l'IA." at bounding box center [354, 158] width 84 height 28
click at [373, 169] on button "Demande à l'IA." at bounding box center [355, 158] width 84 height 28
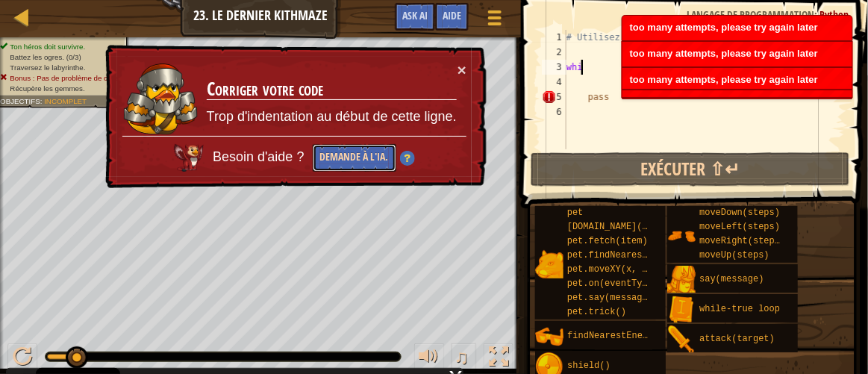
click at [373, 169] on button "Demande à l'IA." at bounding box center [354, 158] width 84 height 28
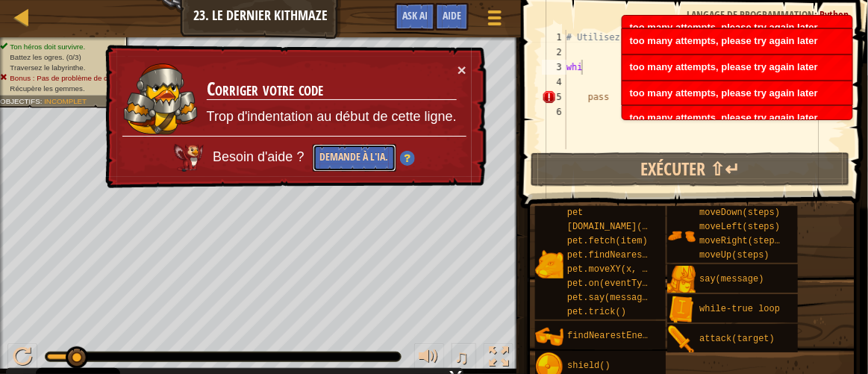
click at [373, 169] on button "Demande à l'IA." at bounding box center [355, 158] width 84 height 28
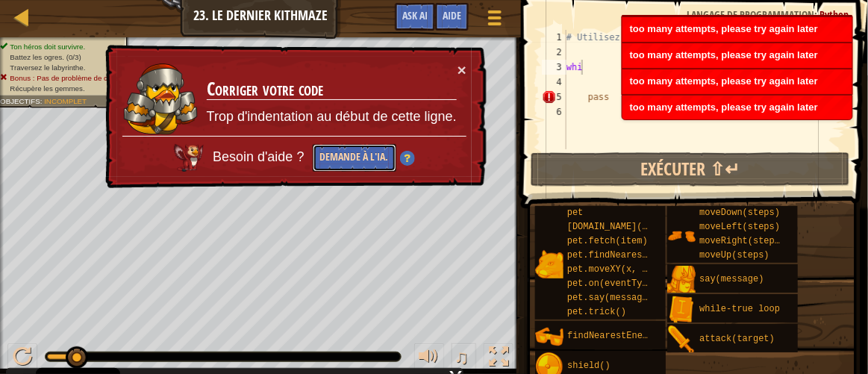
click at [373, 169] on button "Demande à l'IA." at bounding box center [354, 158] width 84 height 28
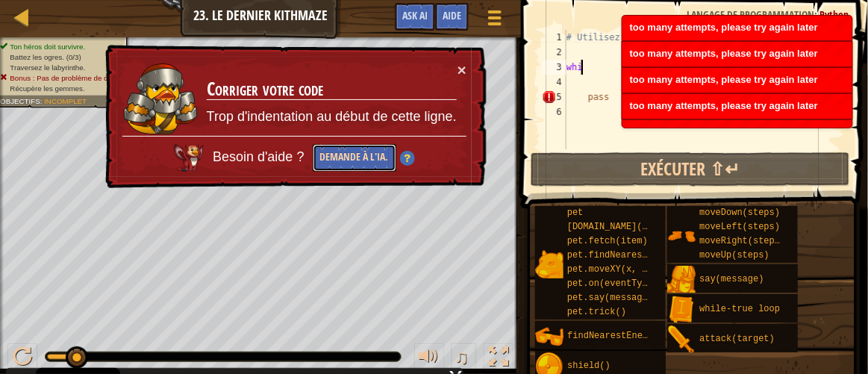
click at [373, 169] on button "Demande à l'IA." at bounding box center [353, 158] width 84 height 29
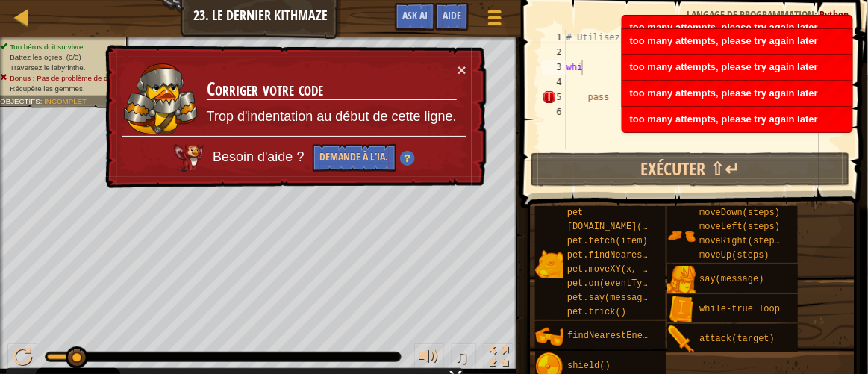
click at [458, 79] on div "× Corriger votre code Trop d'indentation au début de cette ligne. Besoin d'aide…" at bounding box center [294, 117] width 385 height 144
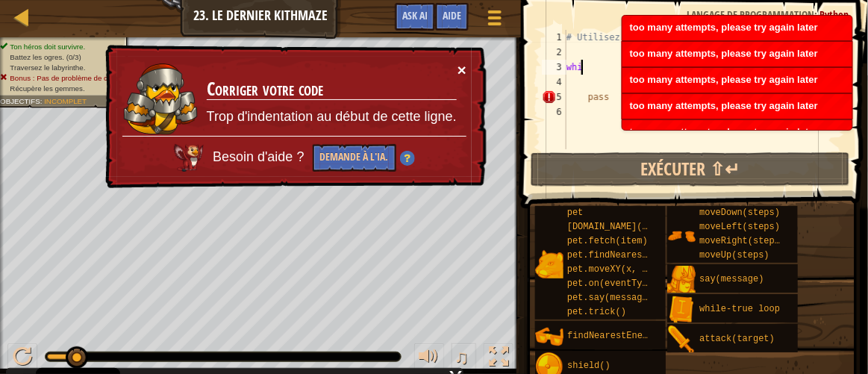
click at [460, 70] on button "×" at bounding box center [463, 73] width 10 height 16
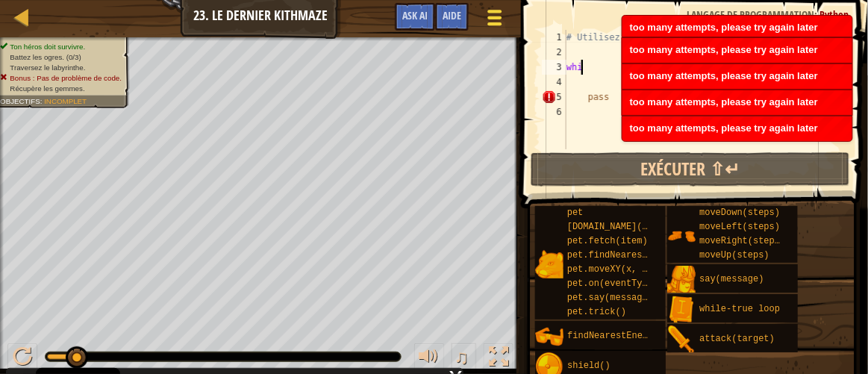
click at [497, 16] on span at bounding box center [495, 17] width 14 height 3
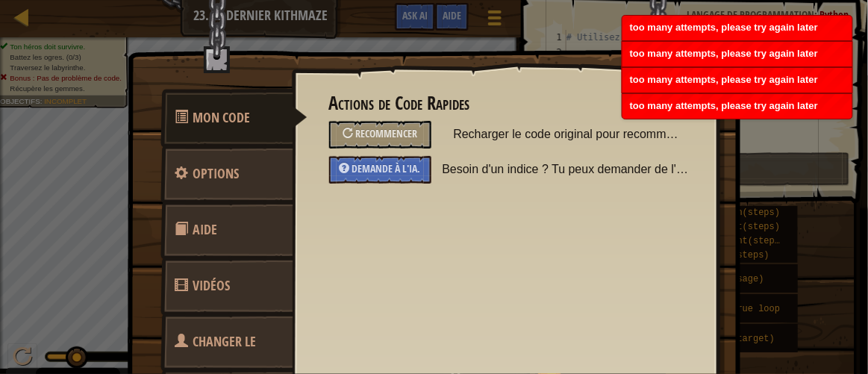
click at [113, 241] on div "Mon Code Options Aide Vidéos Changer le héros Code Language / Code Format Actio…" at bounding box center [434, 187] width 868 height 374
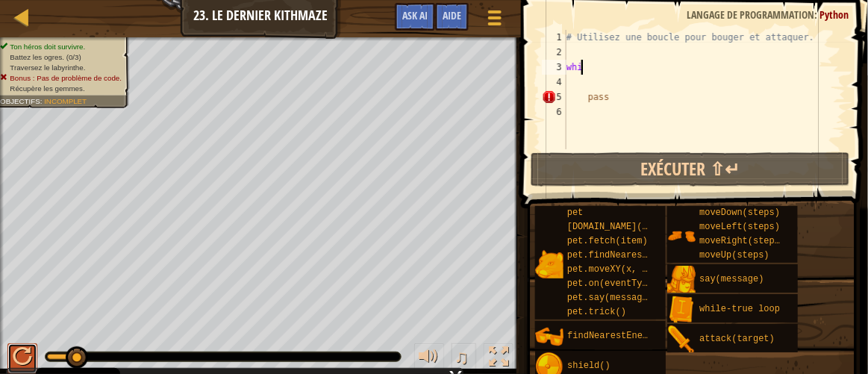
click at [17, 353] on div at bounding box center [22, 356] width 19 height 19
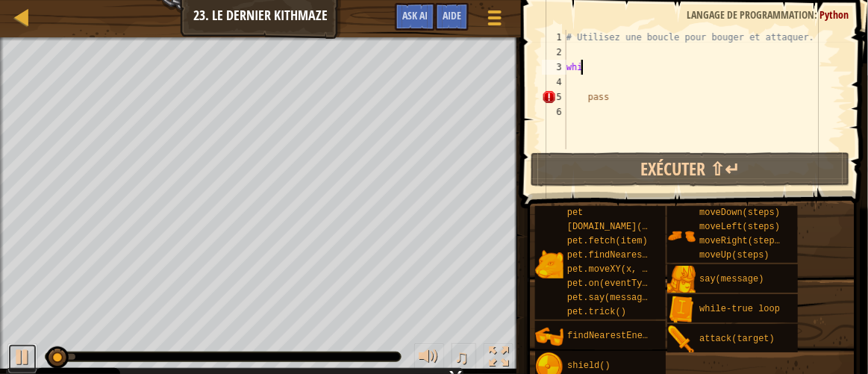
drag, startPoint x: 31, startPoint y: 352, endPoint x: 43, endPoint y: 335, distance: 20.9
click at [31, 352] on div at bounding box center [22, 356] width 19 height 19
click at [494, 14] on div at bounding box center [495, 18] width 20 height 22
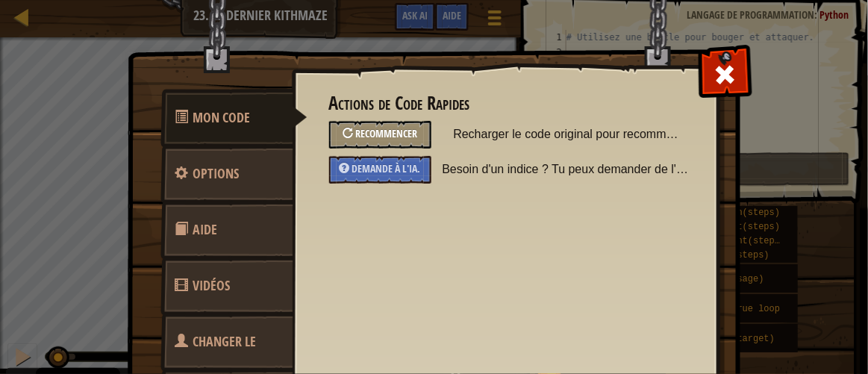
click at [404, 129] on span "Recommencer" at bounding box center [386, 133] width 62 height 14
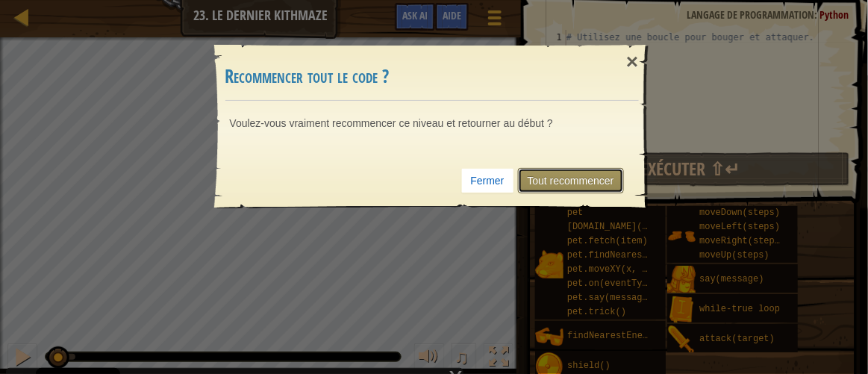
click at [564, 181] on link "Tout recommencer" at bounding box center [571, 180] width 106 height 25
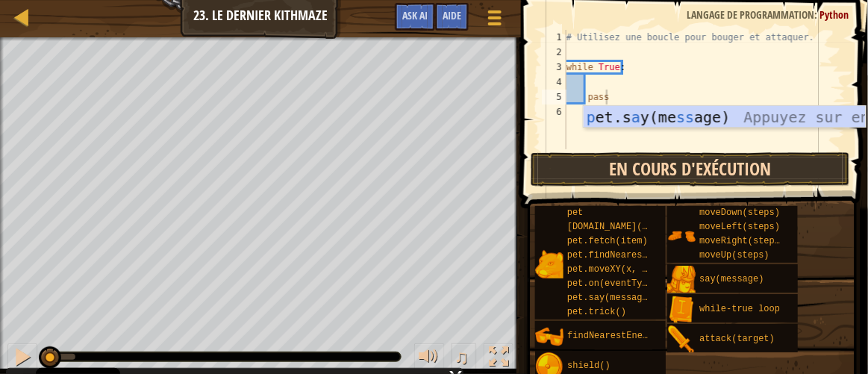
type textarea "pass"
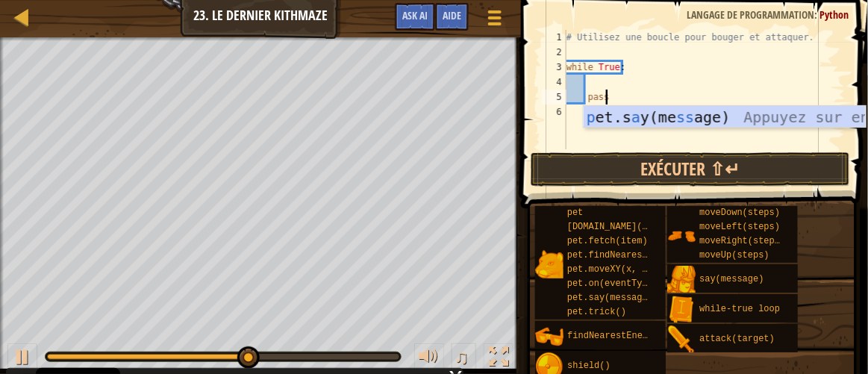
click at [614, 83] on div "# Utilisez une boucle pour bouger et attaquer. while True : pass" at bounding box center [705, 104] width 282 height 149
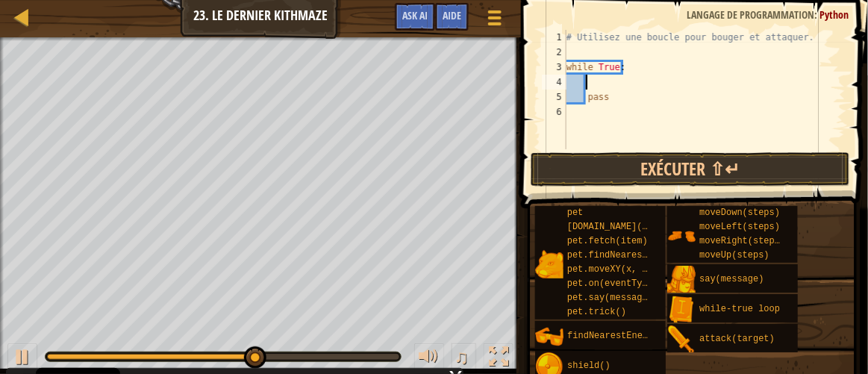
type textarea "h"
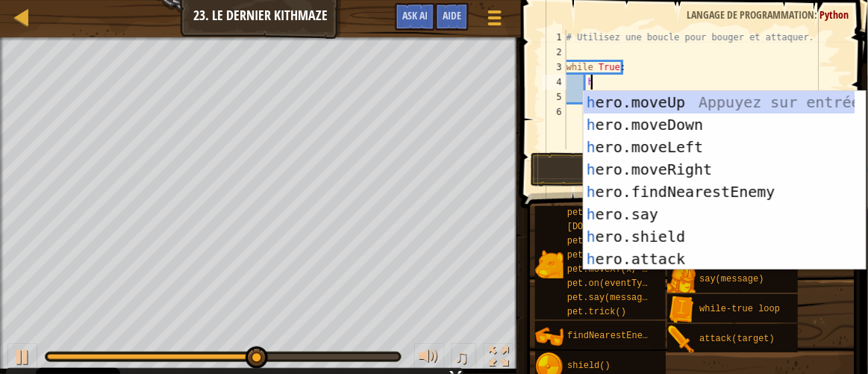
scroll to position [7, 1]
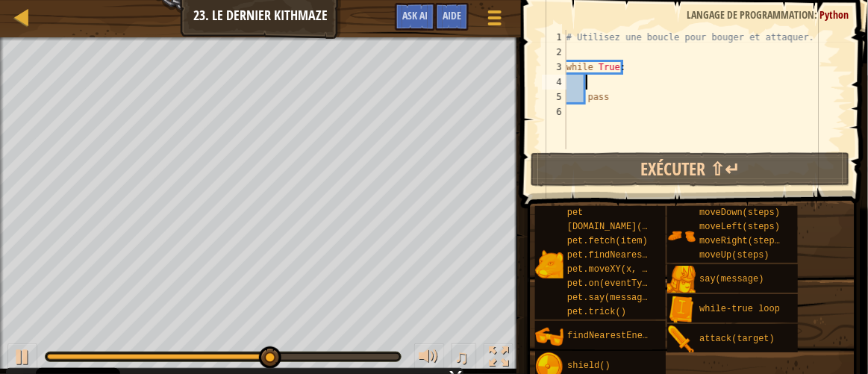
type textarea "b"
type textarea "a"
click at [408, 9] on span "Ask AI" at bounding box center [414, 15] width 25 height 14
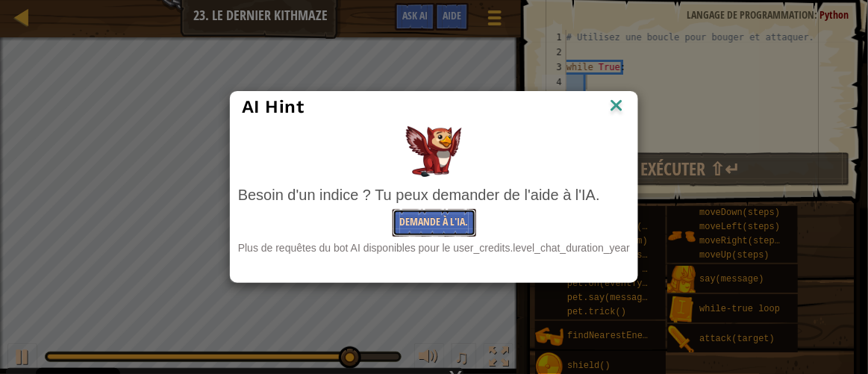
click at [444, 216] on button "Demande à l'IA." at bounding box center [435, 223] width 84 height 28
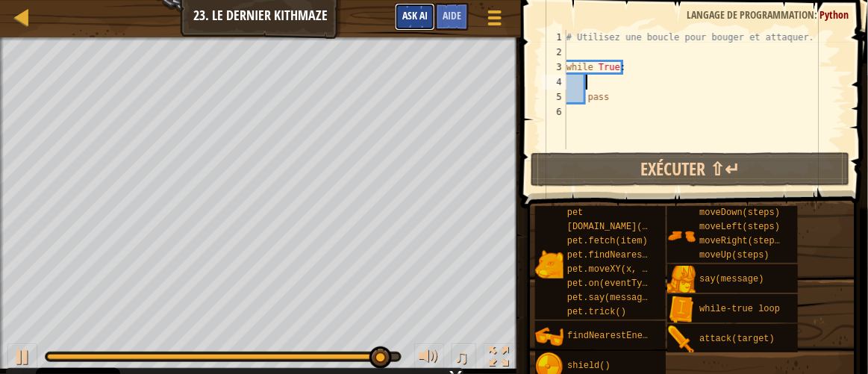
click at [409, 15] on span "Ask AI" at bounding box center [414, 15] width 25 height 14
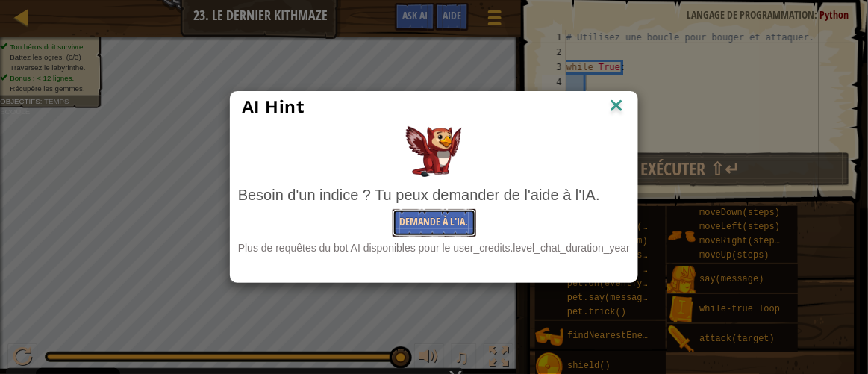
click at [401, 226] on button "Demande à l'IA." at bounding box center [435, 223] width 84 height 28
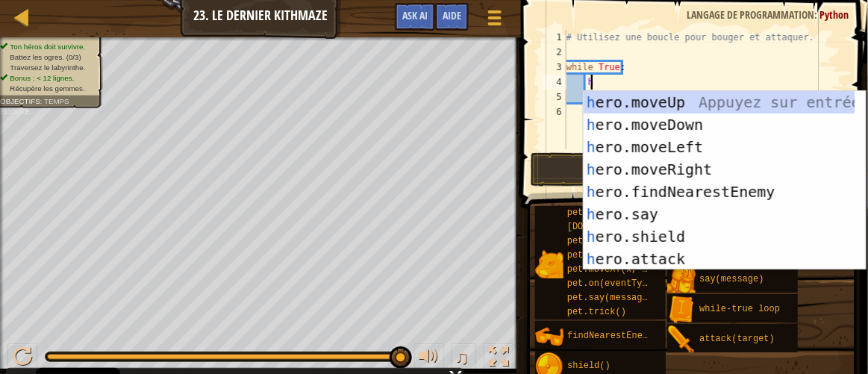
scroll to position [7, 1]
type textarea "her"
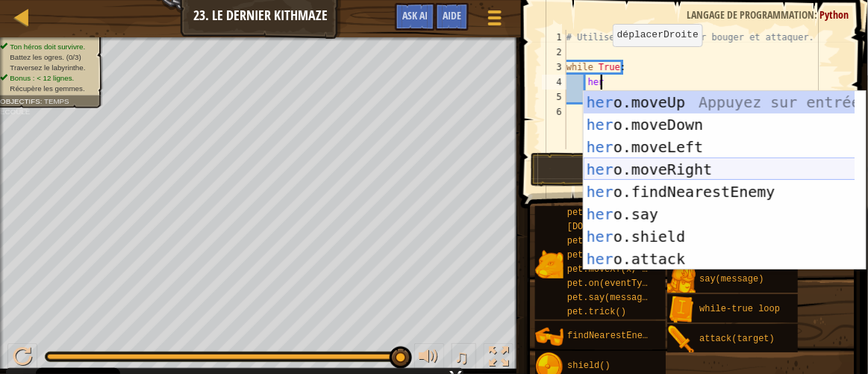
click at [691, 173] on div "her o.moveUp Appuyez sur entrée her o.moveDown Appuyez sur entrée her o.moveLef…" at bounding box center [720, 203] width 273 height 224
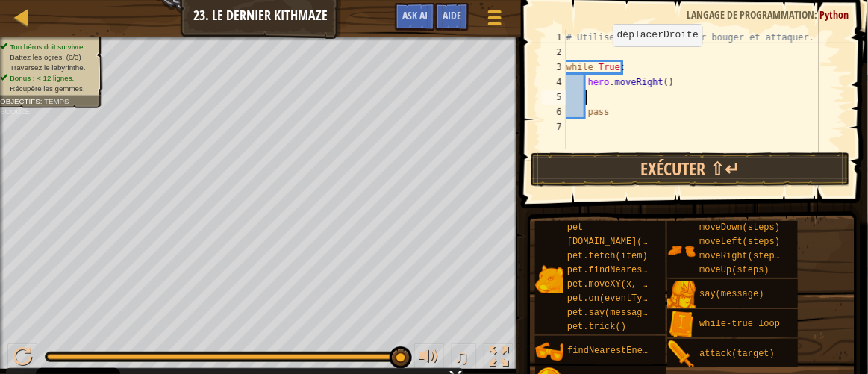
scroll to position [7, 1]
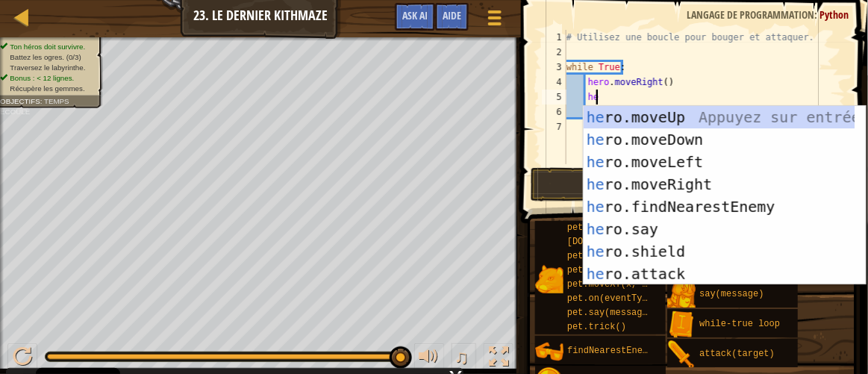
type textarea "hero"
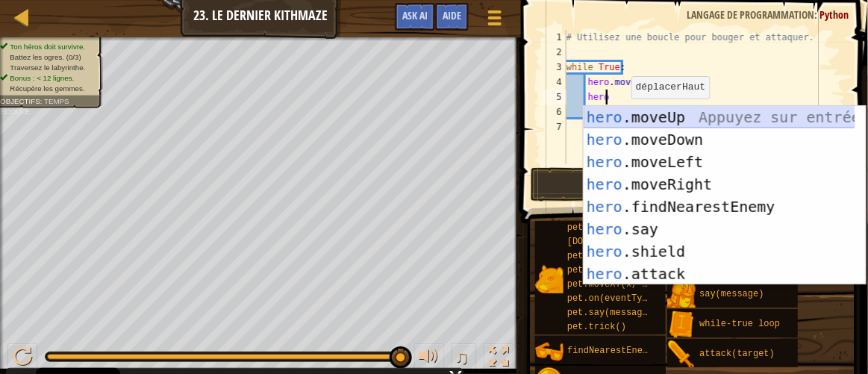
click at [669, 111] on div "hero .moveUp Appuyez sur entrée hero .moveDown Appuyez sur entrée hero .moveLef…" at bounding box center [720, 218] width 273 height 224
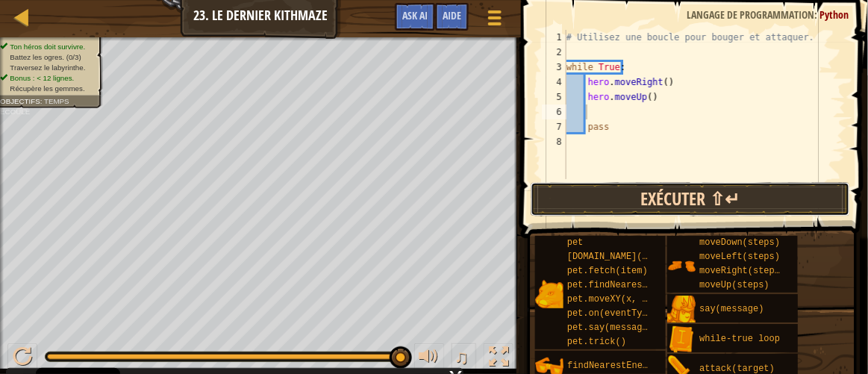
click at [654, 201] on button "Exécuter ⇧↵" at bounding box center [691, 199] width 320 height 34
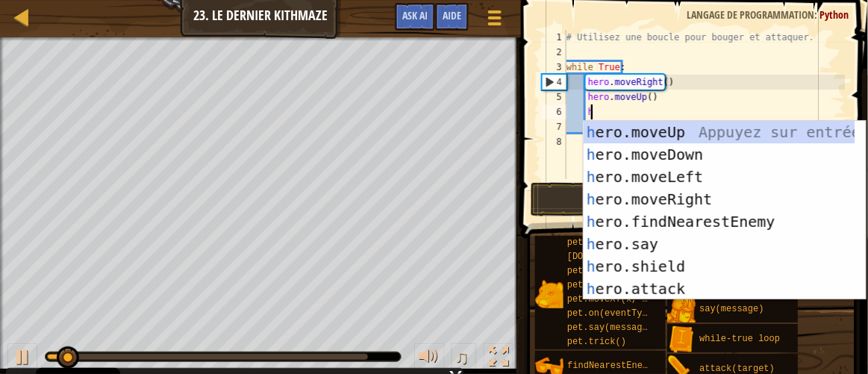
scroll to position [7, 1]
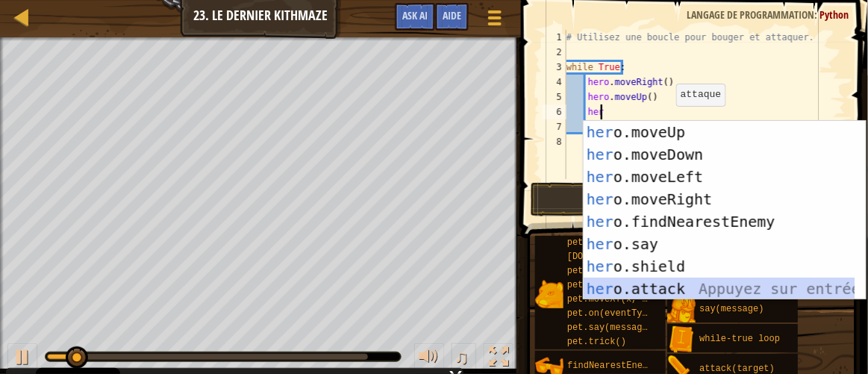
click at [682, 286] on div "her o.moveUp Appuyez sur entrée her o.moveDown Appuyez sur entrée her o.moveLef…" at bounding box center [720, 233] width 273 height 224
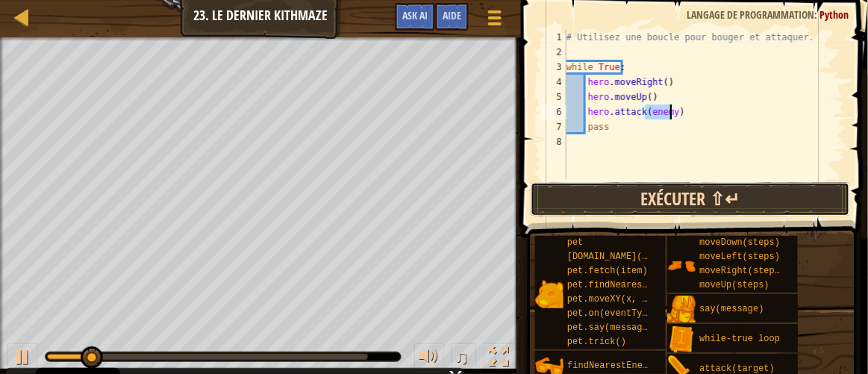
click at [703, 201] on button "Exécuter ⇧↵" at bounding box center [691, 199] width 320 height 34
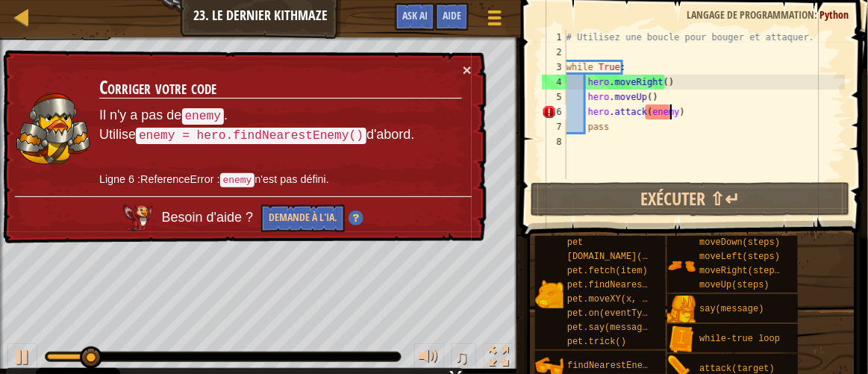
click at [455, 57] on div "× Corriger votre code Il n'y a pas de enemy . Utilise enemy = hero.findNearestE…" at bounding box center [243, 147] width 489 height 200
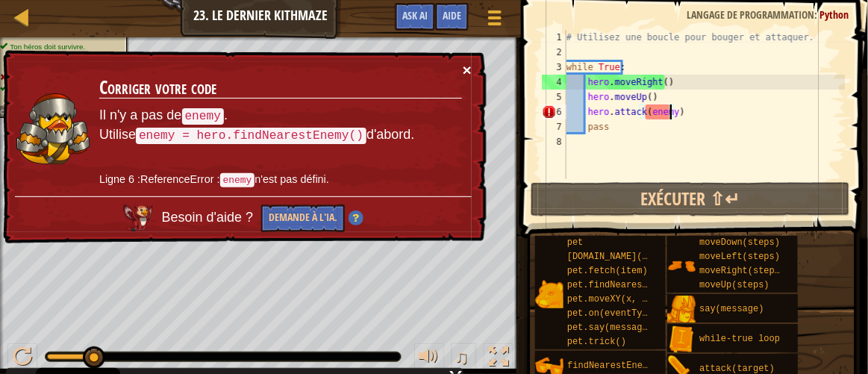
click at [469, 66] on button "×" at bounding box center [469, 74] width 10 height 16
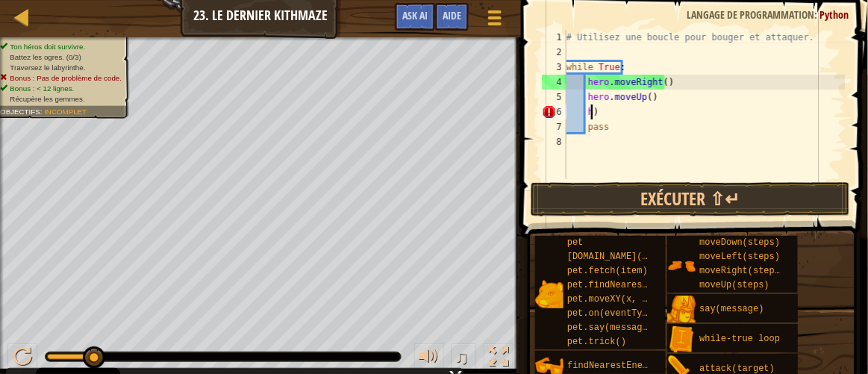
type textarea ")"
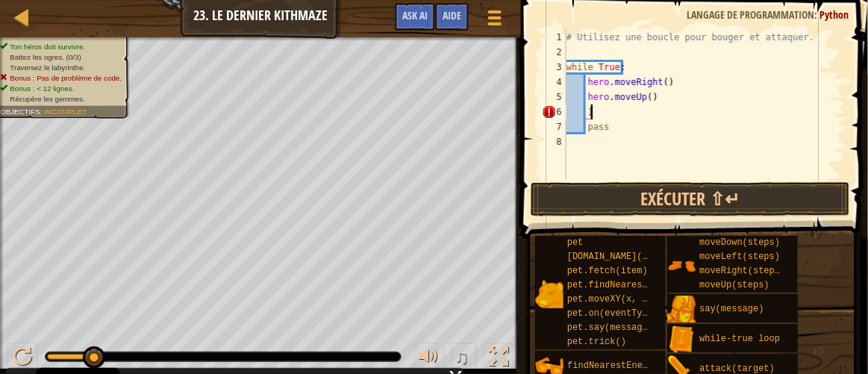
scroll to position [7, 0]
click at [643, 116] on div "# Utilisez une boucle pour bouger et attaquer. while True : hero . moveRight ( …" at bounding box center [705, 119] width 282 height 179
type textarea "e"
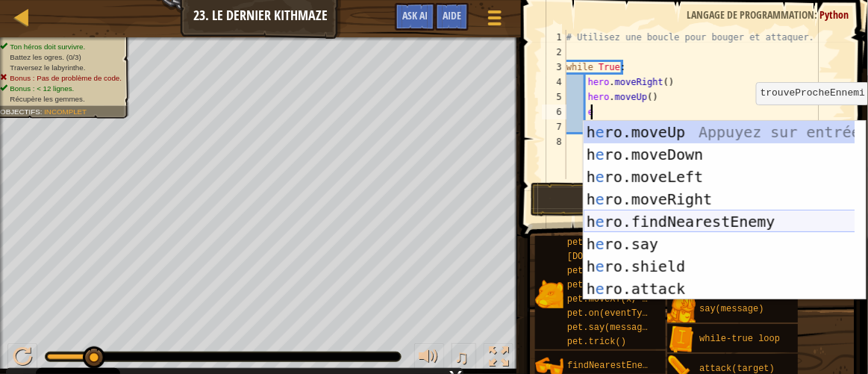
click at [699, 220] on div "h e ro.moveUp Appuyez sur entrée h e ro.moveDown Appuyez sur entrée h e ro.move…" at bounding box center [720, 233] width 273 height 224
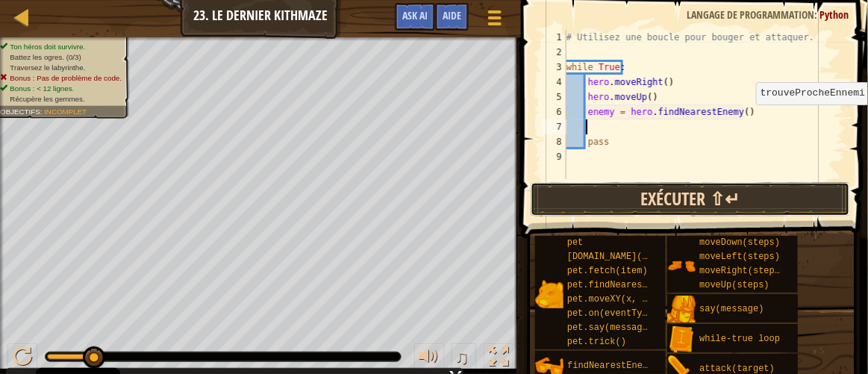
click at [709, 188] on button "Exécuter ⇧↵" at bounding box center [691, 199] width 320 height 34
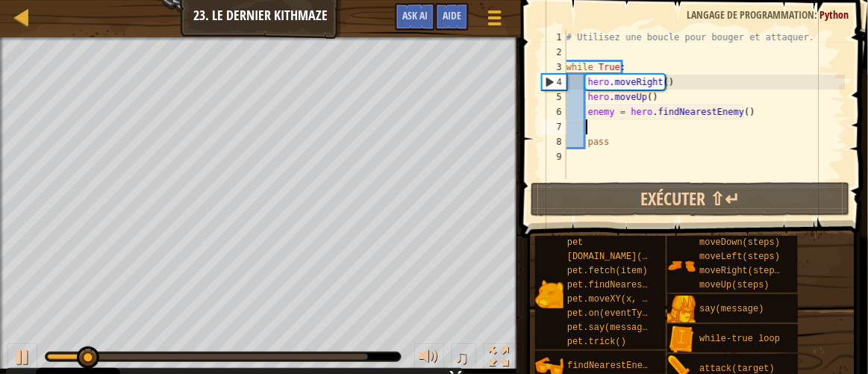
click at [611, 112] on div "# Utilisez une boucle pour bouger et attaquer. while True : hero . moveRight ( …" at bounding box center [705, 119] width 282 height 179
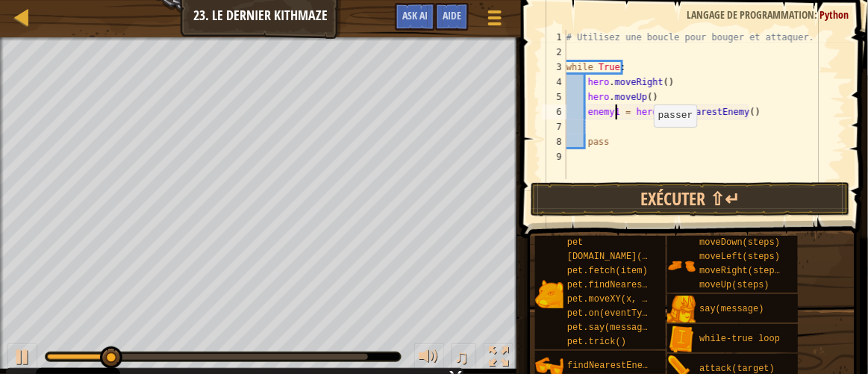
click at [637, 138] on div "# Utilisez une boucle pour bouger et attaquer. while True : hero . moveRight ( …" at bounding box center [705, 119] width 282 height 179
type textarea "pass"
click at [619, 125] on div "# Utilisez une boucle pour bouger et attaquer. while True : hero . moveRight ( …" at bounding box center [705, 119] width 282 height 179
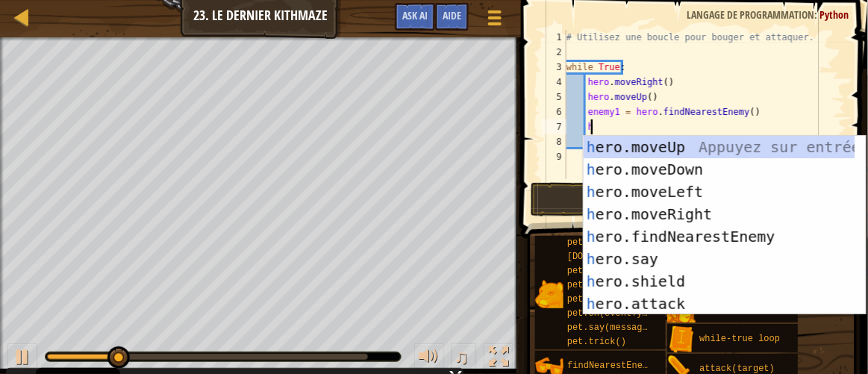
scroll to position [7, 1]
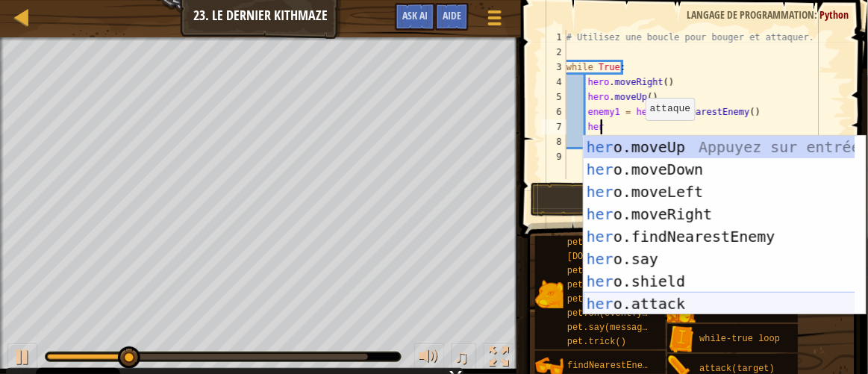
click at [673, 305] on div "her o.moveUp Appuyez sur entrée her o.moveDown Appuyez sur entrée her o.moveLef…" at bounding box center [720, 248] width 273 height 224
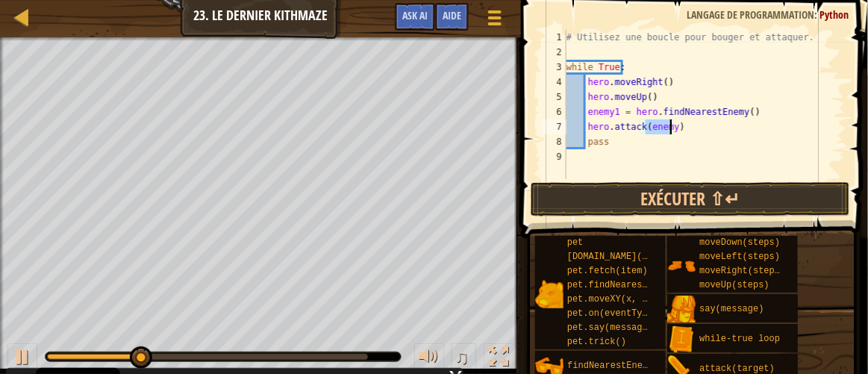
click at [671, 131] on div "# Utilisez une boucle pour bouger et attaquer. while True : hero . moveRight ( …" at bounding box center [705, 104] width 282 height 149
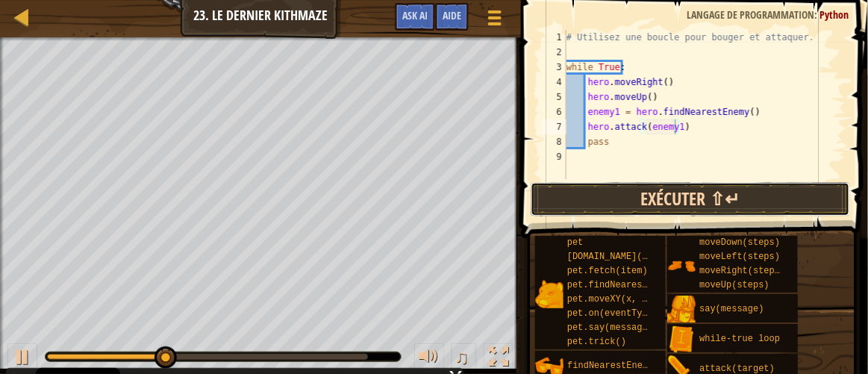
click at [729, 193] on button "Exécuter ⇧↵" at bounding box center [691, 199] width 320 height 34
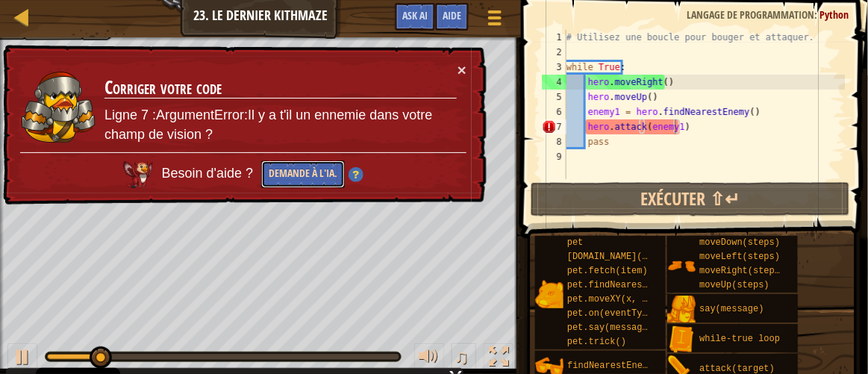
click at [332, 177] on button "Demande à l'IA." at bounding box center [303, 175] width 84 height 28
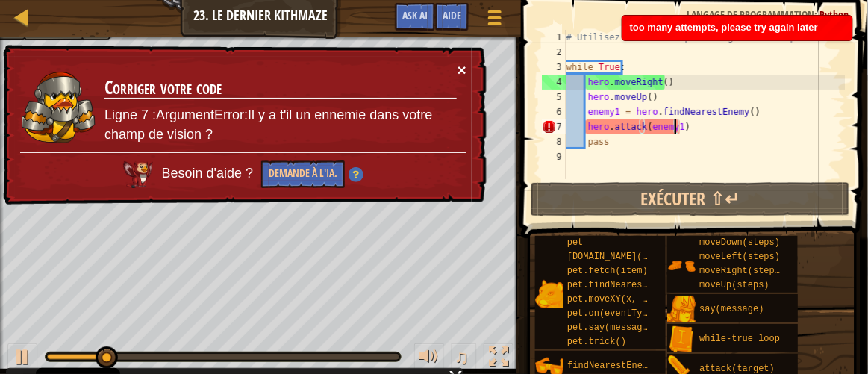
click at [461, 64] on button "×" at bounding box center [462, 71] width 9 height 16
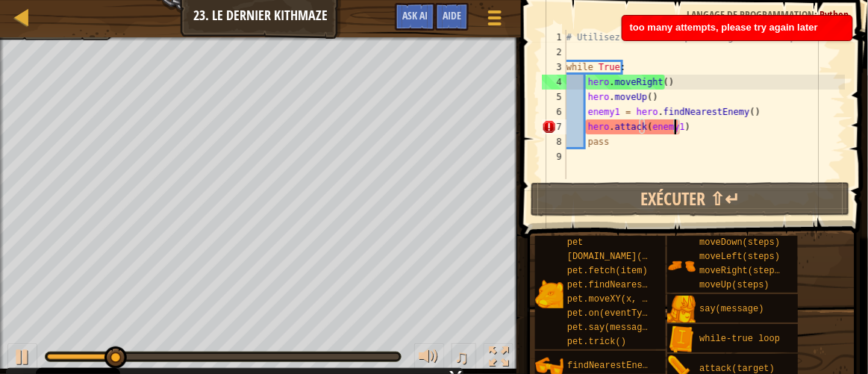
scroll to position [7, 8]
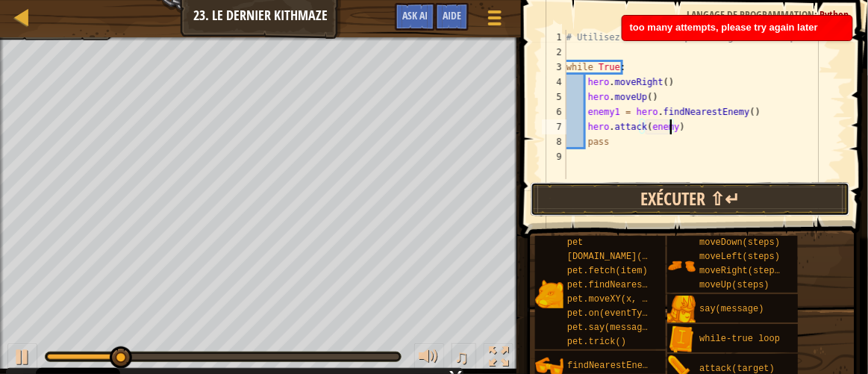
click at [718, 193] on button "Exécuter ⇧↵" at bounding box center [691, 199] width 320 height 34
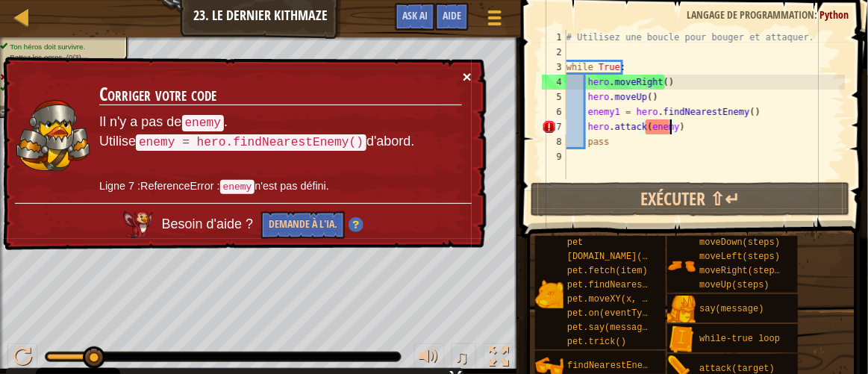
click at [467, 75] on button "×" at bounding box center [469, 80] width 10 height 16
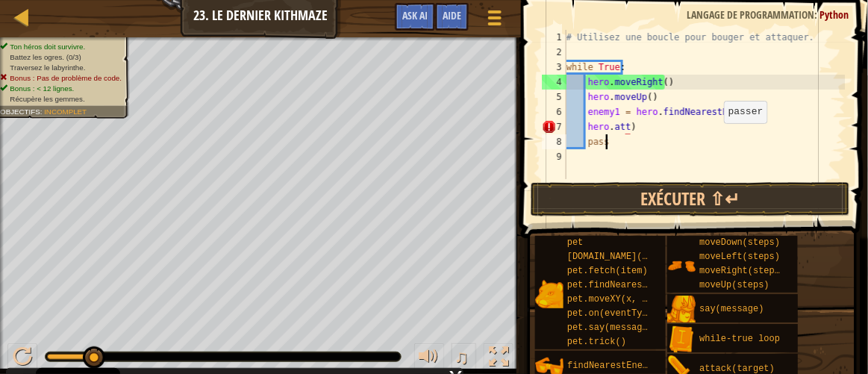
click at [712, 138] on div "# Utilisez une boucle pour bouger et attaquer. while True : hero . moveRight ( …" at bounding box center [705, 119] width 282 height 179
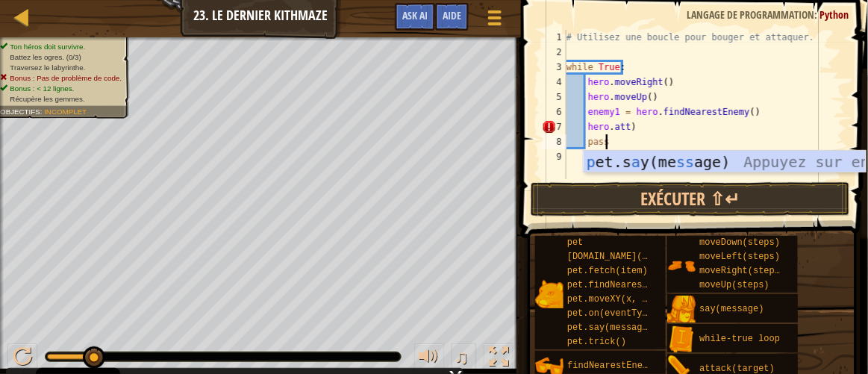
click at [686, 128] on div "# Utilisez une boucle pour bouger et attaquer. while True : hero . moveRight ( …" at bounding box center [705, 119] width 282 height 179
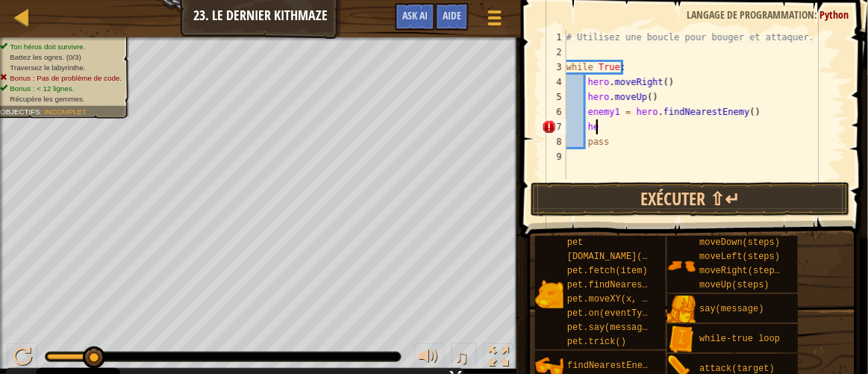
type textarea "h"
click at [726, 125] on div "# Utilisez une boucle pour bouger et attaquer. while True : hero . moveRight ( …" at bounding box center [705, 119] width 282 height 179
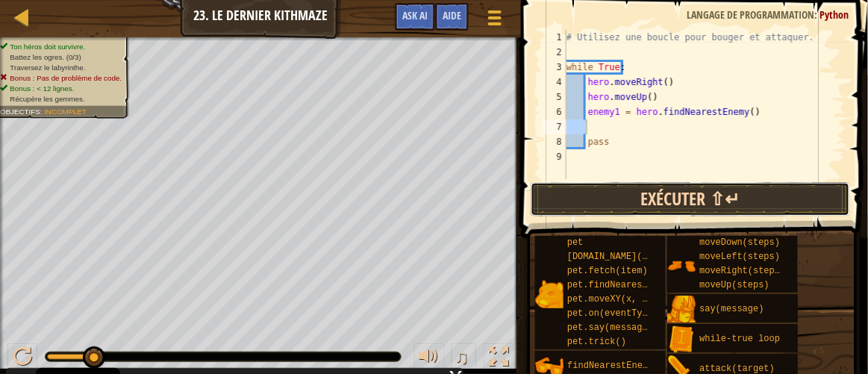
click at [713, 197] on button "Exécuter ⇧↵" at bounding box center [691, 199] width 320 height 34
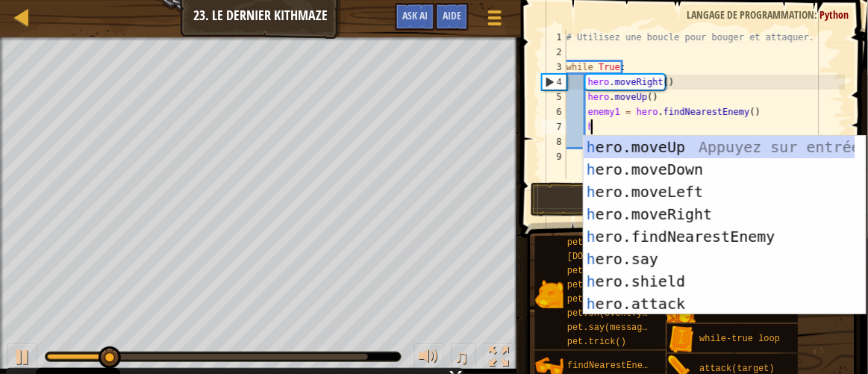
scroll to position [7, 1]
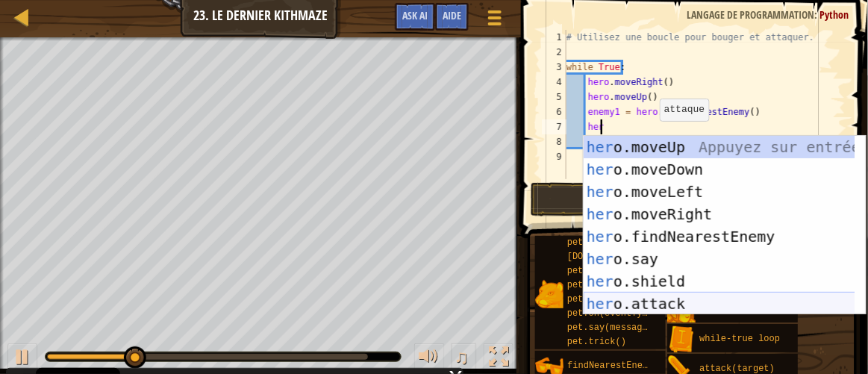
click at [664, 300] on div "her o.moveUp Appuyez sur entrée her o.moveDown Appuyez sur entrée her o.moveLef…" at bounding box center [720, 248] width 273 height 224
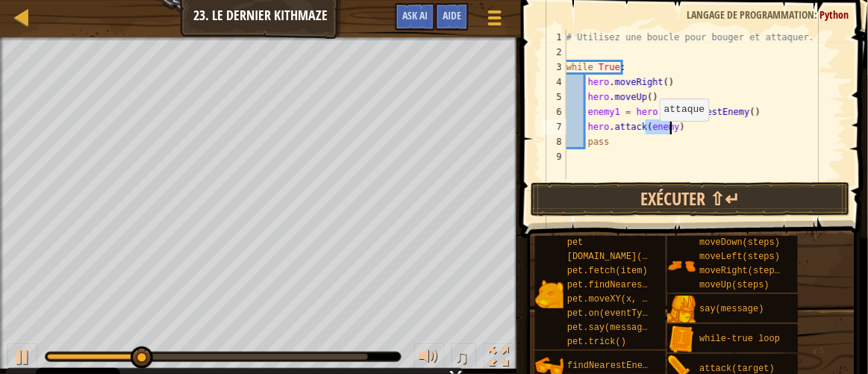
click at [707, 181] on span at bounding box center [696, 98] width 359 height 282
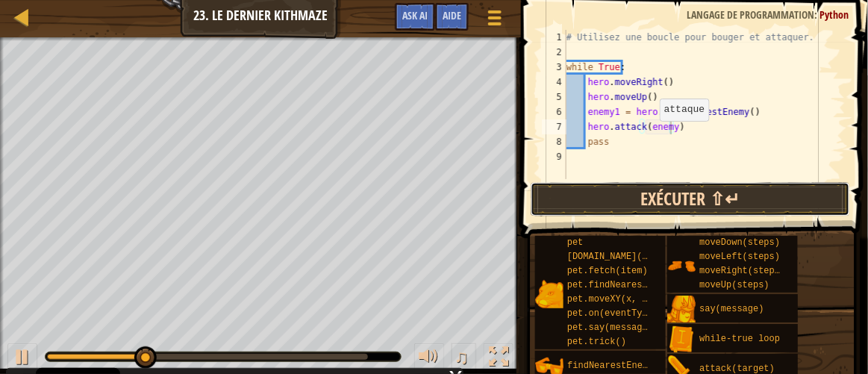
click at [705, 198] on button "Exécuter ⇧↵" at bounding box center [691, 199] width 320 height 34
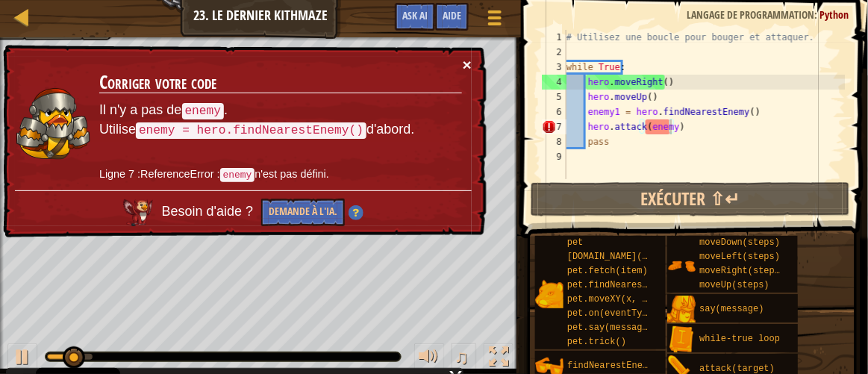
click at [470, 63] on button "×" at bounding box center [469, 68] width 10 height 16
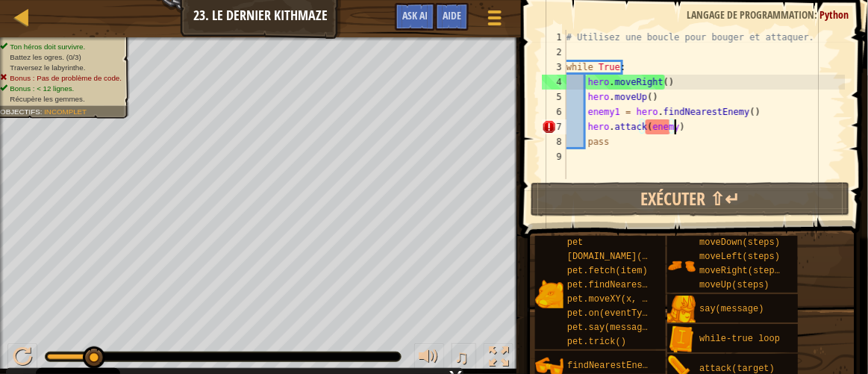
click at [706, 132] on div "# Utilisez une boucle pour bouger et attaquer. while True : hero . moveRight ( …" at bounding box center [705, 119] width 282 height 179
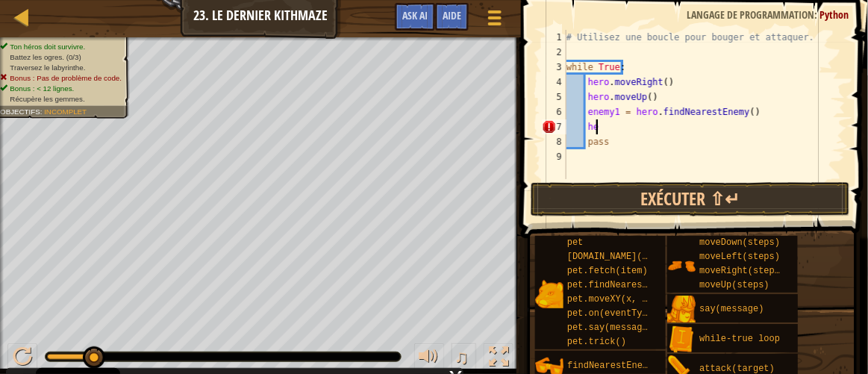
type textarea "h"
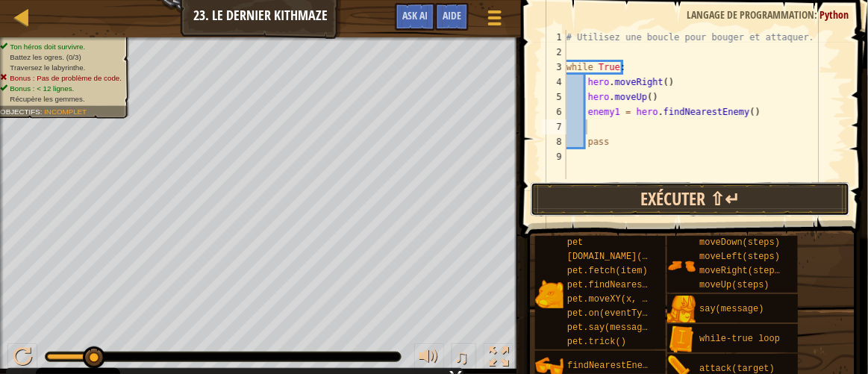
click at [700, 198] on button "Exécuter ⇧↵" at bounding box center [691, 199] width 320 height 34
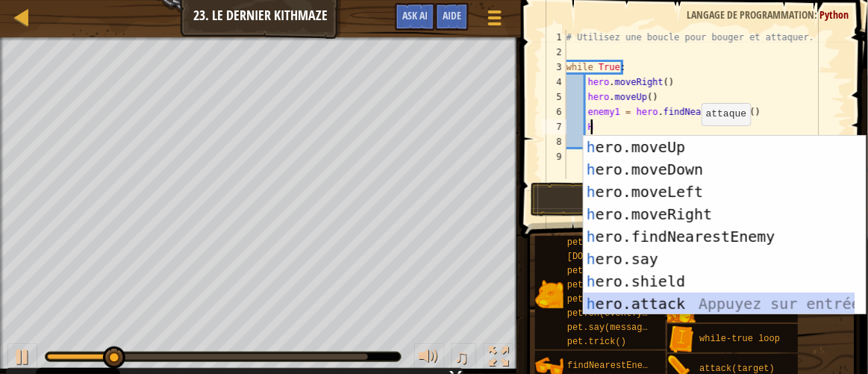
click at [668, 302] on div "h ero.moveUp Appuyez sur entrée h ero.moveDown Appuyez sur entrée h ero.moveLef…" at bounding box center [720, 248] width 273 height 224
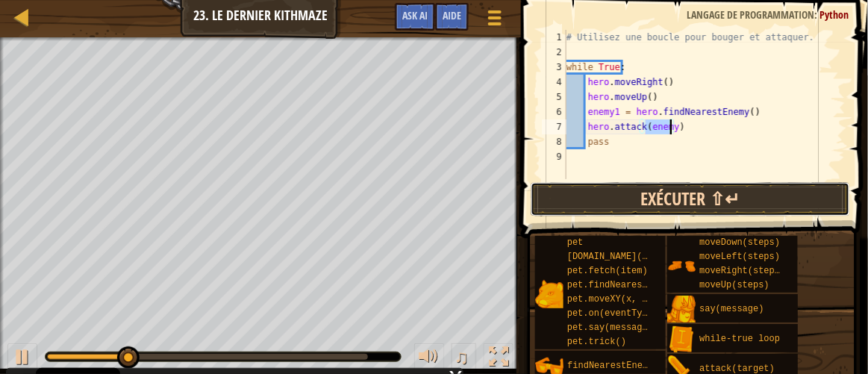
click at [682, 196] on button "Exécuter ⇧↵" at bounding box center [691, 199] width 320 height 34
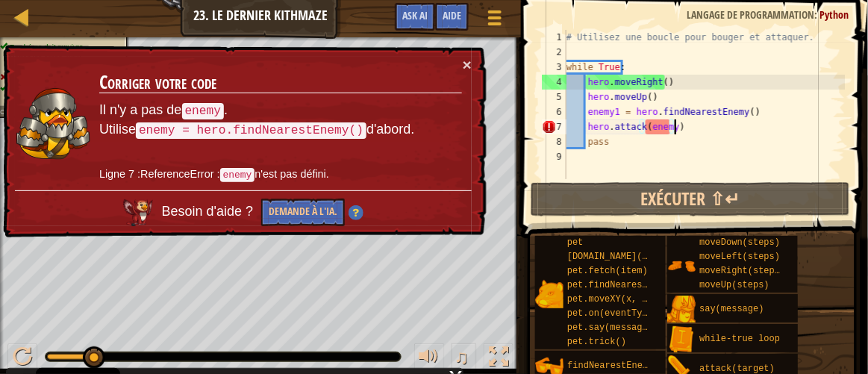
click at [673, 134] on div "# Utilisez une boucle pour bouger et attaquer. while True : hero . moveRight ( …" at bounding box center [705, 119] width 282 height 179
click at [673, 128] on div "# Utilisez une boucle pour bouger et attaquer. while True : hero . moveRight ( …" at bounding box center [705, 119] width 282 height 179
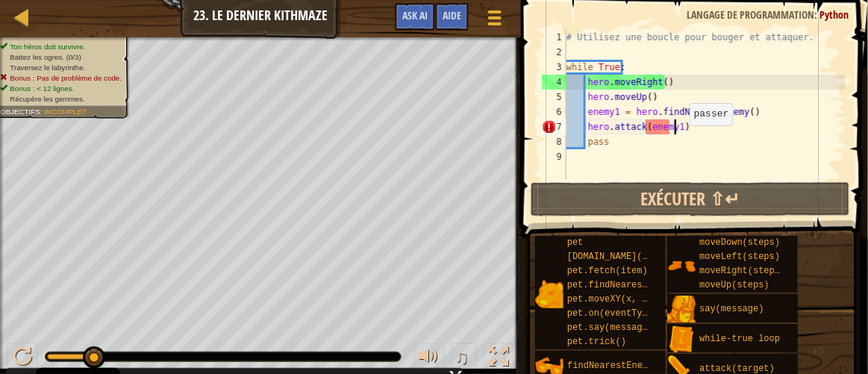
scroll to position [7, 9]
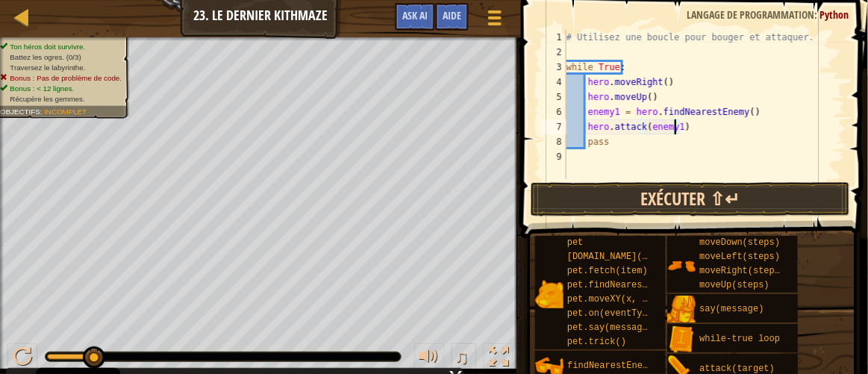
type textarea "hero.attack(enemy1)"
click at [690, 187] on button "Exécuter ⇧↵" at bounding box center [691, 199] width 320 height 34
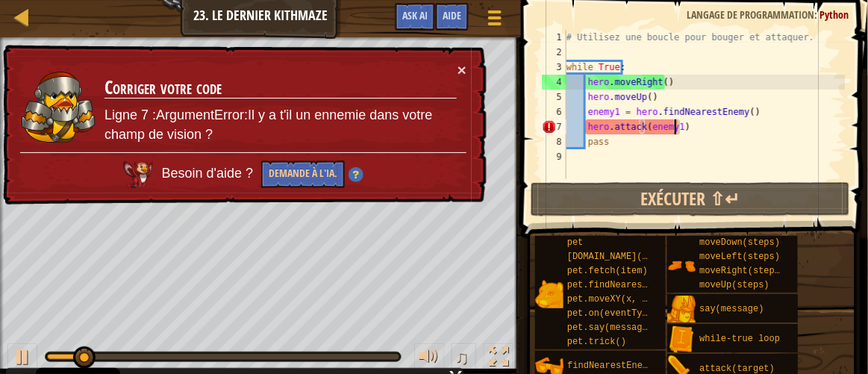
click at [468, 63] on div "× Corriger votre code Ligne 7 :ArgumentError:Il y a t'il un ennemie dans votre …" at bounding box center [244, 124] width 490 height 169
click at [468, 64] on div "× Corriger votre code Ligne 7 :ArgumentError:Il y a t'il un ennemie dans votre …" at bounding box center [243, 125] width 487 height 161
click at [311, 181] on button "Demande à l'IA." at bounding box center [303, 175] width 84 height 28
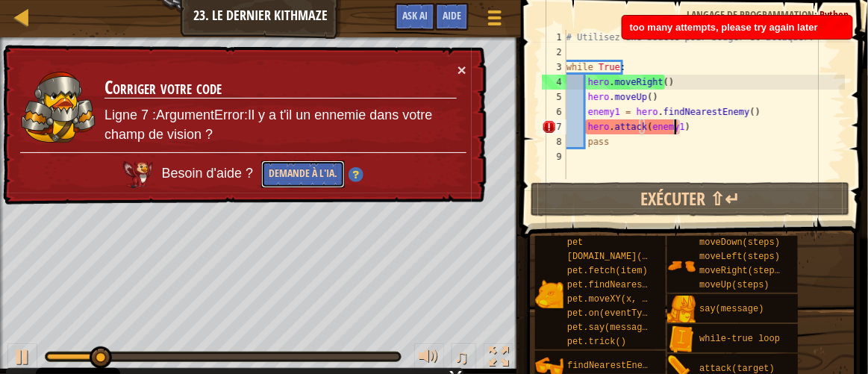
click at [311, 181] on button "Demande à l'IA." at bounding box center [303, 175] width 84 height 28
click at [311, 181] on button "Demande à l'IA." at bounding box center [303, 175] width 84 height 29
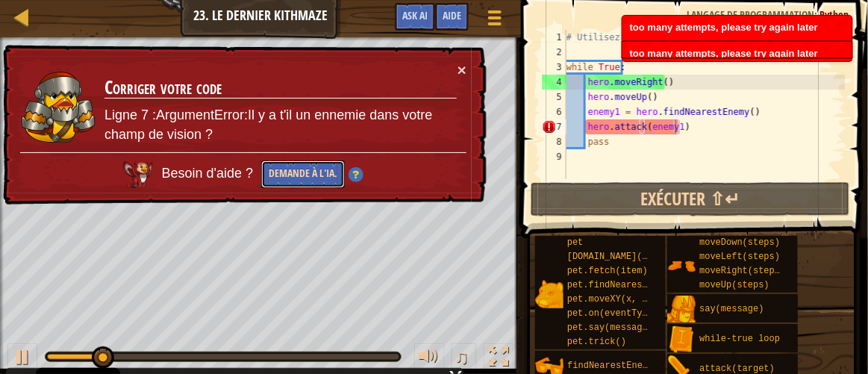
click at [311, 181] on button "Demande à l'IA." at bounding box center [303, 175] width 84 height 28
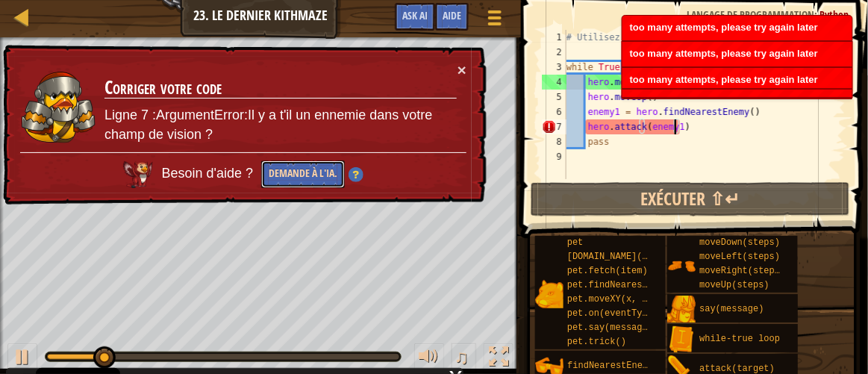
click at [311, 181] on button "Demande à l'IA." at bounding box center [303, 175] width 84 height 29
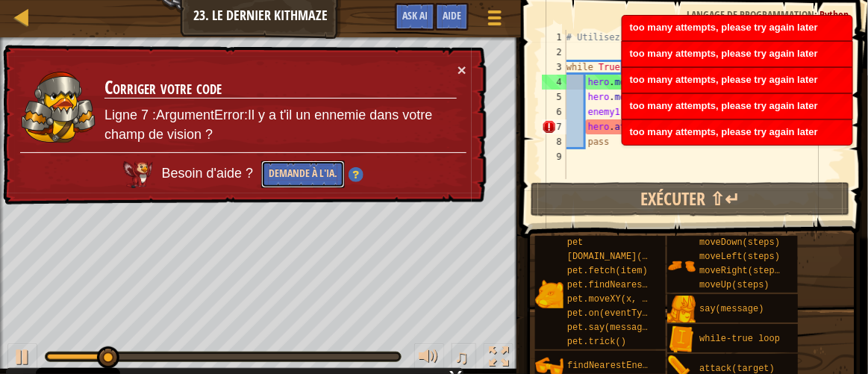
click at [311, 181] on button "Demande à l'IA." at bounding box center [303, 175] width 84 height 29
click at [311, 181] on button "Demande à l'IA." at bounding box center [304, 174] width 84 height 28
click at [311, 181] on button "Demande à l'IA." at bounding box center [303, 175] width 84 height 28
click at [311, 181] on button "Demande à l'IA." at bounding box center [303, 175] width 84 height 29
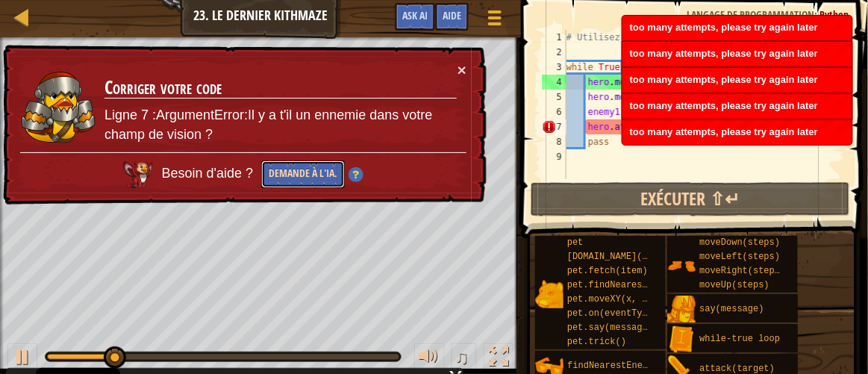
click at [311, 181] on button "Demande à l'IA." at bounding box center [303, 175] width 84 height 28
click at [311, 181] on button "Demande à l'IA." at bounding box center [304, 175] width 84 height 28
click at [311, 181] on button "Demande à l'IA." at bounding box center [303, 175] width 84 height 28
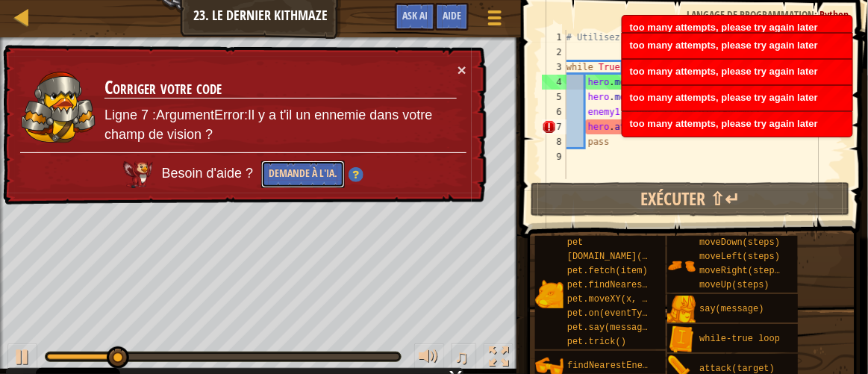
click at [311, 181] on button "Demande à l'IA." at bounding box center [304, 175] width 84 height 28
click at [311, 181] on button "Demande à l'IA." at bounding box center [303, 175] width 84 height 28
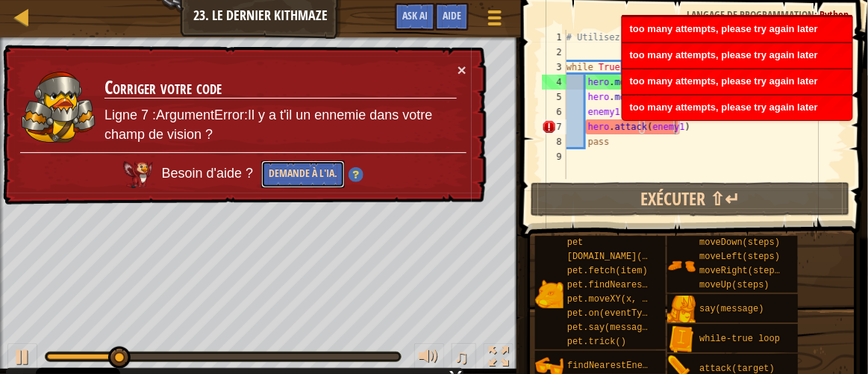
click at [311, 181] on button "Demande à l'IA." at bounding box center [303, 175] width 84 height 28
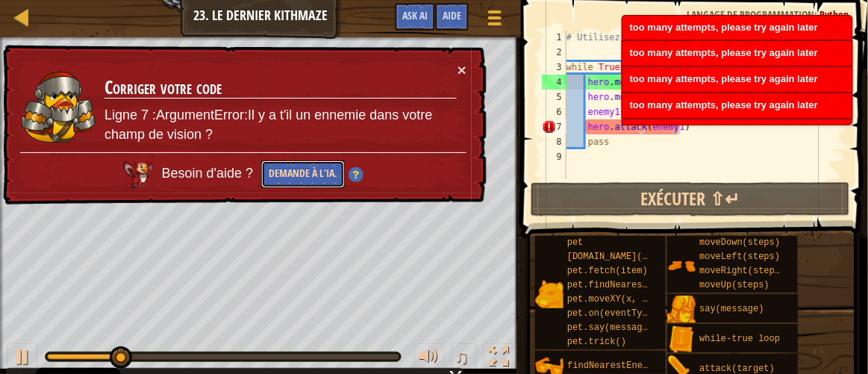
click at [311, 181] on button "Demande à l'IA." at bounding box center [303, 175] width 84 height 28
click at [311, 181] on button "Demande à l'IA." at bounding box center [303, 175] width 84 height 29
click at [311, 181] on button "Demande à l'IA." at bounding box center [303, 175] width 84 height 28
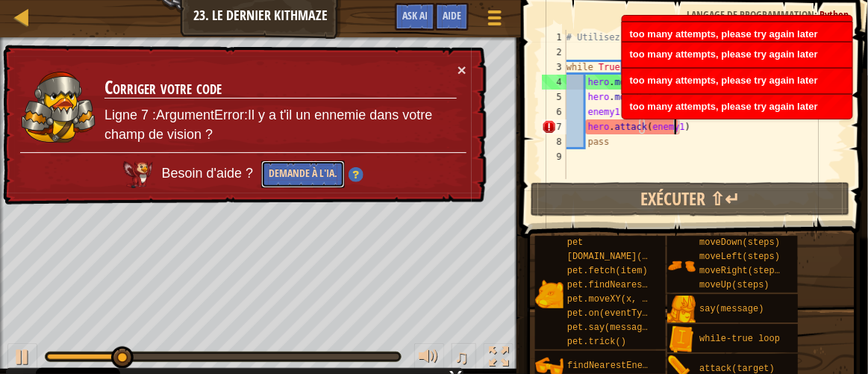
click at [311, 181] on button "Demande à l'IA." at bounding box center [303, 175] width 84 height 28
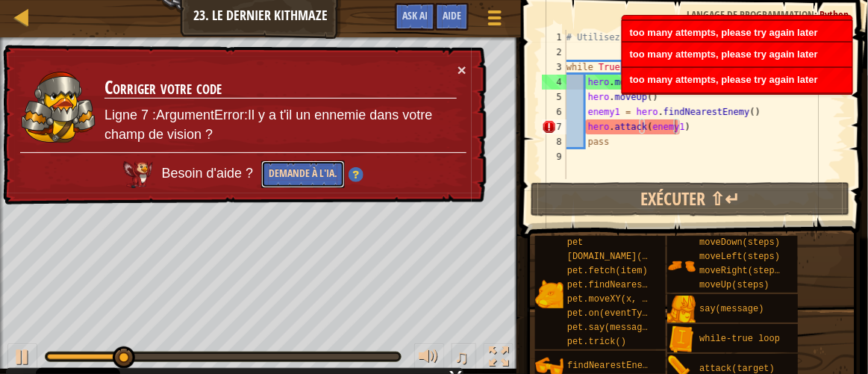
click at [311, 181] on button "Demande à l'IA." at bounding box center [303, 175] width 84 height 28
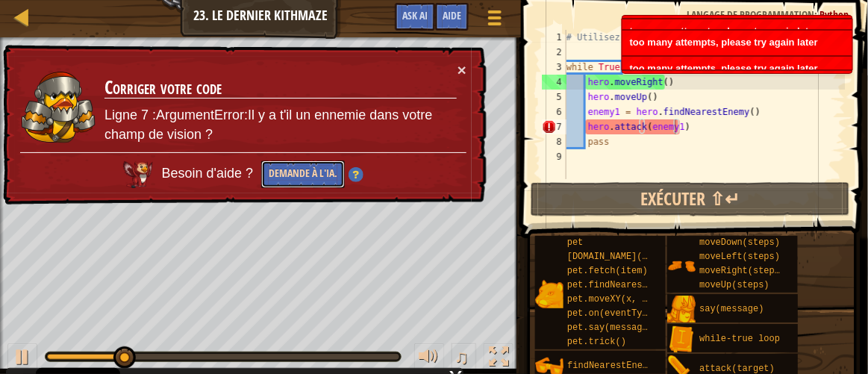
click at [311, 181] on button "Demande à l'IA." at bounding box center [303, 175] width 84 height 28
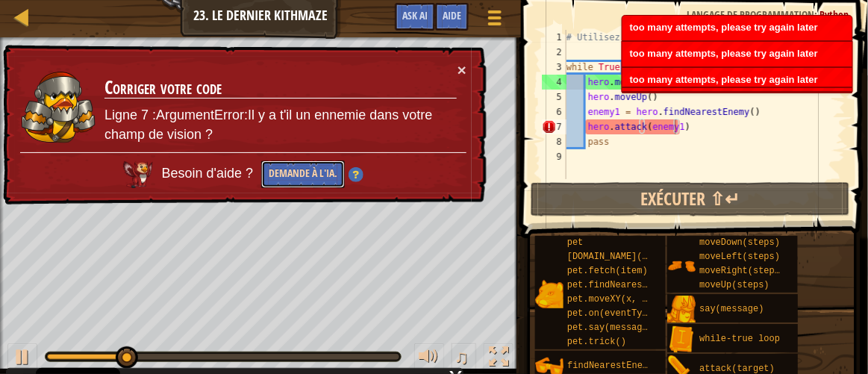
click at [311, 181] on button "Demande à l'IA." at bounding box center [303, 175] width 84 height 29
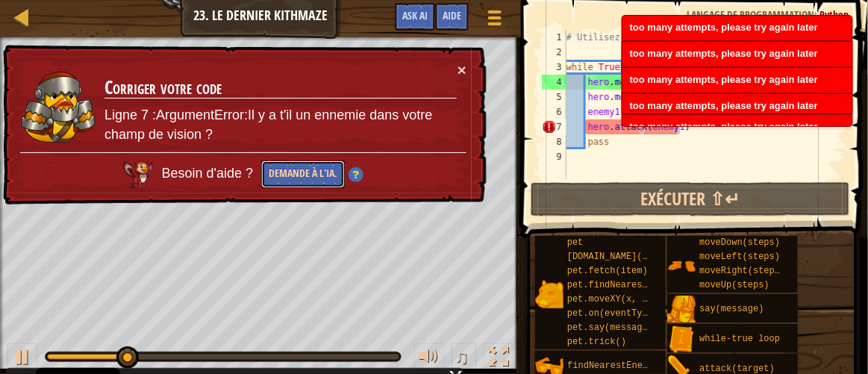
click at [311, 181] on button "Demande à l'IA." at bounding box center [303, 175] width 84 height 28
click at [311, 181] on button "Demande à l'IA." at bounding box center [303, 175] width 84 height 29
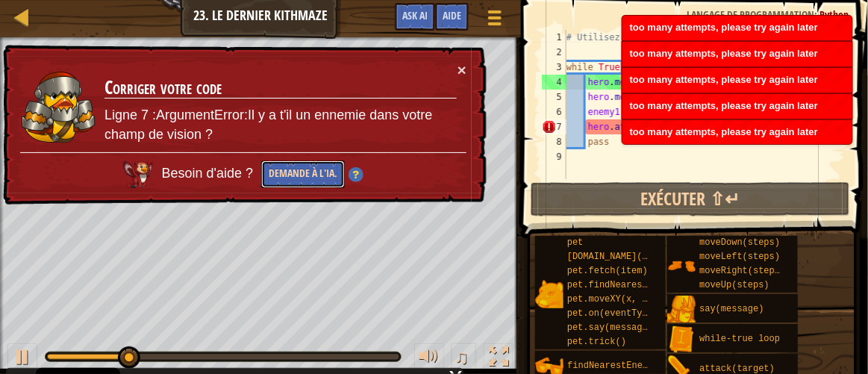
click at [311, 181] on button "Demande à l'IA." at bounding box center [303, 175] width 84 height 28
click at [311, 181] on button "Demande à l'IA." at bounding box center [303, 175] width 84 height 29
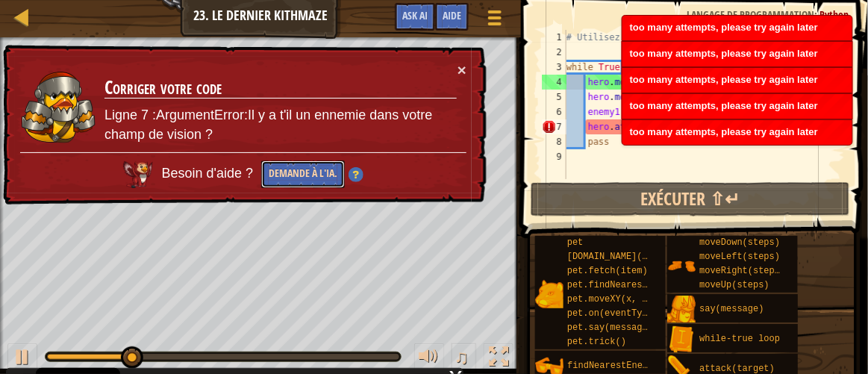
click at [311, 181] on button "Demande à l'IA." at bounding box center [303, 175] width 84 height 28
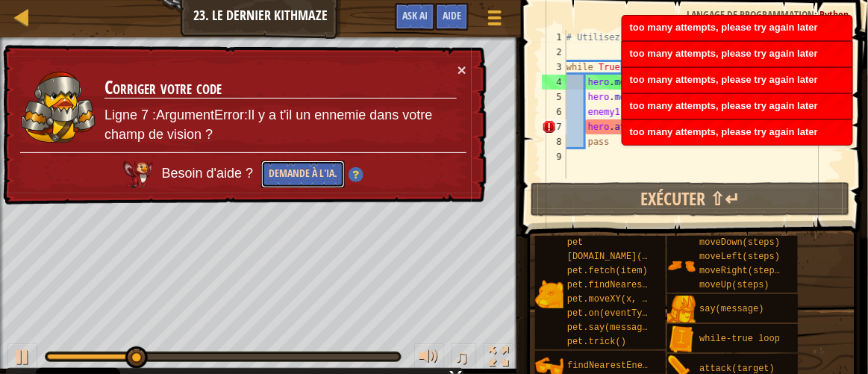
click at [311, 181] on button "Demande à l'IA." at bounding box center [303, 175] width 84 height 28
click at [311, 181] on button "Demande à l'IA." at bounding box center [303, 175] width 84 height 29
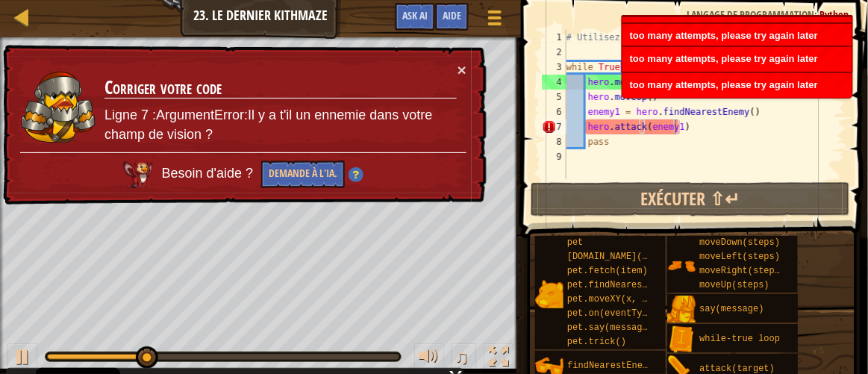
drag, startPoint x: 311, startPoint y: 181, endPoint x: 481, endPoint y: 38, distance: 222.1
click at [481, 38] on div at bounding box center [260, 39] width 521 height 4
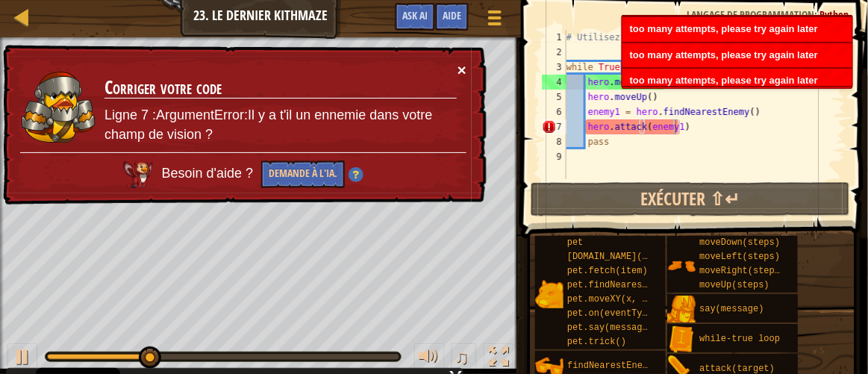
click at [464, 66] on button "×" at bounding box center [463, 73] width 10 height 16
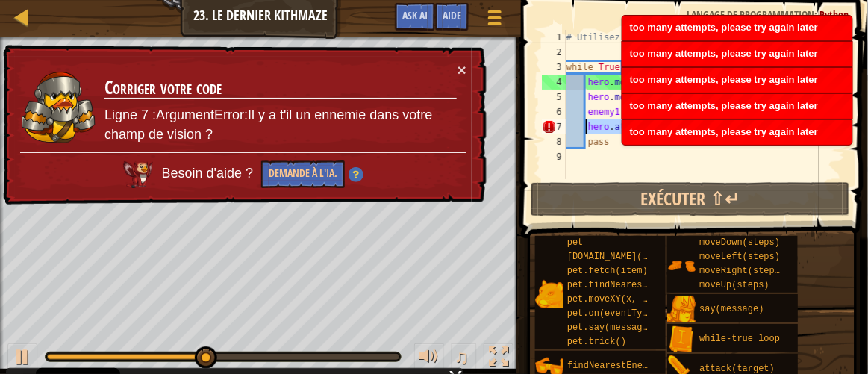
drag, startPoint x: 688, startPoint y: 129, endPoint x: 589, endPoint y: 125, distance: 98.6
click at [589, 125] on div "# Utilisez une boucle pour bouger et attaquer. while True : hero . moveRight ( …" at bounding box center [705, 119] width 282 height 179
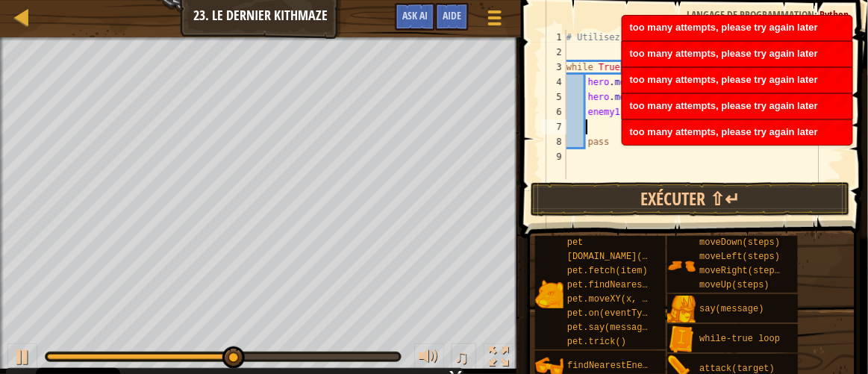
click at [681, 111] on div "too many attempts, please try again later" at bounding box center [738, 106] width 230 height 25
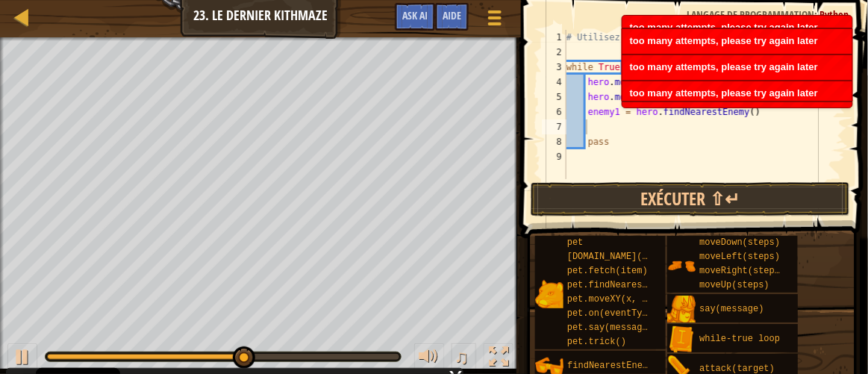
drag, startPoint x: 746, startPoint y: 114, endPoint x: 722, endPoint y: 112, distance: 24.0
click at [722, 0] on body "Cookie Policy CodeCombat utilise quelques cookies essentiels et non essentiels.…" at bounding box center [434, 0] width 868 height 0
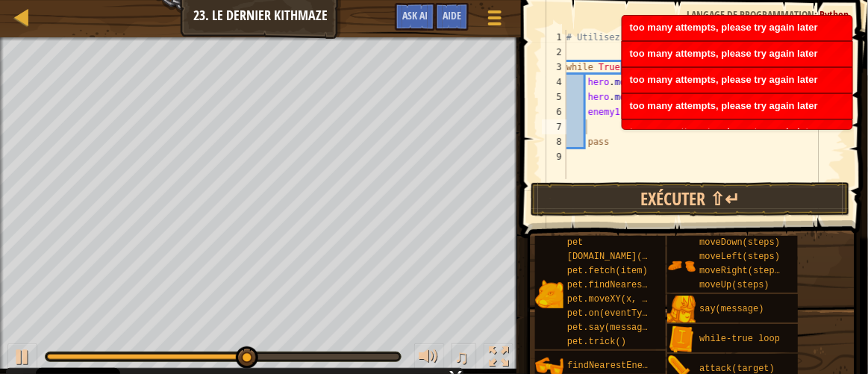
click at [734, 113] on div "too many attempts, please try again later" at bounding box center [738, 106] width 230 height 25
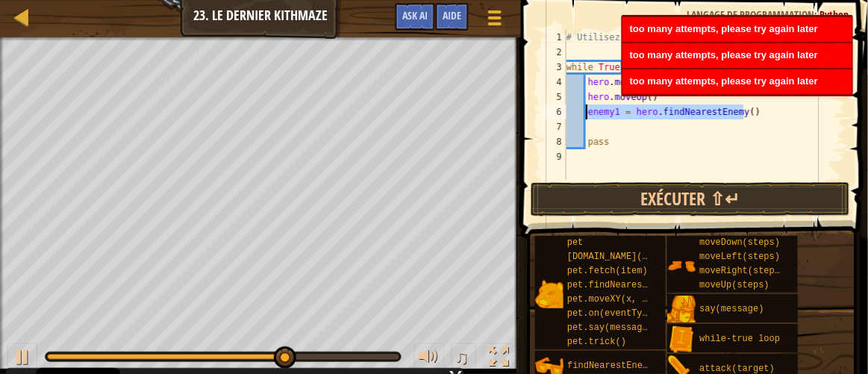
drag, startPoint x: 757, startPoint y: 115, endPoint x: 590, endPoint y: 111, distance: 167.3
click at [590, 111] on div "# Utilisez une boucle pour bouger et attaquer. while True : hero . moveRight ( …" at bounding box center [705, 119] width 282 height 179
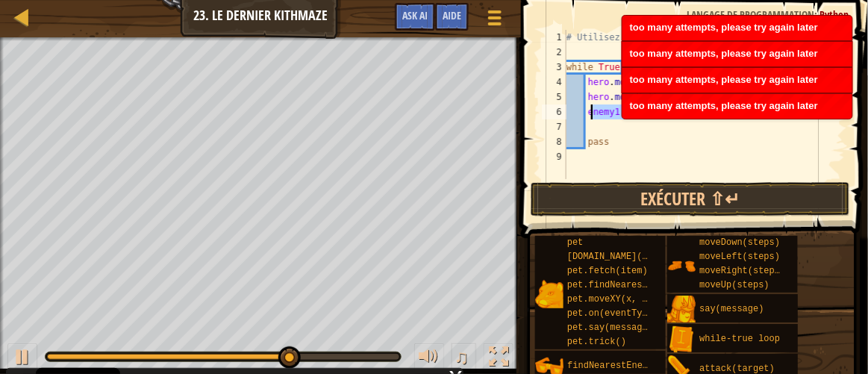
type textarea "e"
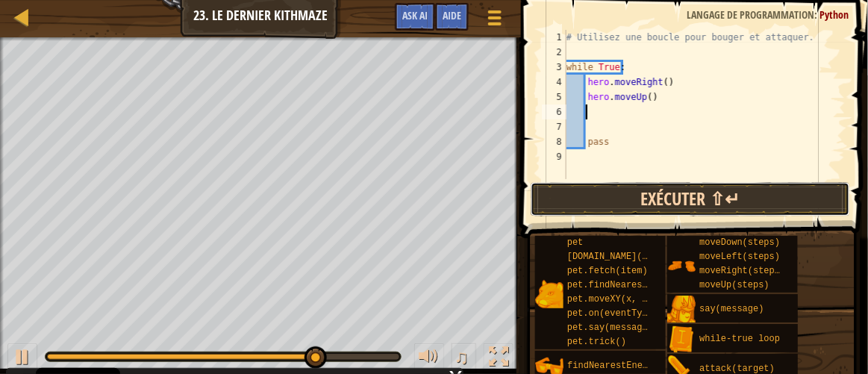
click at [651, 196] on button "Exécuter ⇧↵" at bounding box center [691, 199] width 320 height 34
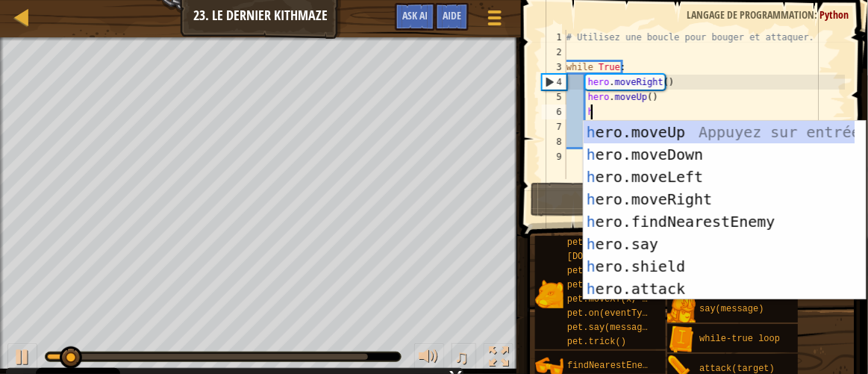
scroll to position [7, 1]
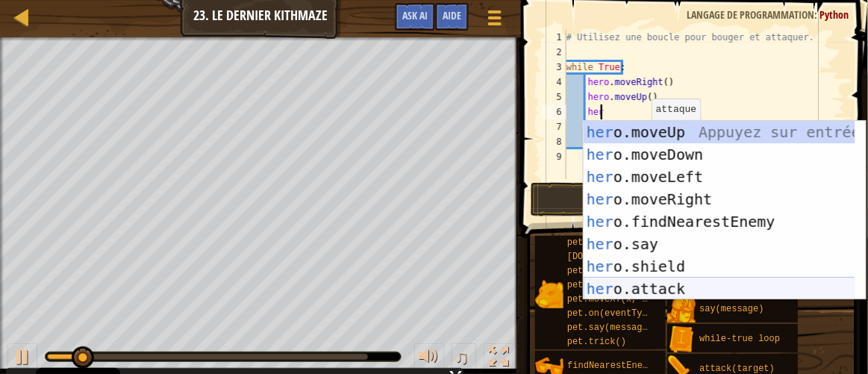
click at [650, 284] on div "her o.moveUp Appuyez sur entrée her o.moveDown Appuyez sur entrée her o.moveLef…" at bounding box center [720, 233] width 273 height 224
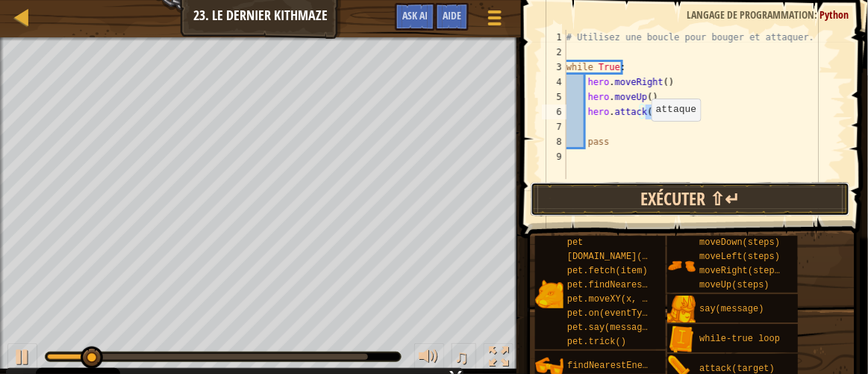
click at [656, 195] on button "Exécuter ⇧↵" at bounding box center [691, 199] width 320 height 34
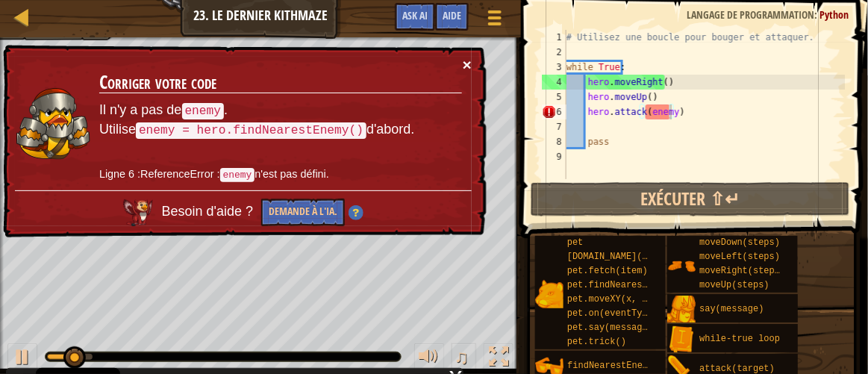
click at [470, 66] on button "×" at bounding box center [469, 68] width 10 height 16
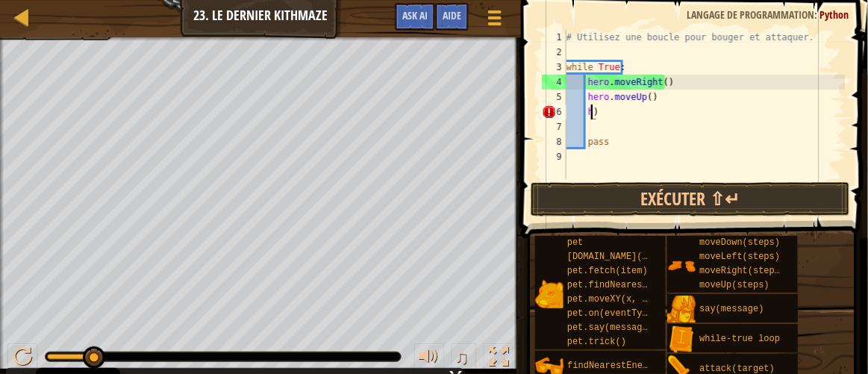
type textarea ")"
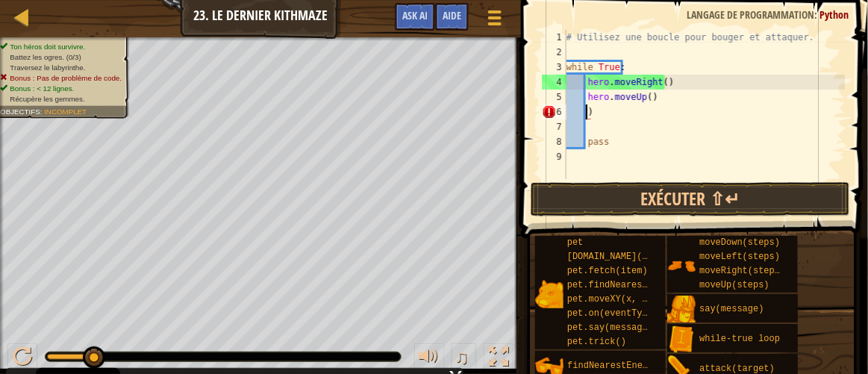
scroll to position [7, 1]
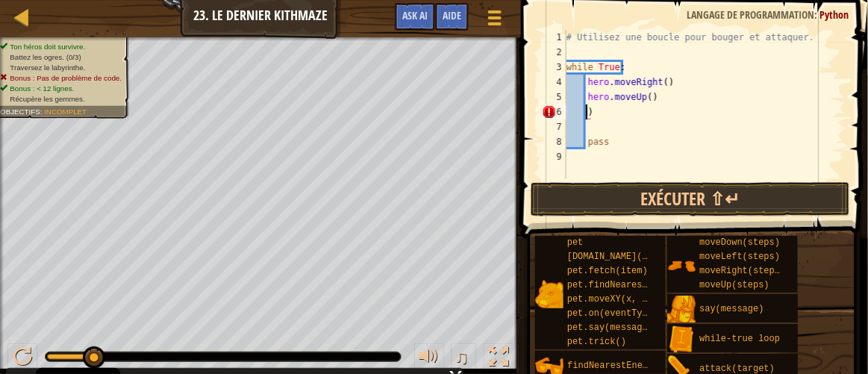
click at [626, 115] on div "# Utilisez une boucle pour bouger et attaquer. while True : hero . moveRight ( …" at bounding box center [705, 119] width 282 height 179
drag, startPoint x: 861, startPoint y: 296, endPoint x: 856, endPoint y: 307, distance: 12.1
click at [856, 307] on div "pet [DOMAIN_NAME](enemy) pet.fetch(item) pet.findNearestByType(type) pet.moveXY…" at bounding box center [696, 304] width 323 height 139
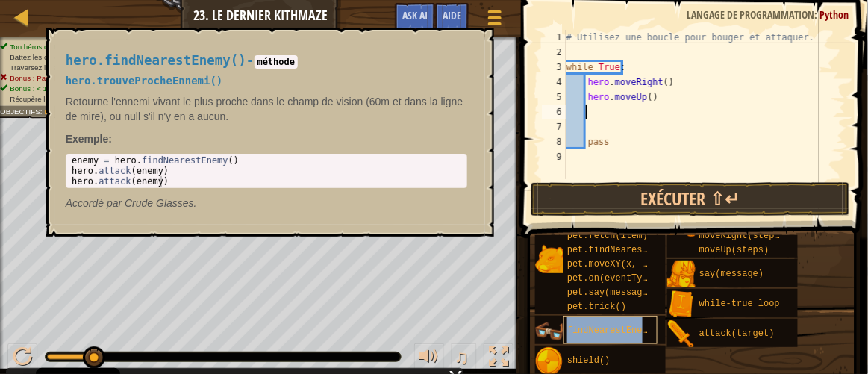
click at [640, 328] on span "findNearestEnemy()" at bounding box center [615, 331] width 97 height 10
click at [476, 43] on button "×" at bounding box center [477, 44] width 12 height 21
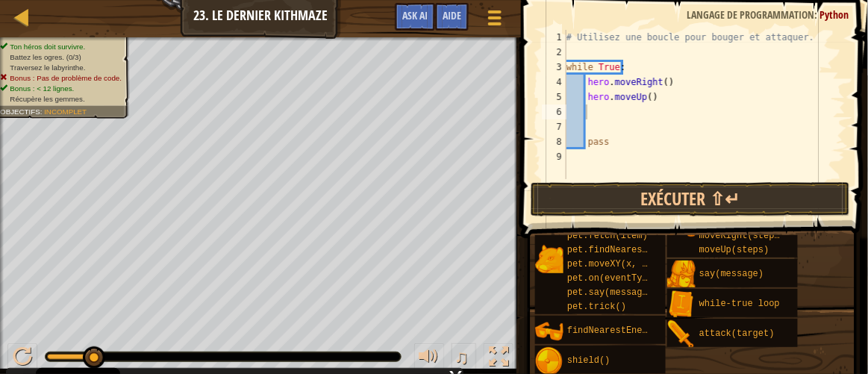
click at [595, 107] on div "# Utilisez une boucle pour bouger et attaquer. while True : hero . moveRight ( …" at bounding box center [705, 119] width 282 height 179
type textarea "e"
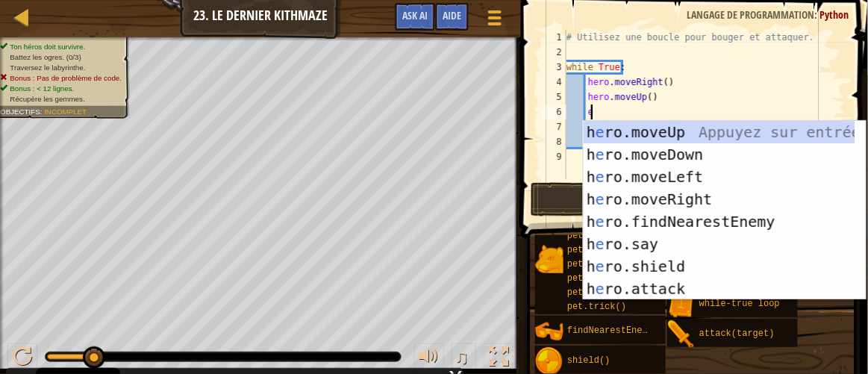
scroll to position [7, 1]
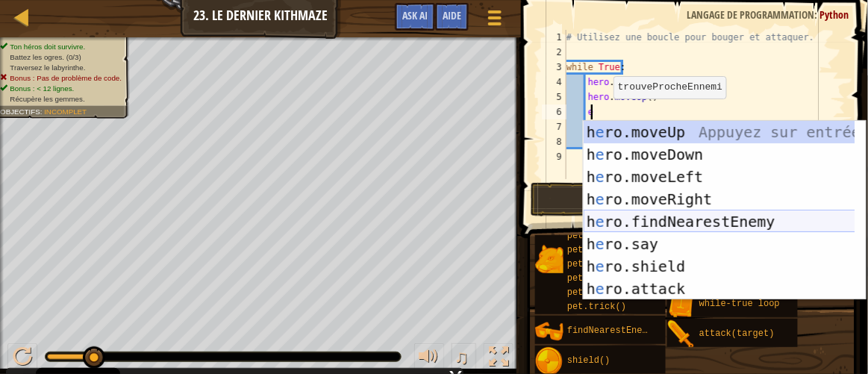
click at [679, 224] on div "h e ro.moveUp Appuyez sur entrée h e ro.moveDown Appuyez sur entrée h e ro.move…" at bounding box center [720, 233] width 273 height 224
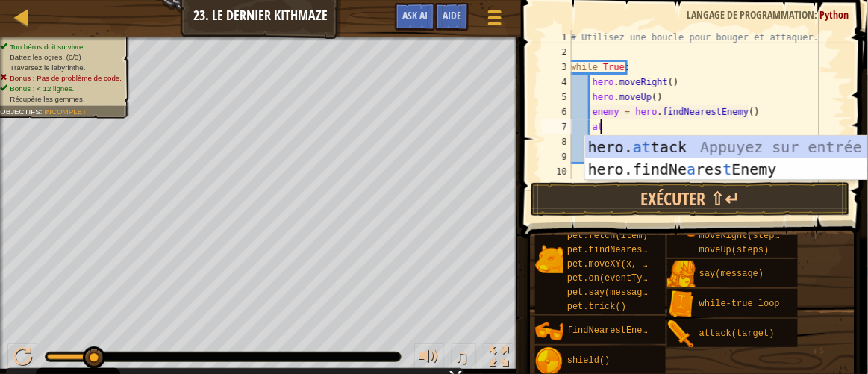
scroll to position [7, 1]
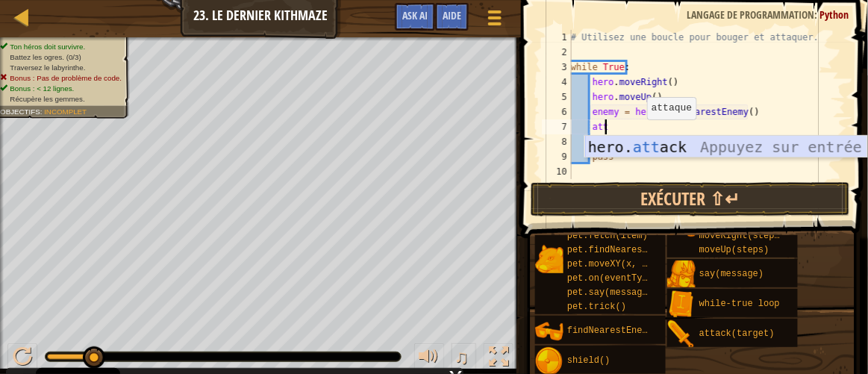
click at [641, 140] on div "hero. att ack Appuyez sur entrée" at bounding box center [726, 169] width 283 height 67
type textarea "hero.attack(enemy)"
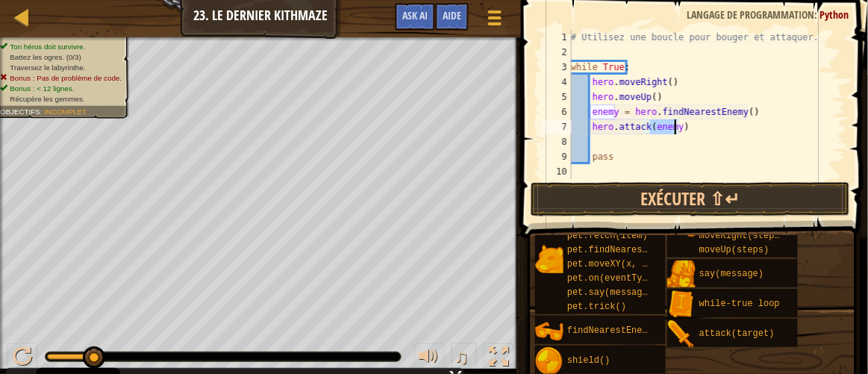
click at [653, 149] on div "# Utilisez une boucle pour bouger et attaquer. while True : hero . moveRight ( …" at bounding box center [707, 119] width 278 height 179
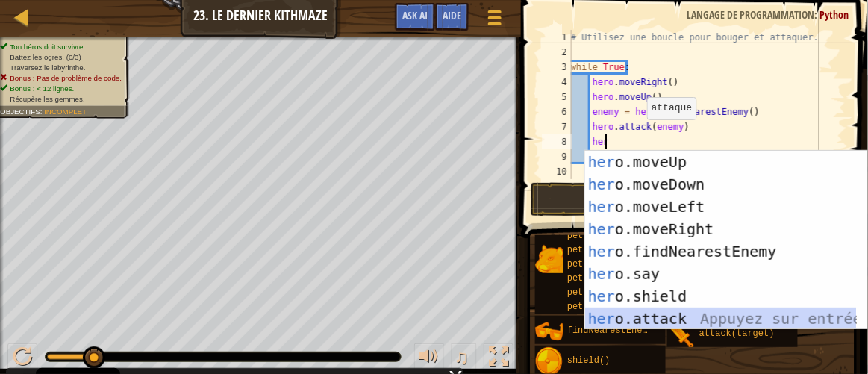
click at [667, 322] on div "her o.moveUp Appuyez sur entrée her o.moveDown Appuyez sur entrée her o.moveLef…" at bounding box center [721, 263] width 273 height 224
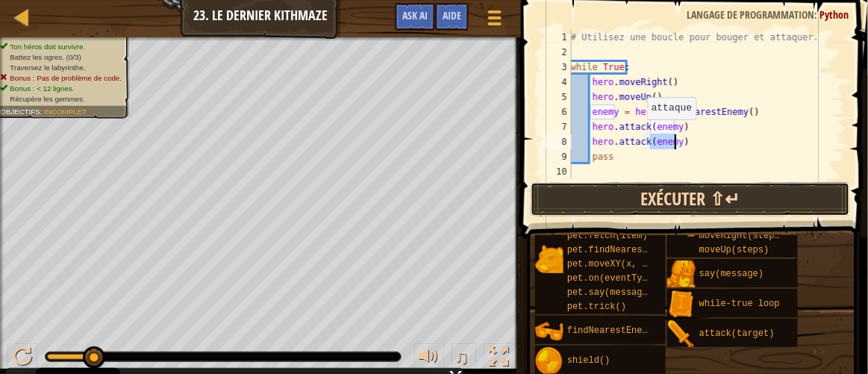
click at [706, 199] on button "Exécuter ⇧↵" at bounding box center [691, 199] width 320 height 34
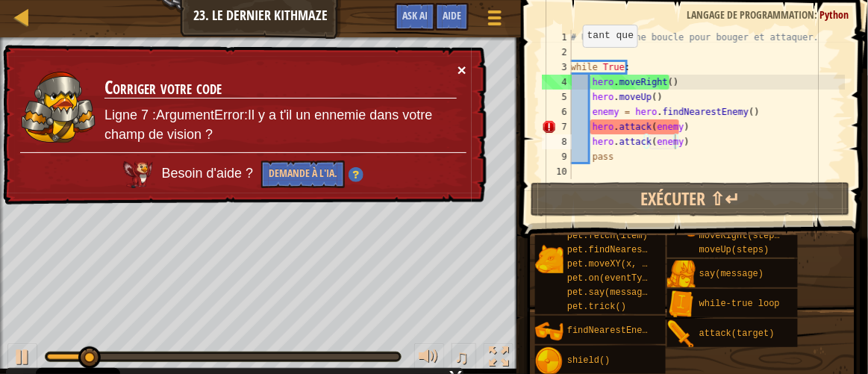
click at [459, 69] on button "×" at bounding box center [463, 74] width 10 height 16
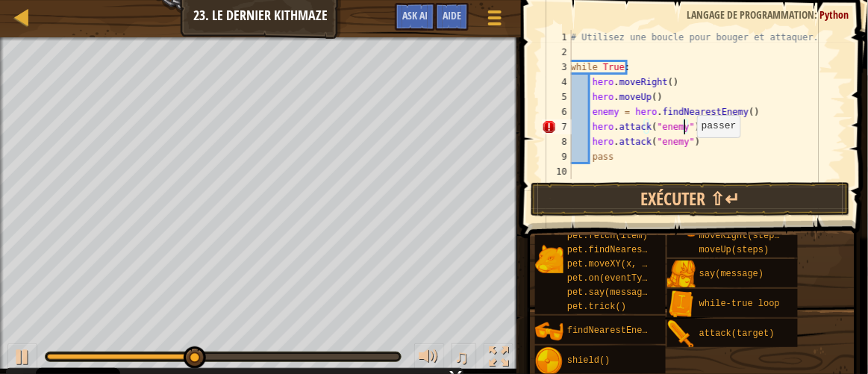
scroll to position [7, 9]
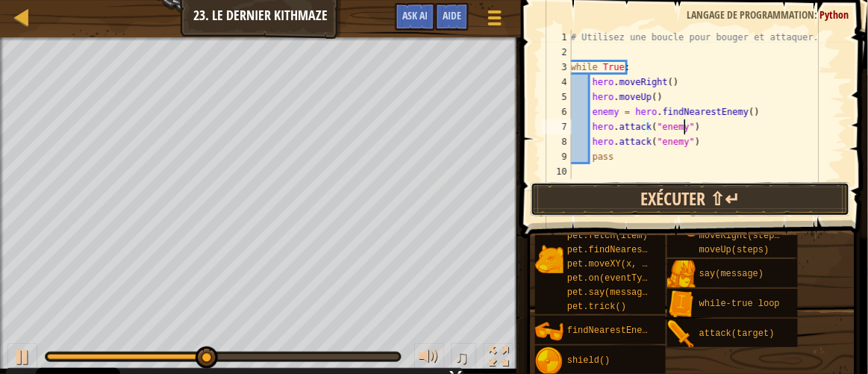
click at [689, 189] on button "Exécuter ⇧↵" at bounding box center [691, 199] width 320 height 34
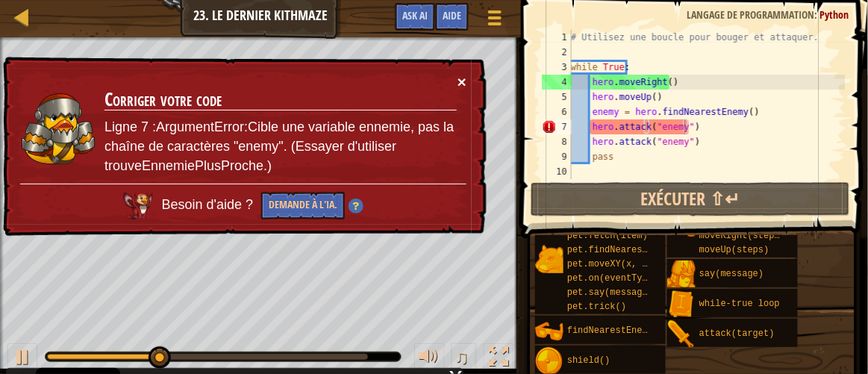
click at [466, 81] on div "× Corriger votre code Ligne 7 :ArgumentError:Cible une variable ennemie, pas la…" at bounding box center [243, 147] width 489 height 186
click at [466, 81] on button "×" at bounding box center [463, 86] width 10 height 16
drag, startPoint x: 588, startPoint y: 105, endPoint x: 598, endPoint y: 105, distance: 10.5
click at [598, 105] on div "# Utilisez une boucle pour bouger et attaquer. while True : hero . moveRight ( …" at bounding box center [707, 119] width 278 height 179
type textarea "enemy = hero.findNearestEnemy()"
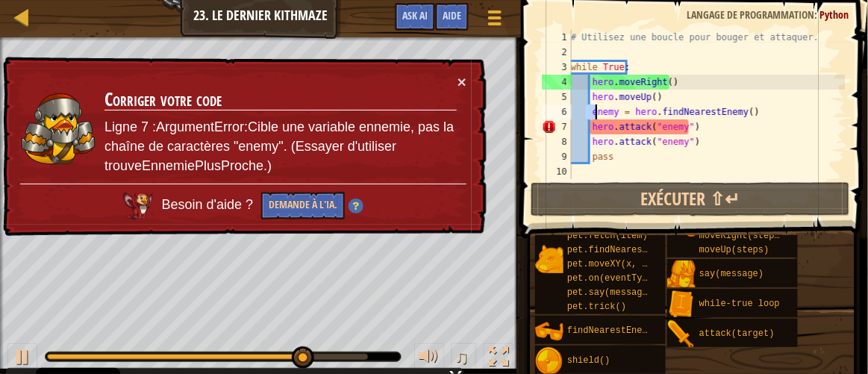
click at [594, 105] on div "# Utilisez une boucle pour bouger et attaquer. while True : hero . moveRight ( …" at bounding box center [707, 104] width 278 height 149
click at [474, 76] on div "× Corriger votre code Ligne 7 :ArgumentError:Cible une variable ennemie, pas la…" at bounding box center [244, 147] width 490 height 188
click at [458, 86] on button "×" at bounding box center [463, 86] width 10 height 16
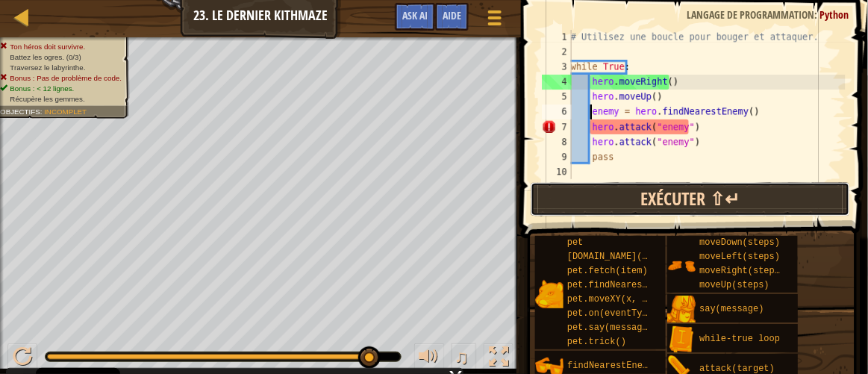
scroll to position [35, 0]
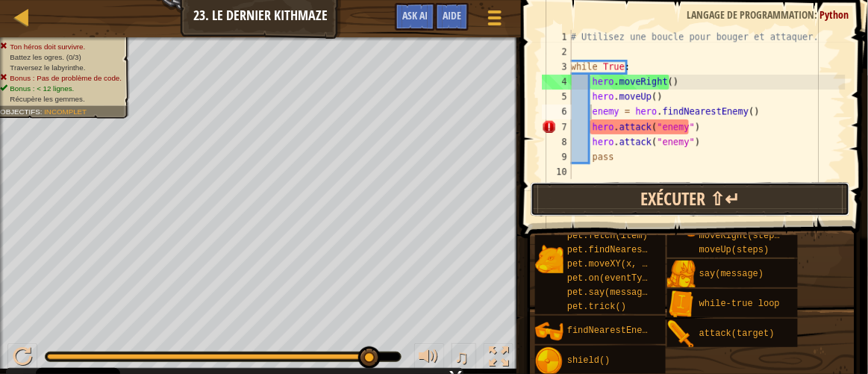
click at [633, 198] on button "Exécuter ⇧↵" at bounding box center [691, 199] width 320 height 34
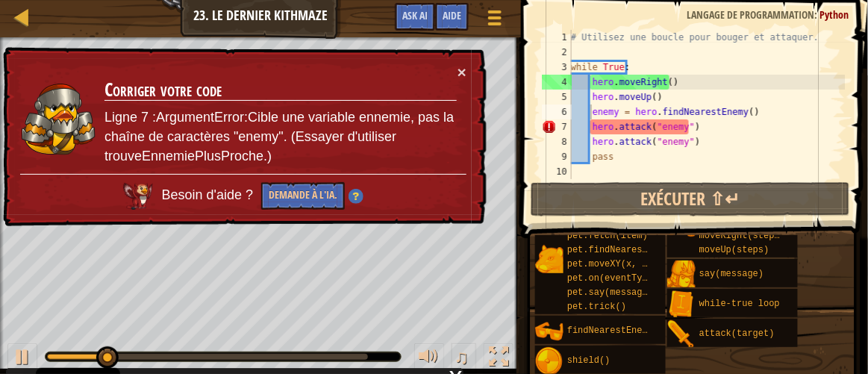
drag, startPoint x: 458, startPoint y: 67, endPoint x: 442, endPoint y: 62, distance: 16.5
drag, startPoint x: 442, startPoint y: 62, endPoint x: 385, endPoint y: 64, distance: 56.8
click at [374, 64] on div "× Corriger votre code Ligne 7 :ArgumentError:Cible une variable ennemie, pas la…" at bounding box center [243, 137] width 487 height 180
drag, startPoint x: 453, startPoint y: 70, endPoint x: 354, endPoint y: 55, distance: 100.4
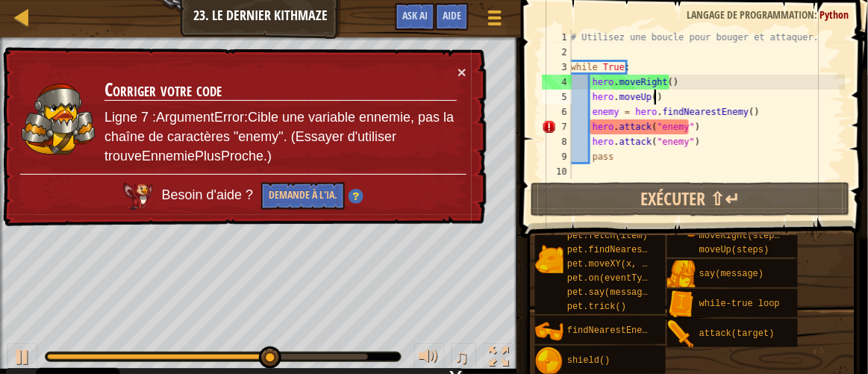
drag, startPoint x: 354, startPoint y: 55, endPoint x: 756, endPoint y: 102, distance: 405.1
click at [756, 102] on div "# Utilisez une boucle pour bouger et attaquer. while True : hero . moveRight ( …" at bounding box center [707, 119] width 278 height 179
click at [751, 111] on div "# Utilisez une boucle pour bouger et attaquer. while True : hero . moveRight ( …" at bounding box center [707, 119] width 278 height 179
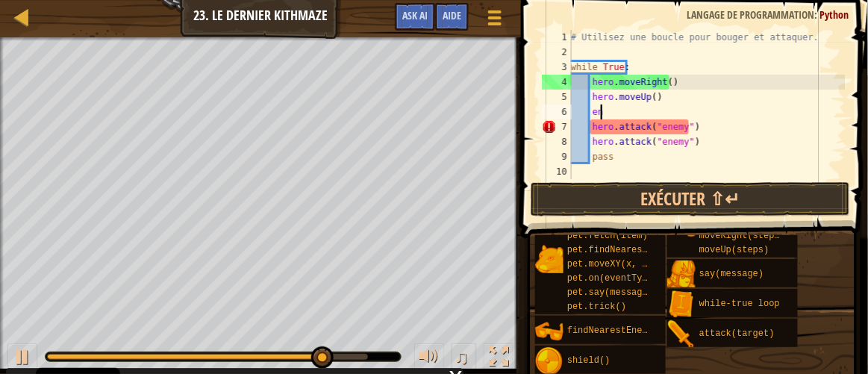
type textarea "e"
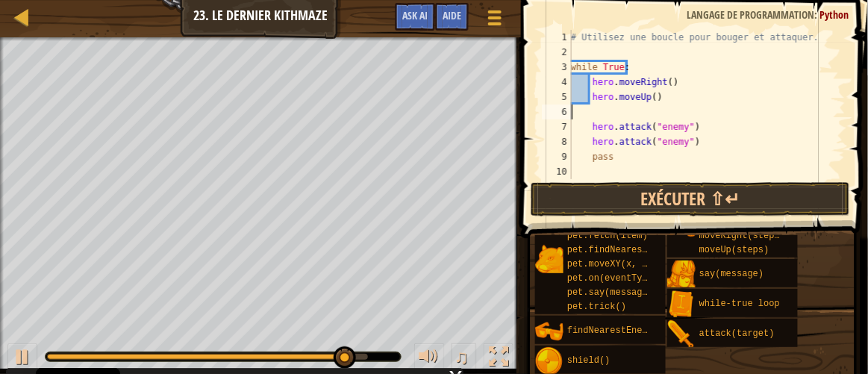
scroll to position [7, 0]
type textarea "hero.moveUp()"
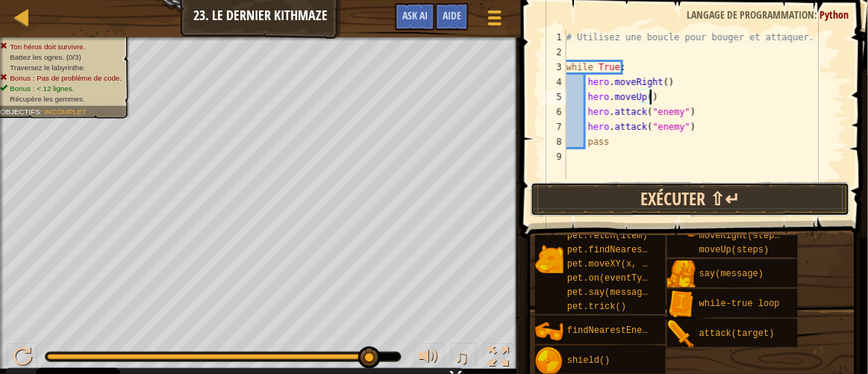
click at [790, 190] on button "Exécuter ⇧↵" at bounding box center [691, 199] width 320 height 34
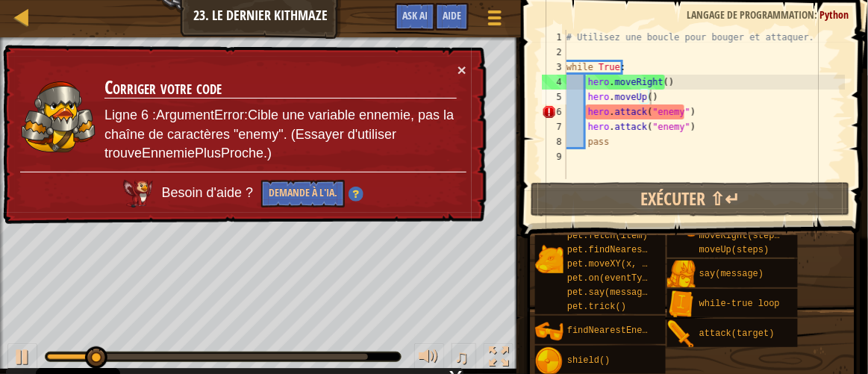
drag, startPoint x: 457, startPoint y: 63, endPoint x: 473, endPoint y: 69, distance: 17.2
click at [473, 69] on div "× Corriger votre code Ligne 6 :ArgumentError:Cible une variable ennemie, pas la…" at bounding box center [243, 135] width 487 height 180
click at [461, 68] on button "×" at bounding box center [462, 70] width 9 height 16
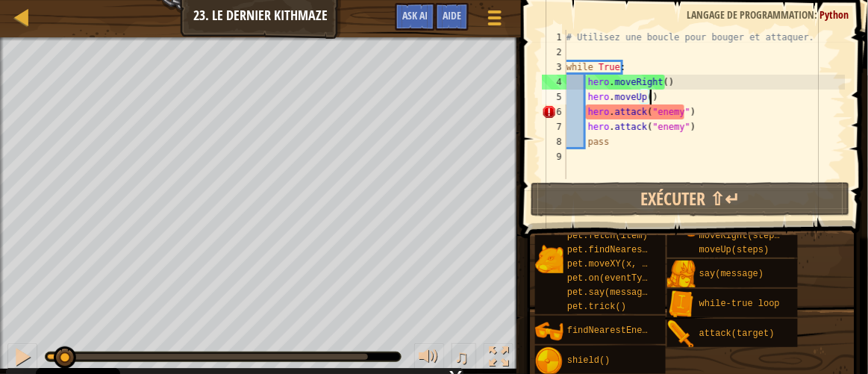
click at [63, 328] on div "Ton héros doit survivre. Battez les ogres. (0/3) Traversez le labyrinthe. Bonus…" at bounding box center [434, 205] width 868 height 337
click at [52, 348] on div "♫" at bounding box center [260, 353] width 521 height 45
click at [20, 353] on div at bounding box center [22, 356] width 19 height 19
click at [676, 108] on div "# Utilisez une boucle pour bouger et attaquer. while True : hero . moveRight ( …" at bounding box center [705, 119] width 282 height 179
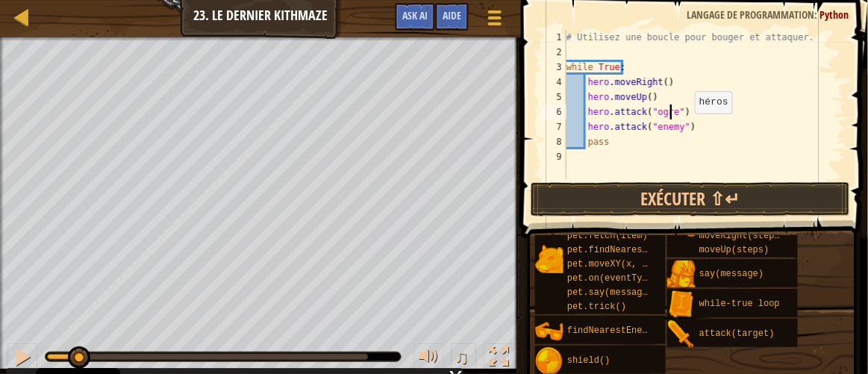
scroll to position [7, 8]
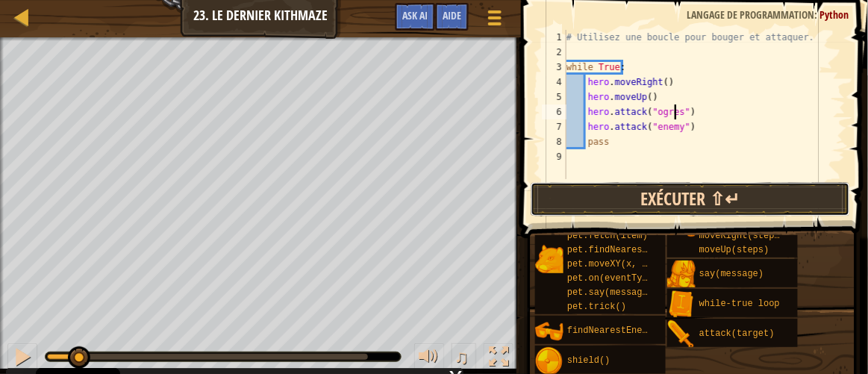
click at [662, 192] on button "Exécuter ⇧↵" at bounding box center [691, 199] width 320 height 34
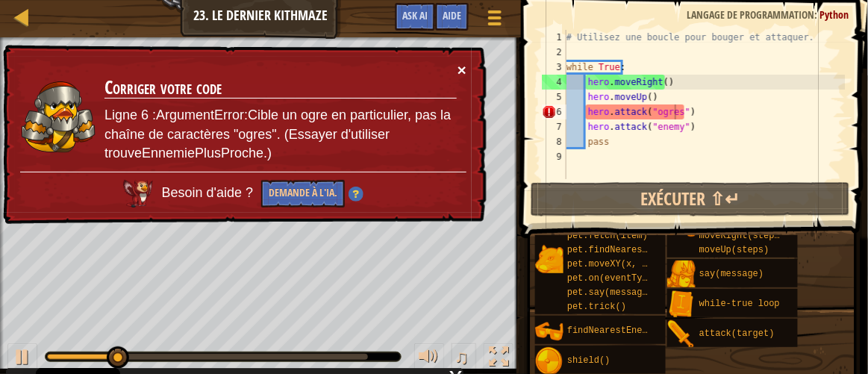
click at [462, 70] on button "×" at bounding box center [462, 70] width 9 height 16
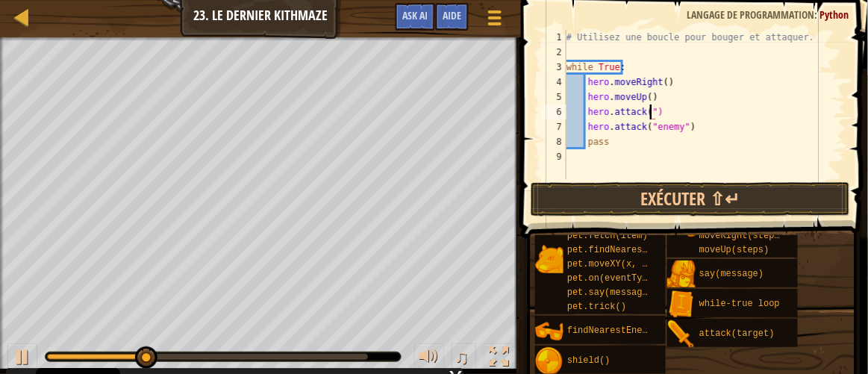
scroll to position [7, 6]
click at [679, 124] on div "# Utilisez une boucle pour bouger et attaquer. while True : hero . moveRight ( …" at bounding box center [705, 119] width 282 height 179
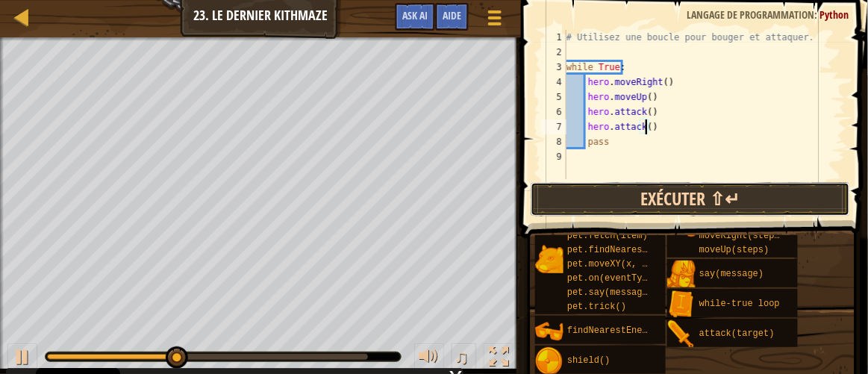
click at [688, 192] on button "Exécuter ⇧↵" at bounding box center [691, 199] width 320 height 34
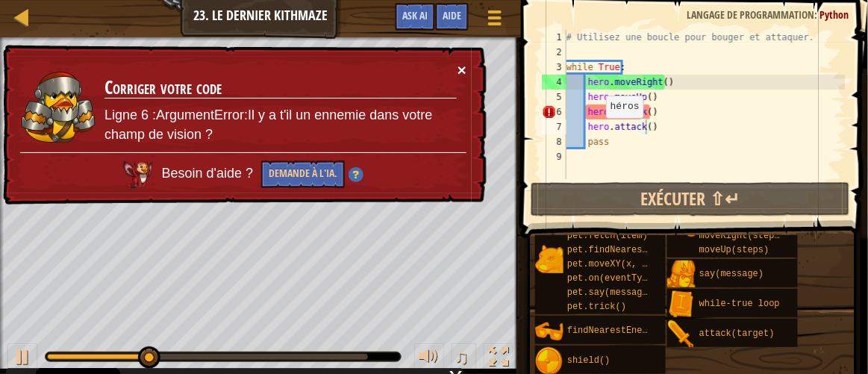
click at [464, 64] on button "×" at bounding box center [462, 70] width 9 height 16
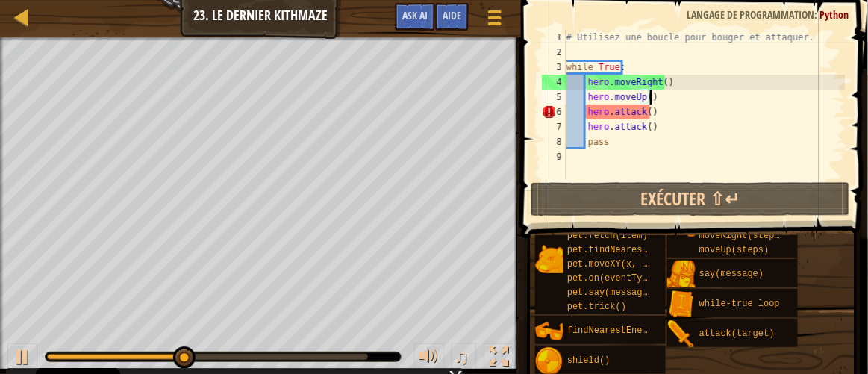
click at [658, 98] on div "# Utilisez une boucle pour bouger et attaquer. while True : hero . moveRight ( …" at bounding box center [705, 119] width 282 height 179
type textarea "hero.moveUp()"
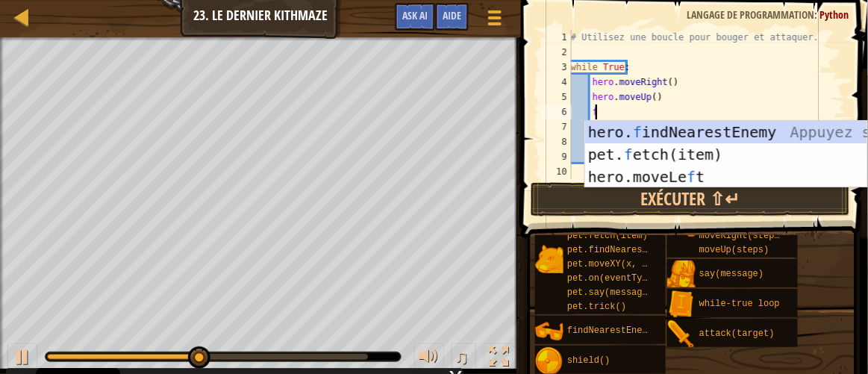
type textarea "fi"
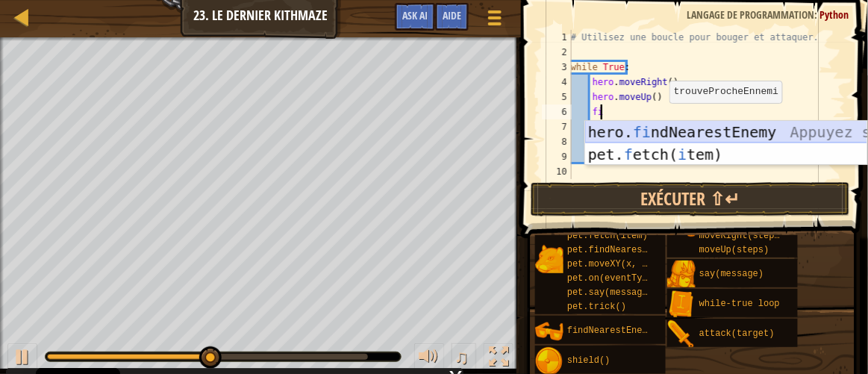
click at [672, 130] on div "hero. fi ndNearestEnemy Appuyez sur entrée pet. f etch( i tem) Appuyez sur entr…" at bounding box center [726, 166] width 283 height 90
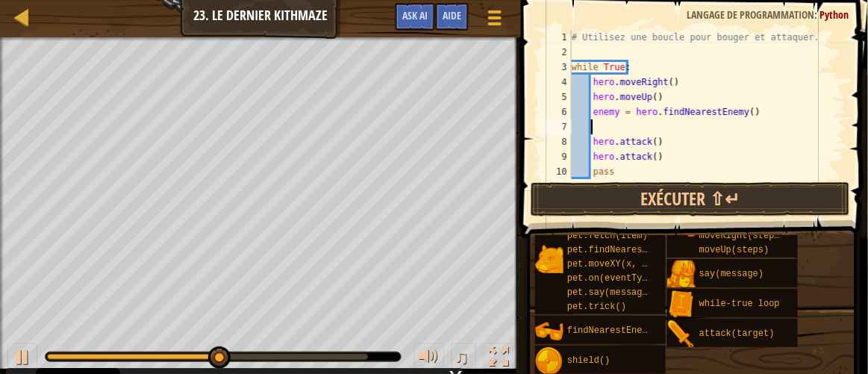
scroll to position [7, 0]
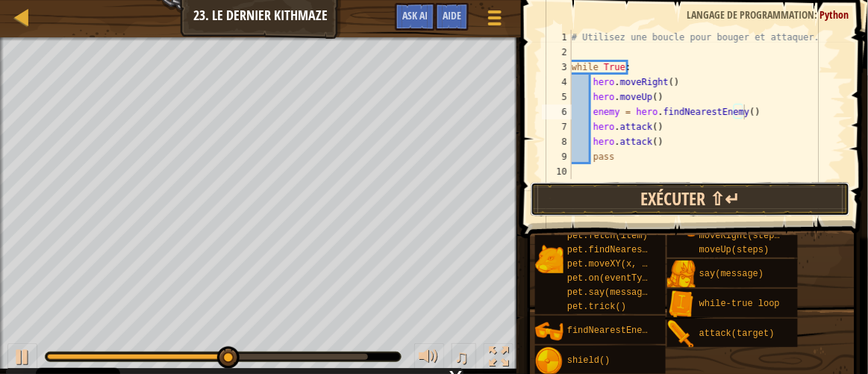
click at [673, 192] on button "Exécuter ⇧↵" at bounding box center [691, 199] width 320 height 34
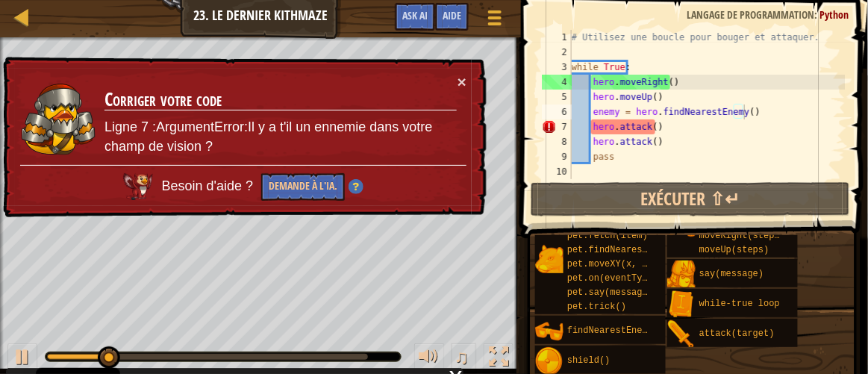
click at [473, 84] on div "× Corriger votre code Ligne 7 :ArgumentError:Il y a t'il un ennemie dans votre …" at bounding box center [243, 137] width 487 height 161
click at [470, 84] on div "× Corriger votre code Ligne 7 :ArgumentError:Il y a t'il un ennemie dans votre …" at bounding box center [243, 137] width 487 height 161
click at [462, 84] on button "×" at bounding box center [462, 82] width 9 height 16
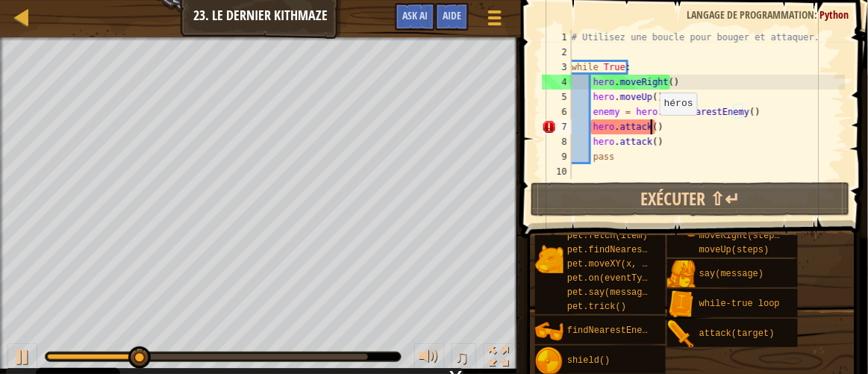
click at [653, 129] on div "# Utilisez une boucle pour bouger et attaquer. while True : hero . moveRight ( …" at bounding box center [707, 119] width 277 height 179
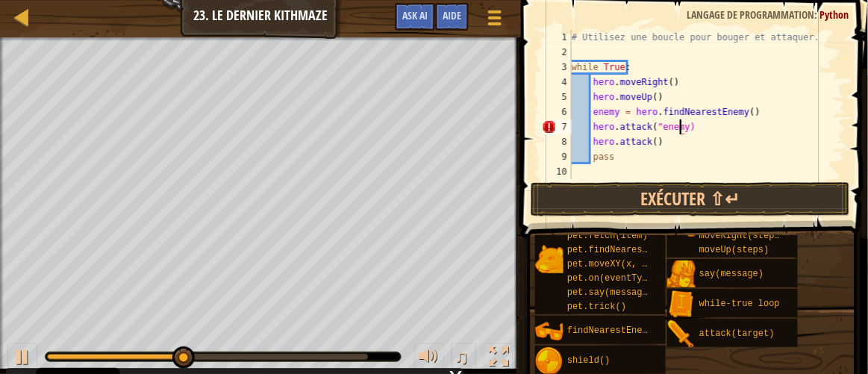
scroll to position [7, 9]
click at [647, 140] on div "# Utilisez une boucle pour bouger et attaquer. while True : hero . moveRight ( …" at bounding box center [707, 119] width 277 height 179
click at [650, 141] on div "# Utilisez une boucle pour bouger et attaquer. while True : hero . moveRight ( …" at bounding box center [707, 119] width 277 height 179
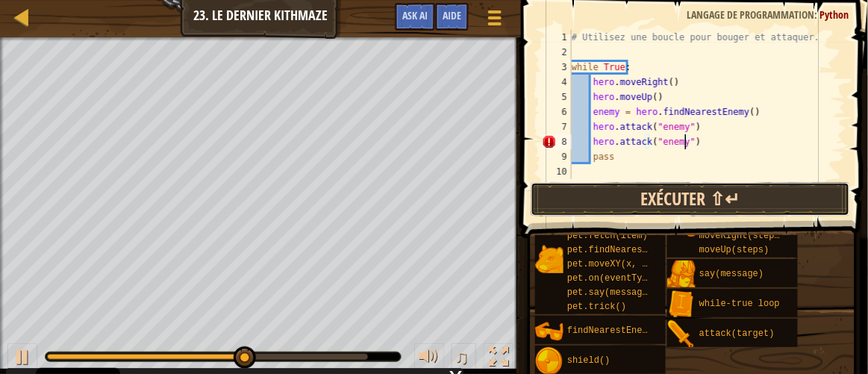
click at [728, 201] on button "Exécuter ⇧↵" at bounding box center [691, 199] width 320 height 34
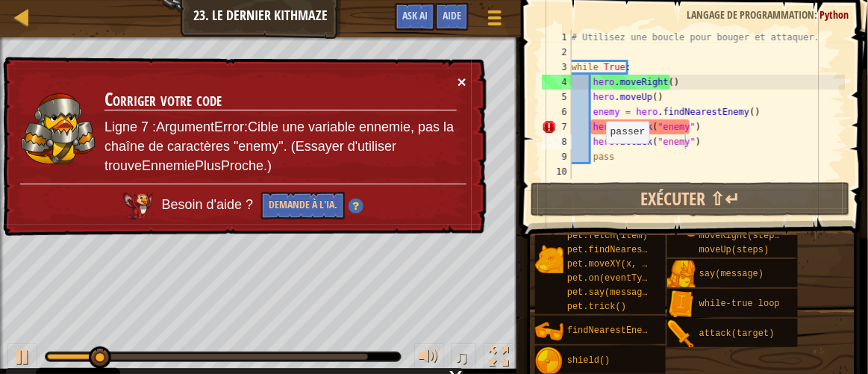
click at [460, 84] on button "×" at bounding box center [463, 85] width 10 height 16
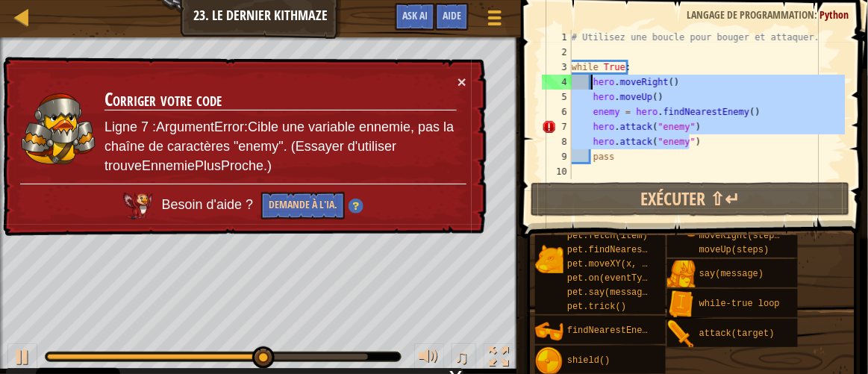
drag, startPoint x: 728, startPoint y: 145, endPoint x: 594, endPoint y: 85, distance: 147.1
click at [594, 85] on div "# Utilisez une boucle pour bouger et attaquer. while True : hero . moveRight ( …" at bounding box center [707, 119] width 277 height 179
type textarea "hero.moveRight() hero.moveUp()"
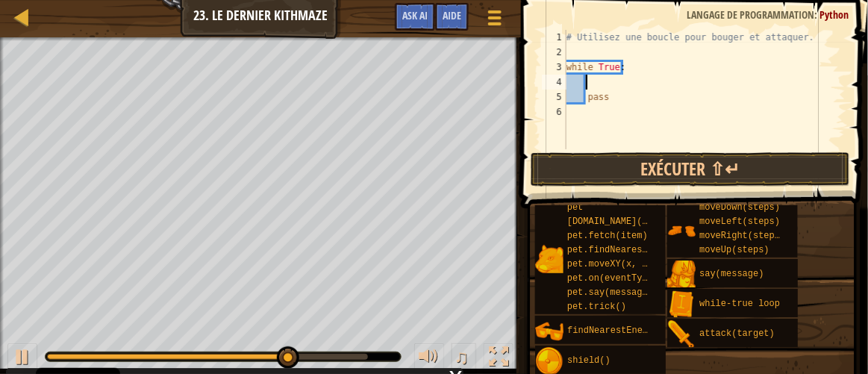
type textarea "he"
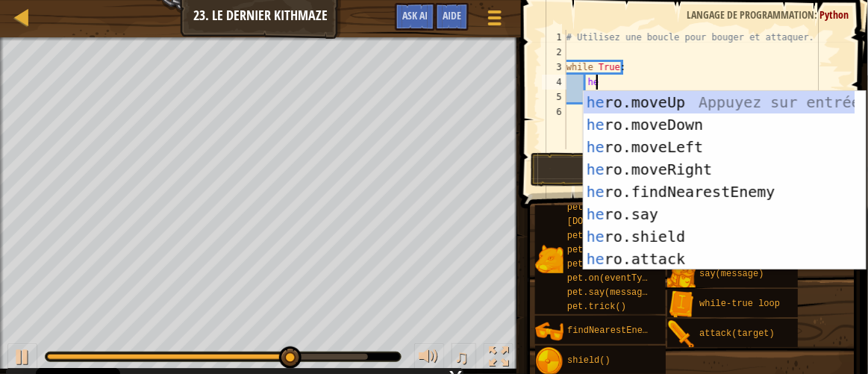
scroll to position [7, 1]
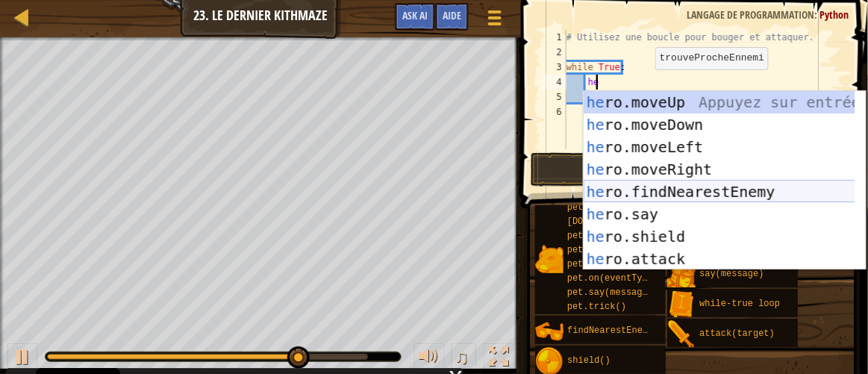
click at [684, 187] on div "he ro.moveUp Appuyez sur entrée he ro.moveDown Appuyez sur entrée he ro.moveLef…" at bounding box center [720, 203] width 273 height 224
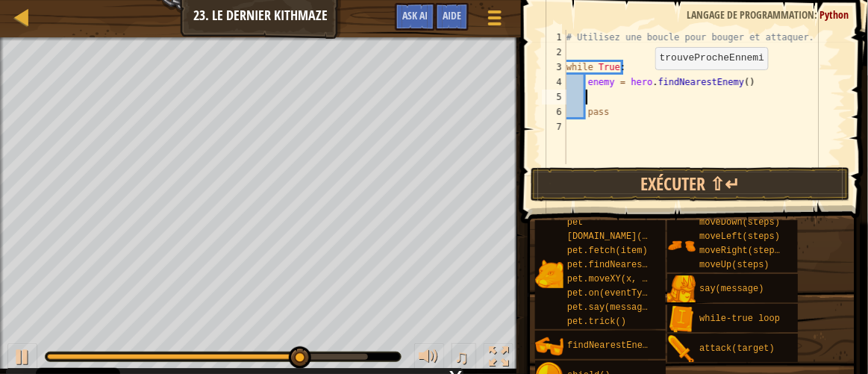
scroll to position [7, 1]
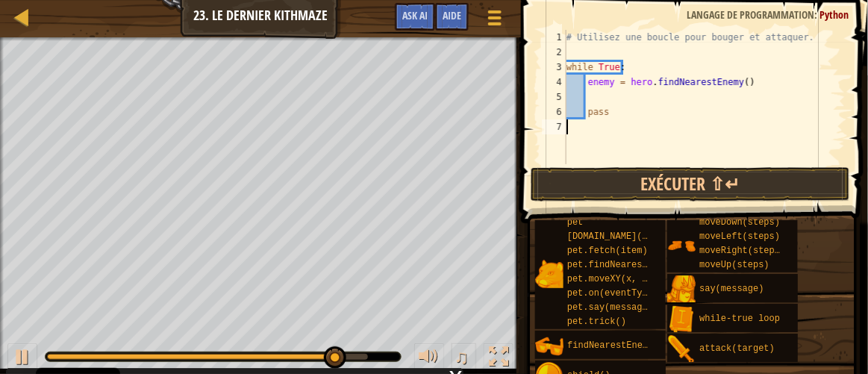
click at [634, 123] on div "# Utilisez une boucle pour bouger et attaquer. while True : enemy = hero . find…" at bounding box center [705, 112] width 282 height 164
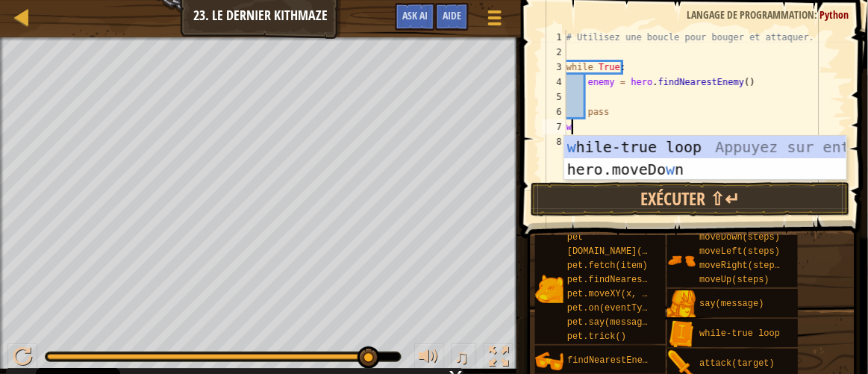
type textarea "wh"
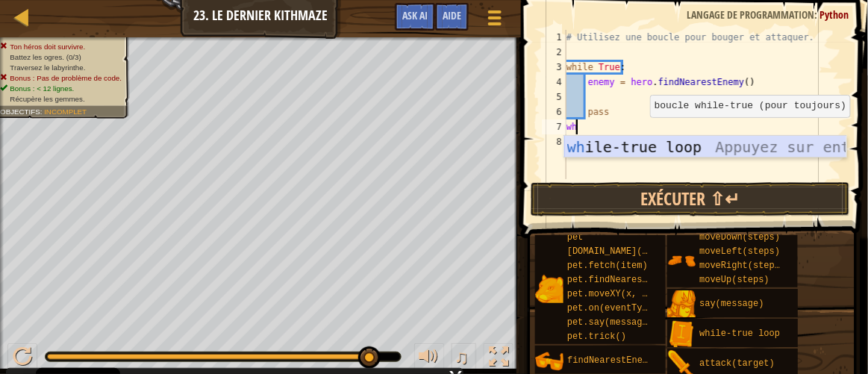
click at [647, 152] on div "wh ile-true loop Appuyez sur entrée" at bounding box center [705, 169] width 283 height 67
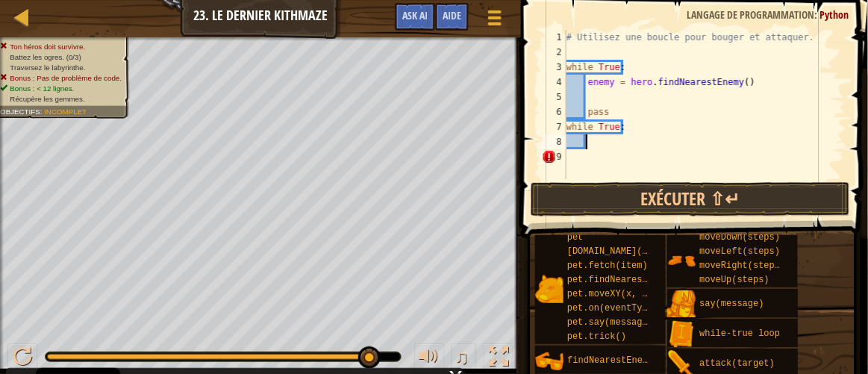
click at [653, 93] on div "# Utilisez une boucle pour bouger et attaquer. while True : enemy = hero . find…" at bounding box center [705, 119] width 282 height 179
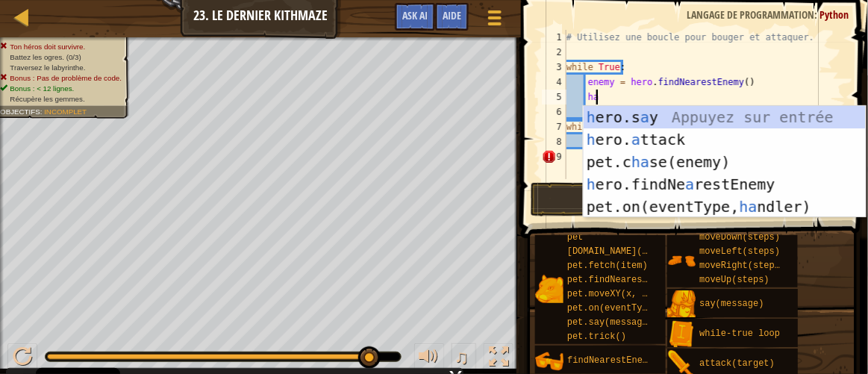
scroll to position [7, 1]
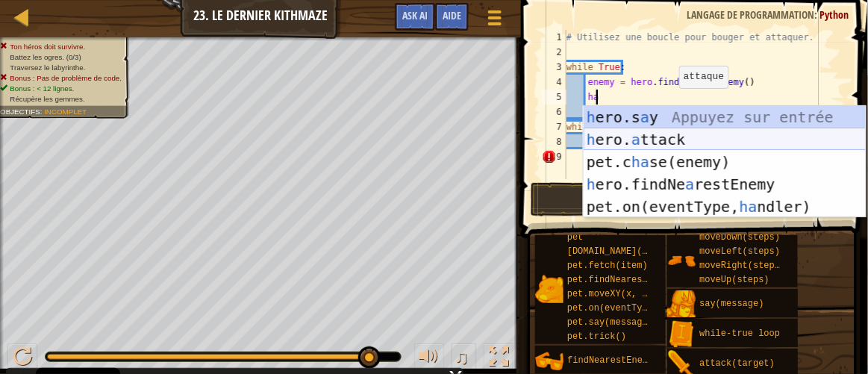
click at [698, 137] on div "h ero.s a y Appuyez sur entrée h ero. a ttack Appuyez sur entrée pet.c ha se(en…" at bounding box center [725, 184] width 283 height 157
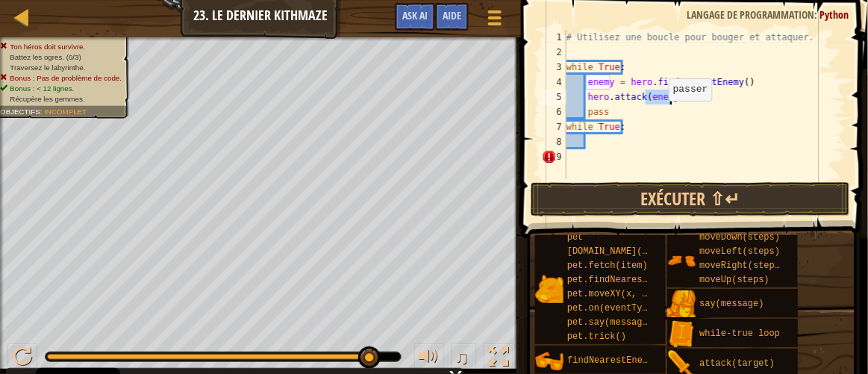
click at [656, 115] on div "# Utilisez une boucle pour bouger et attaquer. while True : enemy = hero . find…" at bounding box center [705, 119] width 282 height 179
click at [626, 102] on div "# Utilisez une boucle pour bouger et attaquer. while True : enemy = hero . find…" at bounding box center [705, 119] width 282 height 179
type textarea "hero.attack(enemy)"
click at [714, 104] on div "# Utilisez une boucle pour bouger et attaquer. while True : enemy = hero . find…" at bounding box center [705, 119] width 282 height 179
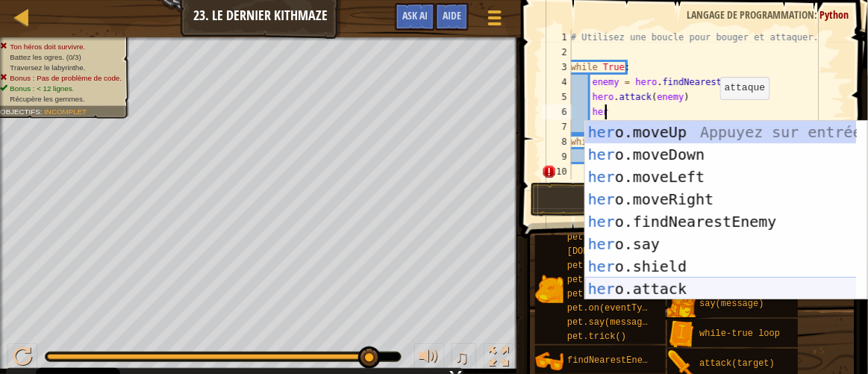
click at [689, 281] on div "her o.moveUp Appuyez sur entrée her o.moveDown Appuyez sur entrée her o.moveLef…" at bounding box center [721, 233] width 273 height 224
type textarea "hero.attack(enemy)"
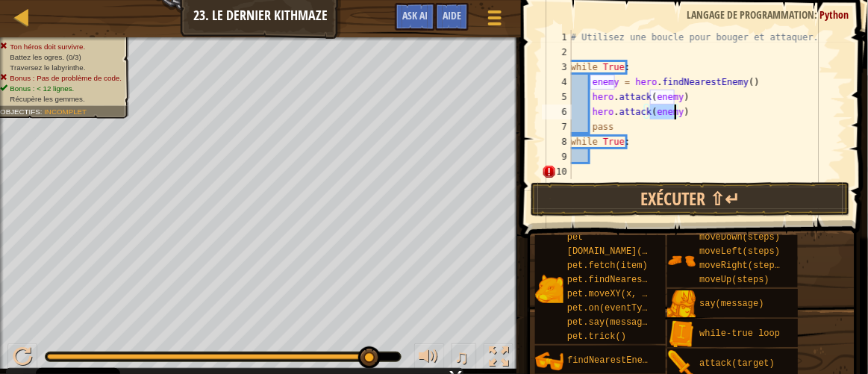
click at [659, 155] on div "# Utilisez une boucle pour bouger et attaquer. while True : enemy = hero . find…" at bounding box center [707, 119] width 278 height 179
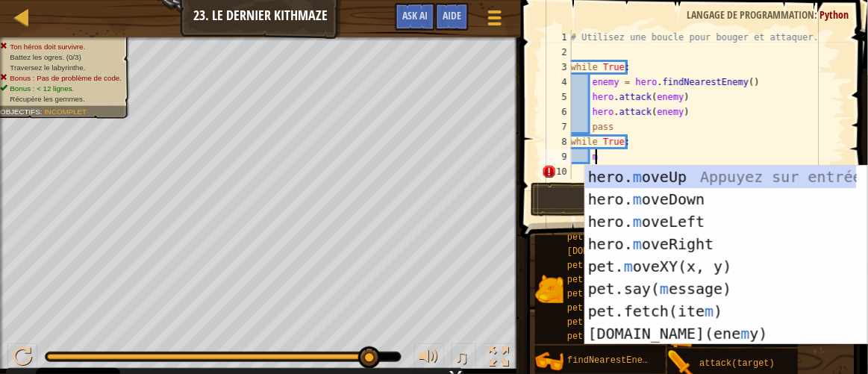
type textarea "mo"
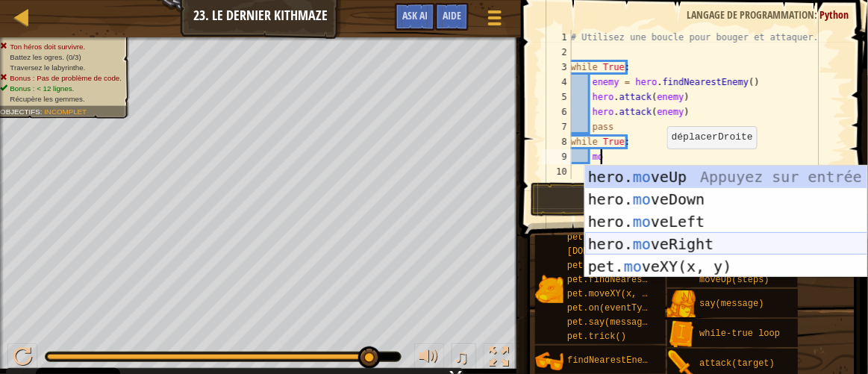
click at [715, 234] on div "hero. mo veUp Appuyez sur entrée hero. mo veDown Appuyez sur entrée hero. mo ve…" at bounding box center [726, 244] width 283 height 157
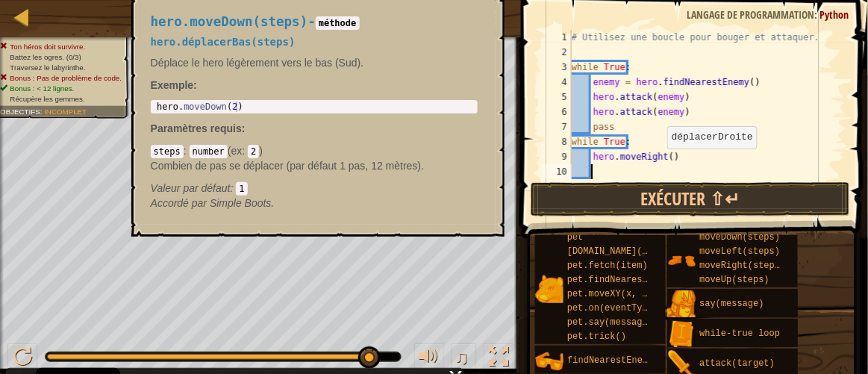
scroll to position [7, 1]
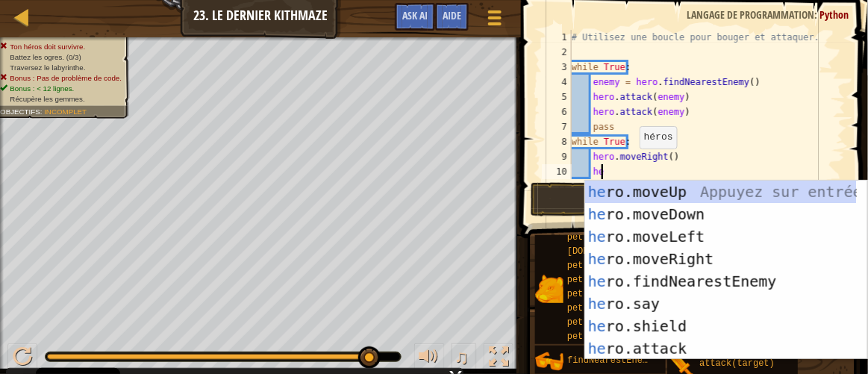
type textarea "hero"
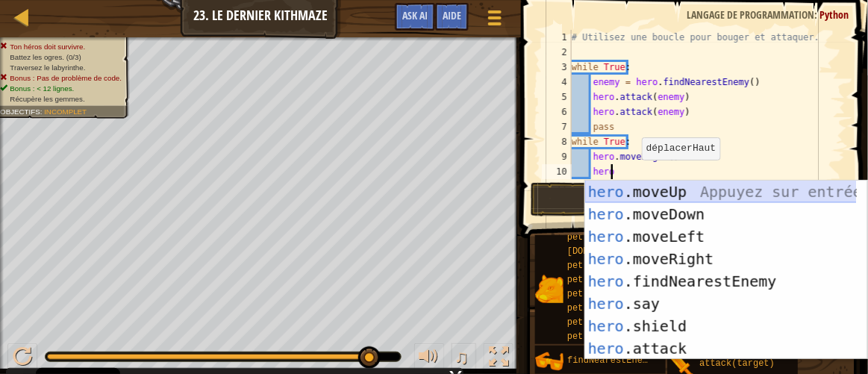
click at [694, 194] on div "hero .moveUp Appuyez sur entrée hero .moveDown Appuyez sur entrée hero .moveLef…" at bounding box center [721, 293] width 273 height 224
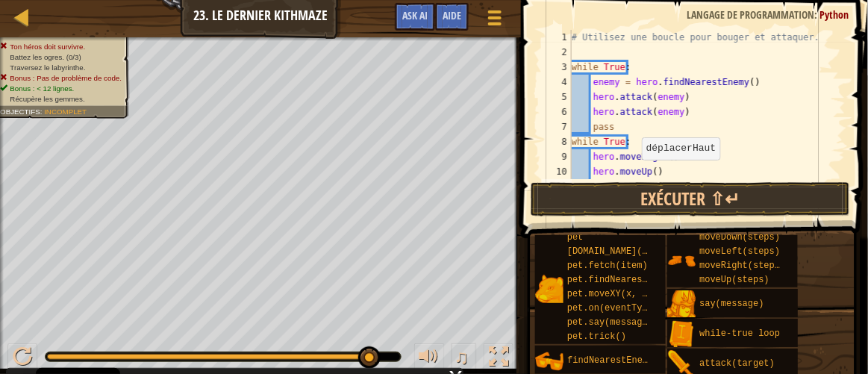
scroll to position [7, 1]
click at [668, 155] on div "# Utilisez une boucle pour bouger et attaquer. while True : enemy = hero . find…" at bounding box center [702, 119] width 267 height 179
click at [666, 155] on div "# Utilisez une boucle pour bouger et attaquer. while True : enemy = hero . find…" at bounding box center [702, 104] width 267 height 149
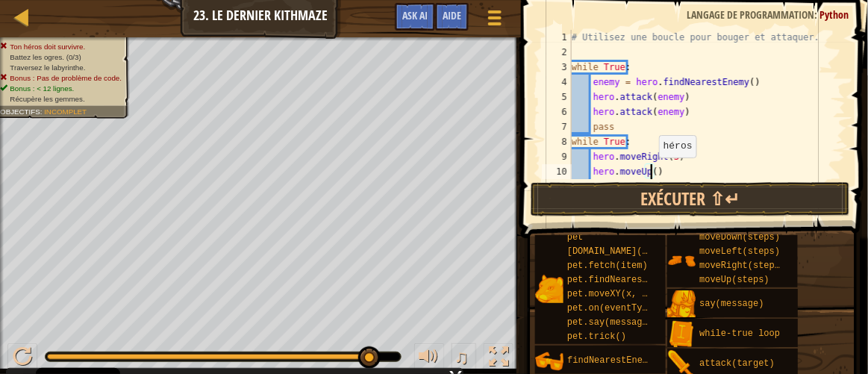
click at [652, 172] on div "# Utilisez une boucle pour bouger et attaquer. while True : enemy = hero . find…" at bounding box center [702, 119] width 267 height 179
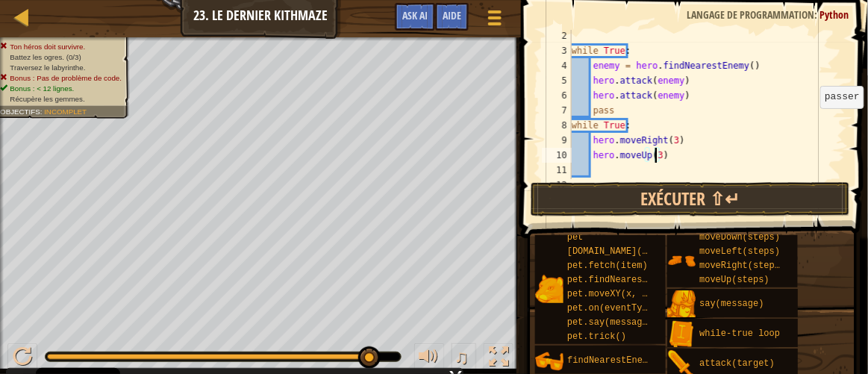
scroll to position [29, 0]
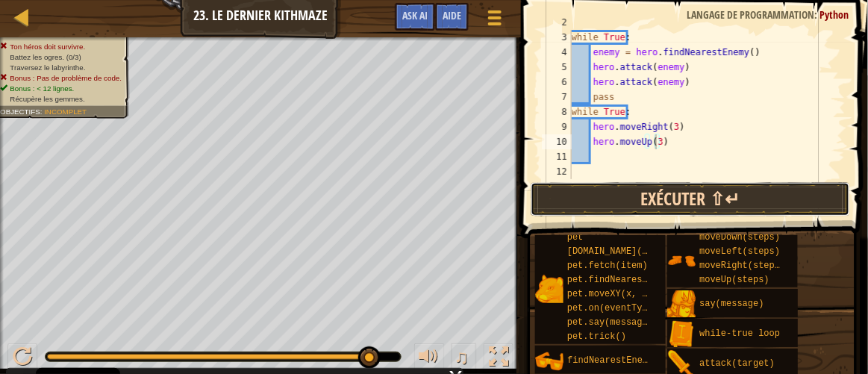
click at [718, 193] on button "Exécuter ⇧↵" at bounding box center [691, 199] width 320 height 34
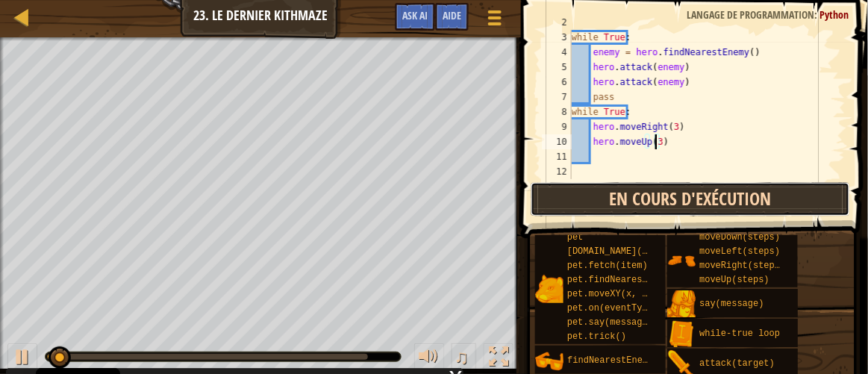
click at [718, 193] on button "En cours d'exécution" at bounding box center [691, 199] width 320 height 34
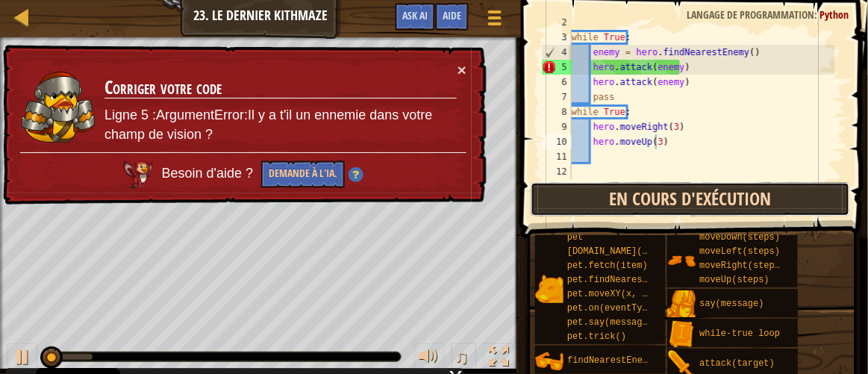
click at [718, 193] on button "En cours d'exécution" at bounding box center [691, 199] width 320 height 34
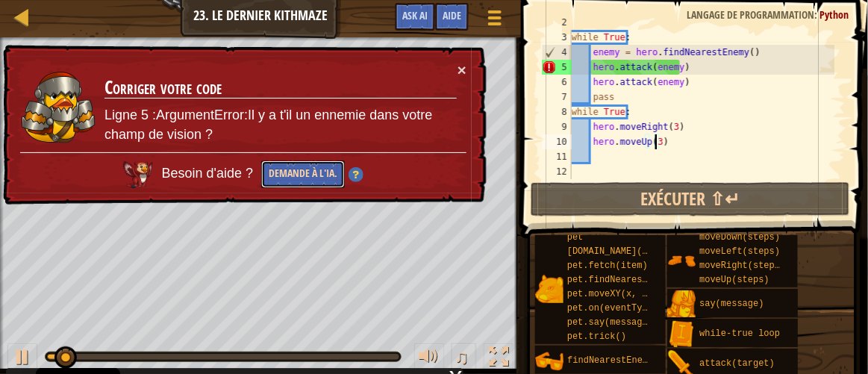
click at [333, 175] on button "Demande à l'IA." at bounding box center [303, 175] width 84 height 28
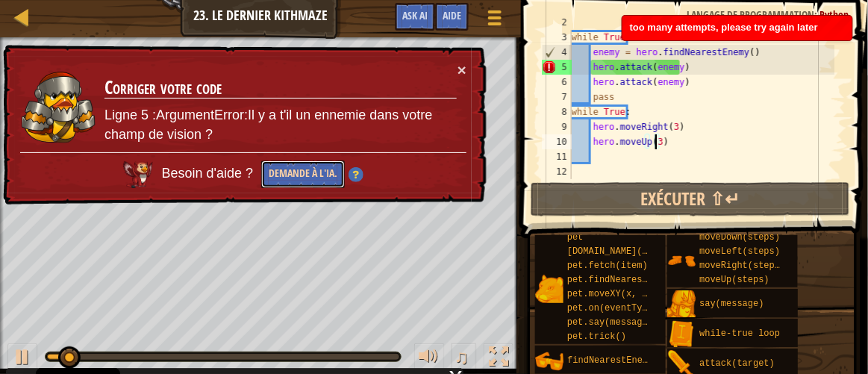
click at [333, 175] on button "Demande à l'IA." at bounding box center [303, 175] width 84 height 28
click at [333, 175] on button "Demande à l'IA." at bounding box center [303, 175] width 84 height 29
click at [333, 175] on button "Demande à l'IA." at bounding box center [304, 175] width 84 height 28
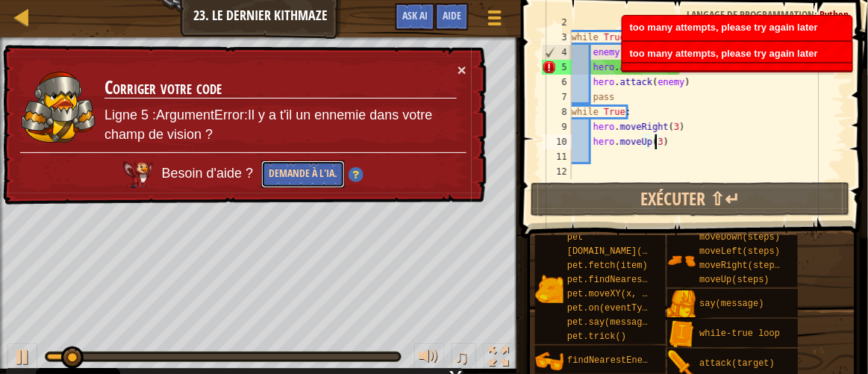
click at [333, 175] on button "Demande à l'IA." at bounding box center [304, 173] width 84 height 29
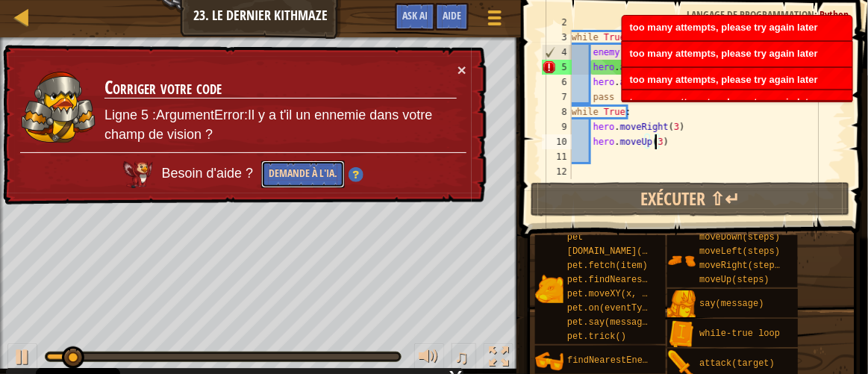
click at [333, 175] on button "Demande à l'IA." at bounding box center [304, 174] width 84 height 28
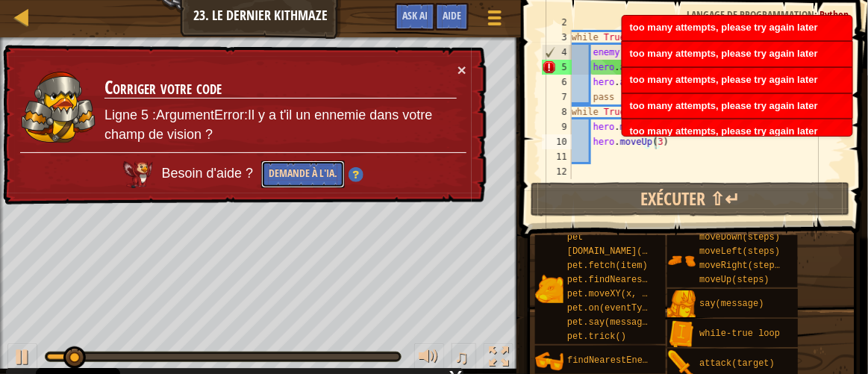
click at [333, 175] on button "Demande à l'IA." at bounding box center [303, 175] width 84 height 28
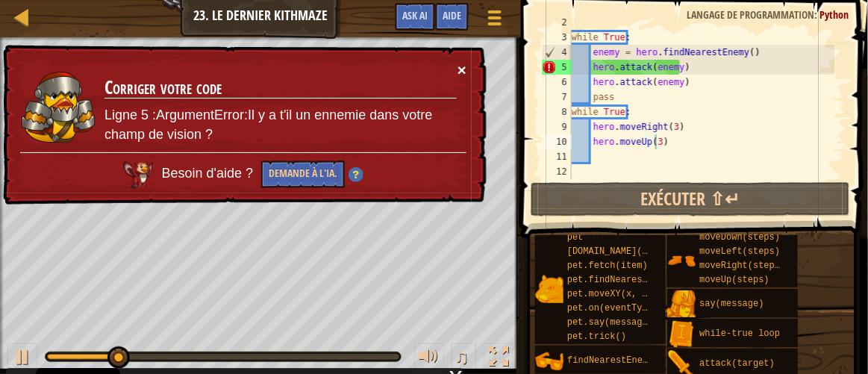
click at [461, 66] on button "×" at bounding box center [462, 67] width 10 height 16
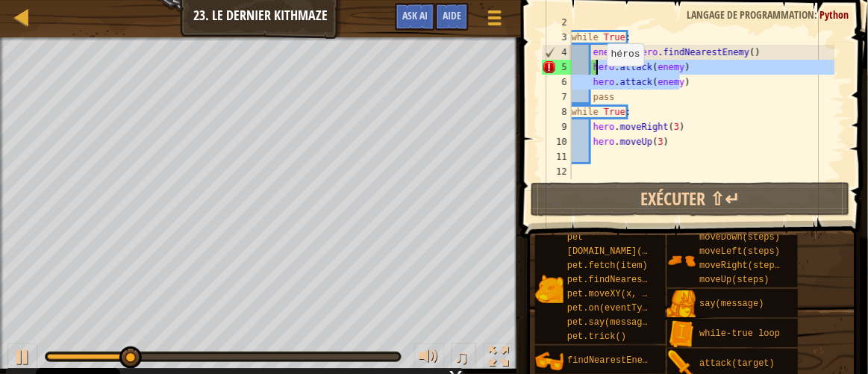
drag, startPoint x: 688, startPoint y: 76, endPoint x: 653, endPoint y: 65, distance: 36.1
click at [649, 64] on div "while True : enemy = hero . findNearestEnemy ( ) hero . attack ( enemy ) hero .…" at bounding box center [702, 104] width 267 height 179
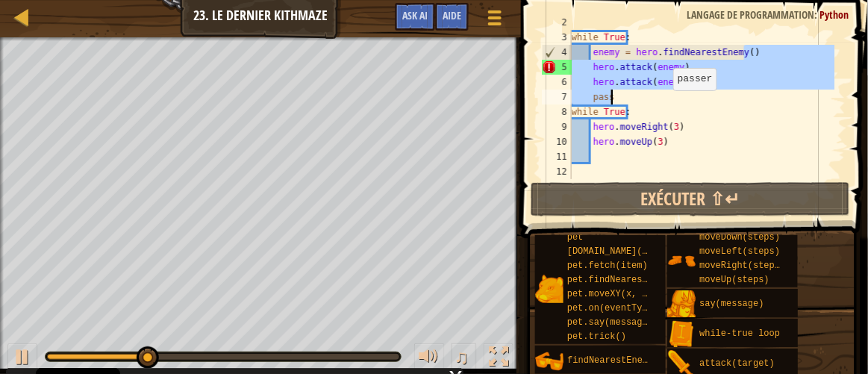
drag, startPoint x: 744, startPoint y: 55, endPoint x: 684, endPoint y: 80, distance: 64.9
click at [670, 87] on div "while True : enemy = hero . findNearestEnemy ( ) hero . attack ( enemy ) hero .…" at bounding box center [702, 104] width 267 height 179
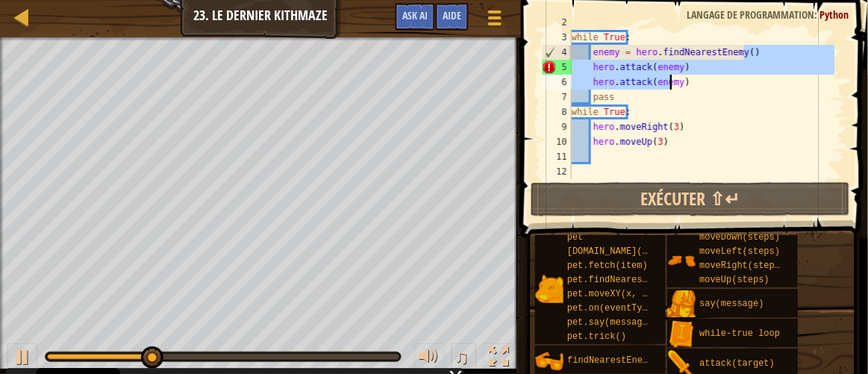
click at [769, 47] on div "while True : enemy = hero . findNearestEnemy ( ) hero . attack ( enemy ) hero .…" at bounding box center [702, 104] width 267 height 149
drag, startPoint x: 765, startPoint y: 47, endPoint x: 617, endPoint y: 77, distance: 150.1
click at [617, 77] on div "while True : enemy = hero . findNearestEnemy ( ) hero . attack ( enemy ) hero .…" at bounding box center [702, 104] width 267 height 179
type textarea "enemy = hero.findNearestEnemy()attack(enemy)"
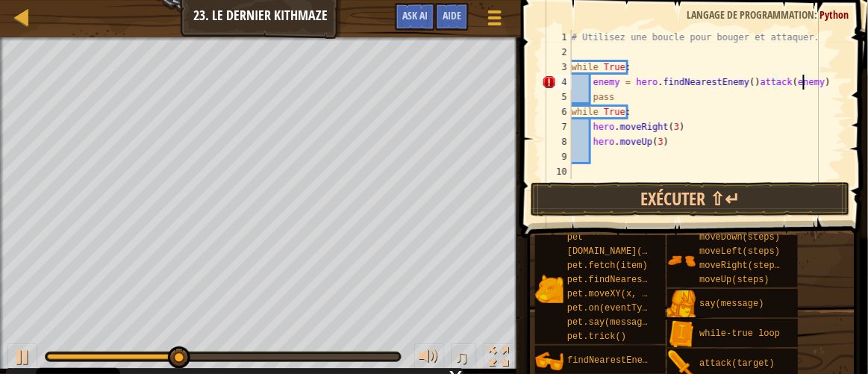
drag, startPoint x: 802, startPoint y: 85, endPoint x: 771, endPoint y: 86, distance: 30.6
click at [771, 86] on div "# Utilisez une boucle pour bouger et attaquer. while True : enemy = hero . find…" at bounding box center [707, 119] width 277 height 179
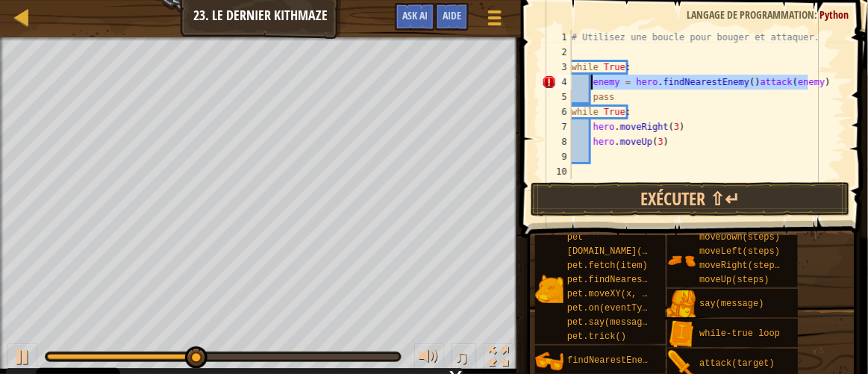
drag, startPoint x: 807, startPoint y: 81, endPoint x: 593, endPoint y: 85, distance: 214.3
click at [593, 85] on div "# Utilisez une boucle pour bouger et attaquer. while True : enemy = hero . find…" at bounding box center [707, 119] width 277 height 179
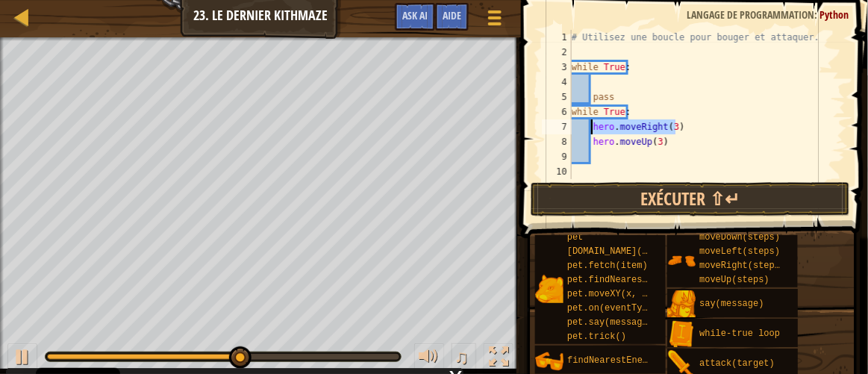
drag, startPoint x: 685, startPoint y: 133, endPoint x: 594, endPoint y: 133, distance: 90.3
click at [594, 133] on div "# Utilisez une boucle pour bouger et attaquer. while True : pass while True : h…" at bounding box center [707, 119] width 277 height 179
type textarea "hero.moveRight(3)"
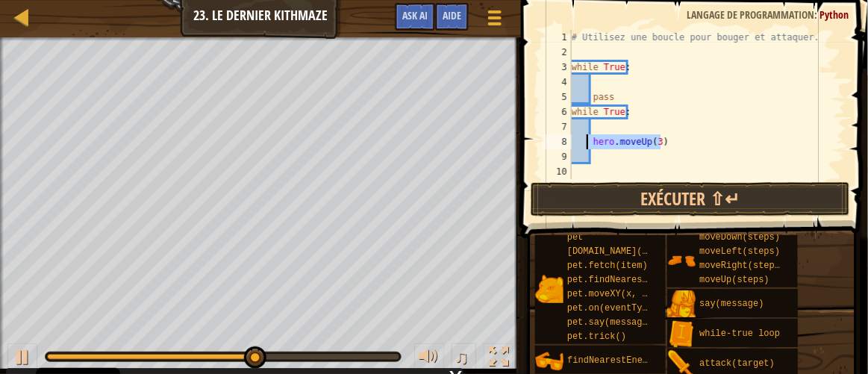
drag, startPoint x: 673, startPoint y: 139, endPoint x: 585, endPoint y: 143, distance: 87.4
click at [585, 143] on div "# Utilisez une boucle pour bouger et attaquer. while True : pass while True : h…" at bounding box center [707, 119] width 277 height 179
type textarea "hero.moveUp(3)"
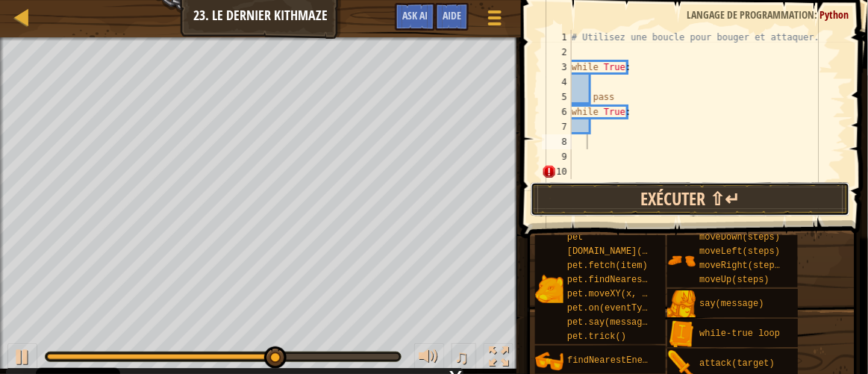
click at [647, 206] on button "Exécuter ⇧↵" at bounding box center [691, 199] width 320 height 34
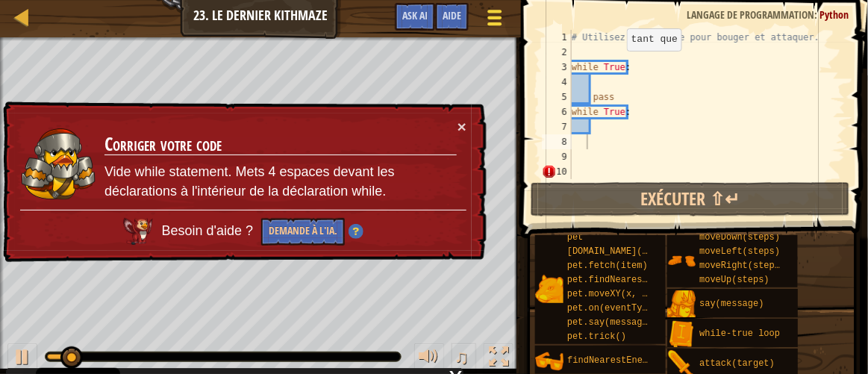
click at [495, 13] on div at bounding box center [495, 18] width 20 height 22
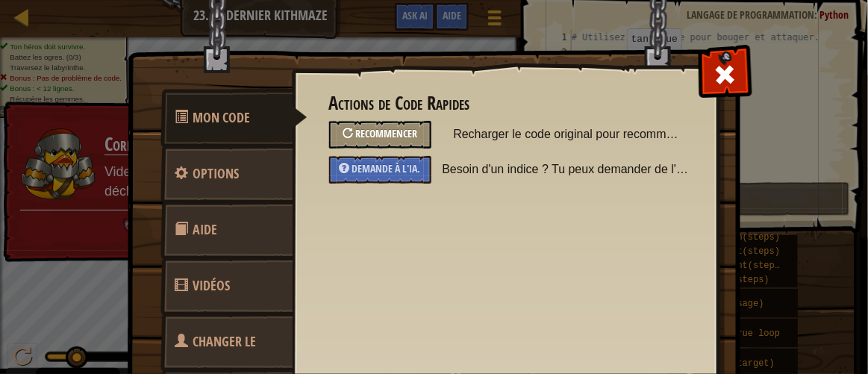
click at [367, 129] on span "Recommencer" at bounding box center [386, 133] width 62 height 14
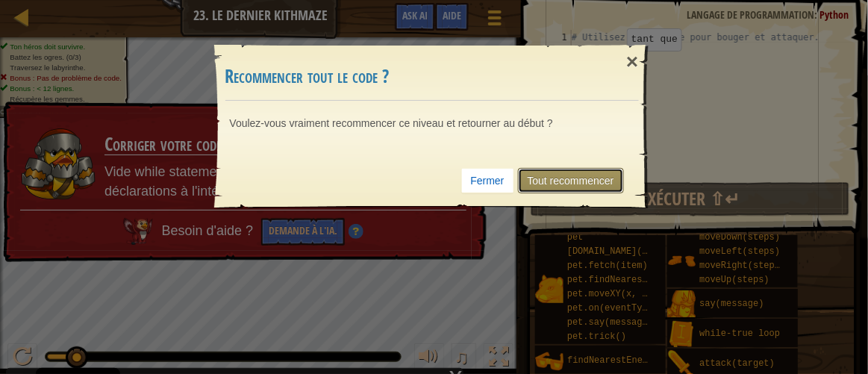
click at [520, 171] on link "Tout recommencer" at bounding box center [571, 180] width 106 height 25
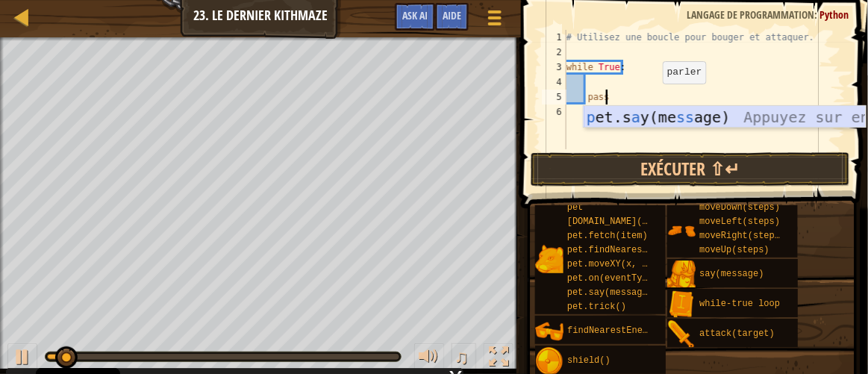
click at [641, 116] on div "p et.s a y(me ss age) Appuyez sur entrée" at bounding box center [725, 139] width 283 height 67
type textarea "pet.say("message")"
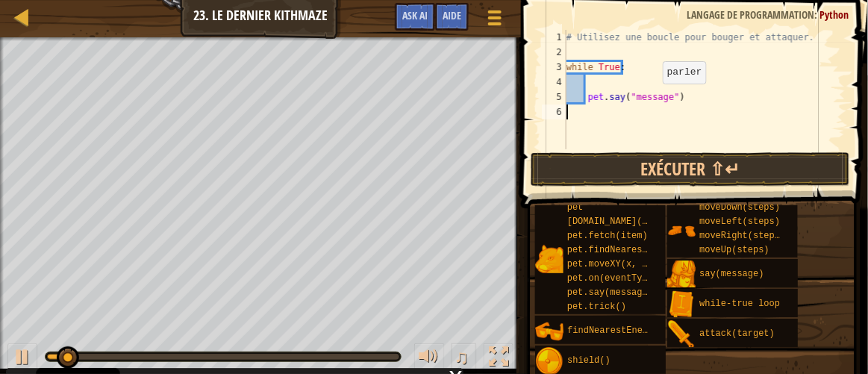
click at [641, 116] on div "# Utilisez une boucle pour bouger et attaquer. while True : pet . say ( "messag…" at bounding box center [705, 104] width 282 height 149
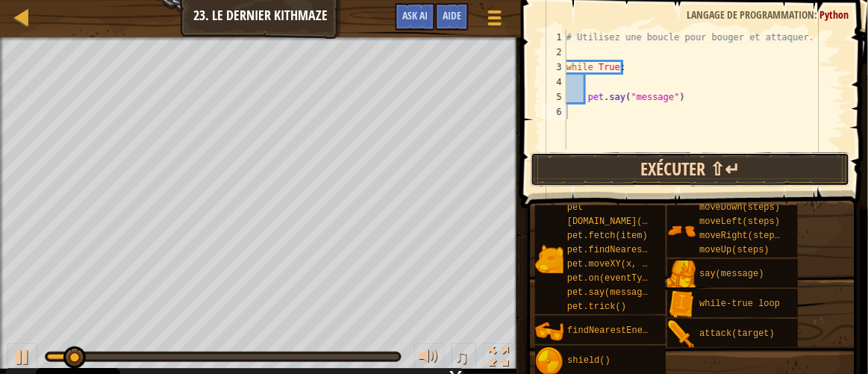
click at [656, 155] on button "Exécuter ⇧↵" at bounding box center [691, 169] width 320 height 34
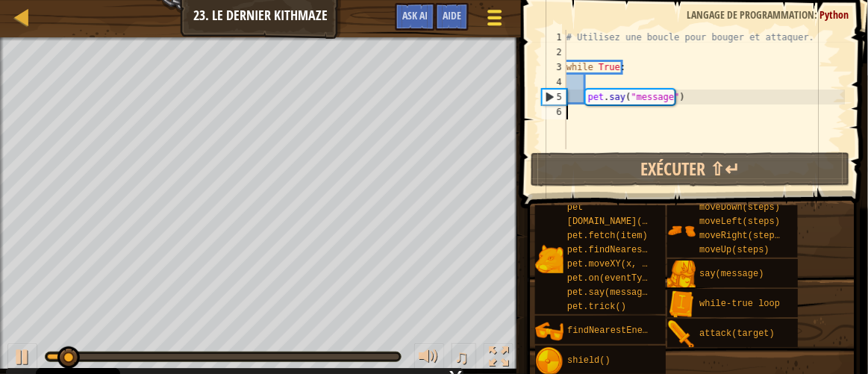
click at [505, 23] on button "Menu du jeu" at bounding box center [496, 20] width 40 height 37
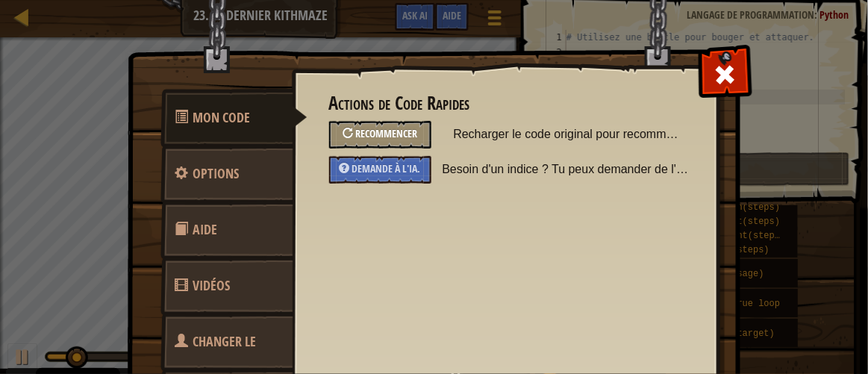
click at [382, 137] on span "Recommencer" at bounding box center [386, 133] width 62 height 14
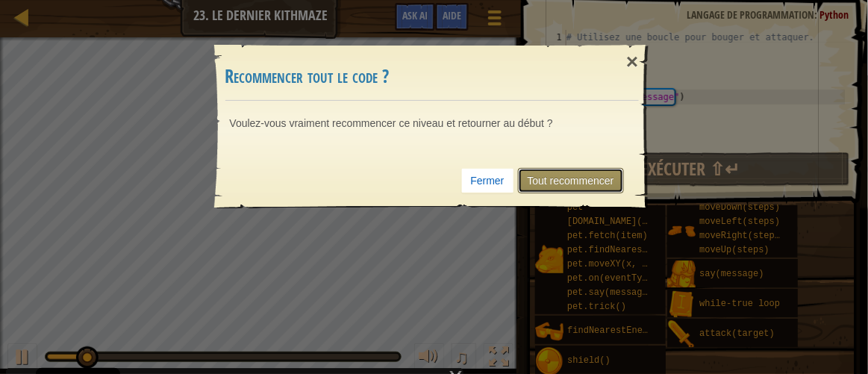
click at [535, 172] on link "Tout recommencer" at bounding box center [571, 180] width 106 height 25
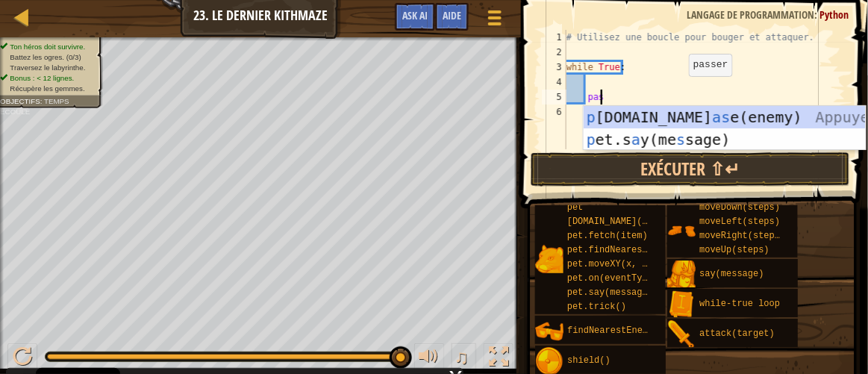
type textarea "p"
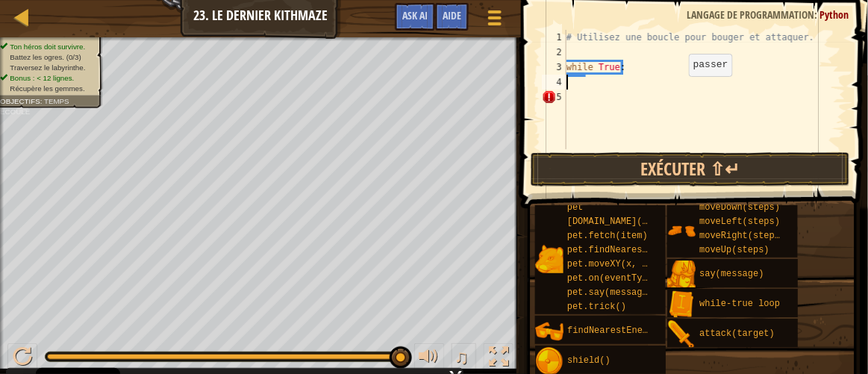
type textarea "m"
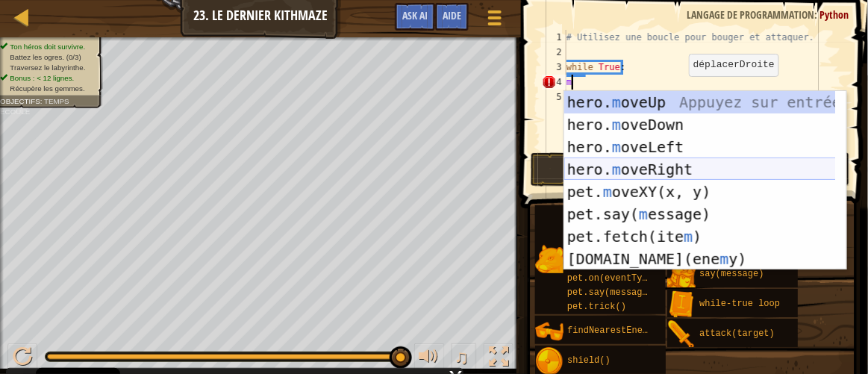
click at [653, 164] on div "hero. m oveUp Appuyez sur entrée hero. m oveDown Appuyez sur entrée hero. m ove…" at bounding box center [700, 203] width 273 height 224
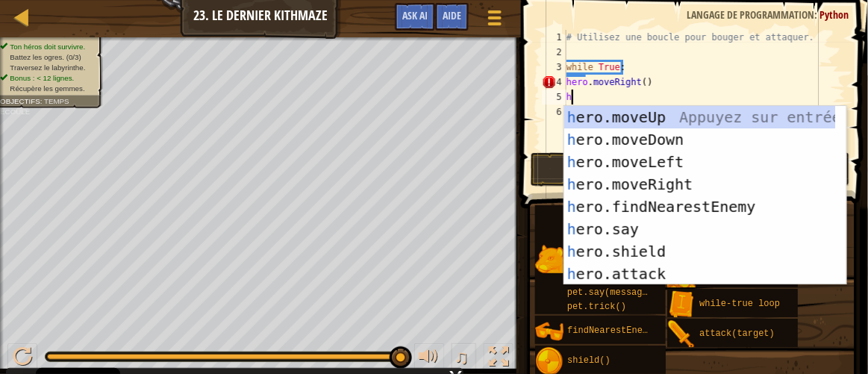
type textarea "he"
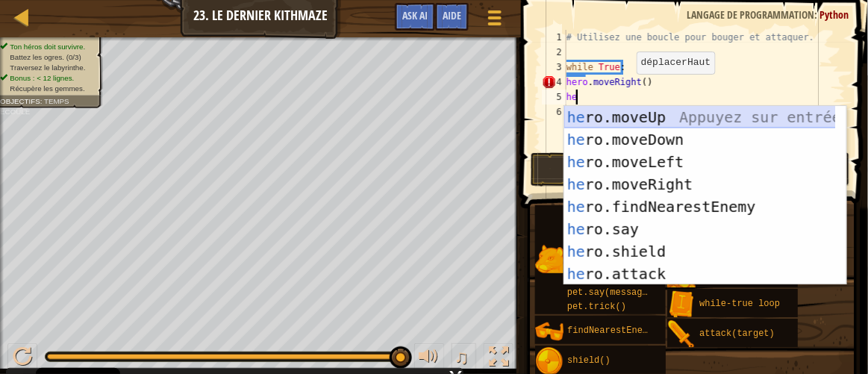
click at [685, 115] on div "he ro.moveUp Appuyez sur entrée he ro.moveDown Appuyez sur entrée he ro.moveLef…" at bounding box center [700, 218] width 273 height 224
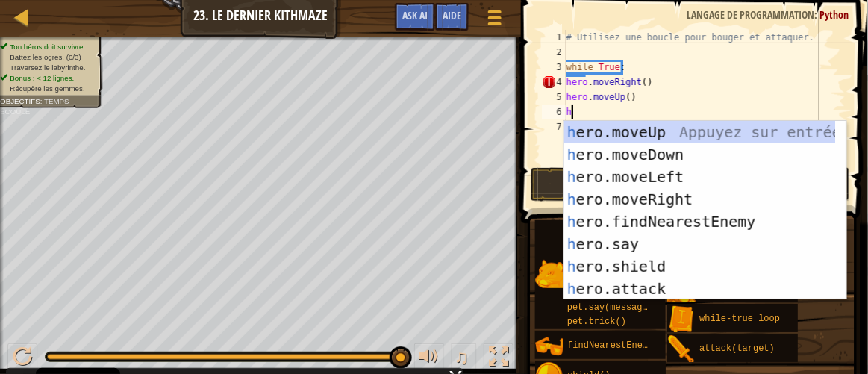
type textarea "he"
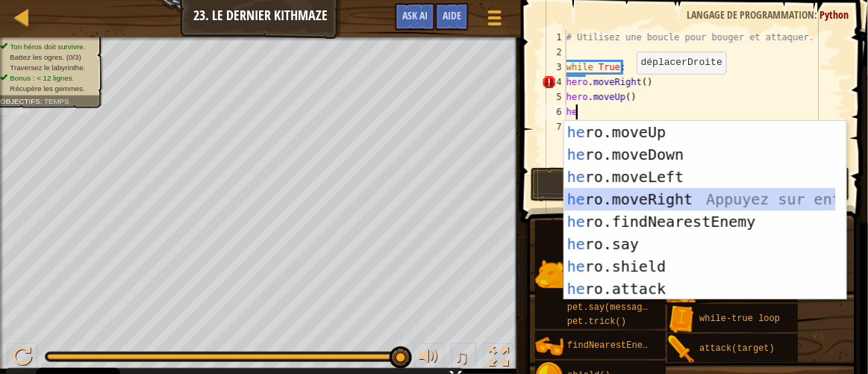
click at [612, 191] on div "he ro.moveUp Appuyez sur entrée he ro.moveDown Appuyez sur entrée he ro.moveLef…" at bounding box center [700, 233] width 273 height 224
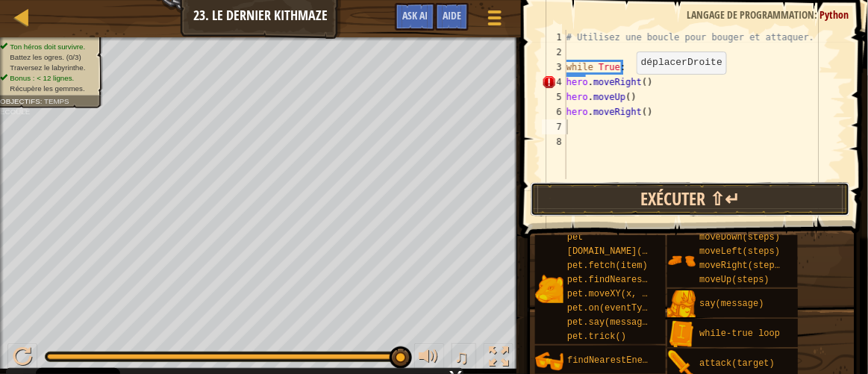
click at [632, 189] on button "Exécuter ⇧↵" at bounding box center [691, 199] width 320 height 34
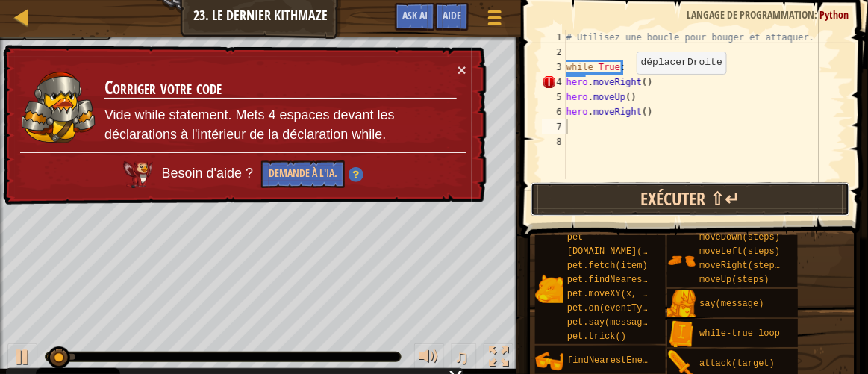
click at [632, 189] on button "Exécuter ⇧↵" at bounding box center [691, 199] width 320 height 34
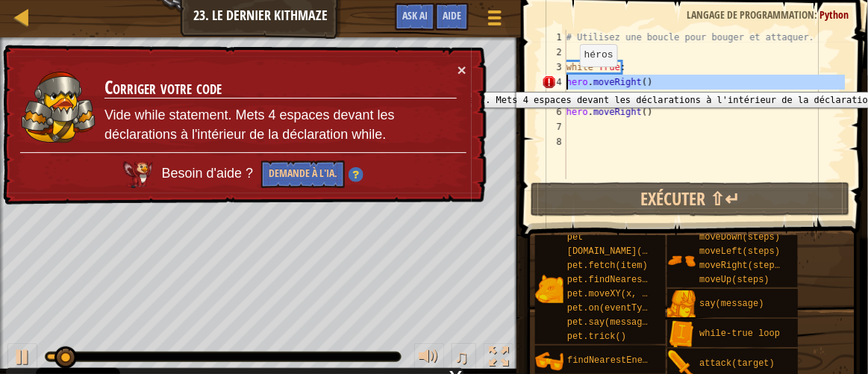
click at [567, 81] on div "4" at bounding box center [554, 82] width 25 height 15
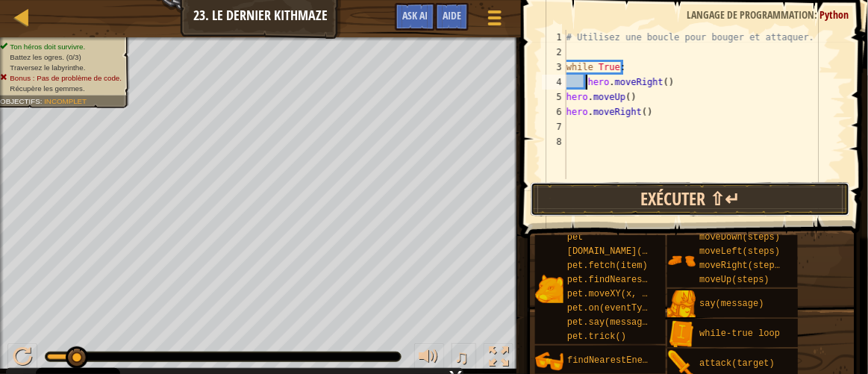
click at [658, 186] on button "Exécuter ⇧↵" at bounding box center [691, 199] width 320 height 34
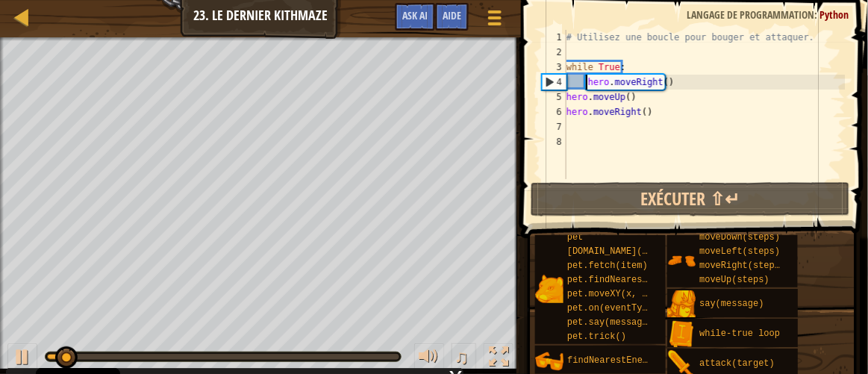
scroll to position [7, 1]
click at [569, 93] on div "# Utilisez une boucle pour bouger et attaquer. while True : hero . moveRight ( …" at bounding box center [705, 119] width 282 height 179
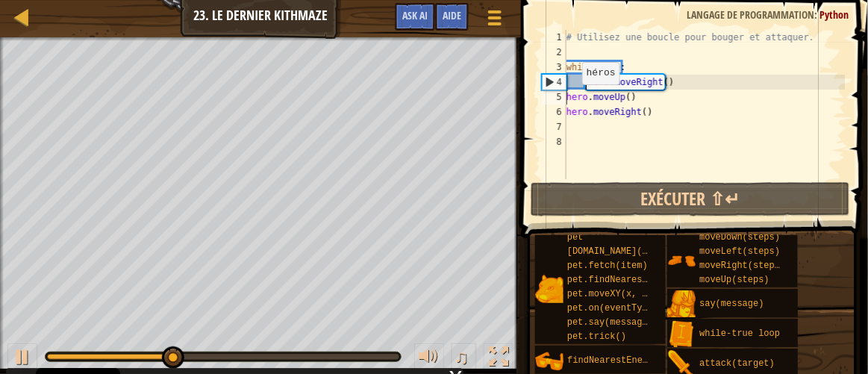
click at [570, 99] on div "# Utilisez une boucle pour bouger et attaquer. while True : hero . moveRight ( …" at bounding box center [705, 119] width 282 height 179
click at [567, 96] on div "# Utilisez une boucle pour bouger et attaquer. while True : hero . moveRight ( …" at bounding box center [705, 119] width 282 height 179
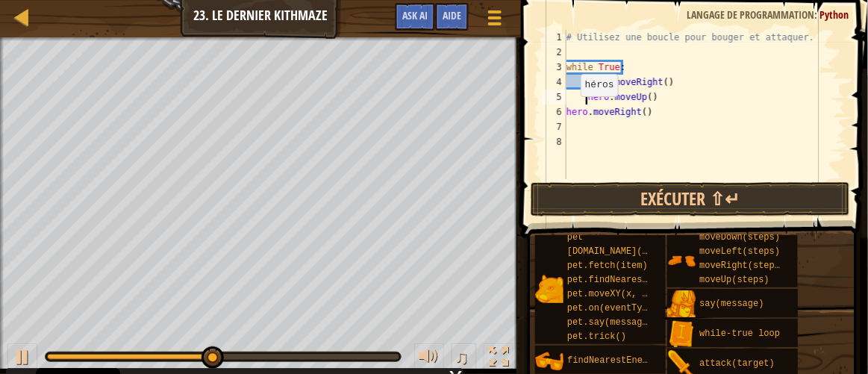
click at [568, 111] on div "# Utilisez une boucle pour bouger et attaquer. while True : hero . moveRight ( …" at bounding box center [705, 119] width 282 height 179
type textarea "hero.moveRight()"
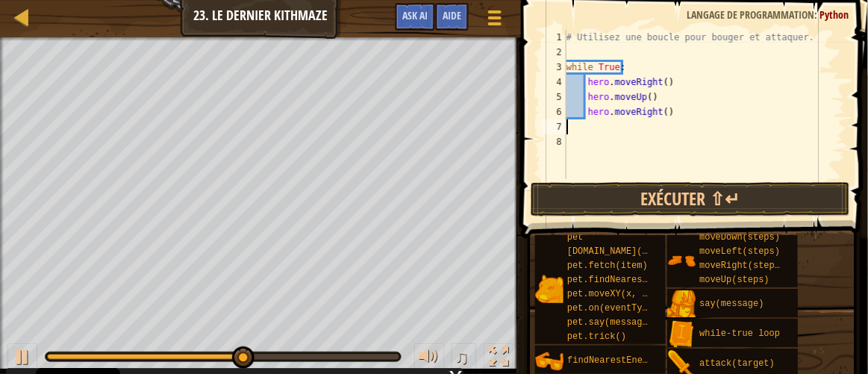
click at [608, 125] on div "# Utilisez une boucle pour bouger et attaquer. while True : hero . moveRight ( …" at bounding box center [705, 119] width 282 height 179
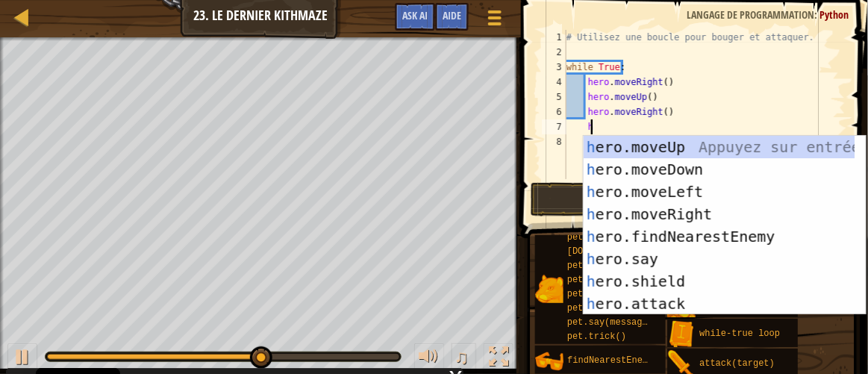
scroll to position [7, 1]
type textarea "h"
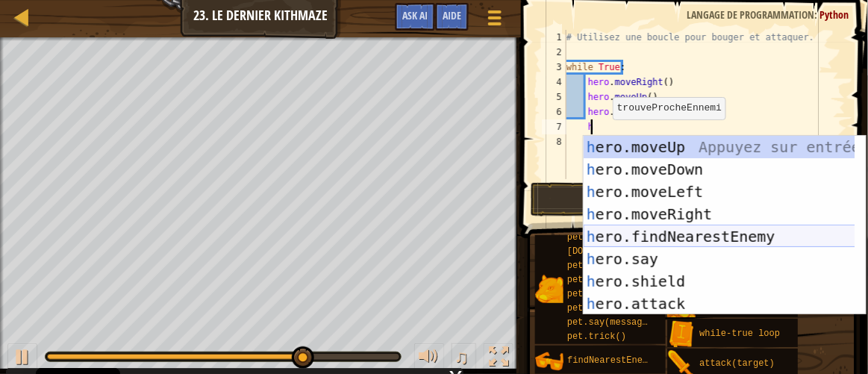
click at [659, 243] on div "h ero.moveUp Appuyez sur entrée h ero.moveDown Appuyez sur entrée h ero.moveLef…" at bounding box center [720, 248] width 273 height 224
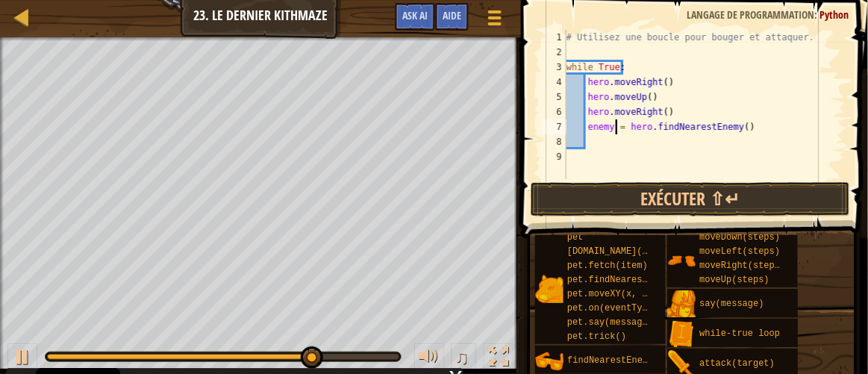
click at [614, 128] on div "# Utilisez une boucle pour bouger et attaquer. while True : hero . moveRight ( …" at bounding box center [705, 119] width 282 height 179
click at [611, 122] on div "# Utilisez une boucle pour bouger et attaquer. while True : hero . moveRight ( …" at bounding box center [705, 119] width 282 height 179
type textarea "enemy1 = hero.findNearestEnemy()"
click at [609, 146] on div "# Utilisez une boucle pour bouger et attaquer. while True : hero . moveRight ( …" at bounding box center [705, 119] width 282 height 179
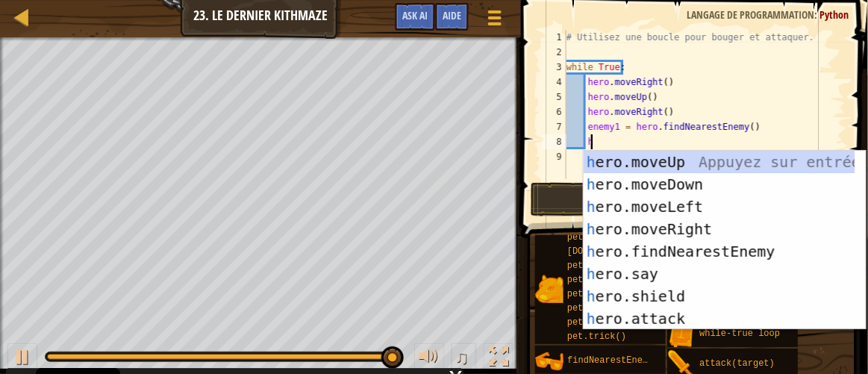
scroll to position [7, 1]
type textarea "heo"
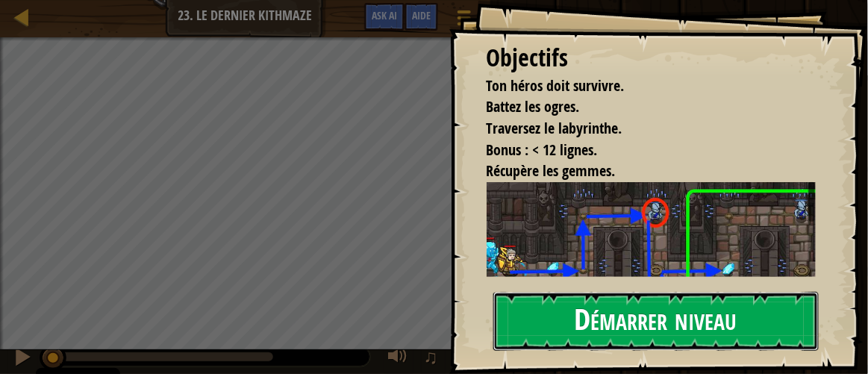
click at [691, 329] on button "Démarrer niveau" at bounding box center [657, 321] width 326 height 59
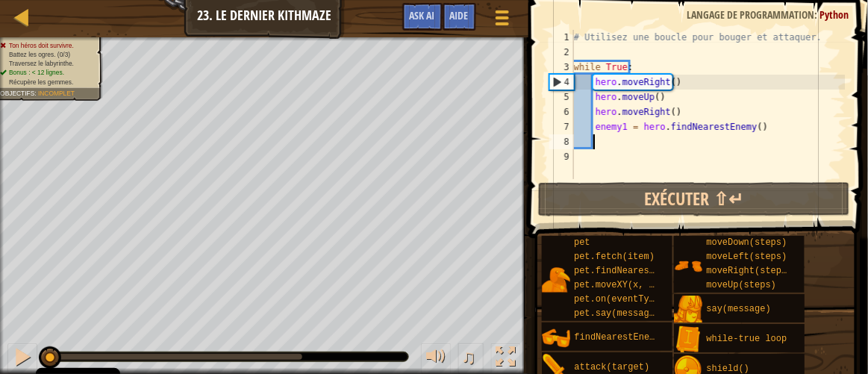
click at [665, 147] on div "# Utilisez une boucle pour bouger et attaquer. while True : hero . moveRight ( …" at bounding box center [727, 119] width 313 height 179
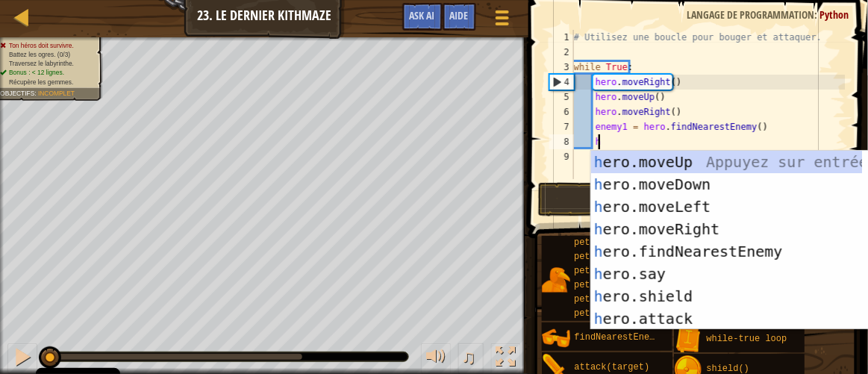
scroll to position [7, 1]
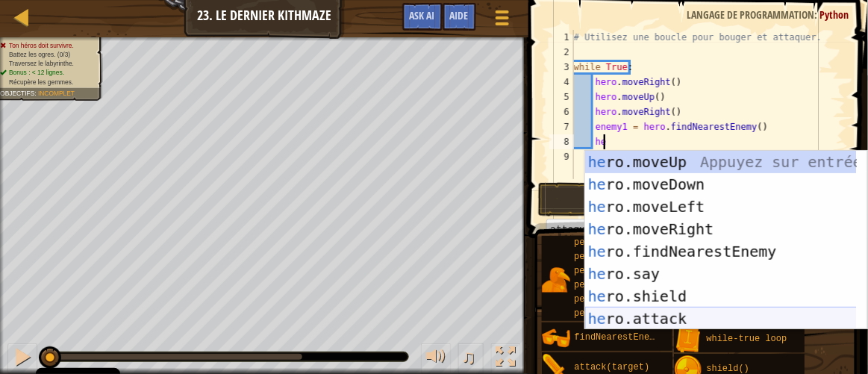
click at [614, 317] on div "he ro.moveUp Appuyez sur entrée he ro.moveDown Appuyez sur entrée he ro.moveLef…" at bounding box center [721, 263] width 273 height 224
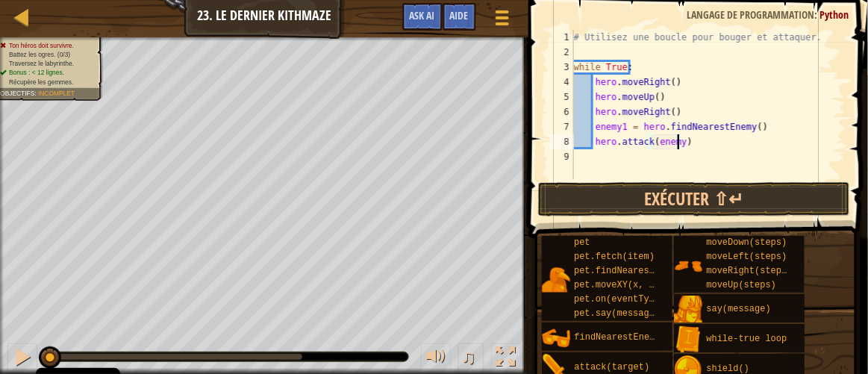
type textarea "hero.attack(enemy1)"
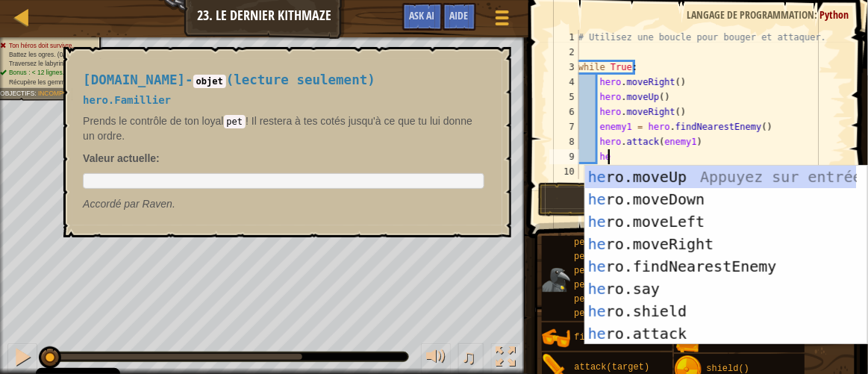
type textarea "hero"
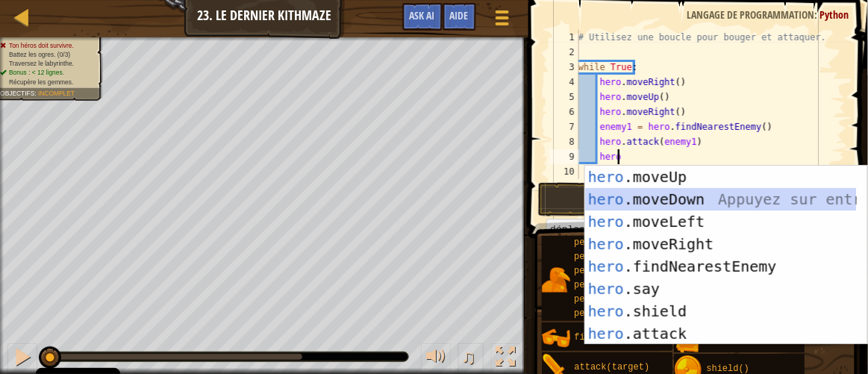
click at [716, 193] on div "hero .moveUp Appuyez sur entrée hero .moveDown Appuyez sur entrée hero .moveLef…" at bounding box center [721, 278] width 273 height 224
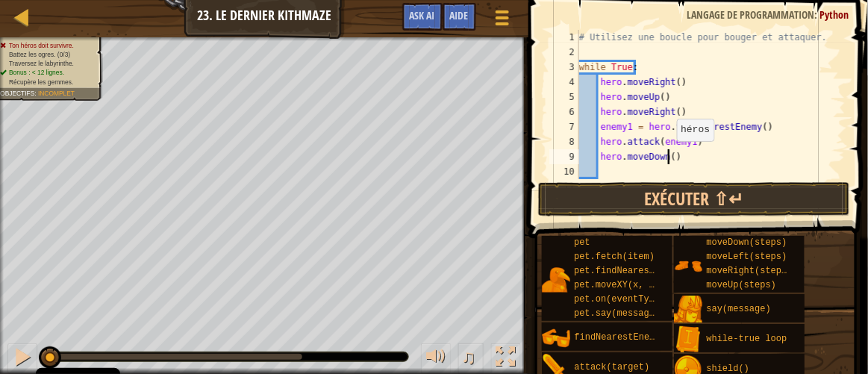
click at [669, 156] on div "# Utilisez une boucle pour bouger et attaquer. while True : hero . moveRight ( …" at bounding box center [705, 119] width 259 height 179
type textarea "hero.moveDown(2)"
click at [680, 156] on div "# Utilisez une boucle pour bouger et attaquer. while True : hero . moveRight ( …" at bounding box center [705, 119] width 259 height 179
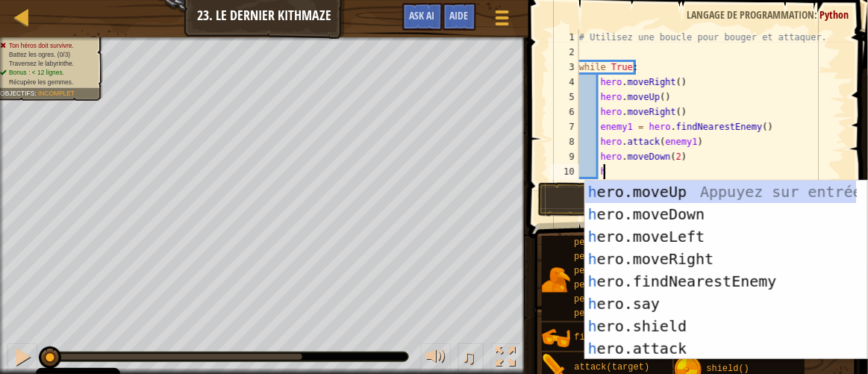
scroll to position [7, 1]
type textarea "he"
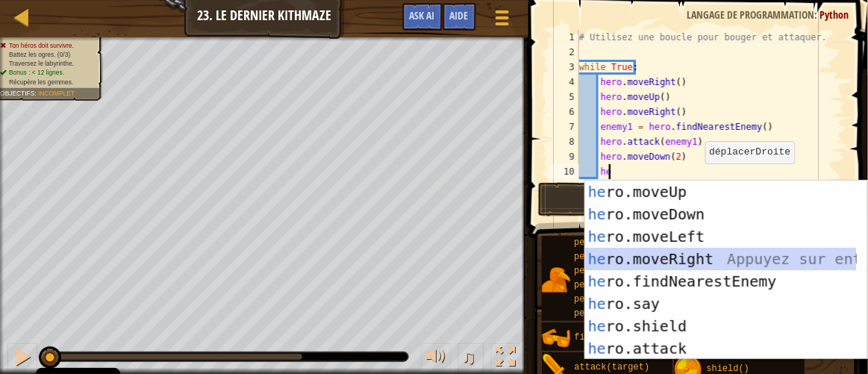
click at [696, 253] on div "he ro.moveUp Appuyez sur entrée he ro.moveDown Appuyez sur entrée he ro.moveLef…" at bounding box center [721, 293] width 273 height 224
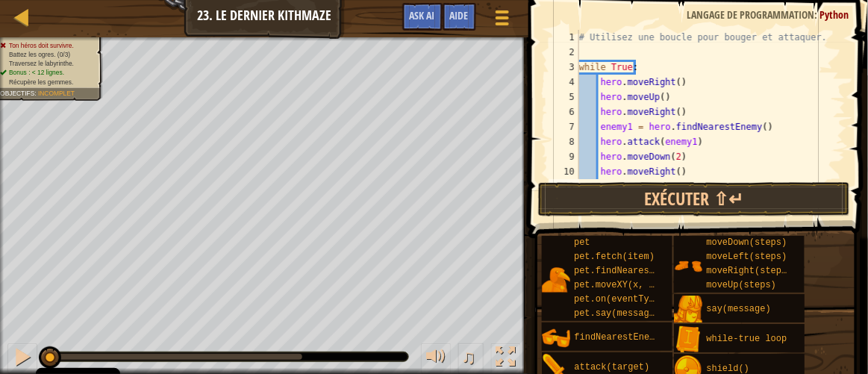
click at [694, 164] on div "# Utilisez une boucle pour bouger et attaquer. while True : hero . moveRight ( …" at bounding box center [705, 119] width 259 height 179
click at [682, 174] on div "# Utilisez une boucle pour bouger et attaquer. while True : hero . moveRight ( …" at bounding box center [705, 119] width 259 height 179
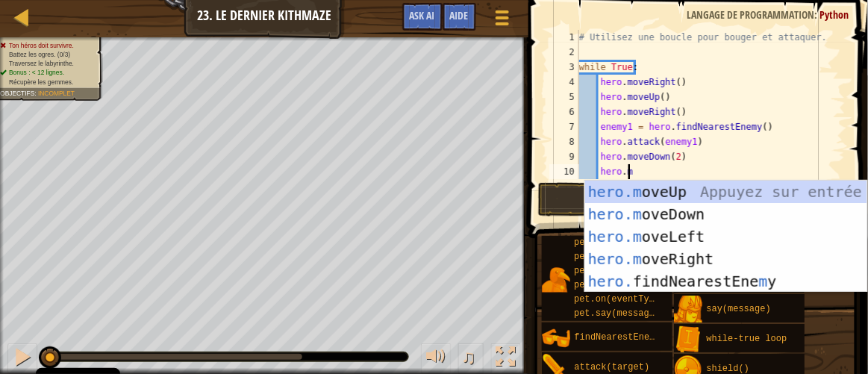
type textarea "hero.m"
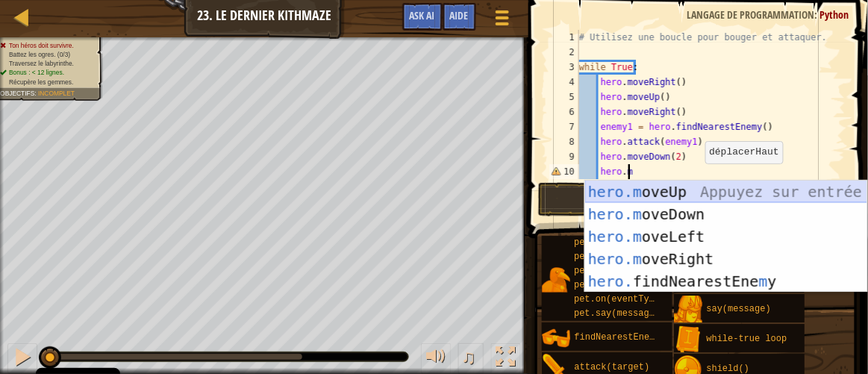
click at [682, 190] on div "hero.m oveUp Appuyez sur entrée hero.m oveDown Appuyez sur entrée hero.m oveLef…" at bounding box center [726, 259] width 283 height 157
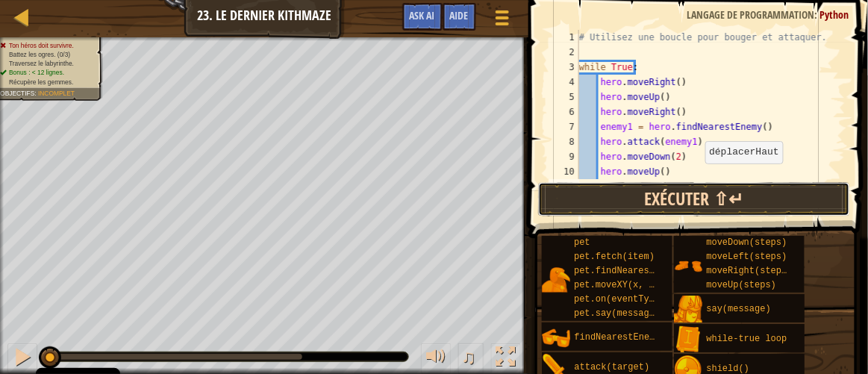
click at [685, 194] on button "Exécuter ⇧↵" at bounding box center [694, 199] width 313 height 34
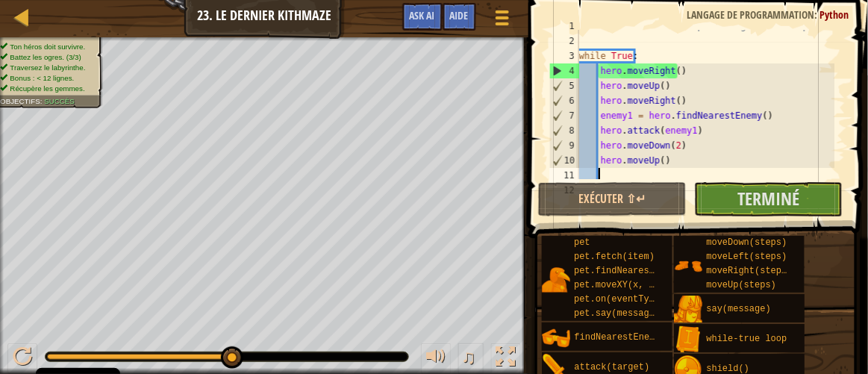
scroll to position [12, 0]
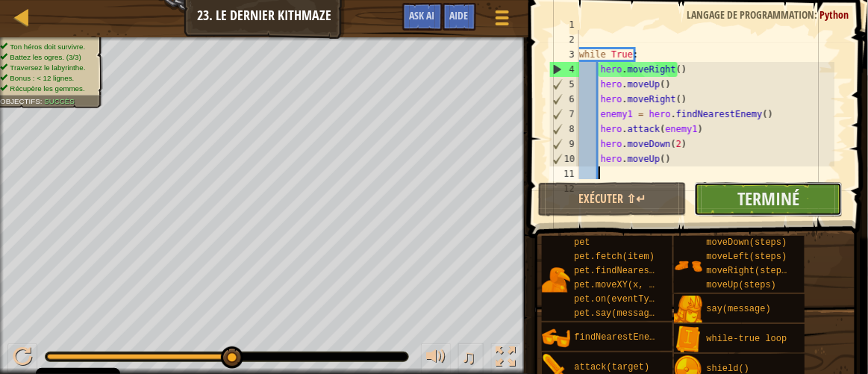
click at [731, 202] on button "Terminé" at bounding box center [768, 199] width 149 height 34
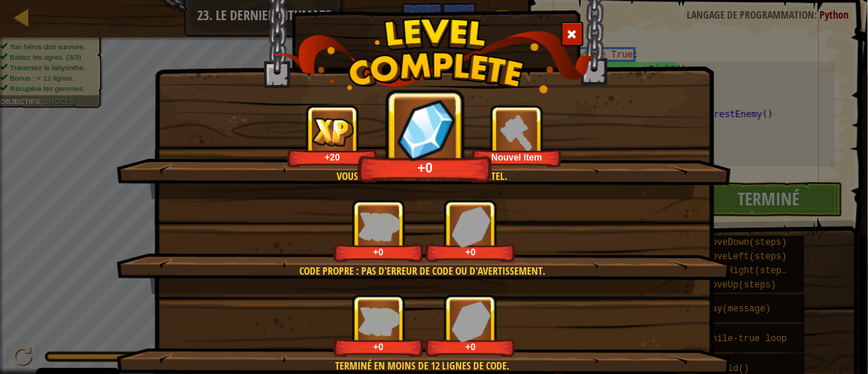
scroll to position [96, 0]
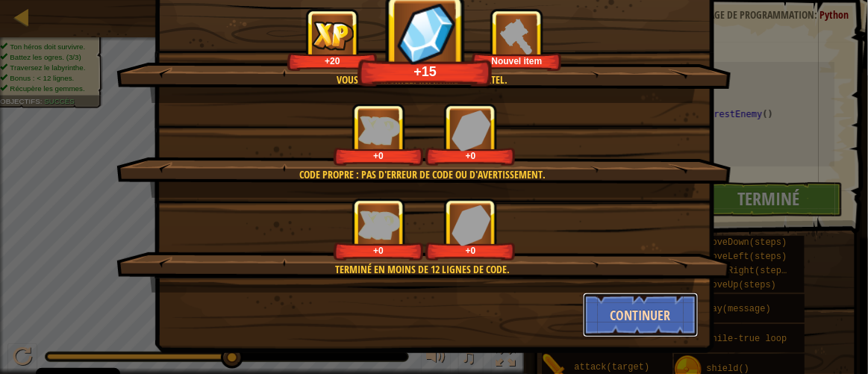
click at [656, 320] on button "Continuer" at bounding box center [641, 315] width 116 height 45
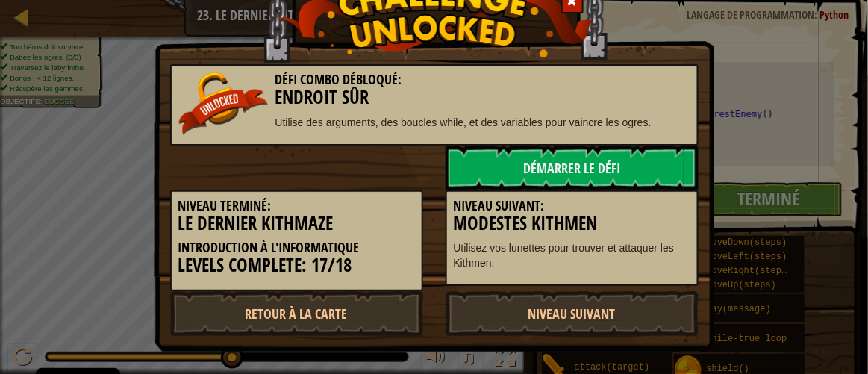
scroll to position [24, 0]
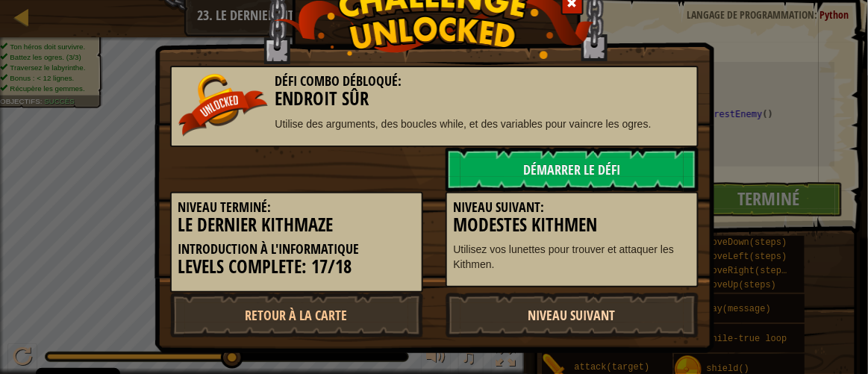
click at [595, 308] on link "Niveau Suivant" at bounding box center [572, 315] width 253 height 45
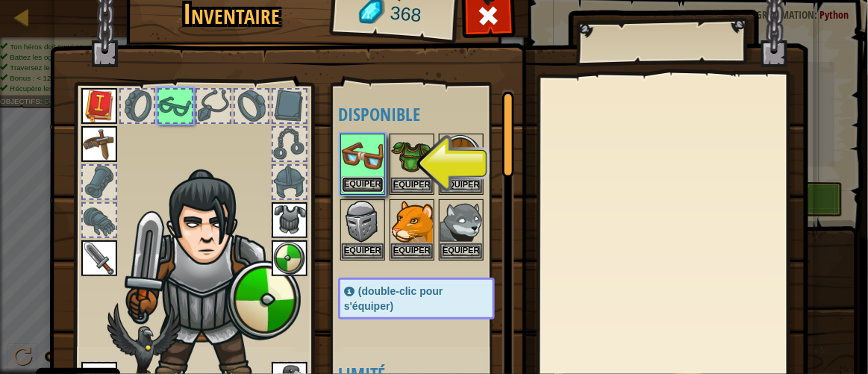
click at [344, 179] on button "Equiper" at bounding box center [363, 185] width 42 height 16
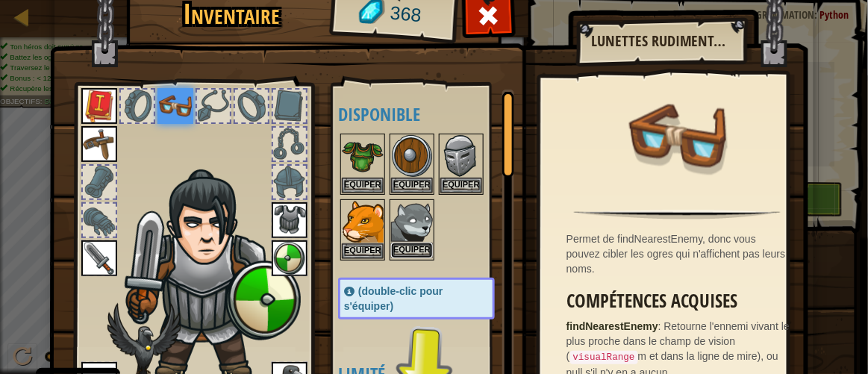
click at [418, 244] on button "Equiper" at bounding box center [412, 251] width 42 height 16
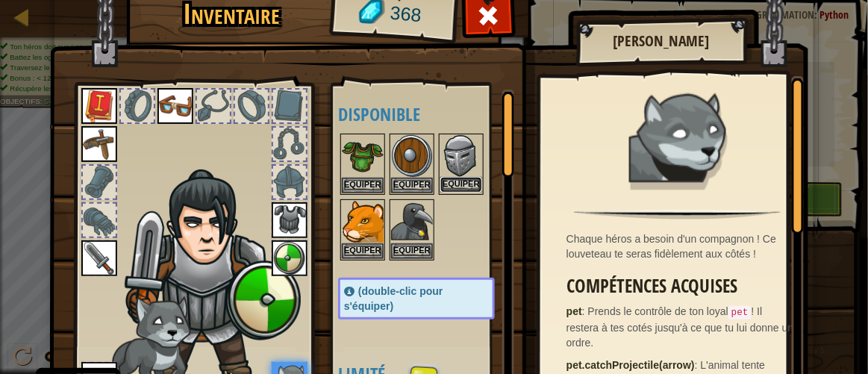
click at [452, 190] on button "Equiper" at bounding box center [462, 185] width 42 height 16
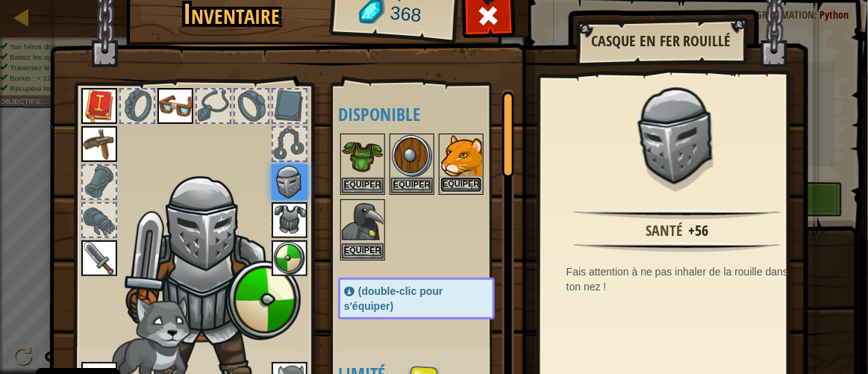
click at [455, 182] on button "Equiper" at bounding box center [462, 185] width 42 height 16
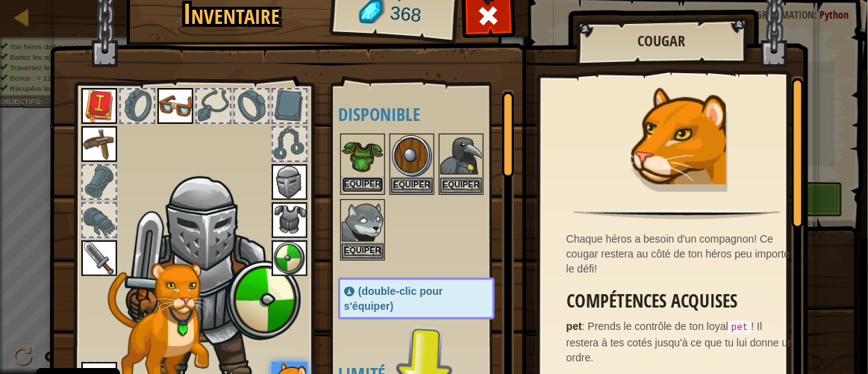
click at [364, 178] on button "Equiper" at bounding box center [363, 185] width 42 height 16
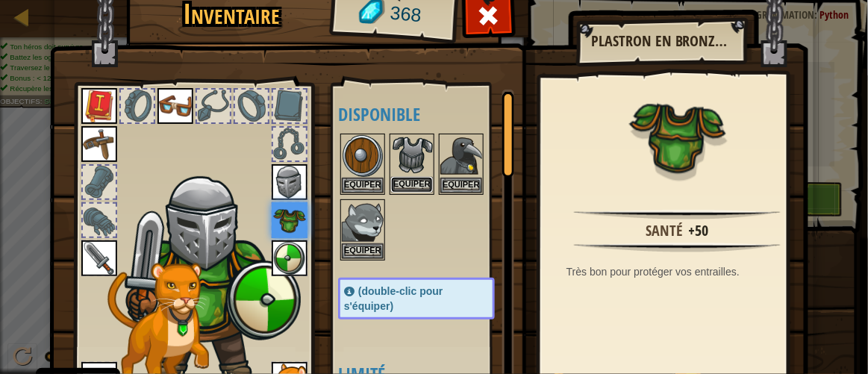
click at [408, 184] on button "Equiper" at bounding box center [412, 185] width 42 height 16
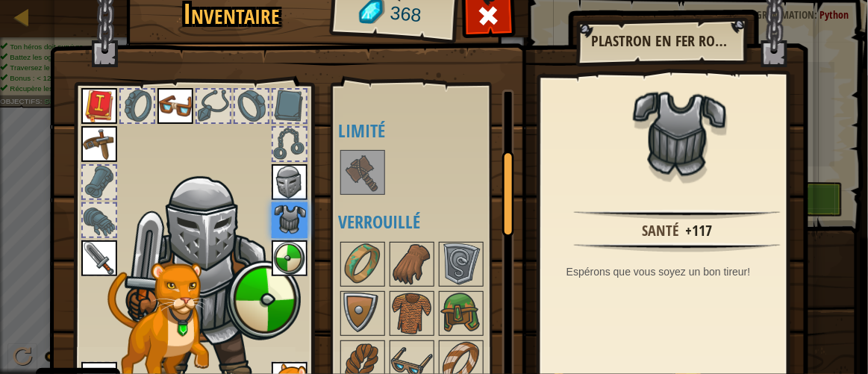
drag, startPoint x: 502, startPoint y: 160, endPoint x: 498, endPoint y: 224, distance: 64.3
click at [502, 224] on div at bounding box center [508, 194] width 12 height 86
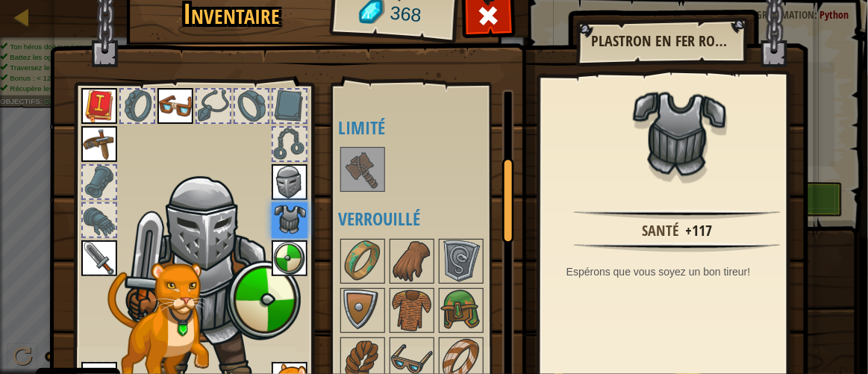
click at [332, 141] on div "Disponible Equiper Equiper Equiper Equiper Equiper Equiper Equiper Equiper Equi…" at bounding box center [423, 245] width 183 height 325
click at [342, 149] on img at bounding box center [363, 170] width 42 height 42
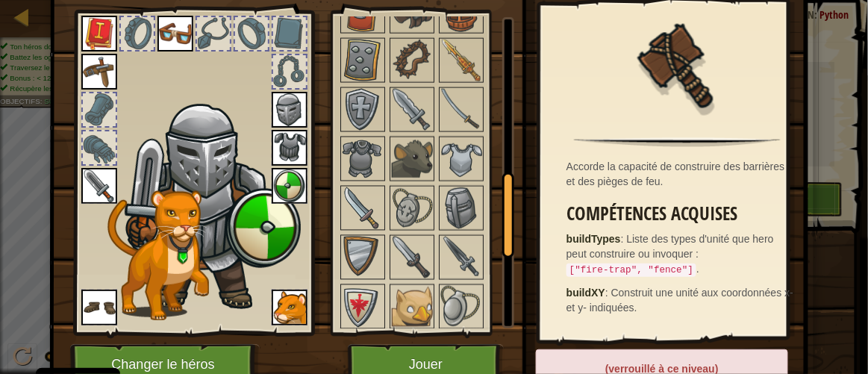
scroll to position [726, 0]
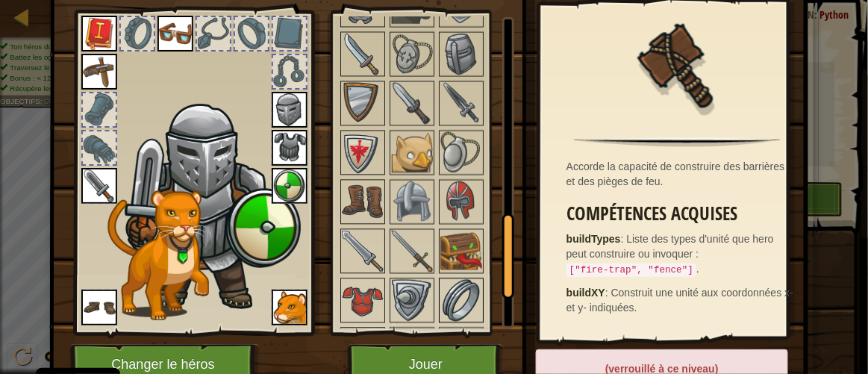
drag, startPoint x: 506, startPoint y: 140, endPoint x: 476, endPoint y: 267, distance: 129.7
click at [476, 267] on div "Disponible Equiper Equiper Equiper Equiper Equiper Equiper Equiper Equiper Equi…" at bounding box center [426, 172] width 176 height 311
click at [468, 231] on img at bounding box center [462, 252] width 42 height 42
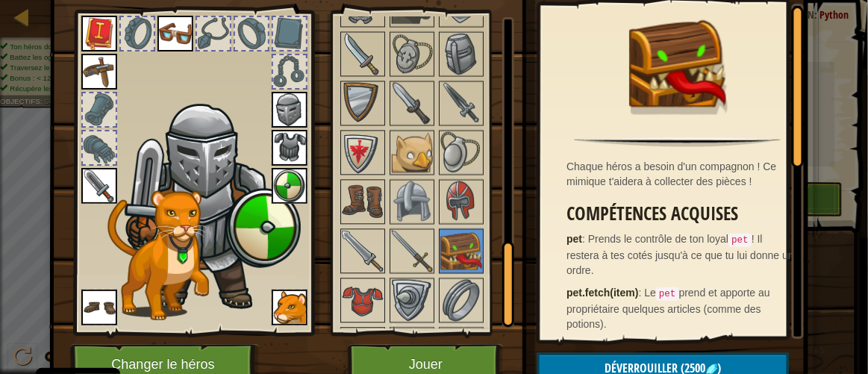
scroll to position [856, 0]
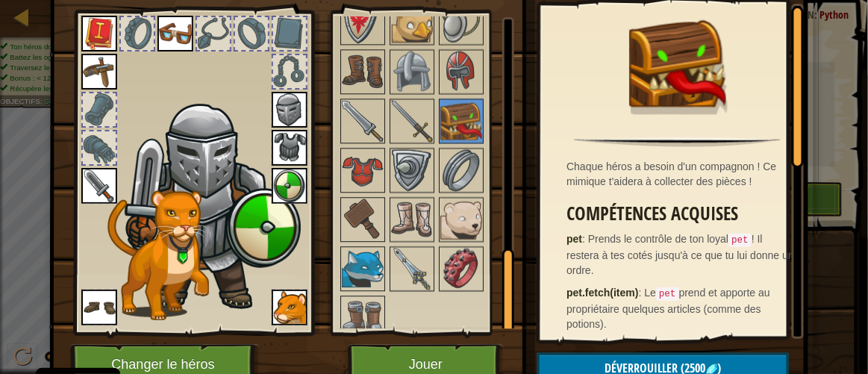
drag, startPoint x: 505, startPoint y: 236, endPoint x: 502, endPoint y: 303, distance: 67.3
click at [502, 303] on div at bounding box center [508, 292] width 12 height 86
click at [365, 297] on img at bounding box center [363, 318] width 42 height 42
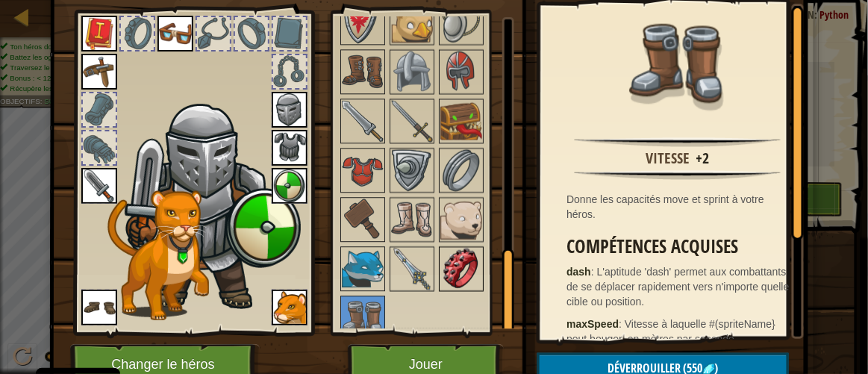
click at [447, 258] on img at bounding box center [462, 269] width 42 height 42
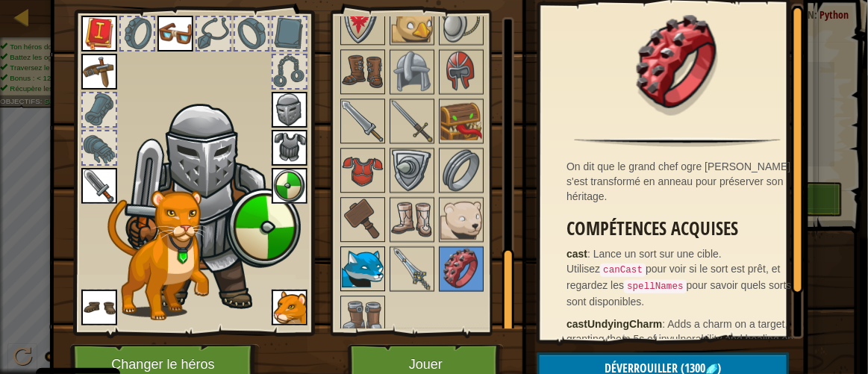
click at [342, 261] on img at bounding box center [363, 269] width 42 height 42
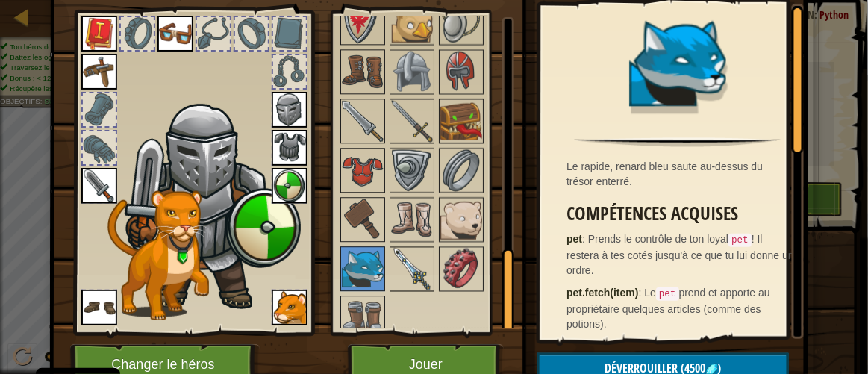
click at [405, 257] on img at bounding box center [412, 269] width 42 height 42
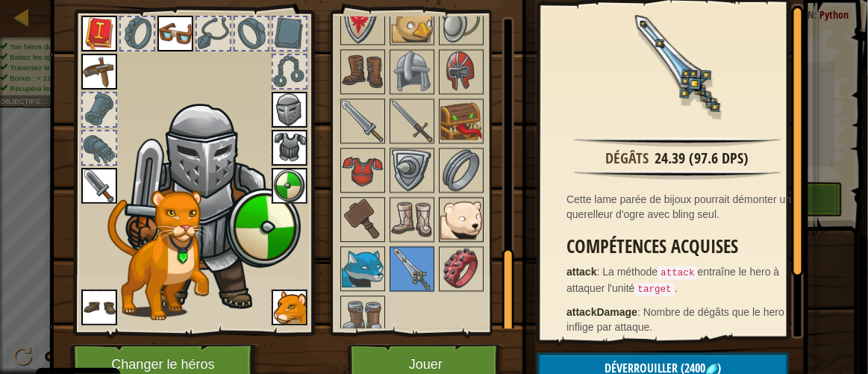
click at [466, 211] on img at bounding box center [462, 220] width 42 height 42
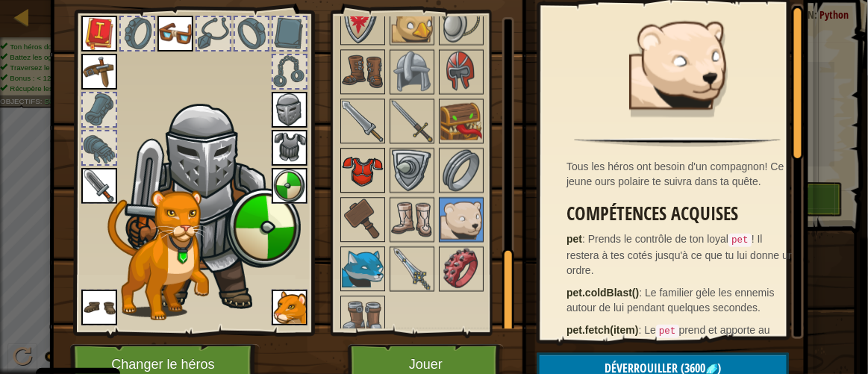
click at [371, 162] on img at bounding box center [363, 170] width 42 height 42
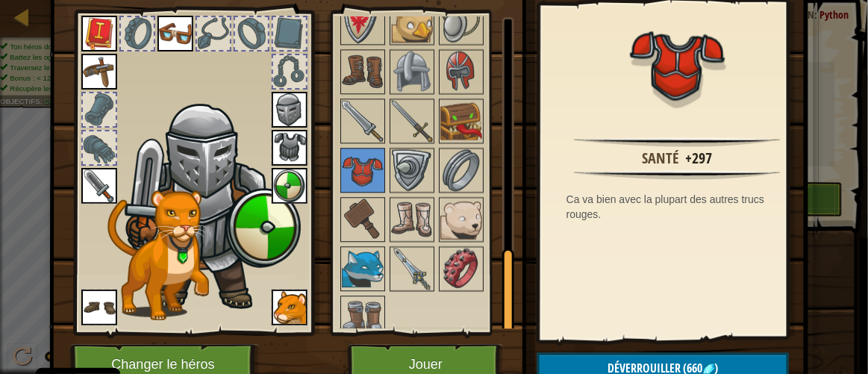
drag, startPoint x: 507, startPoint y: 273, endPoint x: 507, endPoint y: 312, distance: 38.8
click at [507, 312] on div at bounding box center [508, 292] width 12 height 86
drag, startPoint x: 853, startPoint y: 276, endPoint x: 858, endPoint y: 189, distance: 86.8
click at [858, 189] on div "Inventaire 368 Disponible Equiper Equiper Equiper Equiper Equiper Equiper Equip…" at bounding box center [434, 187] width 868 height 374
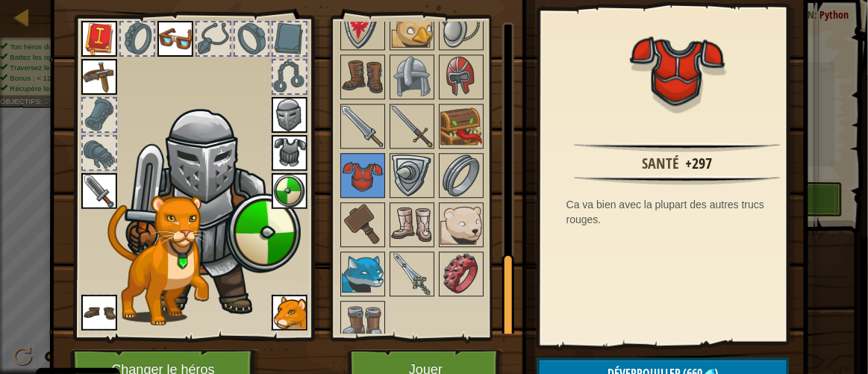
scroll to position [72, 0]
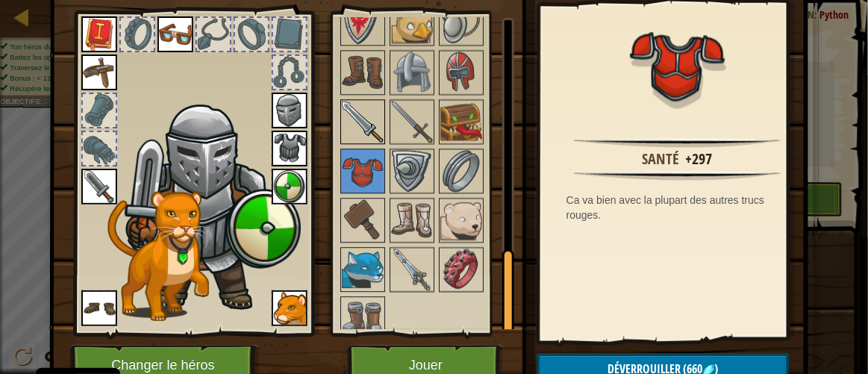
click at [357, 108] on img at bounding box center [363, 122] width 42 height 42
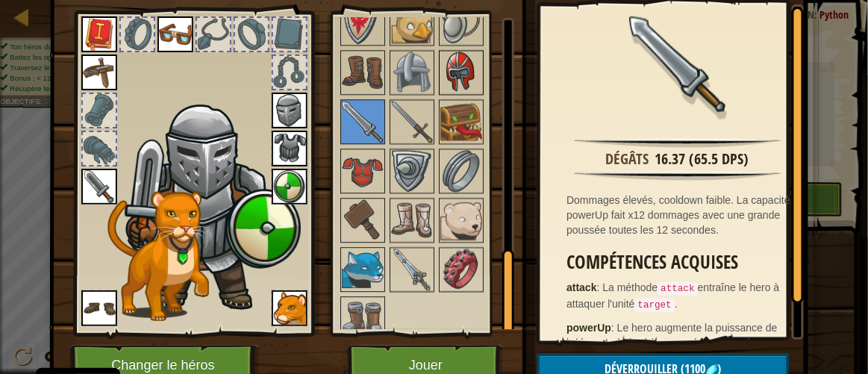
click at [455, 69] on img at bounding box center [462, 73] width 42 height 42
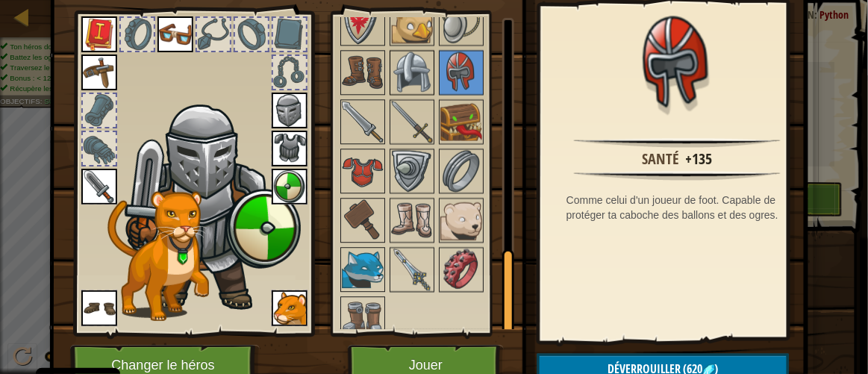
click at [408, 54] on img at bounding box center [412, 73] width 42 height 42
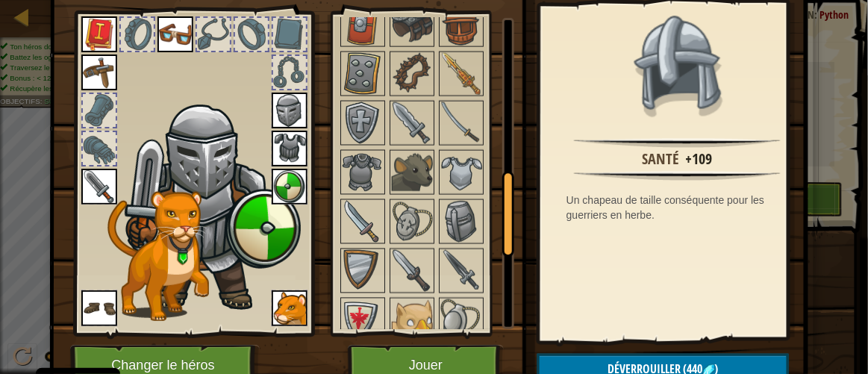
drag, startPoint x: 502, startPoint y: 263, endPoint x: 526, endPoint y: 183, distance: 83.6
click at [526, 183] on div "Inventaire 368 Disponible Equiper Equiper Equiper Equiper Equiper Equiper Equip…" at bounding box center [434, 156] width 759 height 493
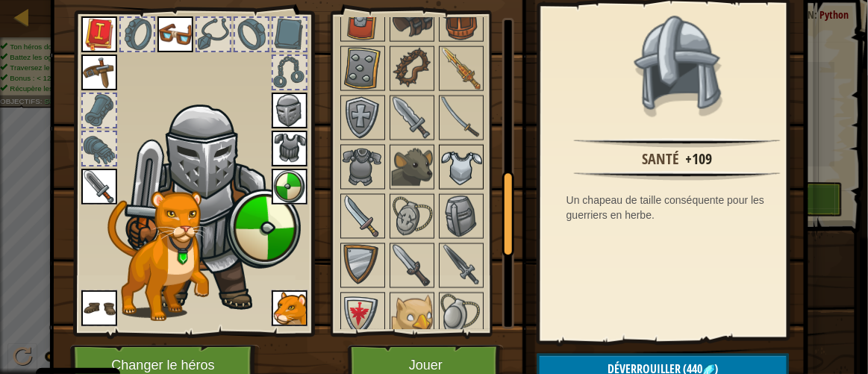
click at [458, 157] on img at bounding box center [462, 167] width 42 height 42
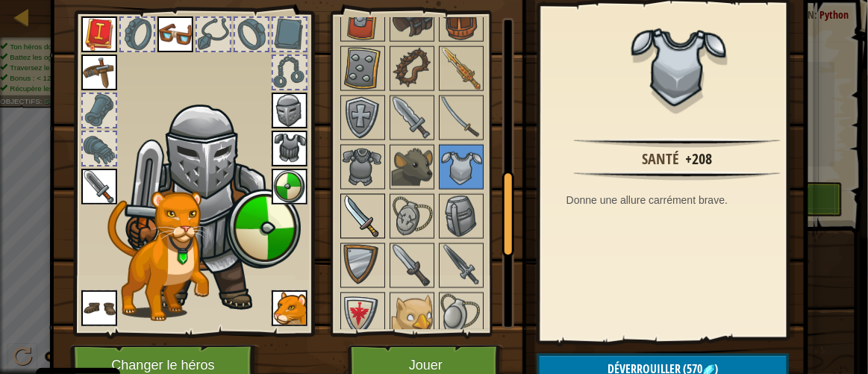
click at [366, 200] on img at bounding box center [363, 217] width 42 height 42
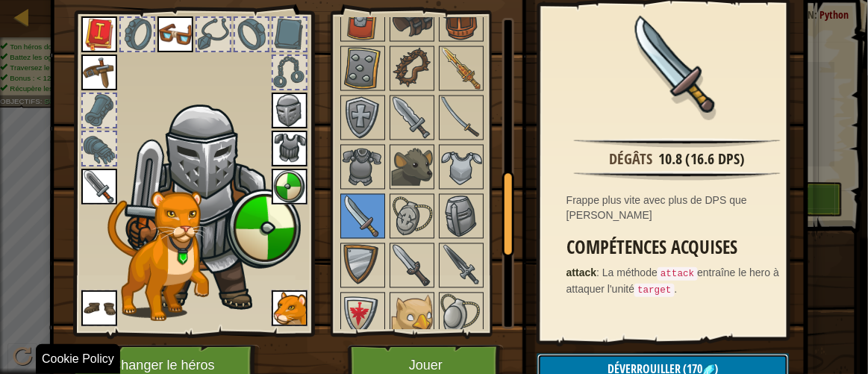
click at [697, 361] on span "(170" at bounding box center [692, 369] width 22 height 16
click at [697, 361] on button "Confirmer" at bounding box center [664, 369] width 252 height 31
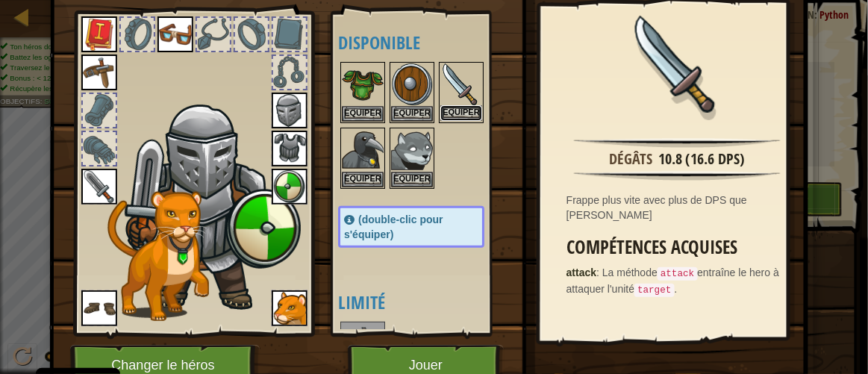
click at [452, 112] on button "Equiper" at bounding box center [462, 113] width 42 height 16
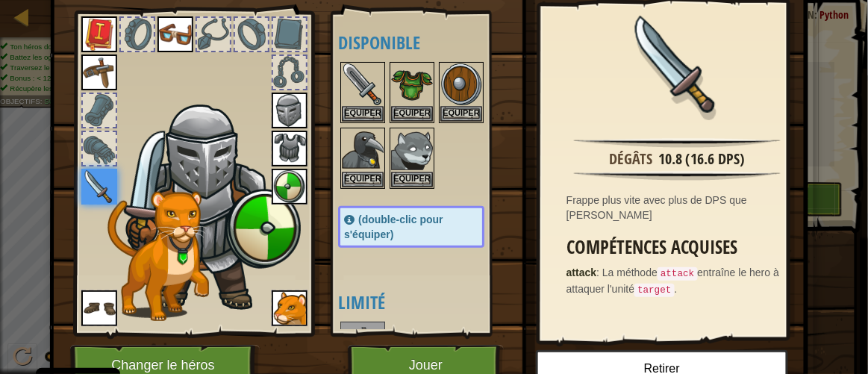
scroll to position [141, 0]
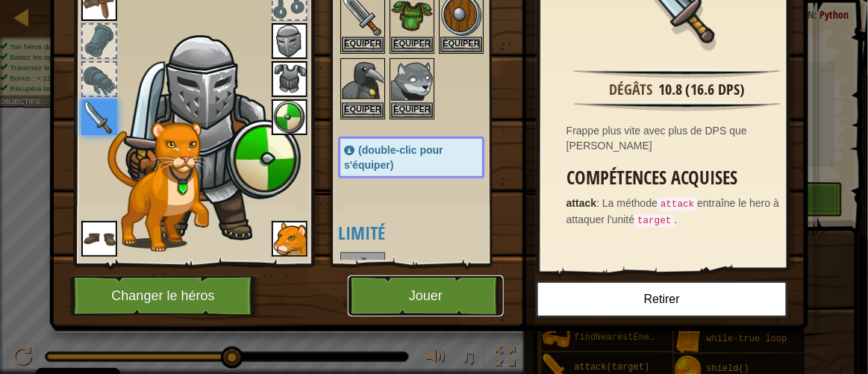
click at [466, 302] on button "Jouer" at bounding box center [426, 296] width 156 height 41
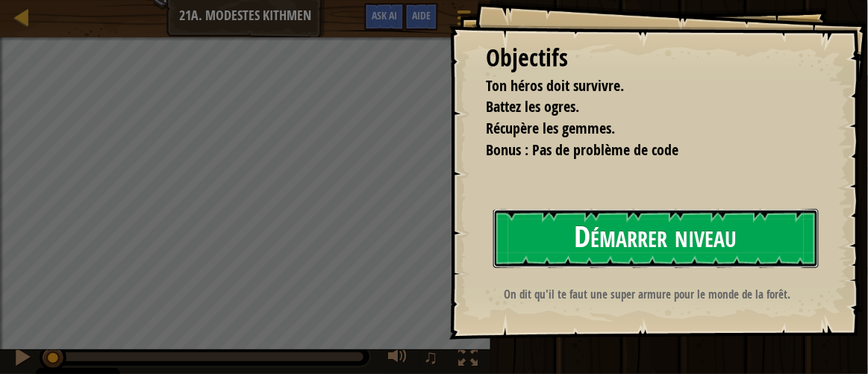
click at [674, 219] on button "Démarrer niveau" at bounding box center [657, 238] width 326 height 59
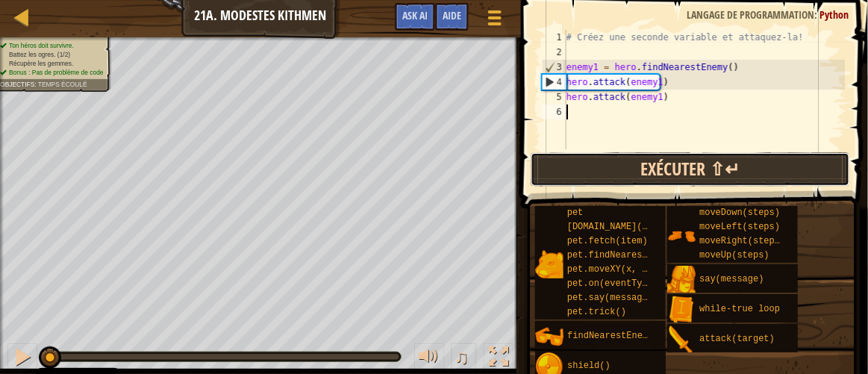
click at [600, 155] on button "Exécuter ⇧↵" at bounding box center [691, 169] width 320 height 34
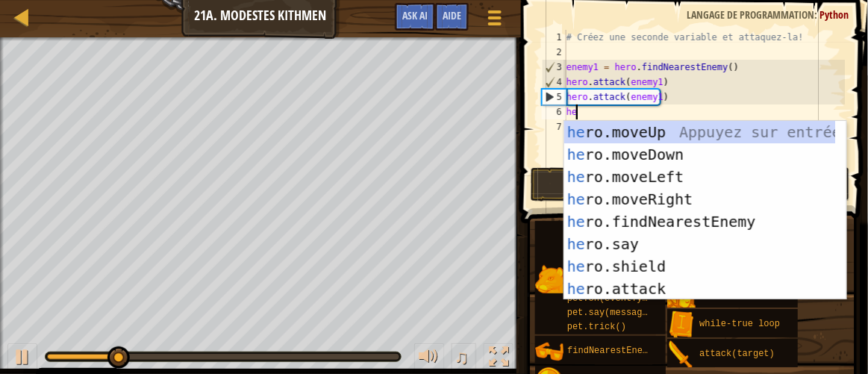
type textarea "her"
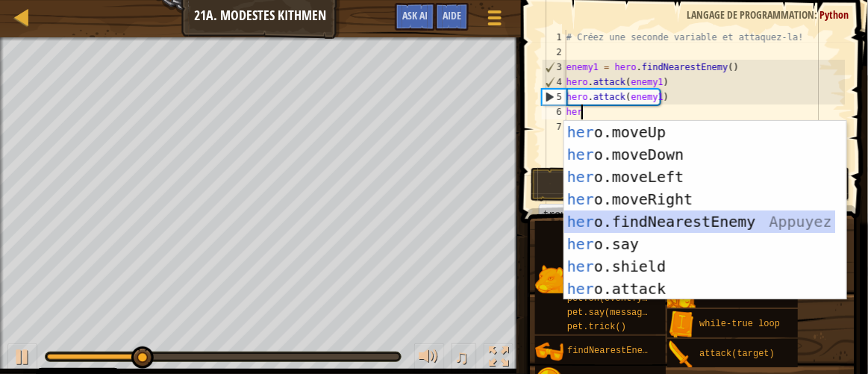
click at [680, 213] on div "her o.moveUp Appuyez sur entrée her o.moveDown Appuyez sur entrée her o.moveLef…" at bounding box center [700, 233] width 273 height 224
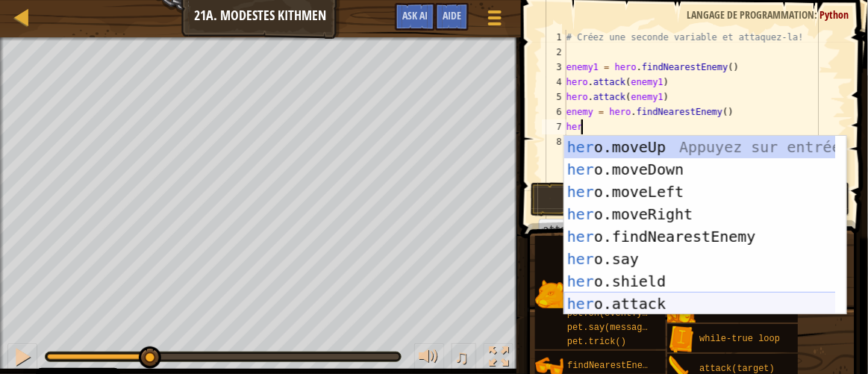
click at [635, 299] on div "her o.moveUp Appuyez sur entrée her o.moveDown Appuyez sur entrée her o.moveLef…" at bounding box center [700, 248] width 273 height 224
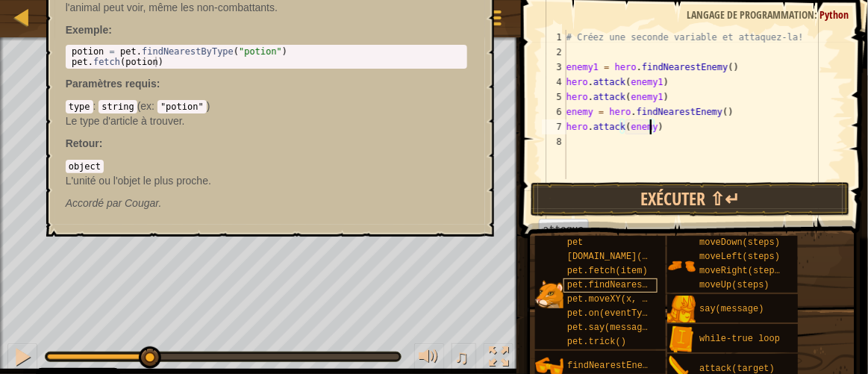
type textarea "hero.attack(enemy2)"
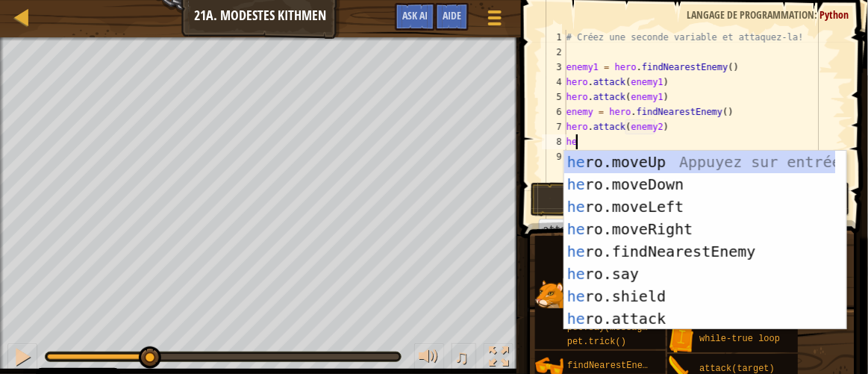
scroll to position [7, 1]
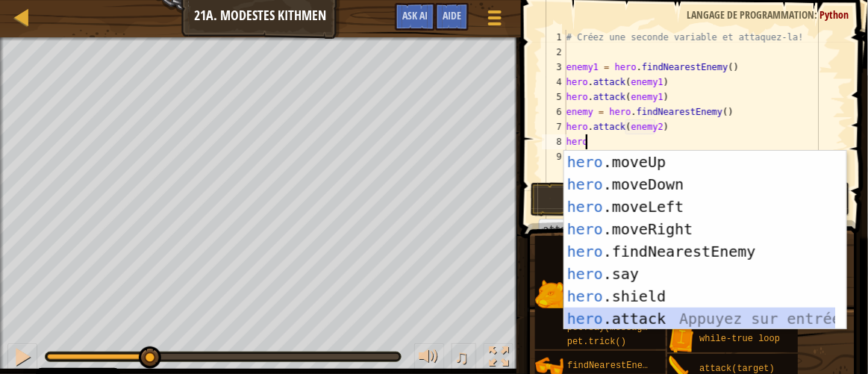
click at [648, 318] on div "hero .moveUp Appuyez sur entrée hero .moveDown Appuyez sur entrée hero .moveLef…" at bounding box center [700, 263] width 273 height 224
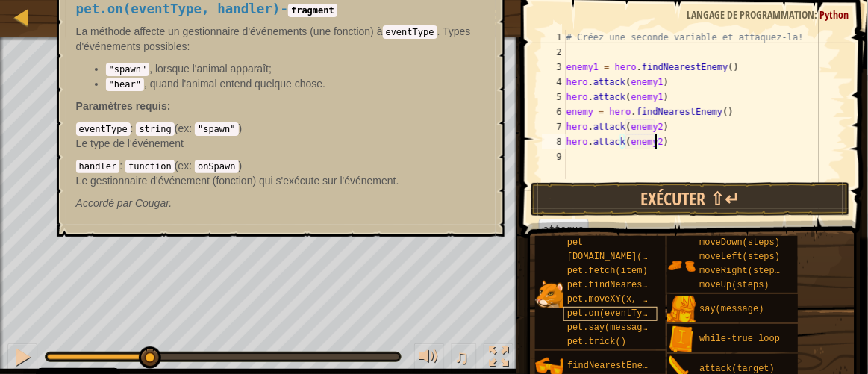
scroll to position [7, 7]
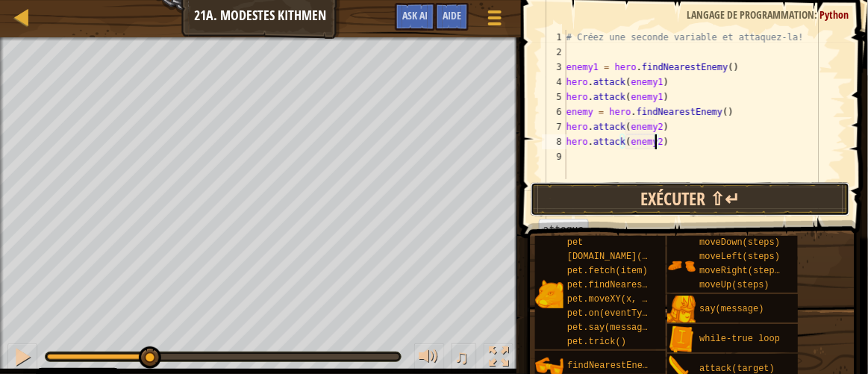
click at [728, 204] on button "Exécuter ⇧↵" at bounding box center [691, 199] width 320 height 34
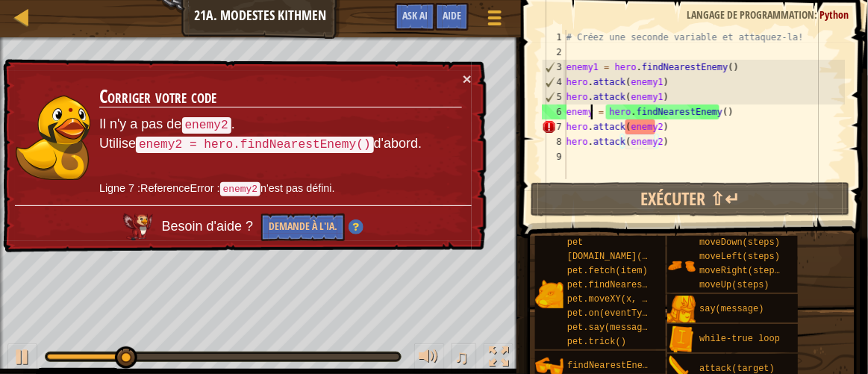
click at [592, 107] on div "# Créez une seconde variable et attaquez-la! enemy1 = hero . findNearestEnemy (…" at bounding box center [705, 119] width 282 height 179
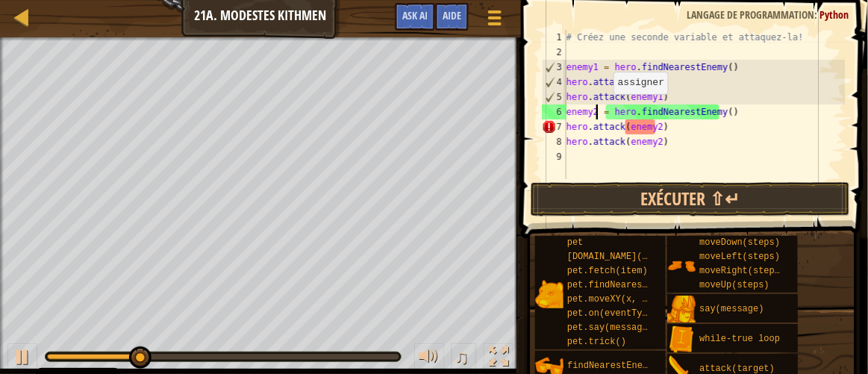
scroll to position [7, 2]
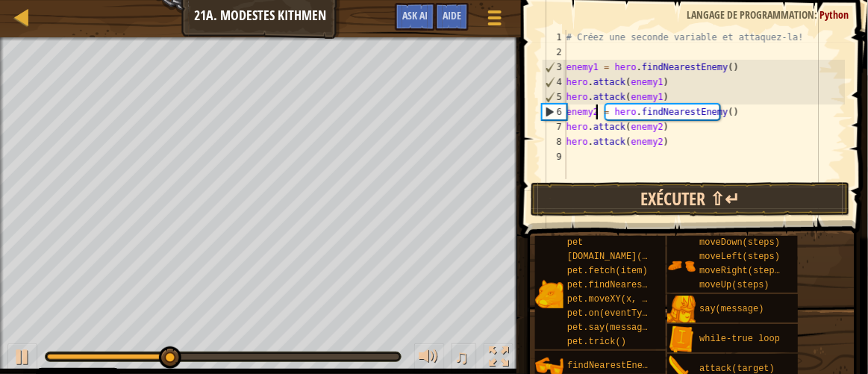
type textarea "enemy2 = hero.findNearestEnemy()"
click at [662, 204] on button "Exécuter ⇧↵" at bounding box center [691, 199] width 320 height 34
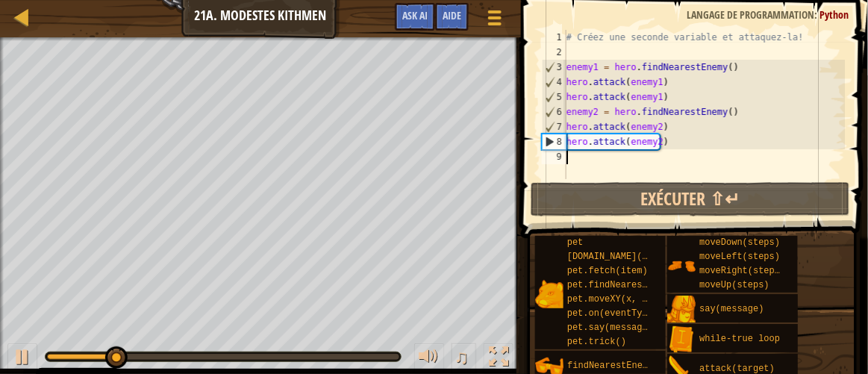
click at [638, 159] on div "# Créez une seconde variable et attaquez-la! enemy1 = hero . findNearestEnemy (…" at bounding box center [705, 119] width 282 height 179
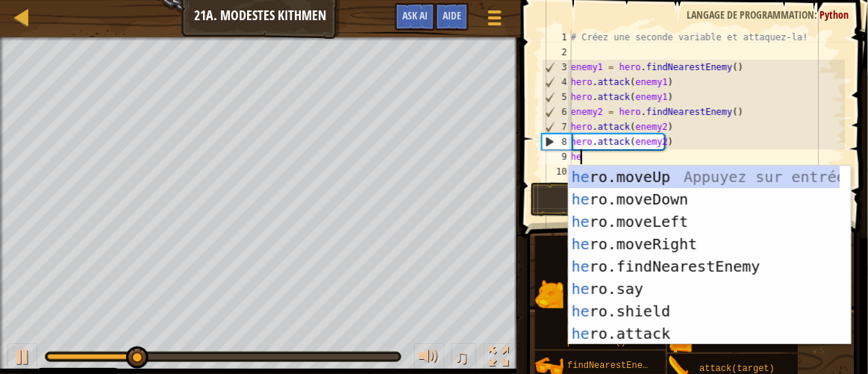
type textarea "hero"
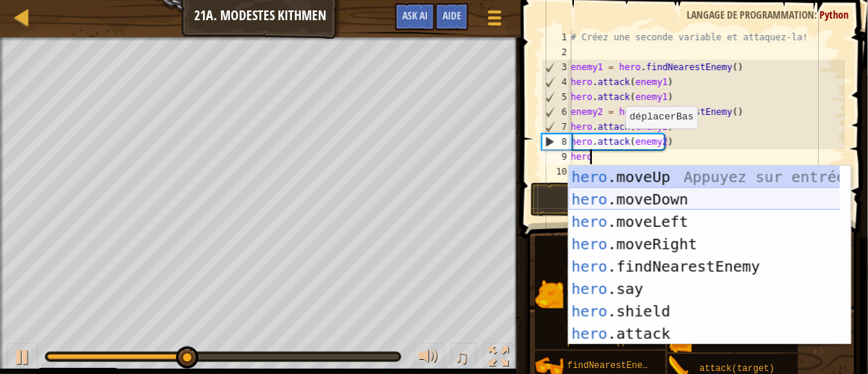
click at [676, 200] on div "hero .moveUp Appuyez sur entrée hero .moveDown Appuyez sur entrée hero .moveLef…" at bounding box center [705, 278] width 273 height 224
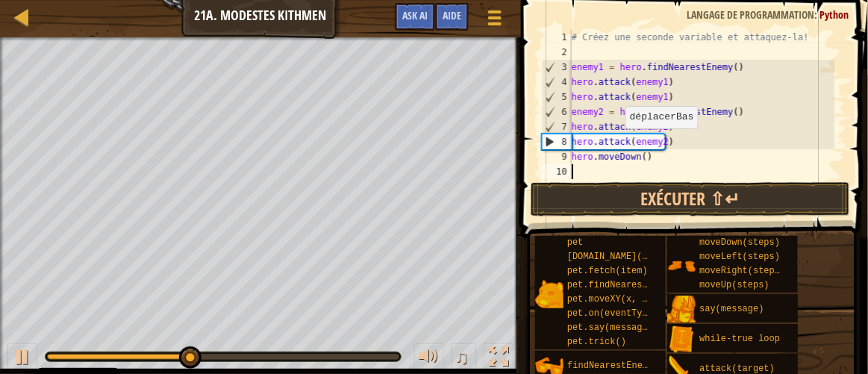
scroll to position [7, 0]
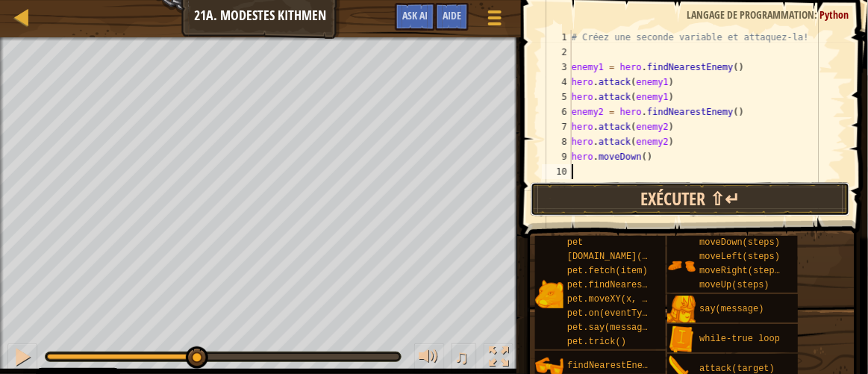
click at [650, 186] on button "Exécuter ⇧↵" at bounding box center [691, 199] width 320 height 34
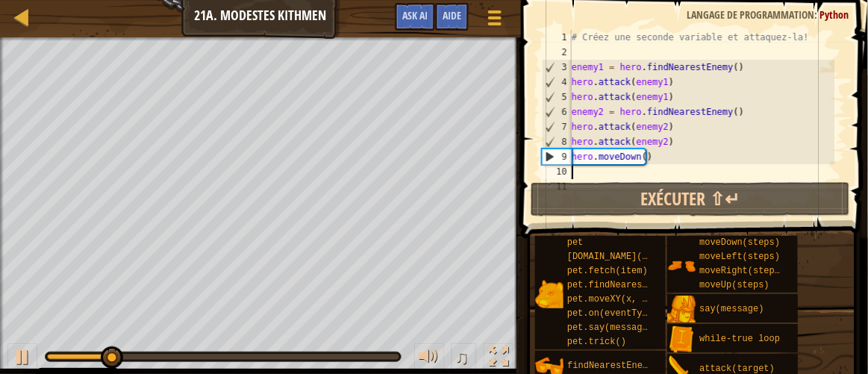
click at [638, 175] on div "# Créez une seconde variable et attaquez-la! enemy1 = hero . findNearestEnemy (…" at bounding box center [702, 119] width 267 height 179
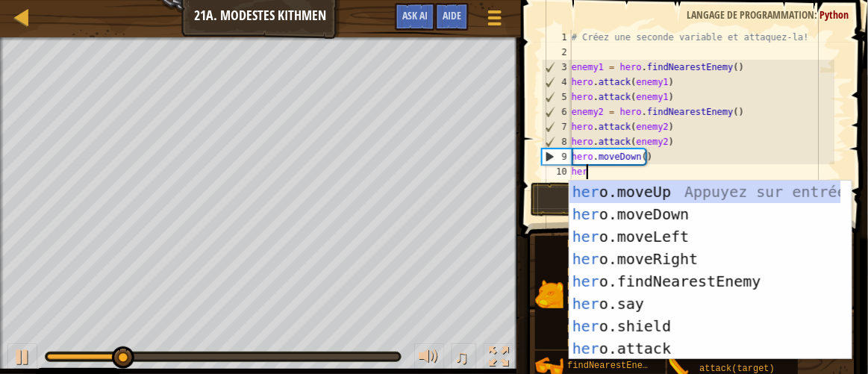
scroll to position [7, 1]
type textarea "hero"
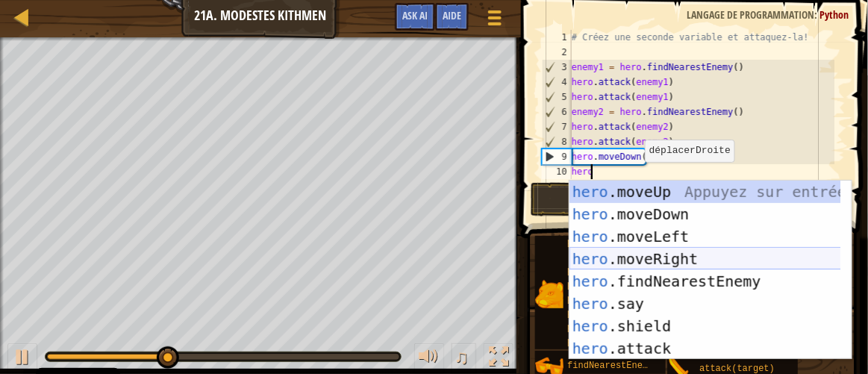
click at [666, 255] on div "hero .moveUp Appuyez sur entrée hero .moveDown Appuyez sur entrée hero .moveLef…" at bounding box center [706, 293] width 273 height 224
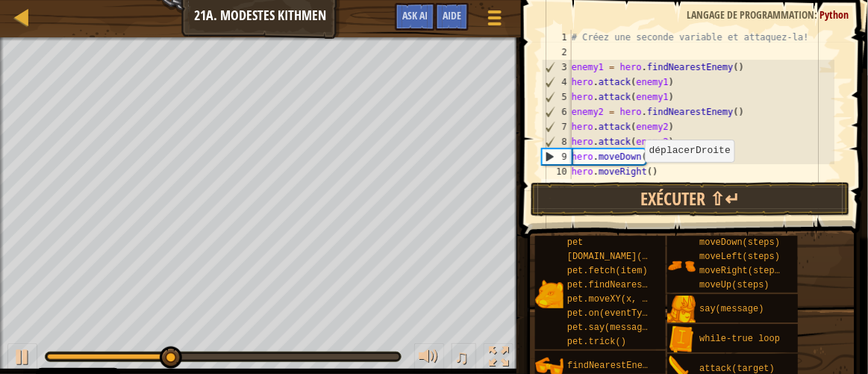
scroll to position [7, 0]
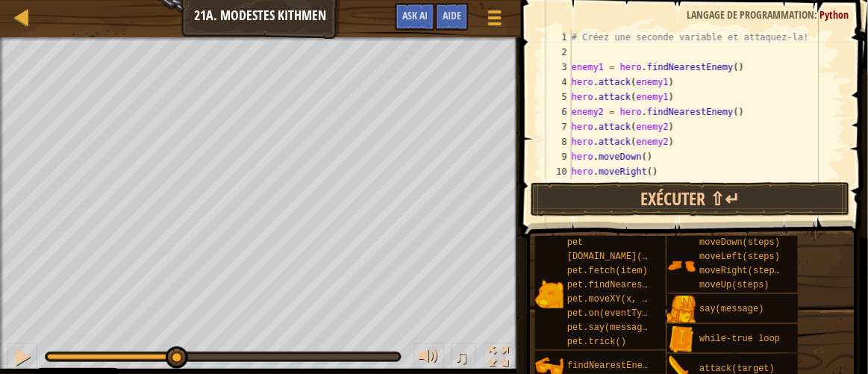
click at [650, 172] on div "# Créez une seconde variable et attaquez-la! enemy1 = hero . findNearestEnemy (…" at bounding box center [702, 119] width 267 height 179
click at [644, 170] on div "# Créez une seconde variable et attaquez-la! enemy1 = hero . findNearestEnemy (…" at bounding box center [702, 119] width 267 height 179
click at [645, 172] on div "# Créez une seconde variable et attaquez-la! enemy1 = hero . findNearestEnemy (…" at bounding box center [702, 119] width 267 height 179
type textarea "hero.moveRight(2)"
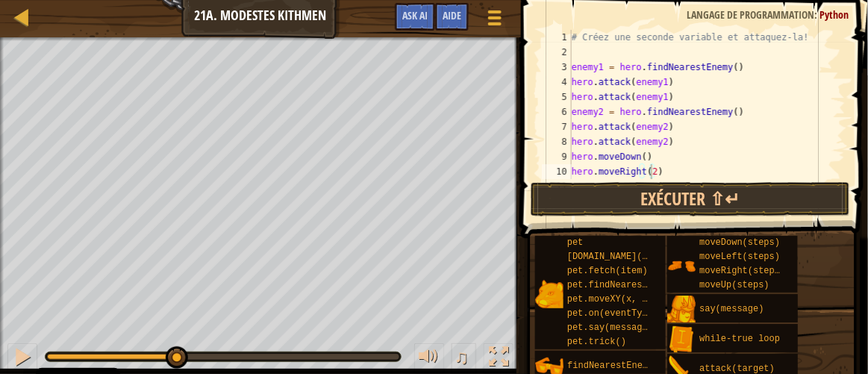
click at [725, 181] on span at bounding box center [696, 98] width 359 height 282
click at [721, 193] on button "Exécuter ⇧↵" at bounding box center [691, 199] width 320 height 34
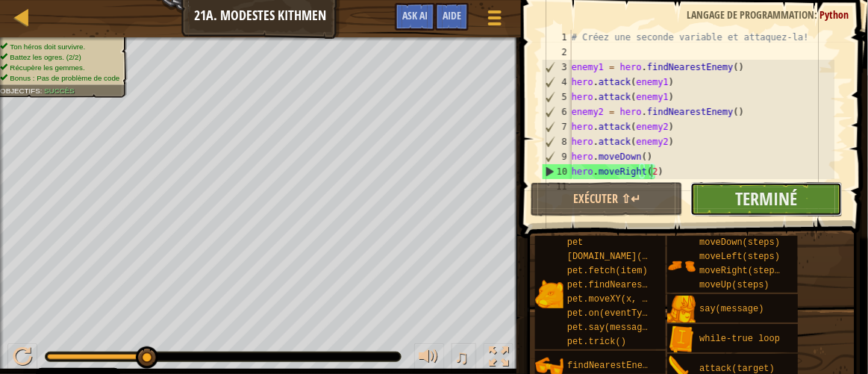
click at [718, 193] on button "Terminé" at bounding box center [767, 199] width 152 height 34
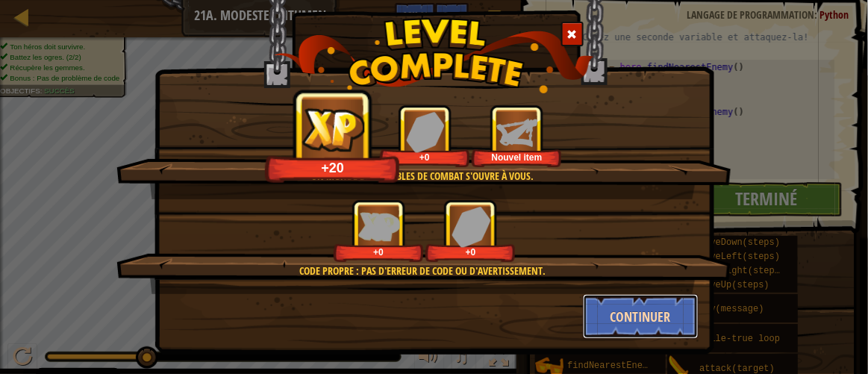
click at [638, 315] on button "Continuer" at bounding box center [641, 316] width 116 height 45
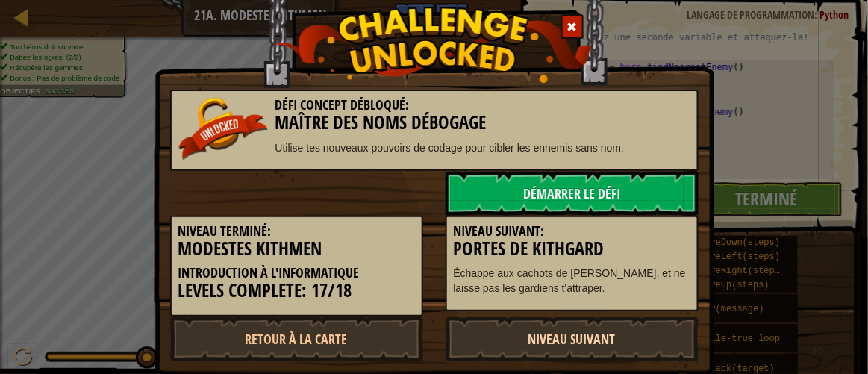
click at [579, 345] on link "Niveau Suivant" at bounding box center [572, 339] width 253 height 45
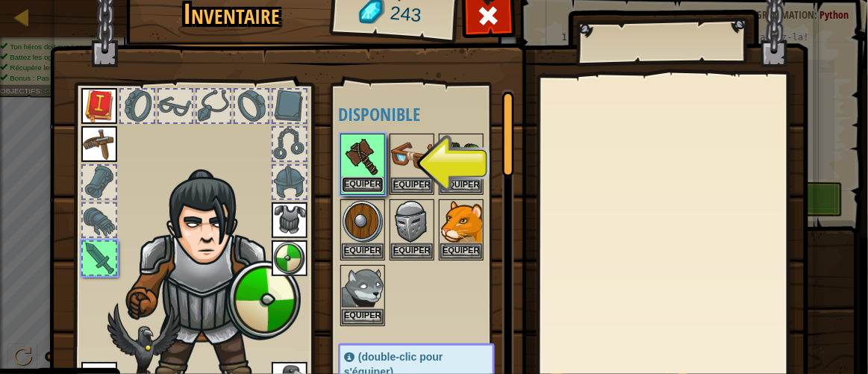
click at [364, 181] on button "Equiper" at bounding box center [363, 185] width 42 height 16
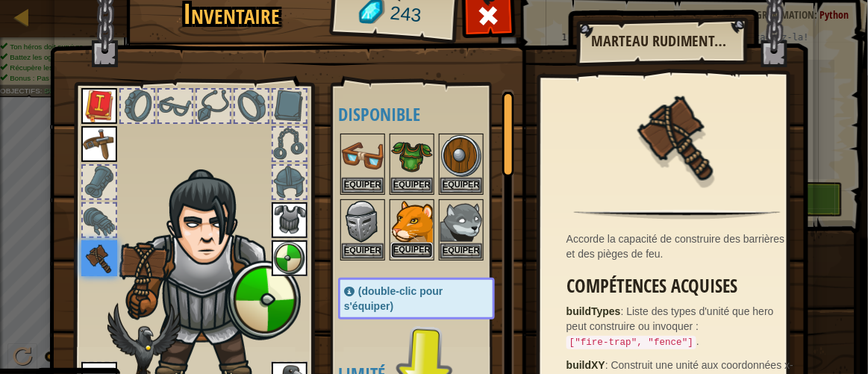
click at [404, 246] on button "Equiper" at bounding box center [412, 251] width 42 height 16
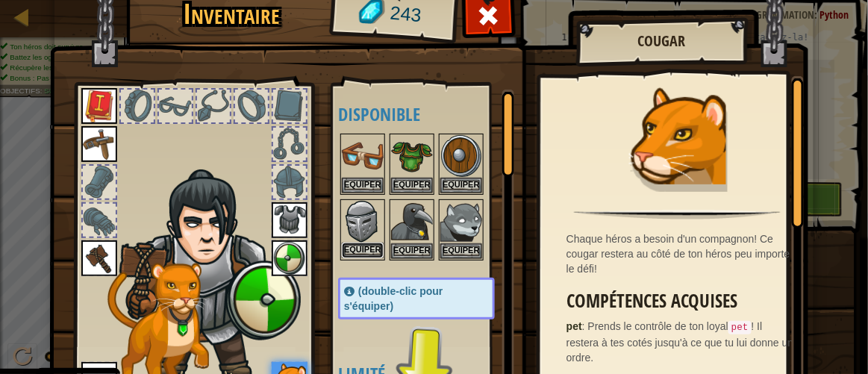
click at [364, 243] on button "Equiper" at bounding box center [363, 251] width 42 height 16
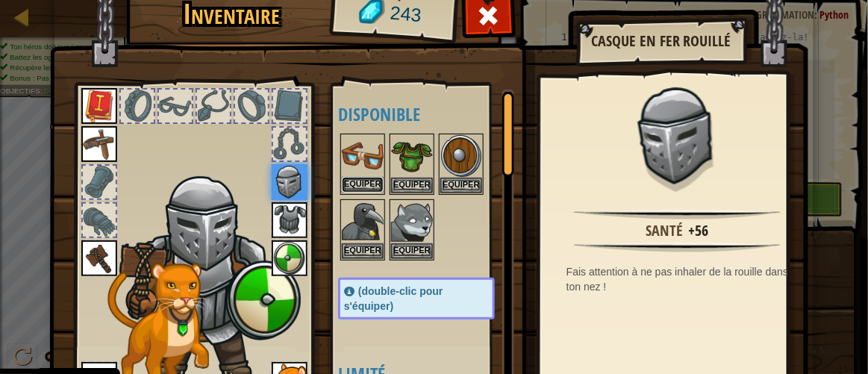
click at [376, 181] on button "Equiper" at bounding box center [363, 185] width 42 height 16
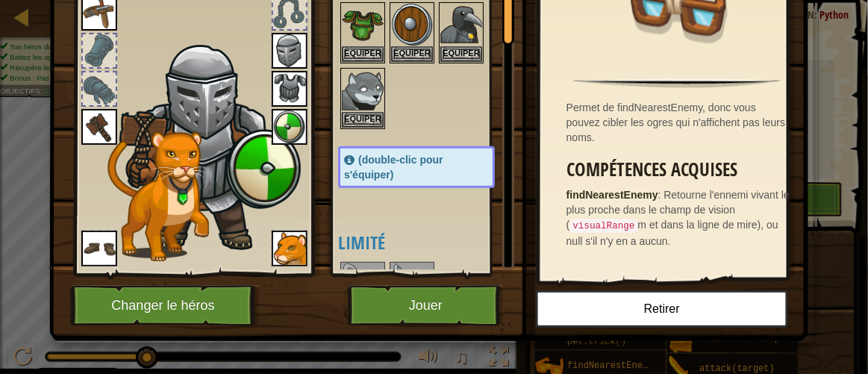
scroll to position [141, 0]
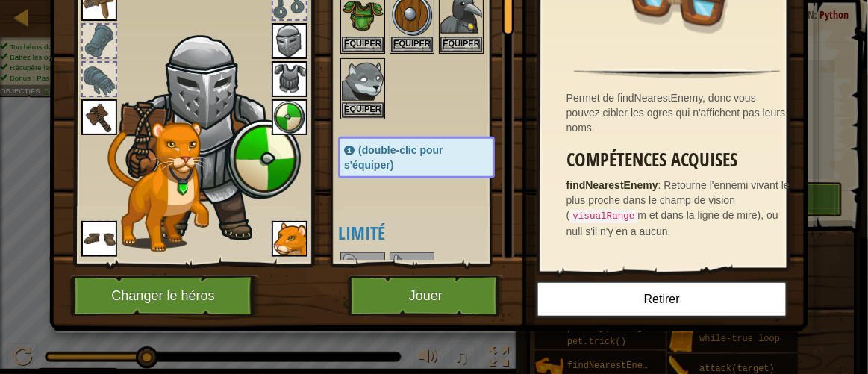
click at [413, 318] on img at bounding box center [428, 60] width 759 height 542
click at [460, 286] on button "Jouer" at bounding box center [426, 296] width 156 height 41
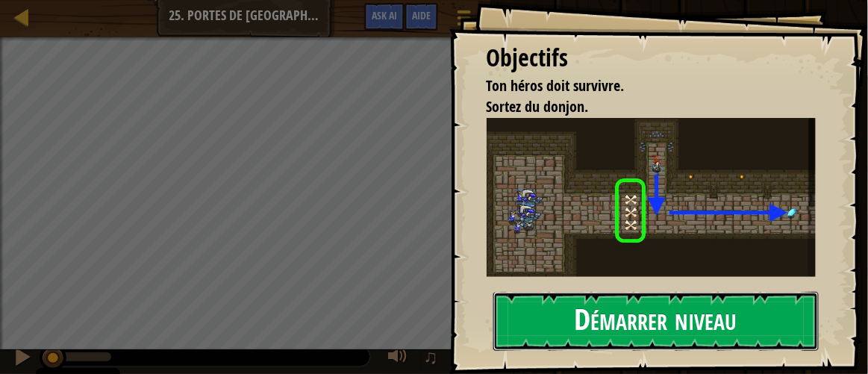
click at [581, 315] on button "Démarrer niveau" at bounding box center [657, 321] width 326 height 59
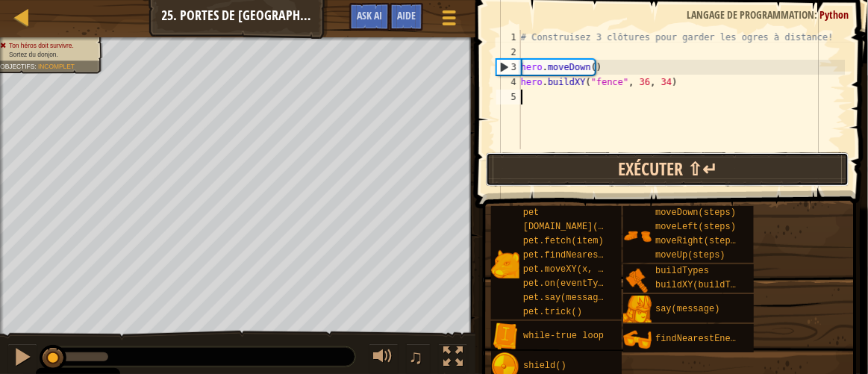
click at [562, 160] on button "Exécuter ⇧↵" at bounding box center [668, 169] width 364 height 34
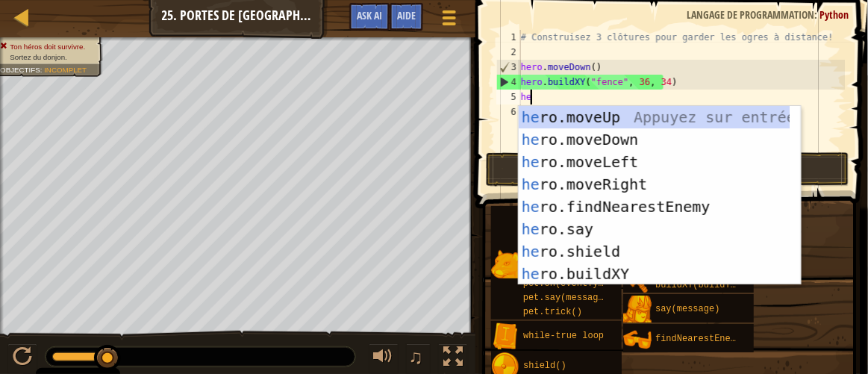
type textarea "her"
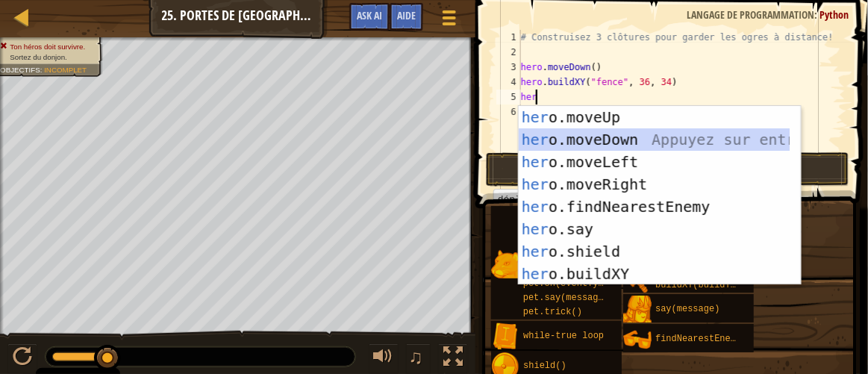
click at [626, 140] on div "her o.moveUp Appuyez sur entrée her o.moveDown Appuyez sur entrée her o.moveLef…" at bounding box center [655, 218] width 273 height 224
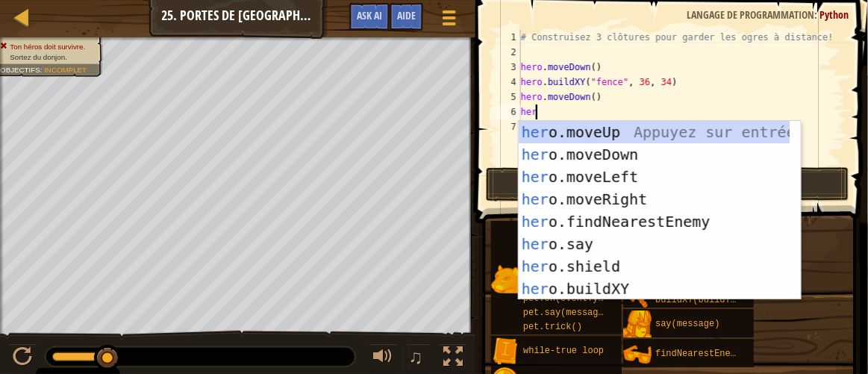
scroll to position [7, 1]
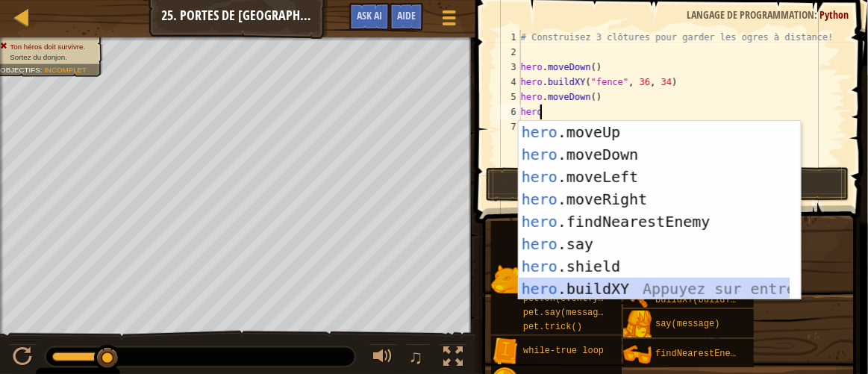
click at [611, 284] on div "hero .moveUp Appuyez sur entrée hero .moveDown Appuyez sur entrée hero .moveLef…" at bounding box center [655, 233] width 273 height 224
type textarea "hero.buildXY("fence", 36, 30)"
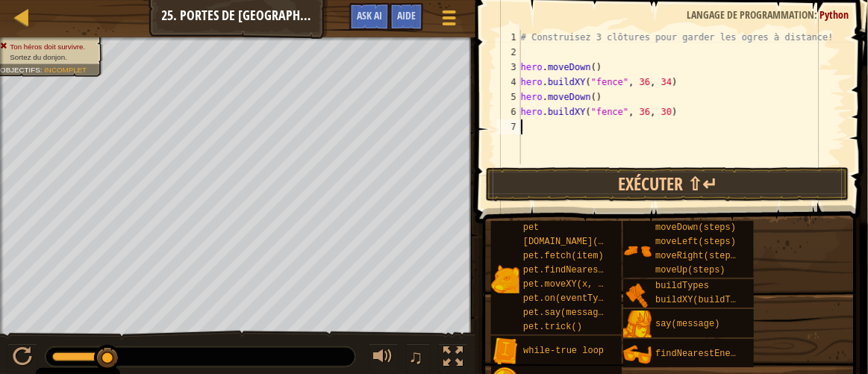
click at [678, 122] on div "# Construisez 3 clôtures pour garder les ogres à distance! hero . moveDown ( ) …" at bounding box center [682, 112] width 328 height 164
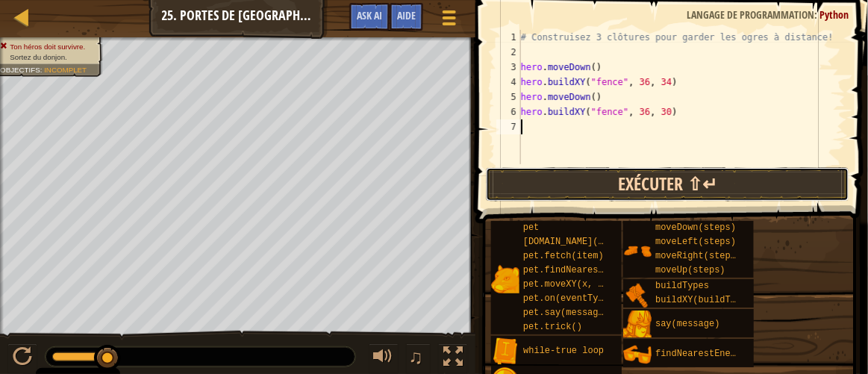
click at [632, 169] on button "Exécuter ⇧↵" at bounding box center [668, 184] width 364 height 34
